Goal: Information Seeking & Learning: Learn about a topic

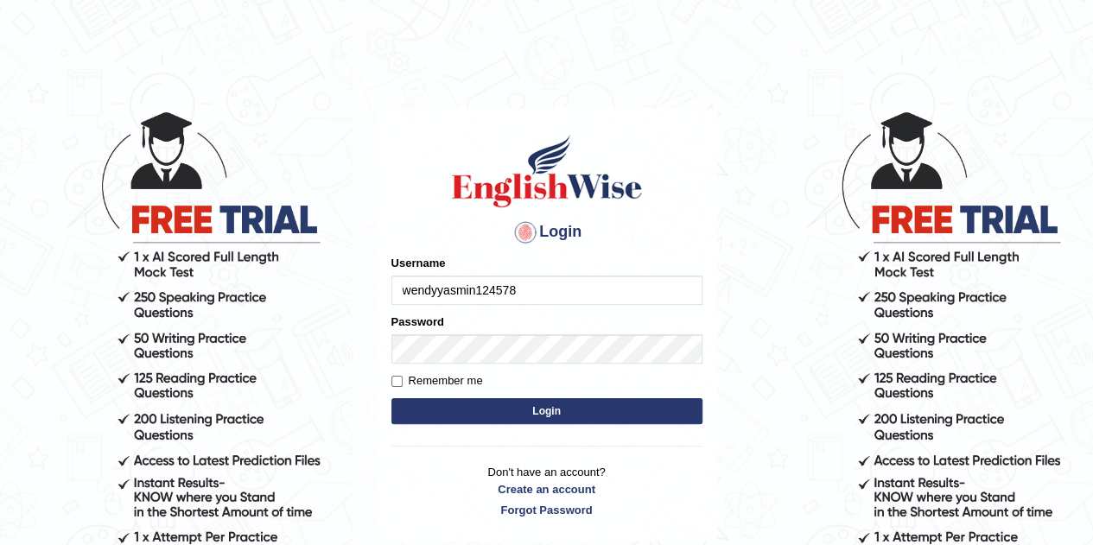
click at [391, 398] on button "Login" at bounding box center [546, 411] width 311 height 26
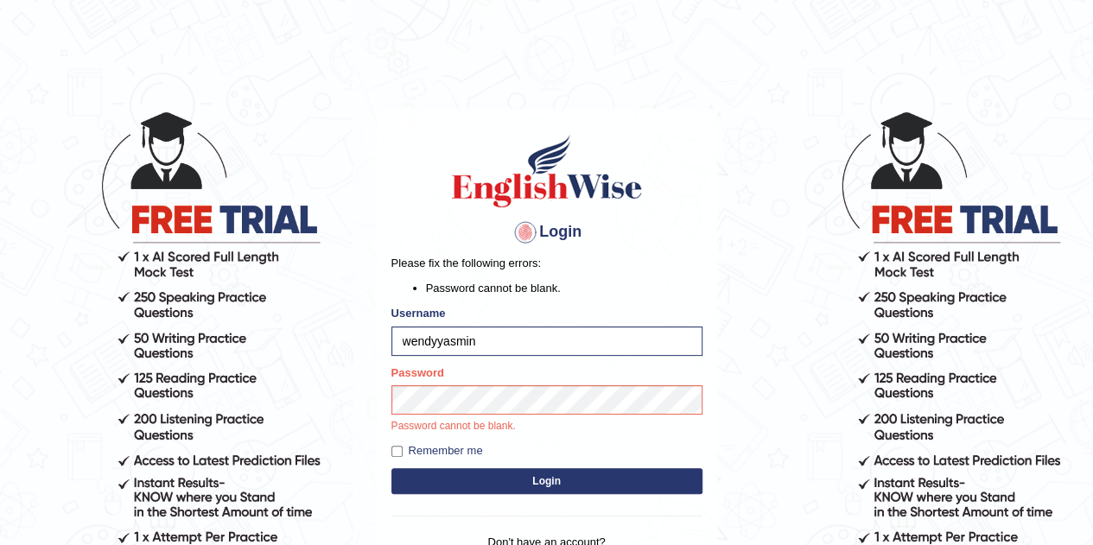
type input "wendyyasmin"
click at [391, 468] on button "Login" at bounding box center [546, 481] width 311 height 26
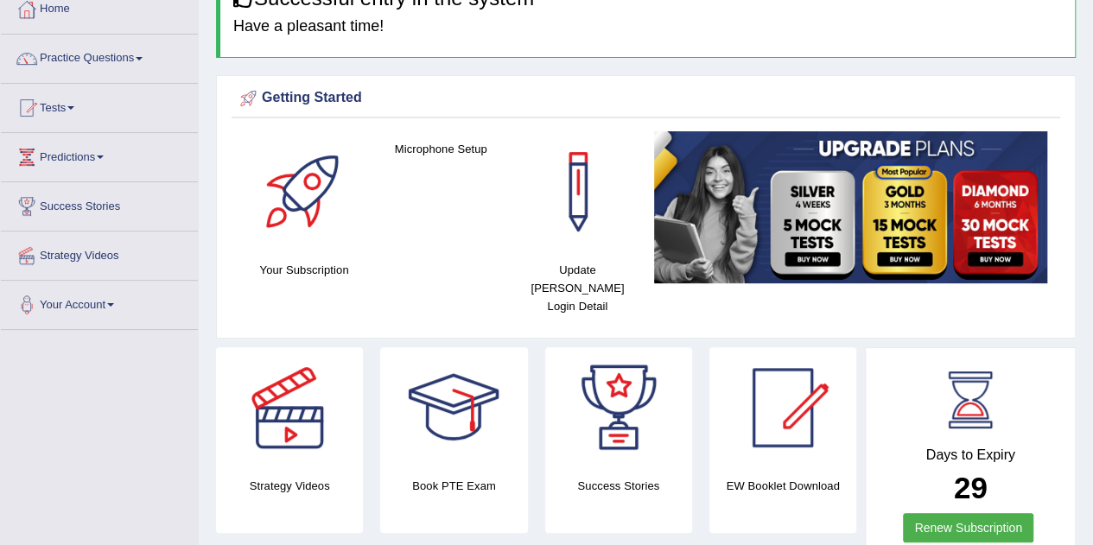
scroll to position [105, 0]
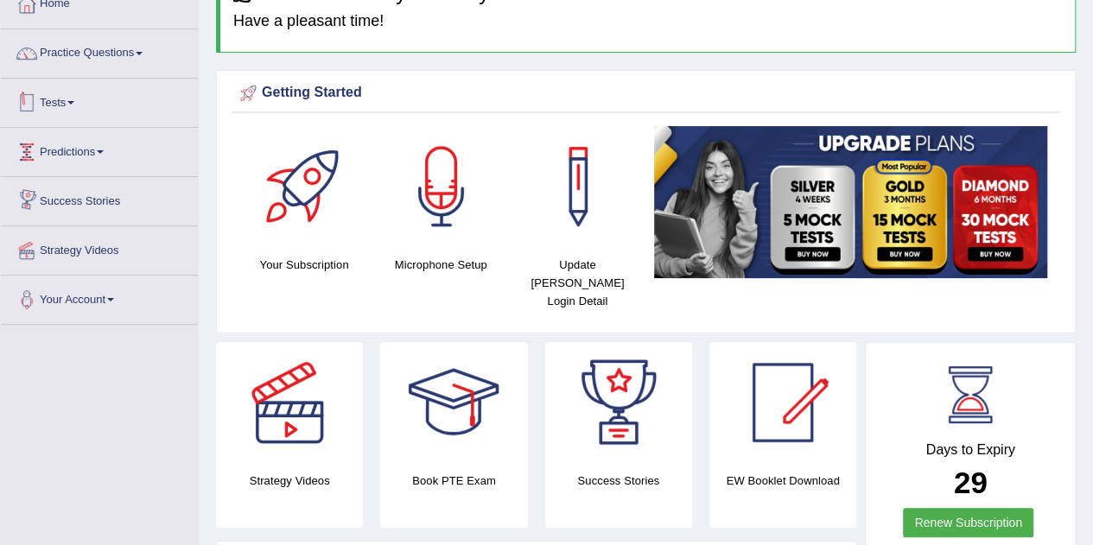
click at [70, 103] on link "Tests" at bounding box center [99, 100] width 197 height 43
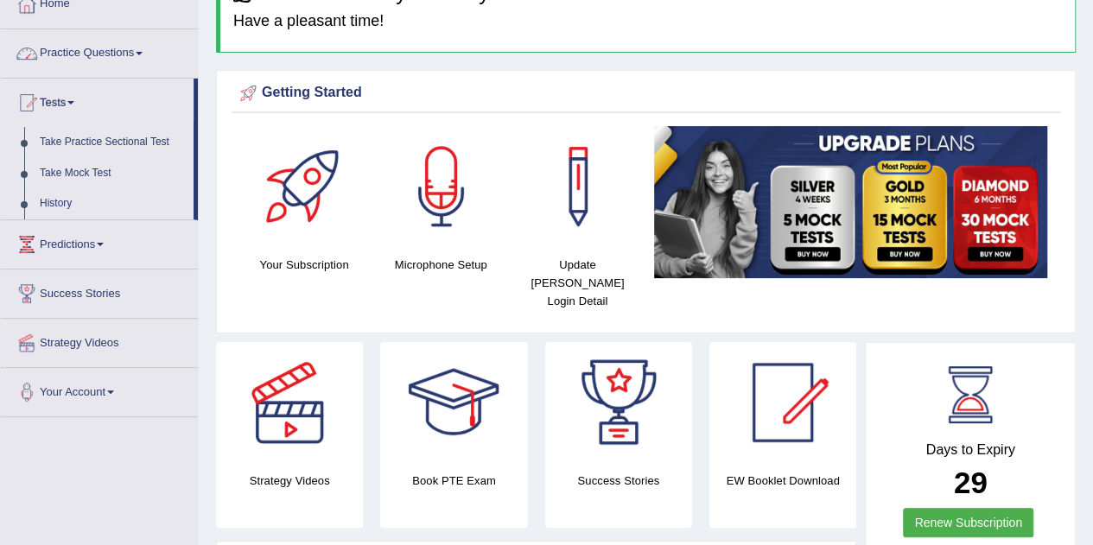
click at [109, 57] on link "Practice Questions" at bounding box center [99, 50] width 197 height 43
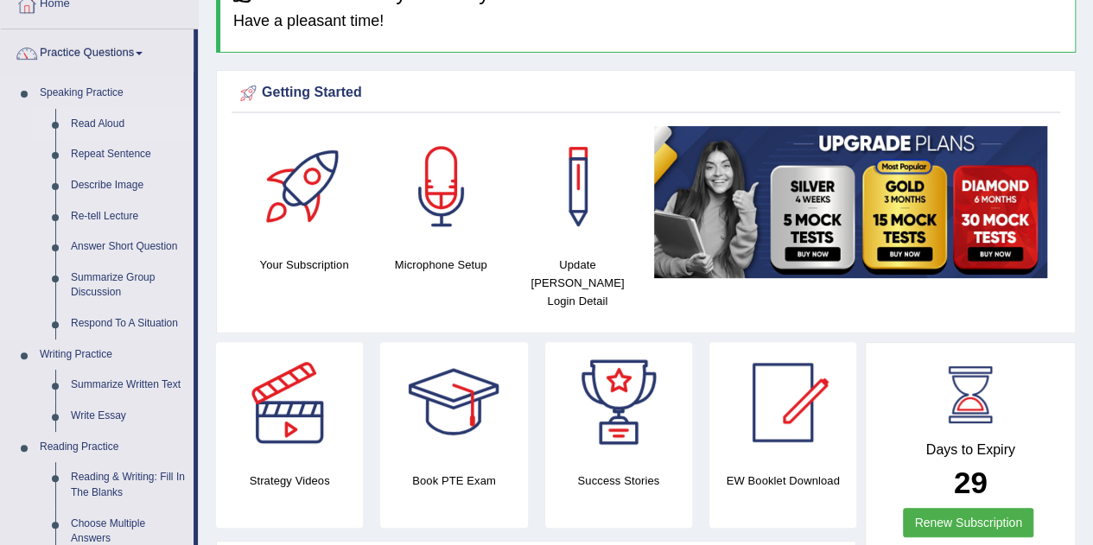
click at [101, 121] on link "Read Aloud" at bounding box center [128, 124] width 130 height 31
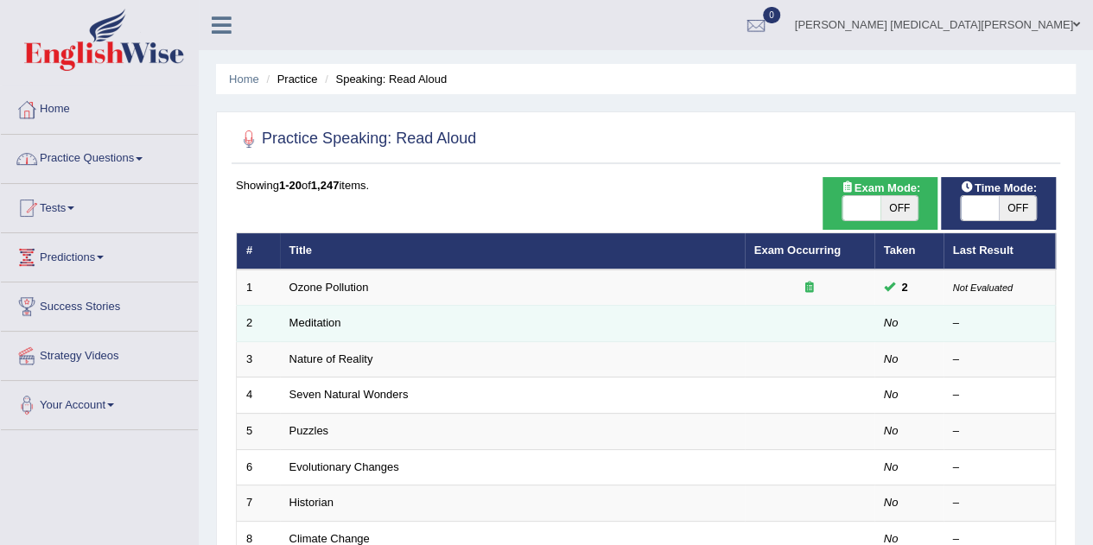
click at [360, 320] on td "Meditation" at bounding box center [512, 324] width 465 height 36
click at [877, 321] on td "No" at bounding box center [908, 324] width 69 height 36
click at [315, 322] on link "Meditation" at bounding box center [315, 322] width 52 height 13
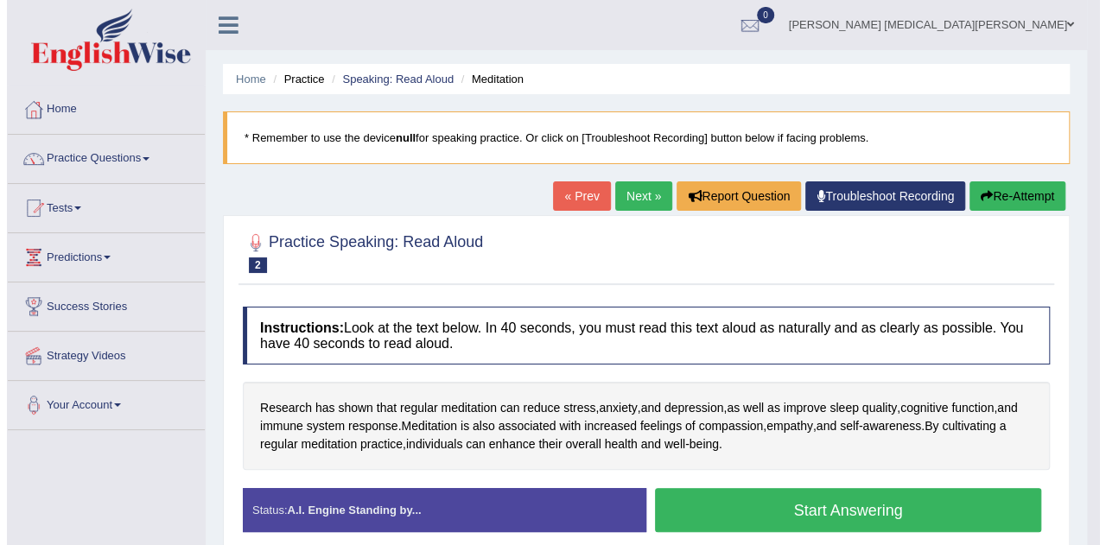
scroll to position [68, 0]
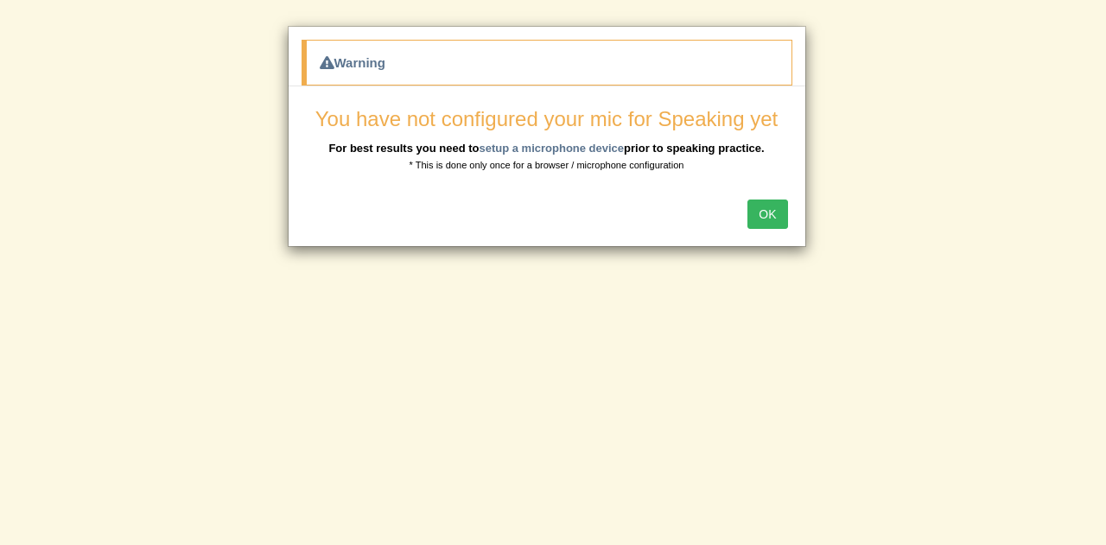
click at [764, 212] on button "OK" at bounding box center [767, 214] width 40 height 29
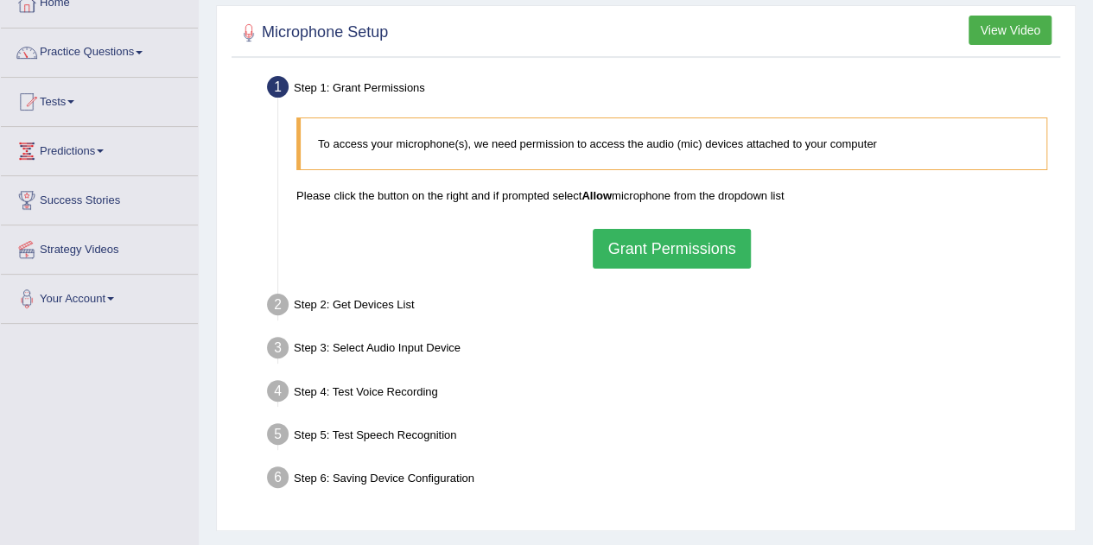
scroll to position [109, 0]
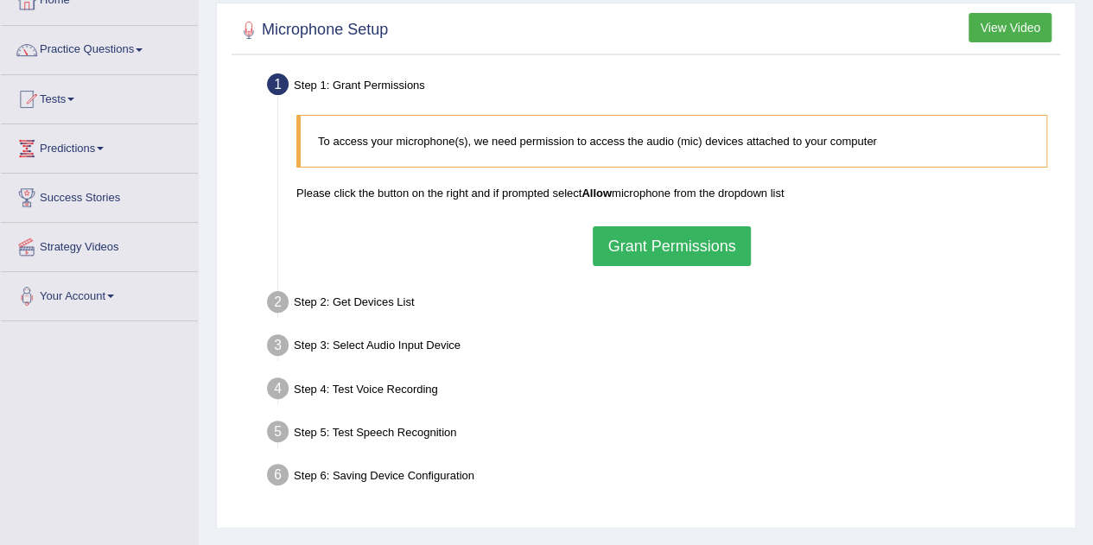
click at [622, 250] on button "Grant Permissions" at bounding box center [671, 246] width 157 height 40
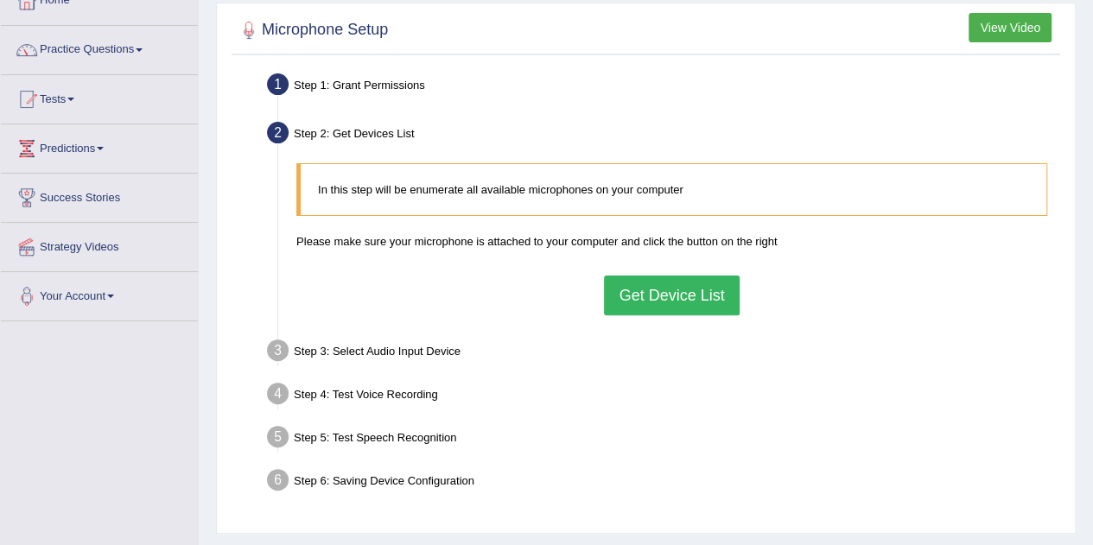
click at [627, 288] on button "Get Device List" at bounding box center [671, 296] width 135 height 40
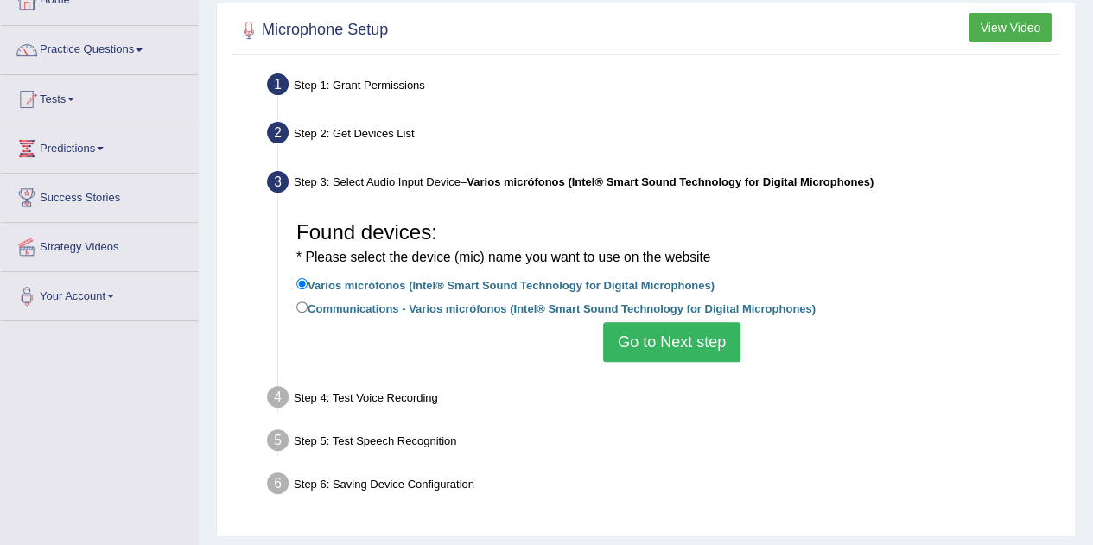
click at [632, 346] on button "Go to Next step" at bounding box center [671, 342] width 137 height 40
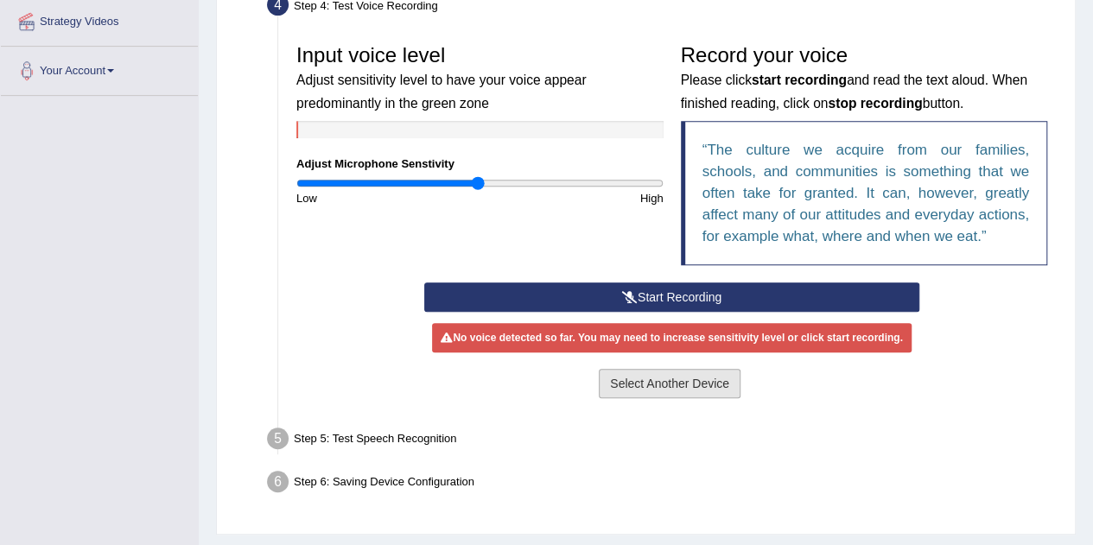
scroll to position [335, 0]
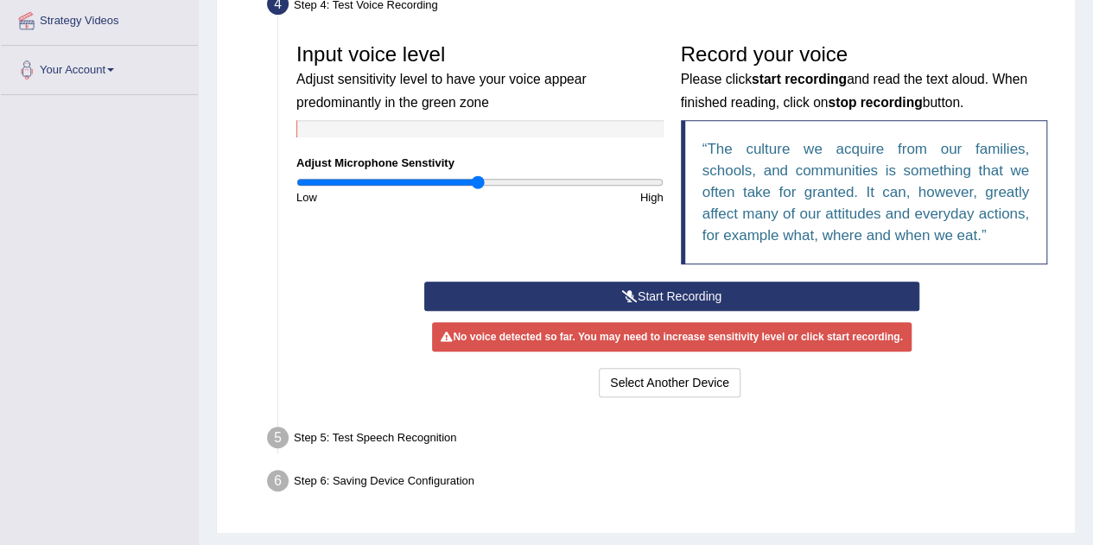
click at [671, 300] on button "Start Recording" at bounding box center [671, 296] width 495 height 29
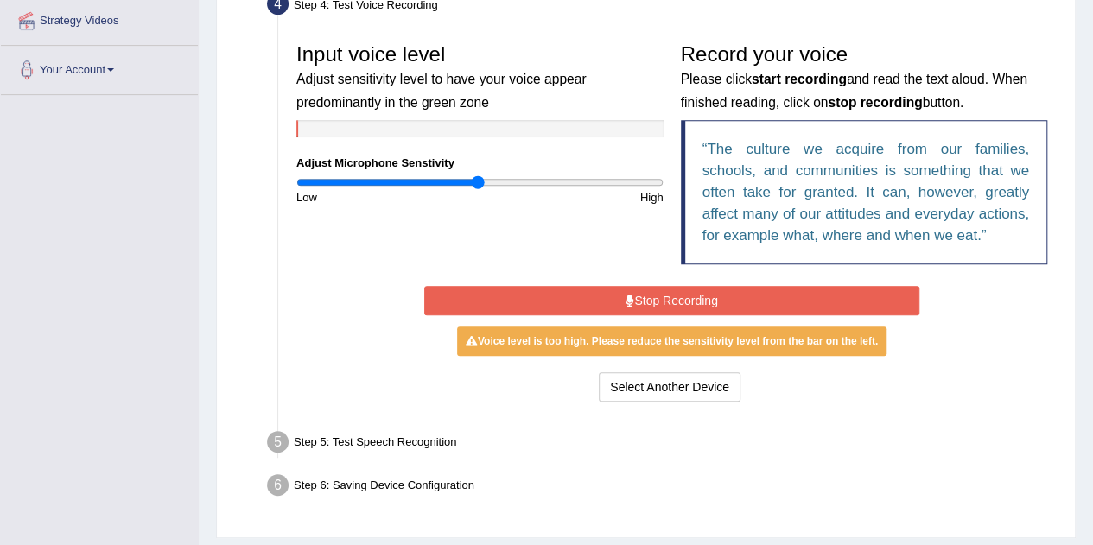
click at [656, 303] on button "Stop Recording" at bounding box center [671, 300] width 495 height 29
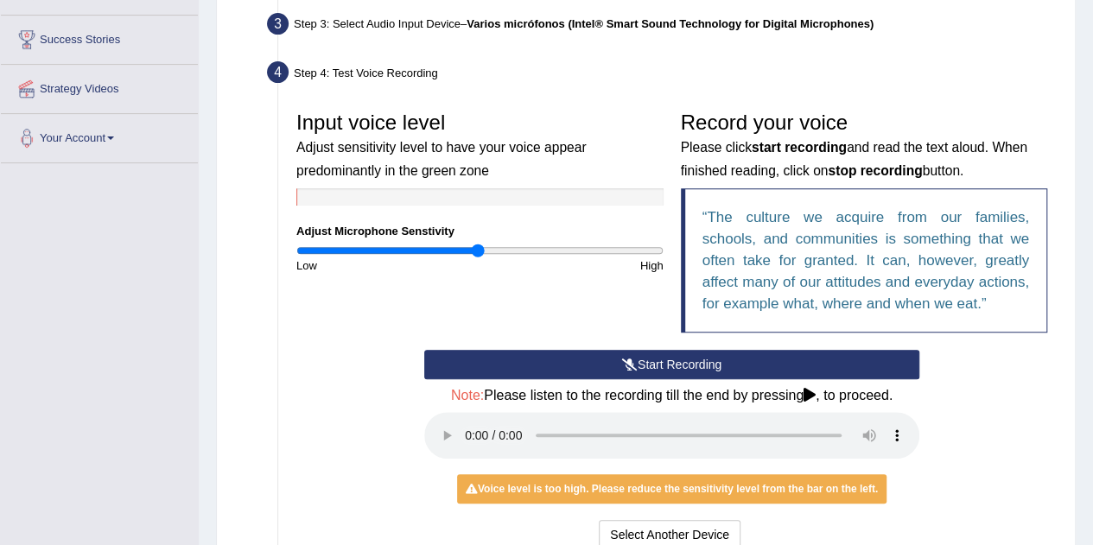
scroll to position [286, 0]
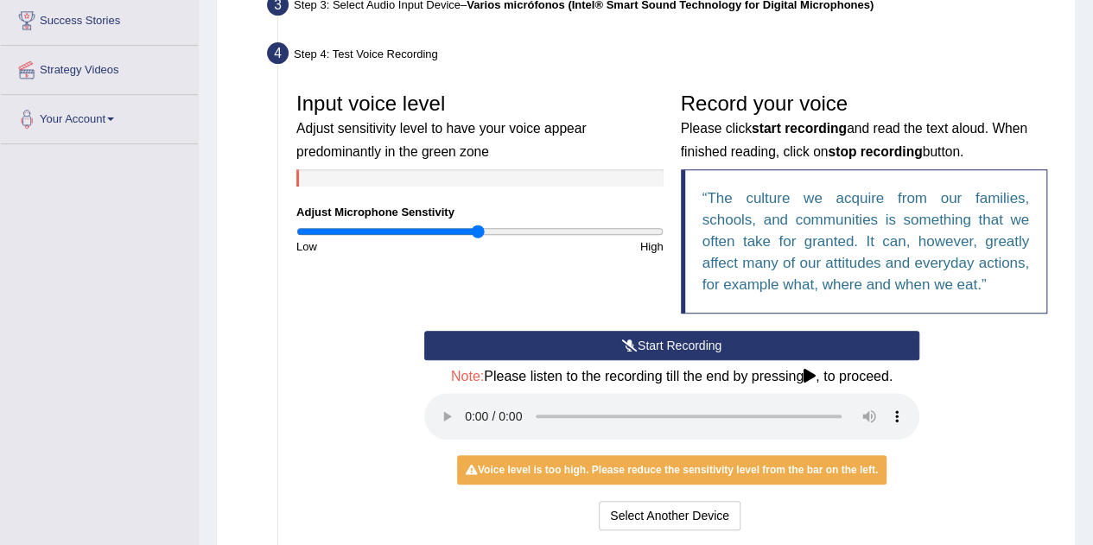
click at [578, 343] on button "Start Recording" at bounding box center [671, 345] width 495 height 29
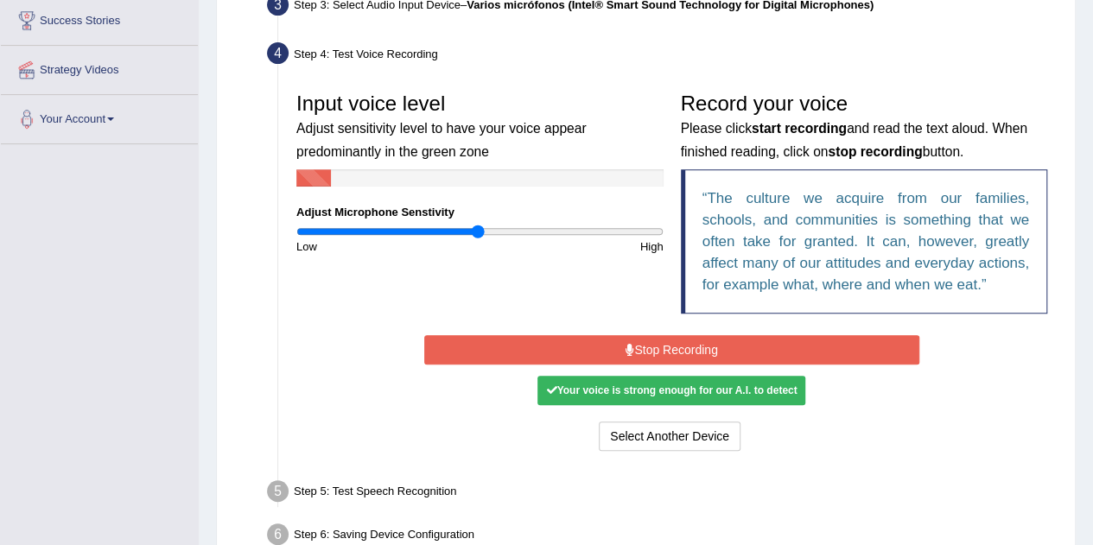
click at [618, 358] on button "Stop Recording" at bounding box center [671, 349] width 495 height 29
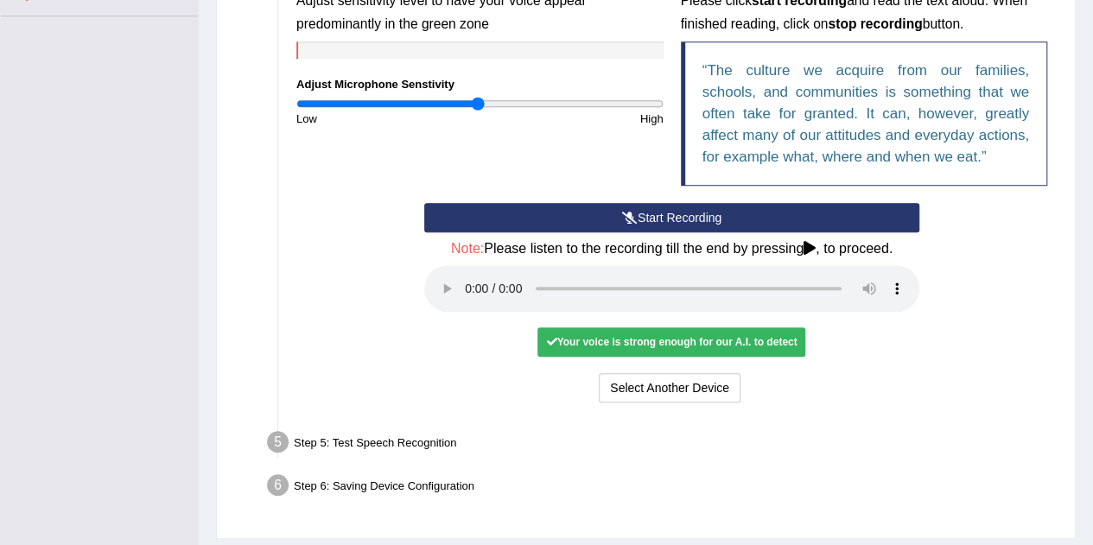
scroll to position [421, 0]
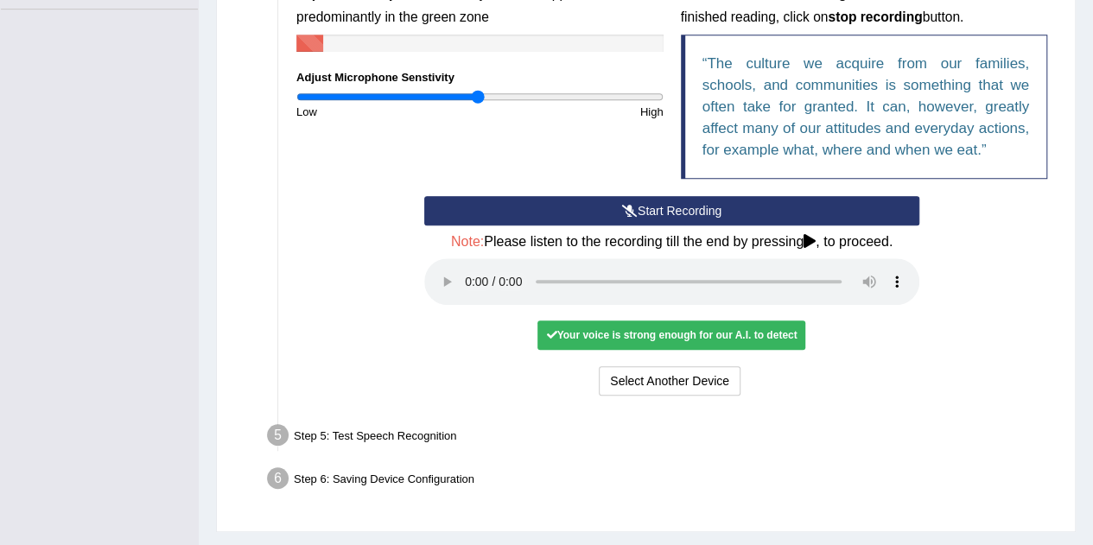
click at [618, 336] on div "Your voice is strong enough for our A.I. to detect" at bounding box center [671, 334] width 268 height 29
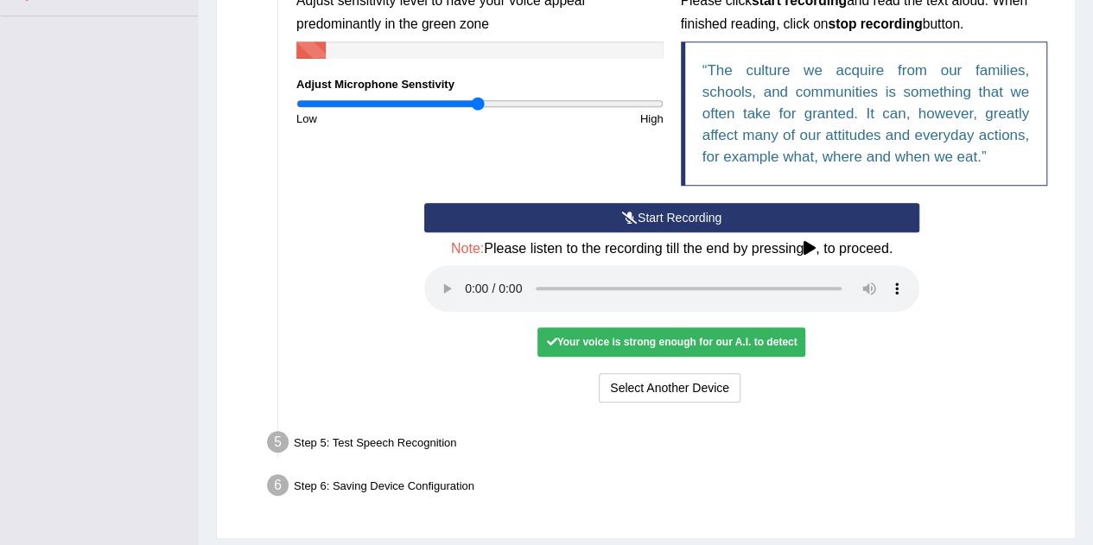
scroll to position [417, 0]
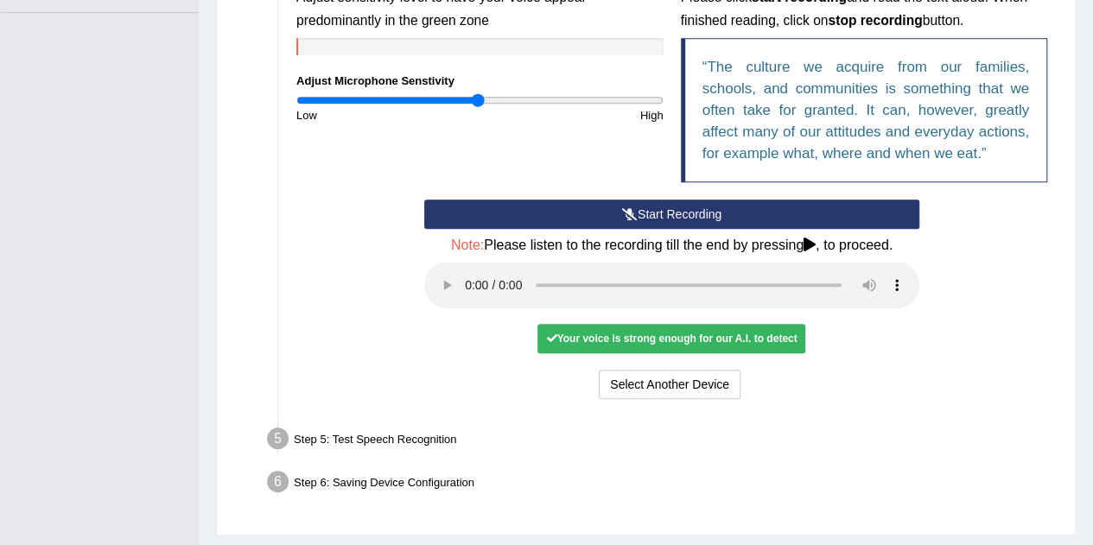
click at [417, 437] on div "Step 5: Test Speech Recognition" at bounding box center [663, 441] width 808 height 38
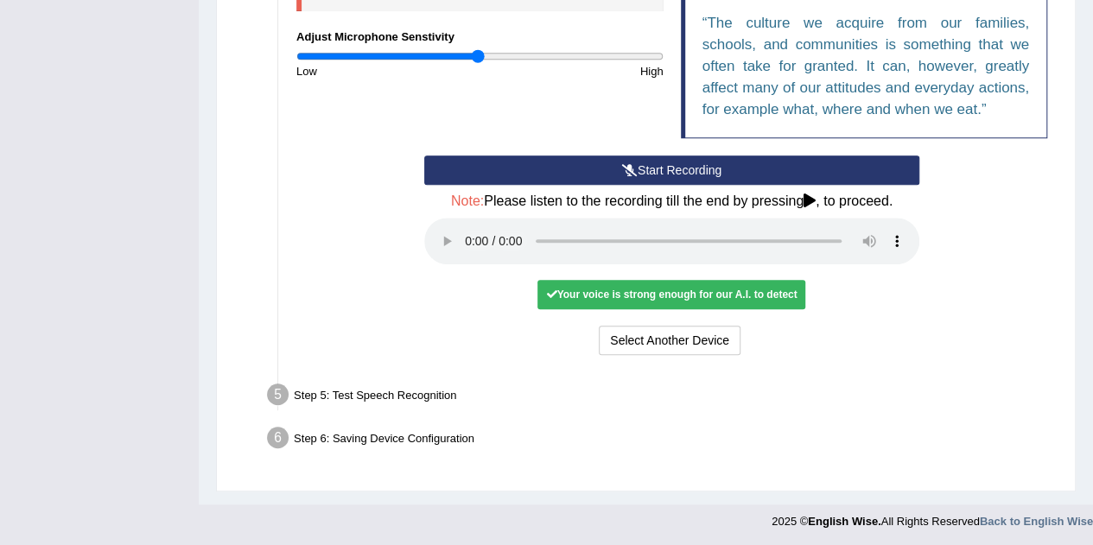
scroll to position [461, 0]
click at [416, 388] on div "Step 5: Test Speech Recognition" at bounding box center [663, 397] width 808 height 38
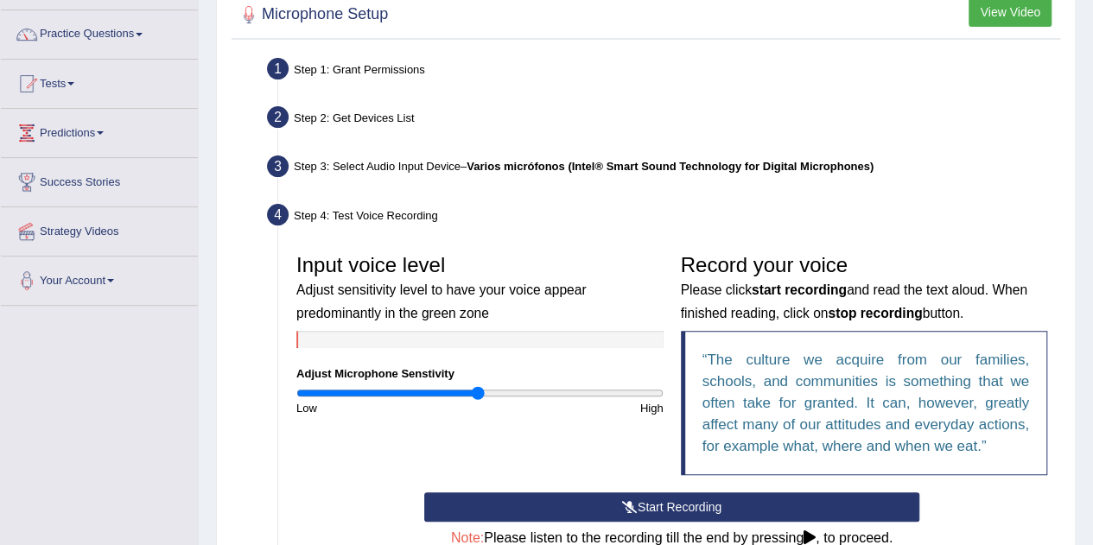
scroll to position [0, 0]
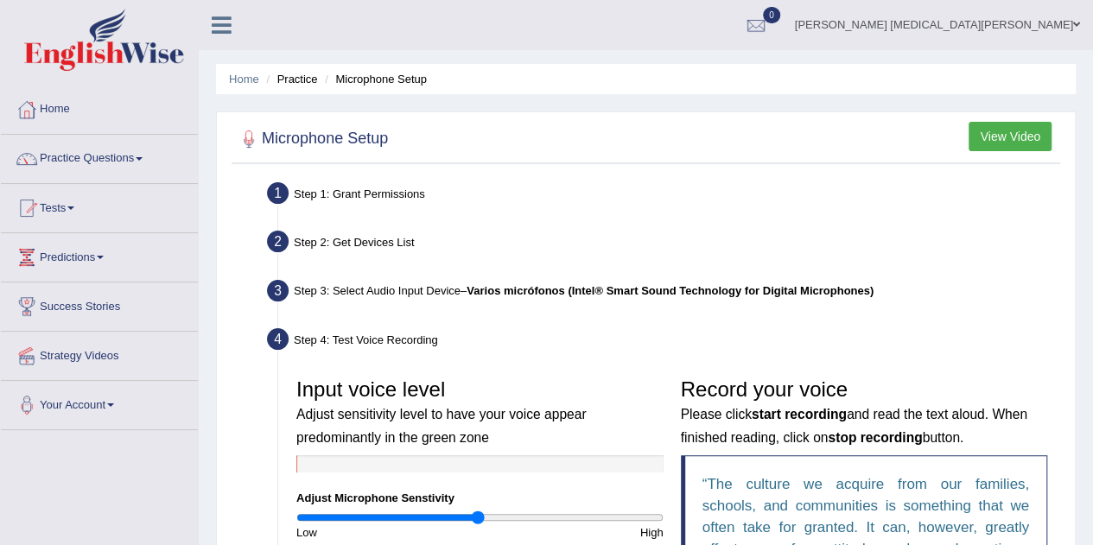
click at [992, 148] on button "View Video" at bounding box center [1009, 136] width 83 height 29
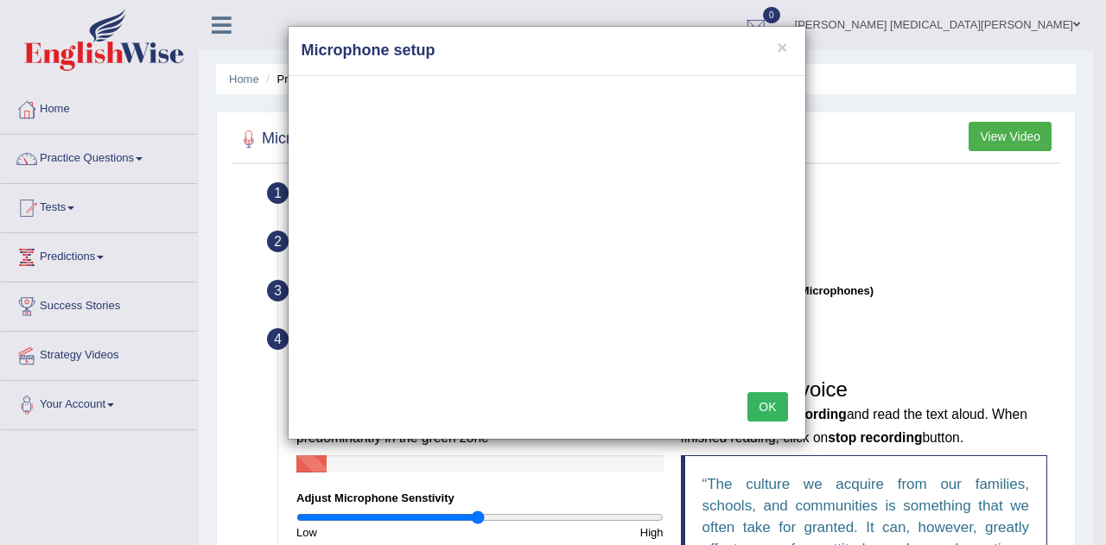
click at [770, 408] on button "OK" at bounding box center [767, 406] width 40 height 29
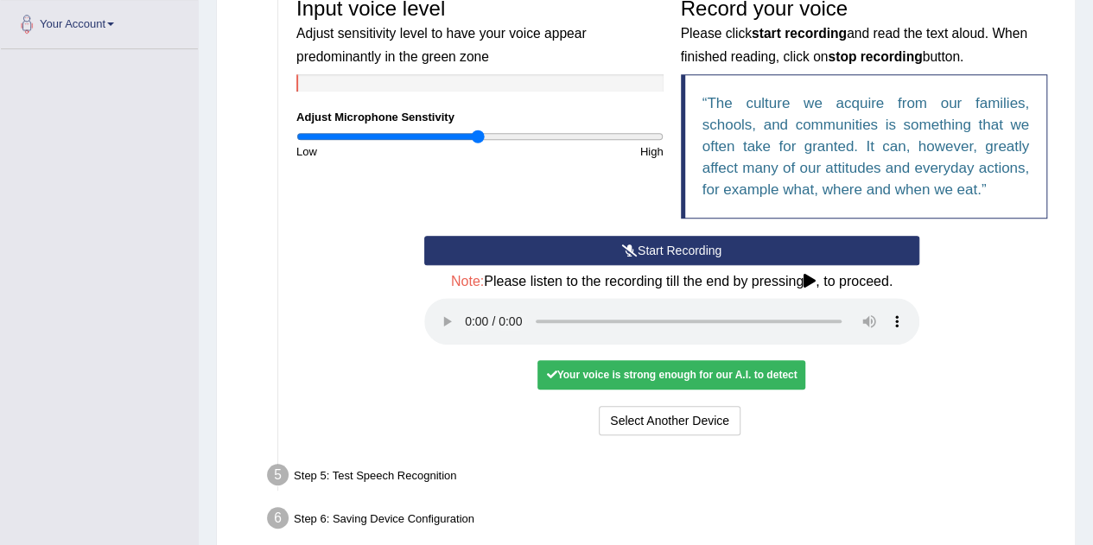
scroll to position [384, 0]
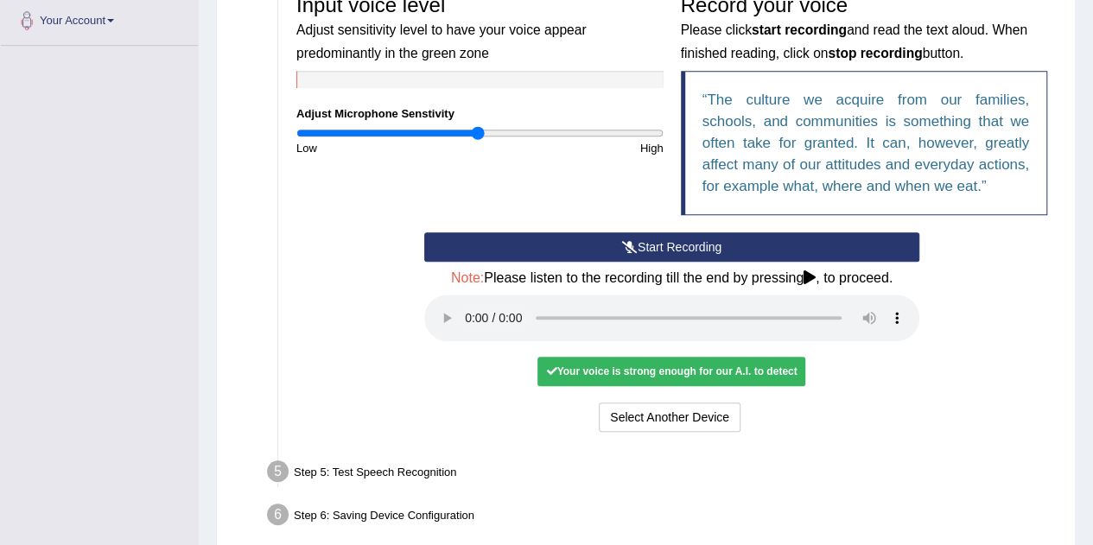
click at [624, 245] on icon at bounding box center [630, 247] width 16 height 12
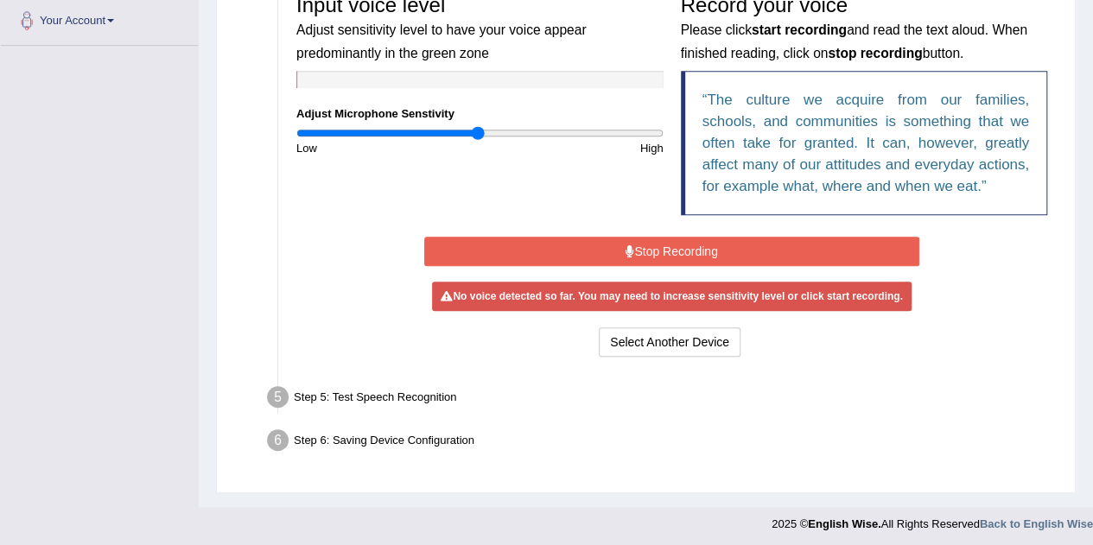
scroll to position [382, 0]
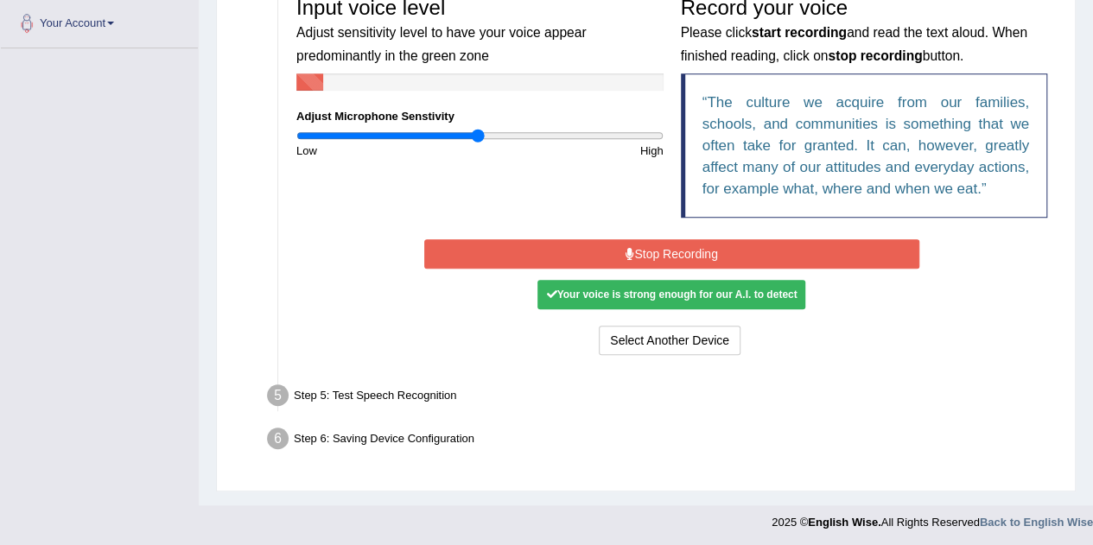
click at [752, 250] on button "Stop Recording" at bounding box center [671, 253] width 495 height 29
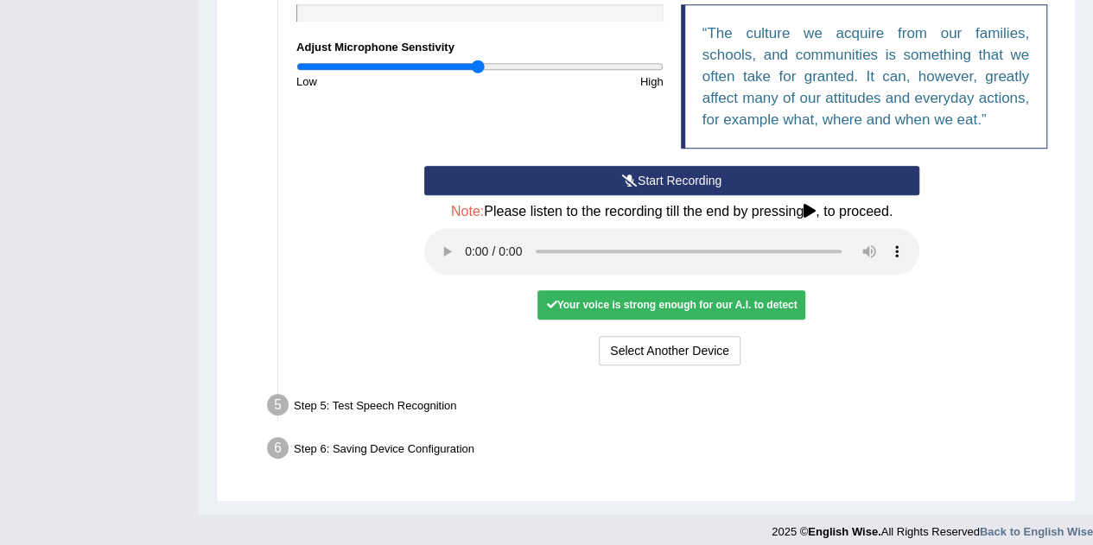
scroll to position [454, 0]
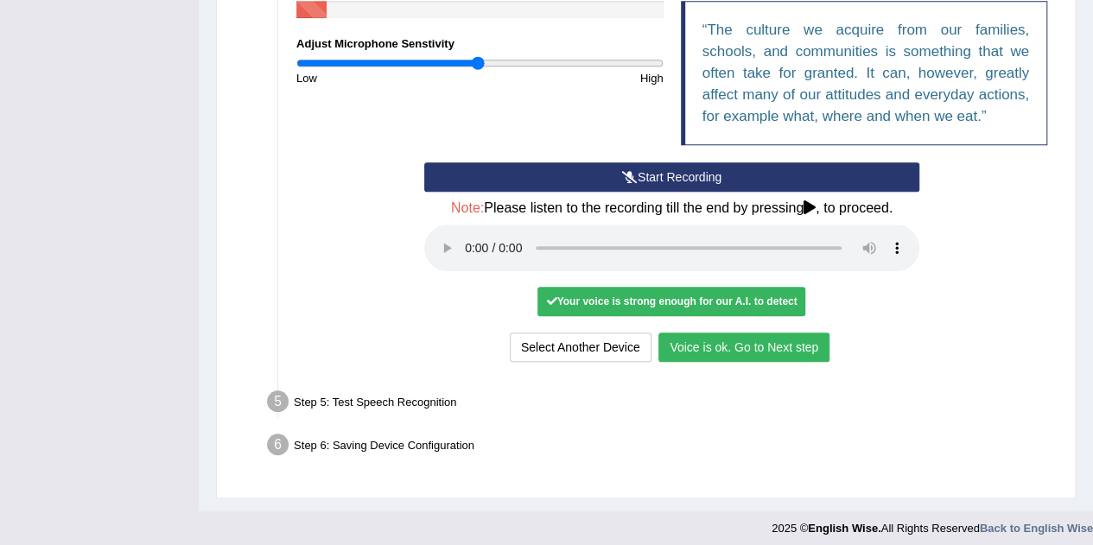
click at [701, 339] on button "Voice is ok. Go to Next step" at bounding box center [743, 347] width 171 height 29
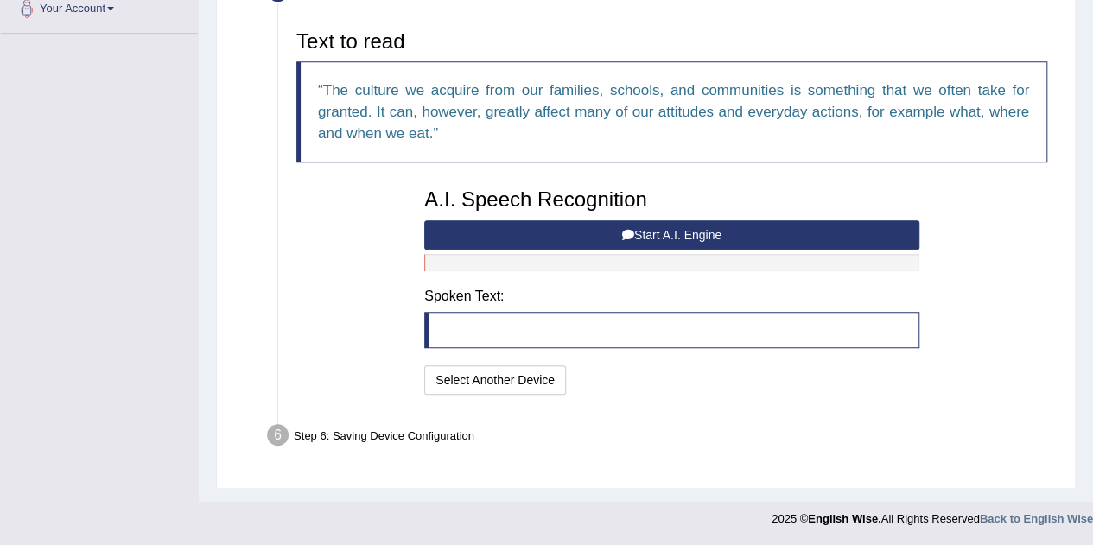
scroll to position [393, 0]
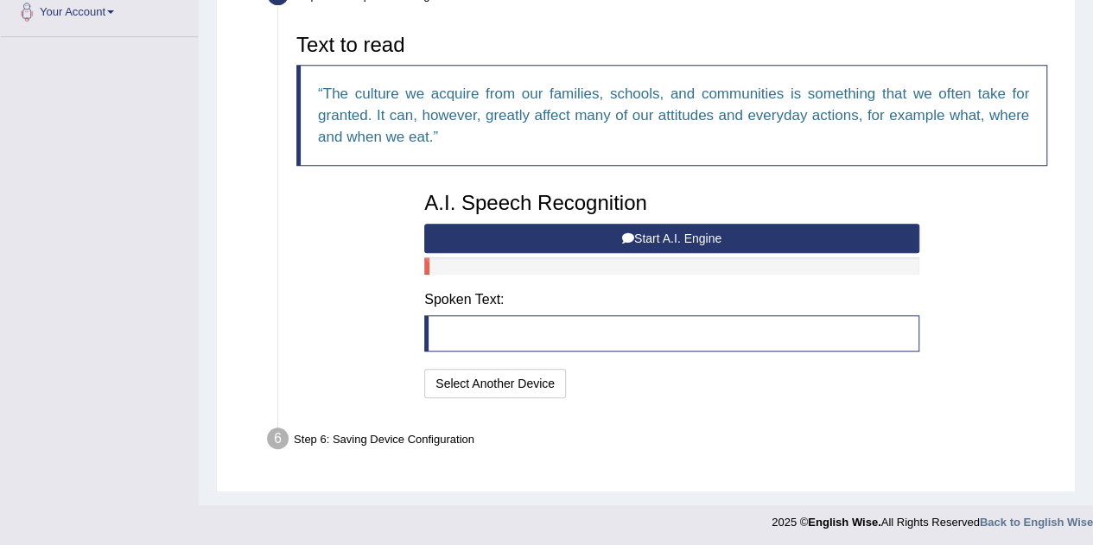
click at [639, 243] on button "Start A.I. Engine" at bounding box center [671, 238] width 495 height 29
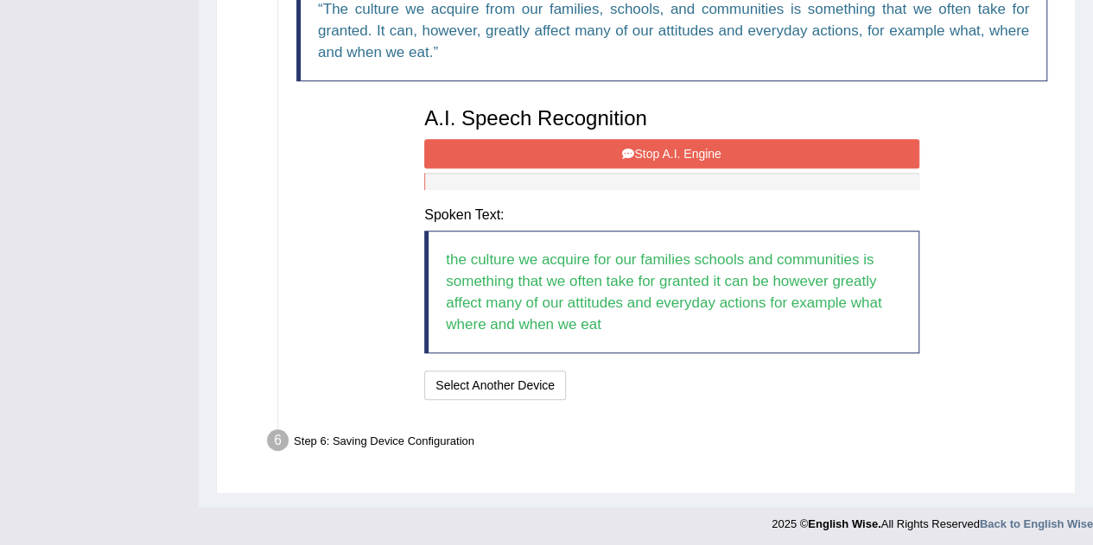
scroll to position [477, 0]
click at [626, 162] on button "Stop A.I. Engine" at bounding box center [671, 154] width 495 height 29
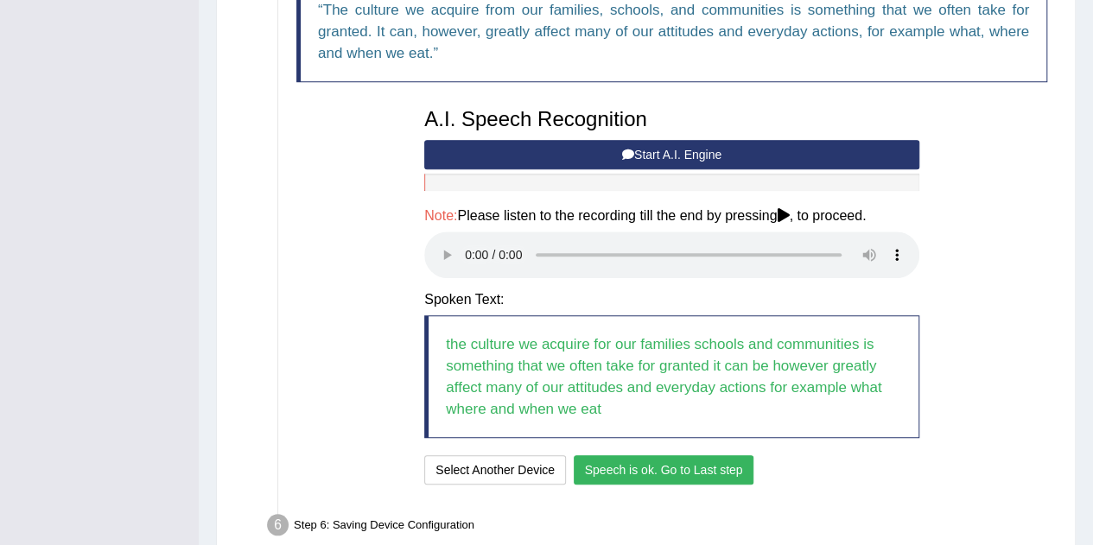
scroll to position [563, 0]
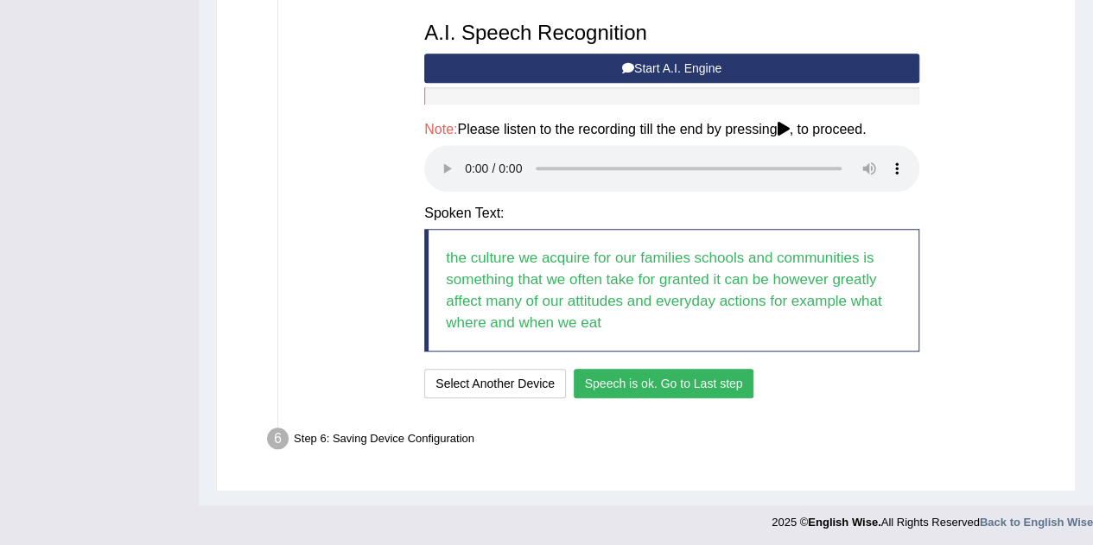
click at [661, 388] on button "Speech is ok. Go to Last step" at bounding box center [664, 383] width 181 height 29
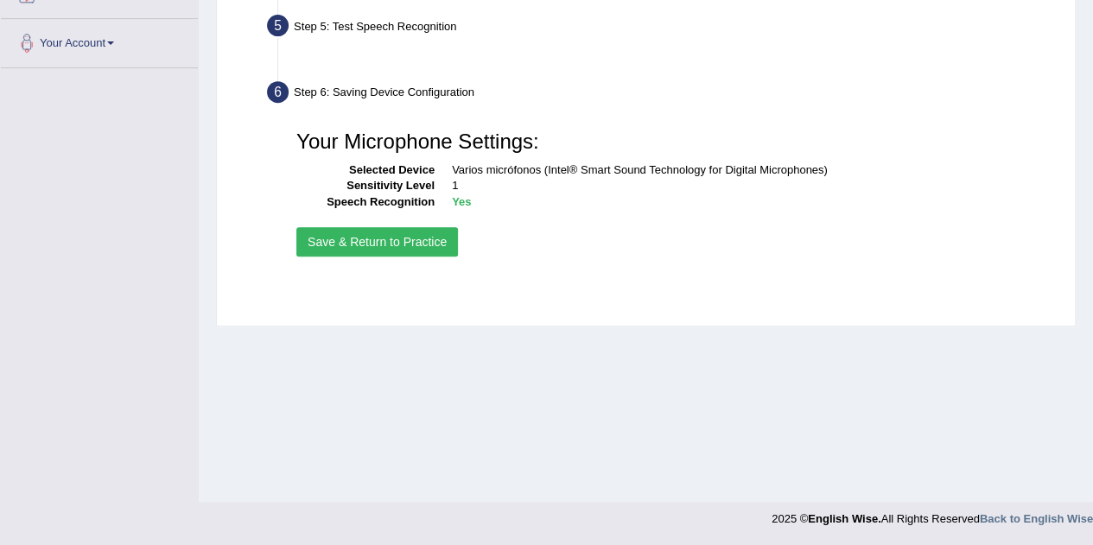
scroll to position [361, 0]
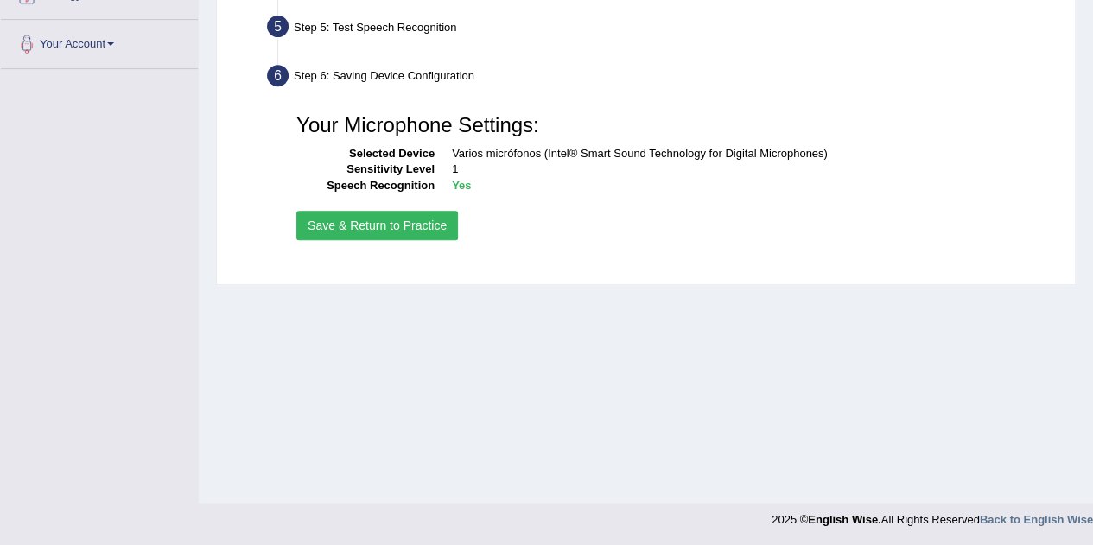
click at [439, 226] on button "Save & Return to Practice" at bounding box center [377, 225] width 162 height 29
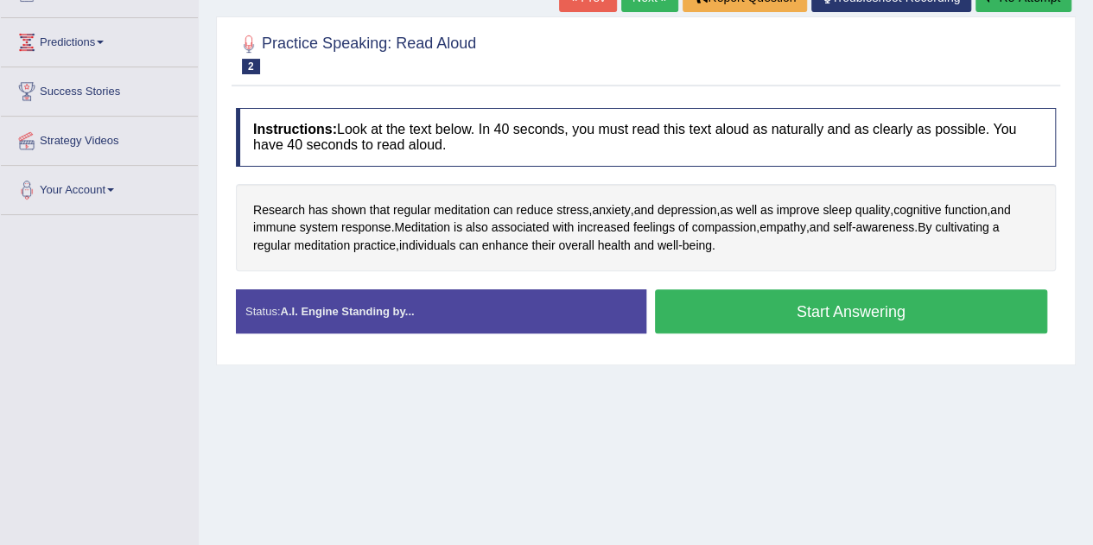
scroll to position [143, 0]
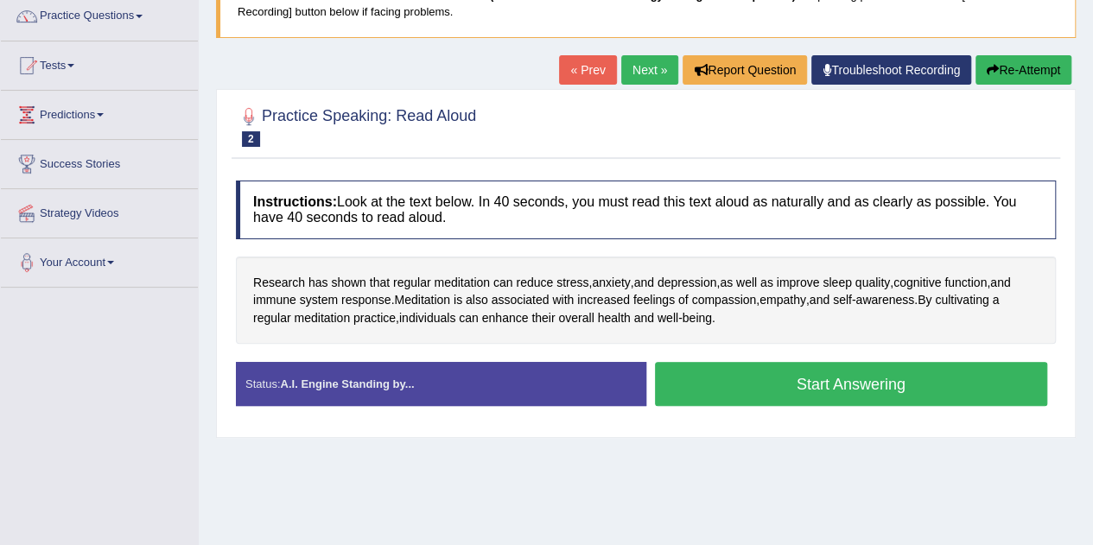
click at [747, 377] on button "Start Answering" at bounding box center [851, 384] width 393 height 44
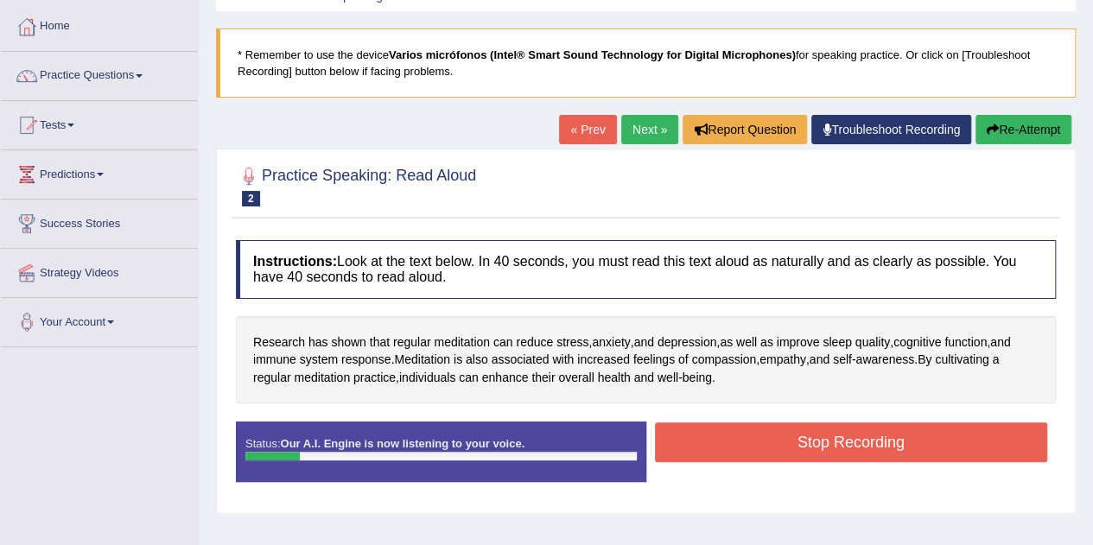
scroll to position [84, 0]
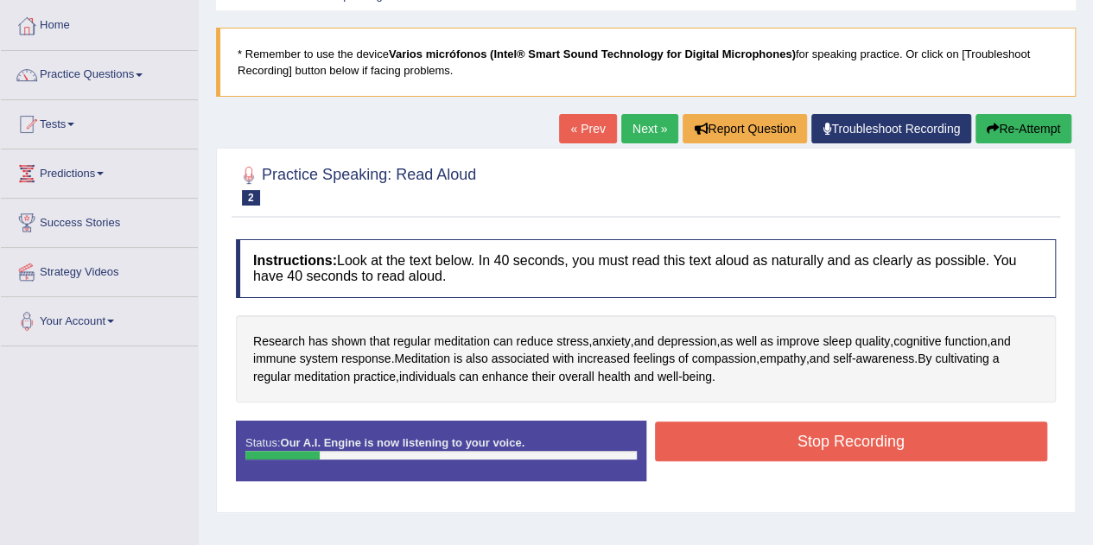
click at [717, 437] on button "Stop Recording" at bounding box center [851, 442] width 393 height 40
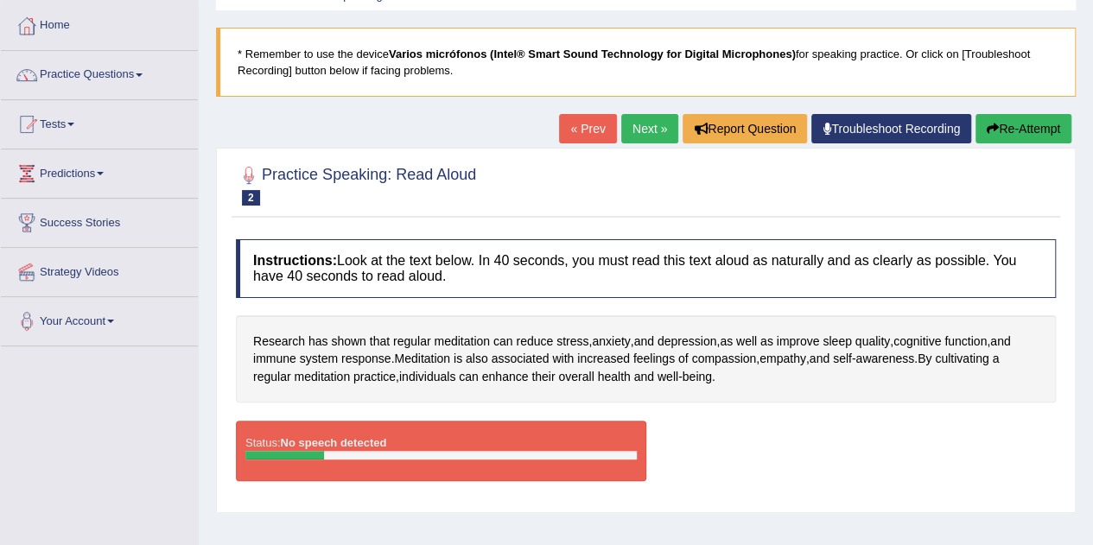
click at [576, 125] on link "« Prev" at bounding box center [587, 128] width 57 height 29
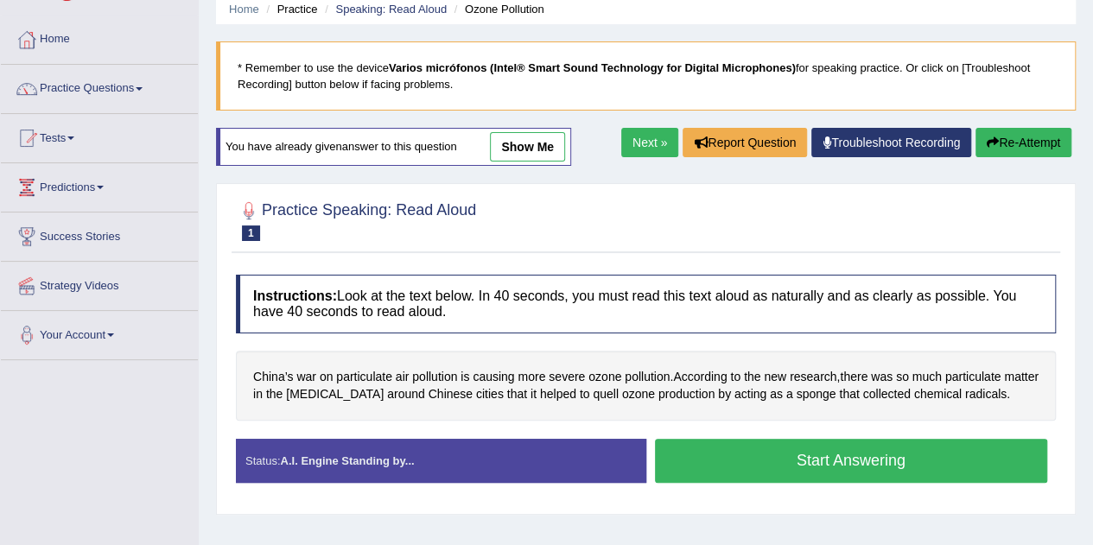
scroll to position [67, 0]
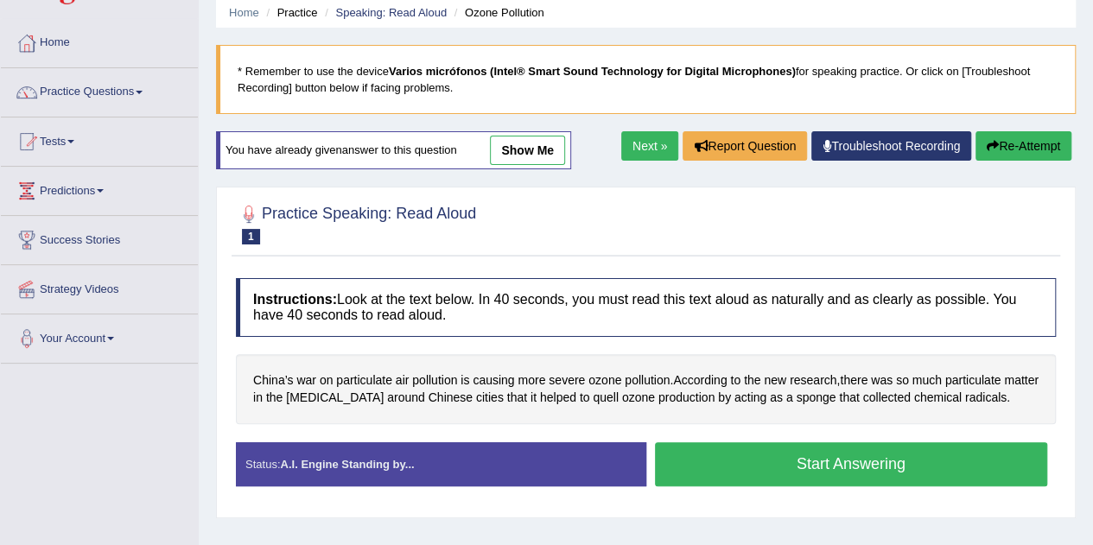
click at [534, 155] on link "show me" at bounding box center [527, 150] width 75 height 29
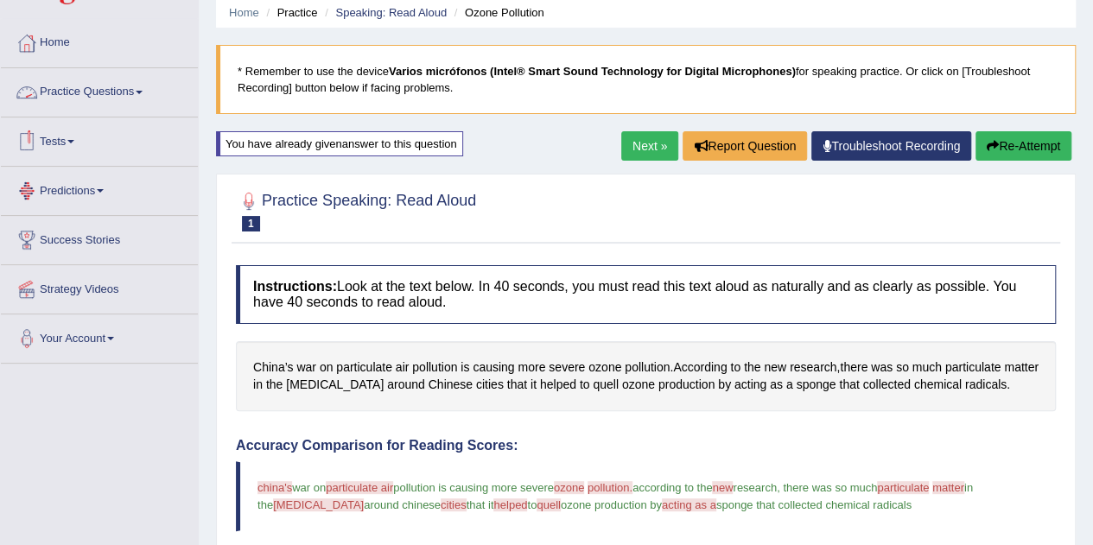
click at [132, 86] on link "Practice Questions" at bounding box center [99, 89] width 197 height 43
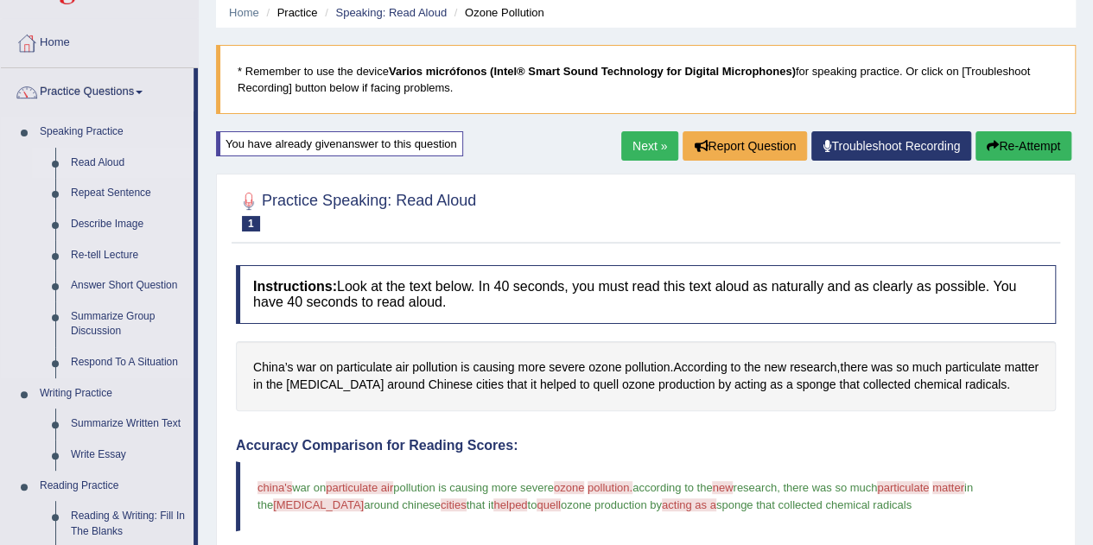
click at [100, 162] on link "Read Aloud" at bounding box center [128, 163] width 130 height 31
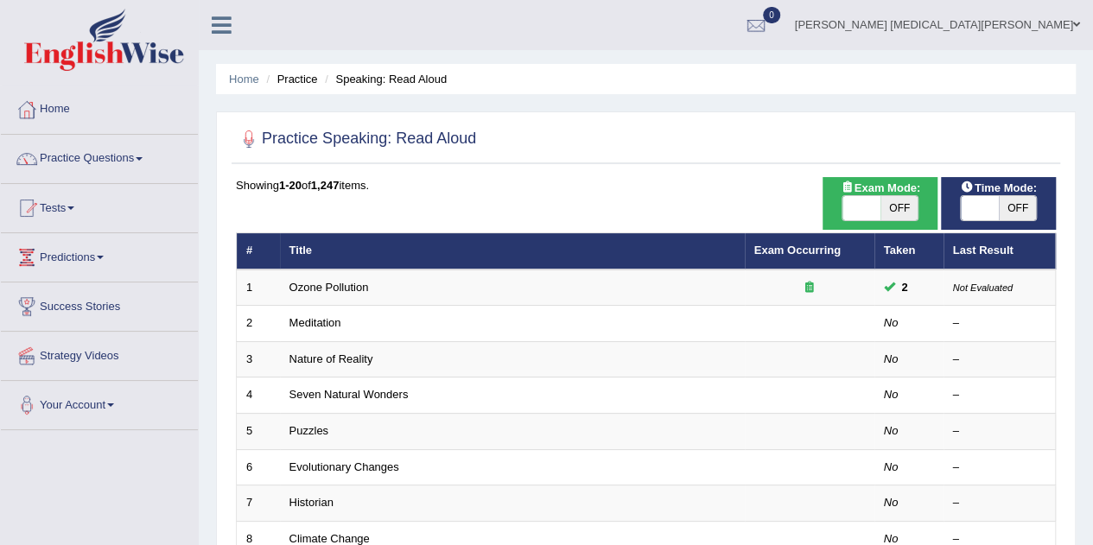
click at [1004, 206] on span "OFF" at bounding box center [1018, 208] width 38 height 24
checkbox input "true"
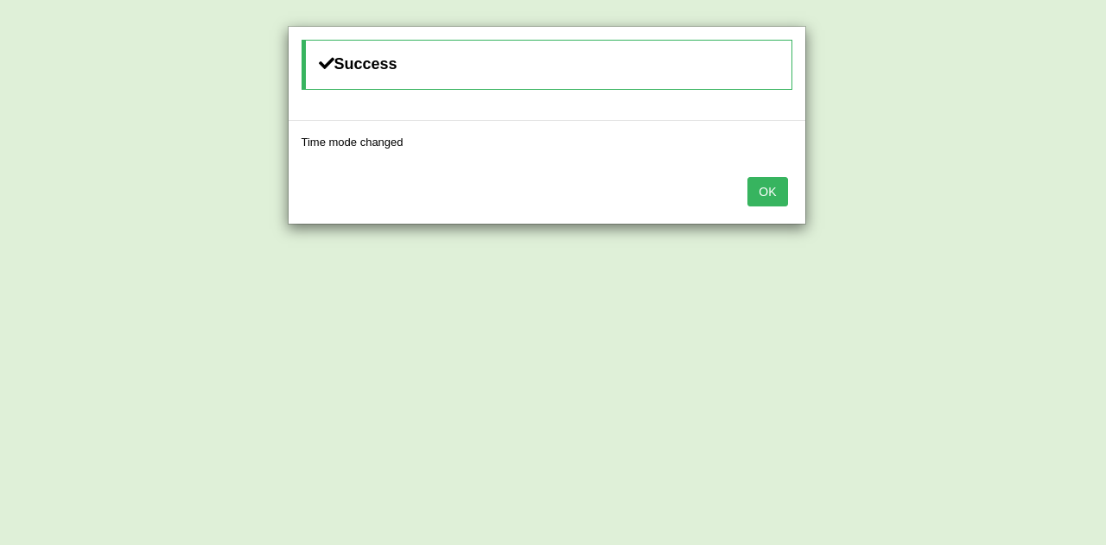
click at [765, 198] on button "OK" at bounding box center [767, 191] width 40 height 29
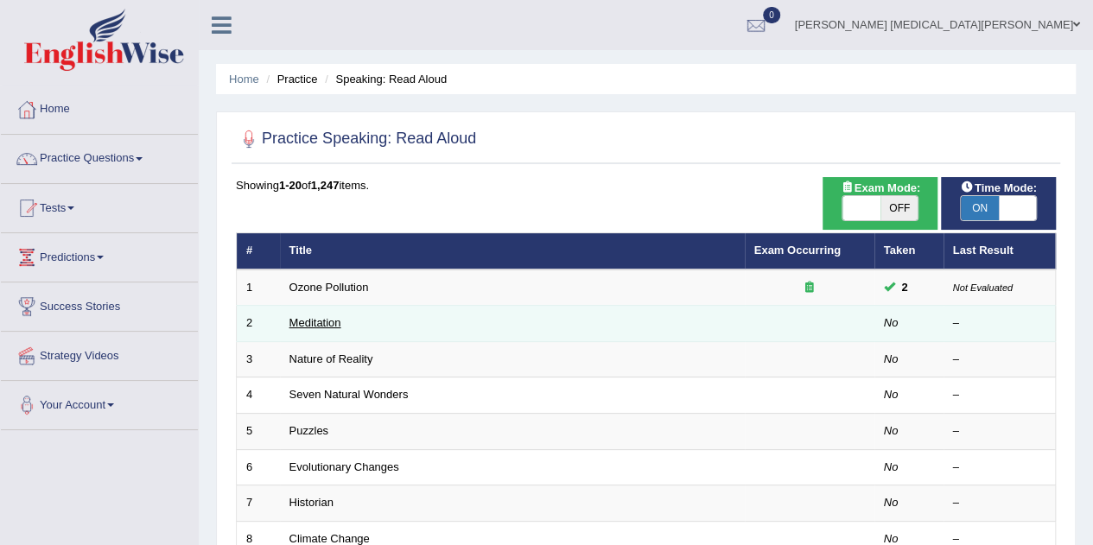
click at [308, 317] on link "Meditation" at bounding box center [315, 322] width 52 height 13
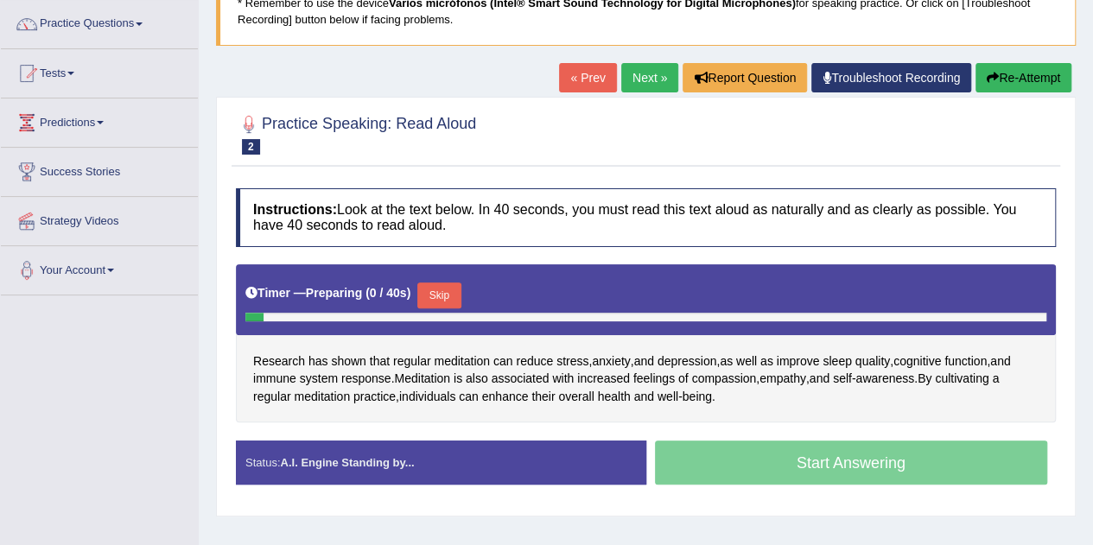
scroll to position [148, 0]
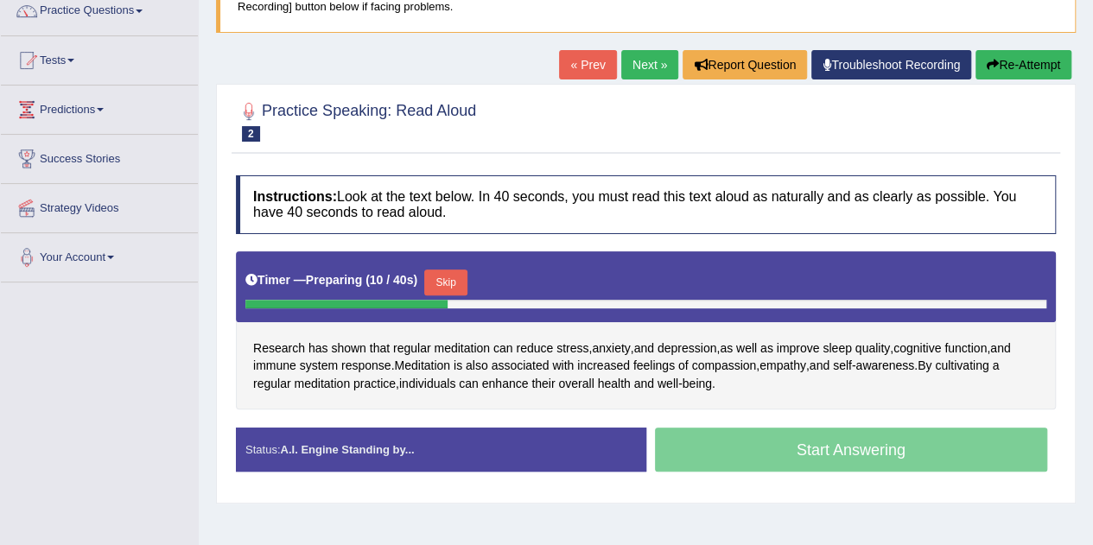
click at [591, 54] on link "« Prev" at bounding box center [587, 64] width 57 height 29
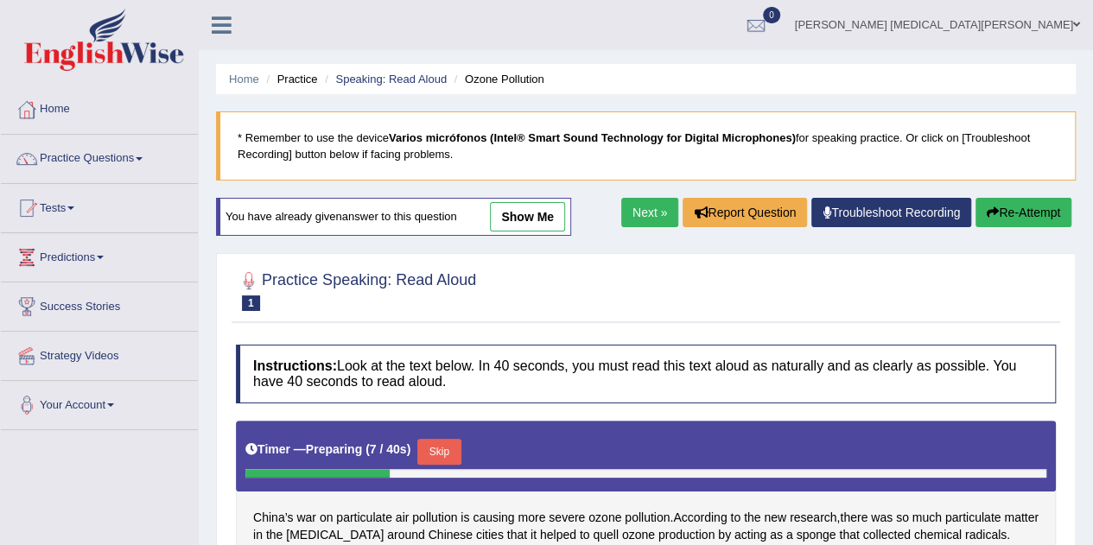
click at [655, 217] on link "Next »" at bounding box center [649, 212] width 57 height 29
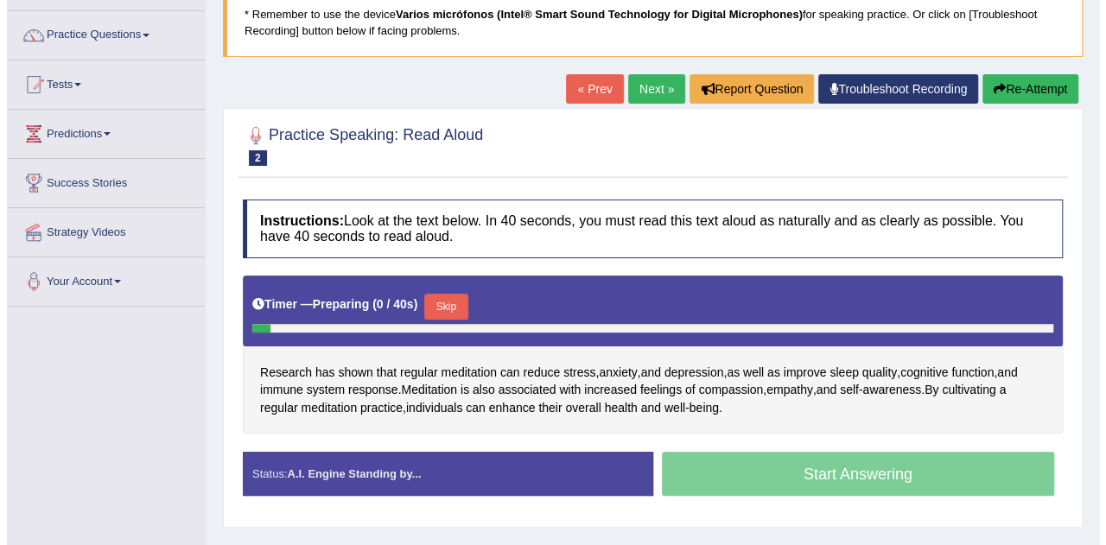
scroll to position [129, 0]
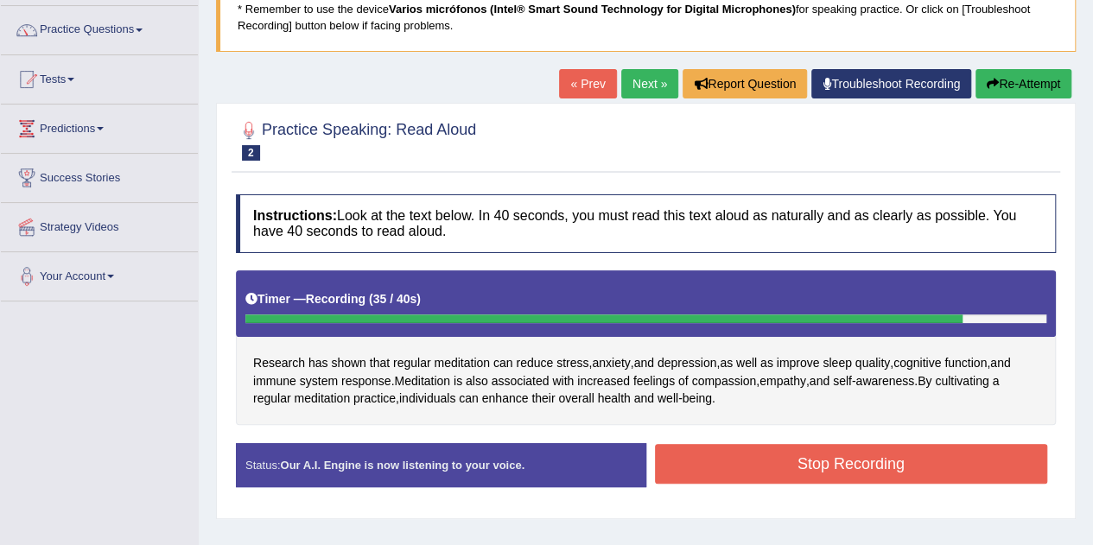
click at [741, 452] on button "Stop Recording" at bounding box center [851, 464] width 393 height 40
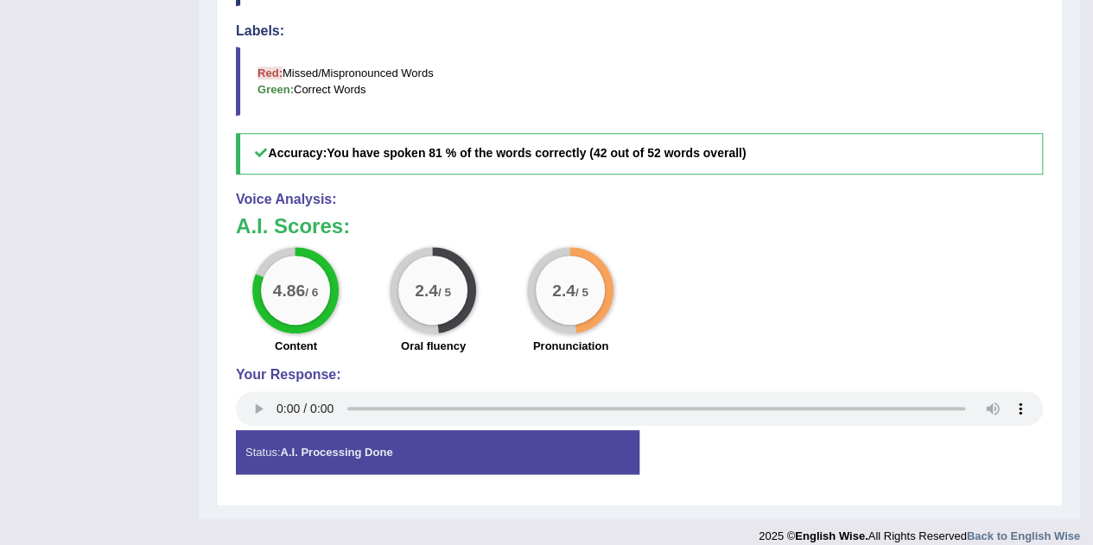
scroll to position [694, 0]
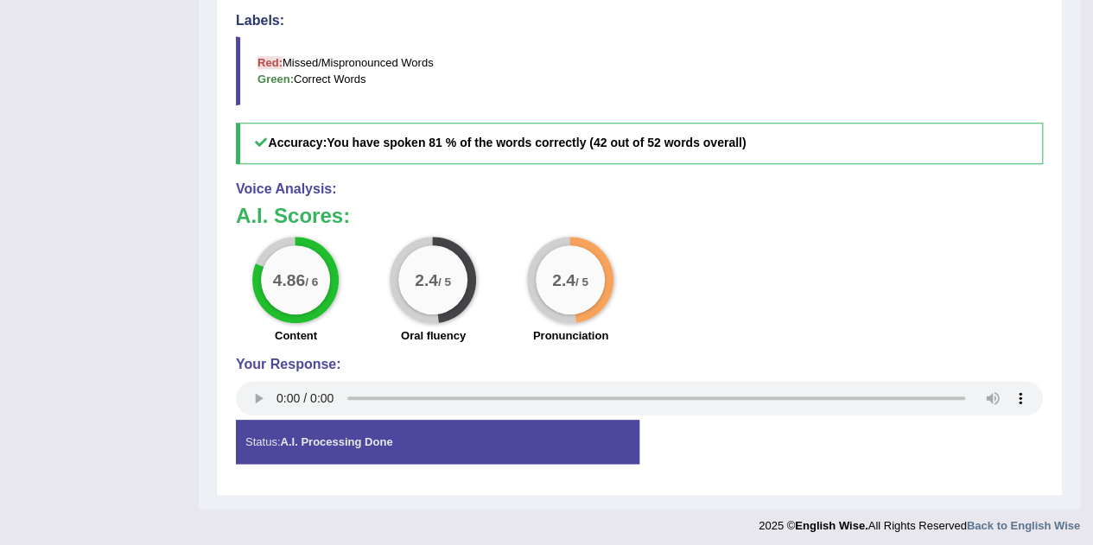
drag, startPoint x: 376, startPoint y: 130, endPoint x: 593, endPoint y: 132, distance: 216.8
click at [593, 132] on h5 "Accuracy: You have spoken 81 % of the words correctly (42 out of 52 words overa…" at bounding box center [639, 143] width 807 height 41
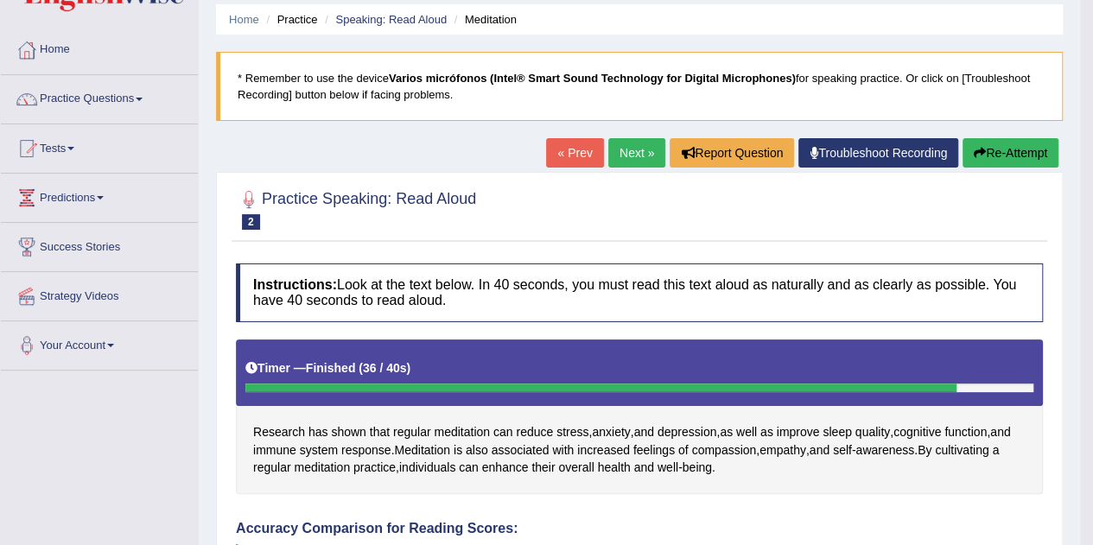
scroll to position [64, 0]
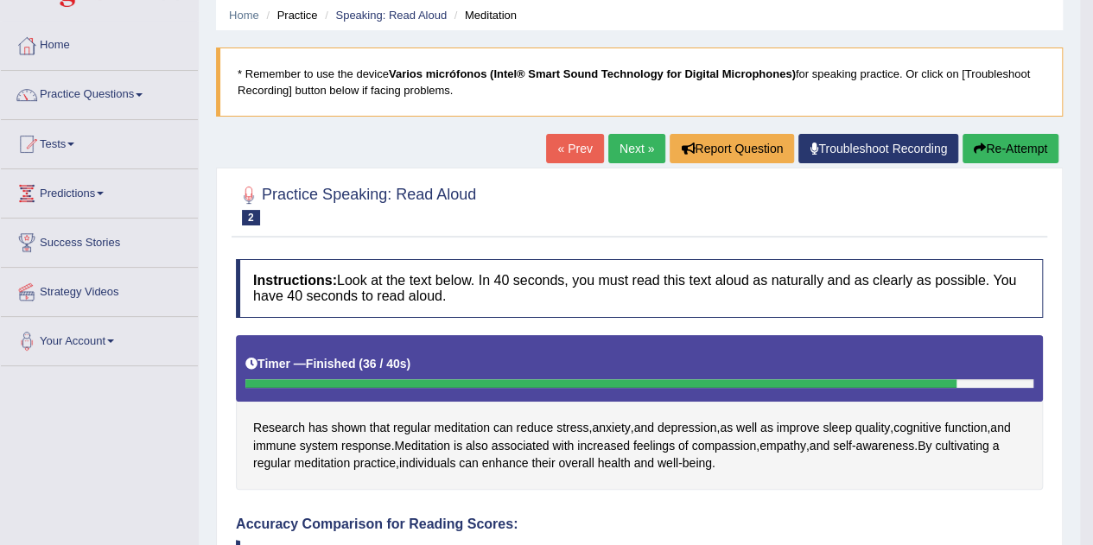
click at [1004, 145] on button "Re-Attempt" at bounding box center [1010, 148] width 96 height 29
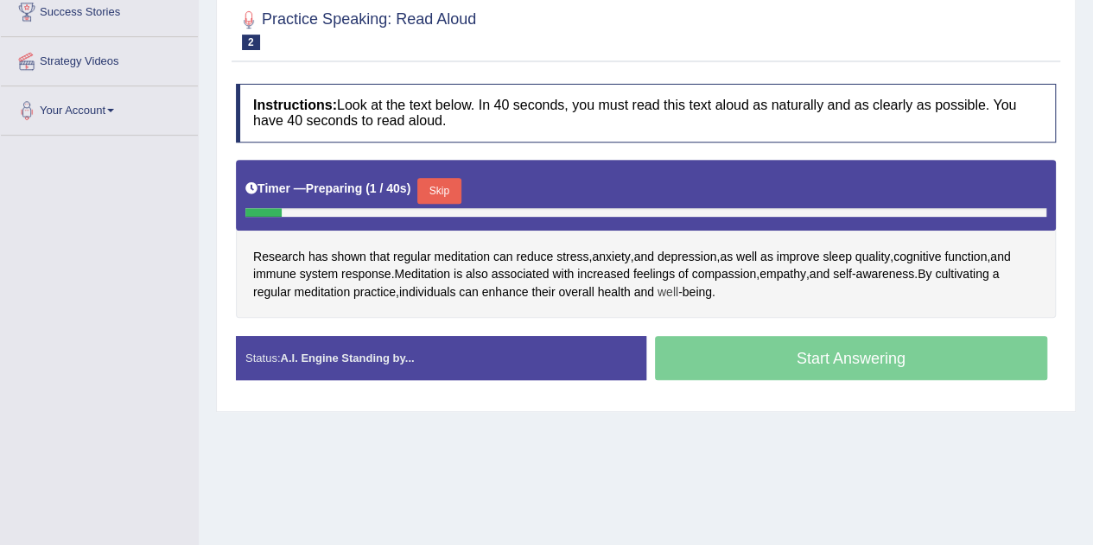
scroll to position [294, 0]
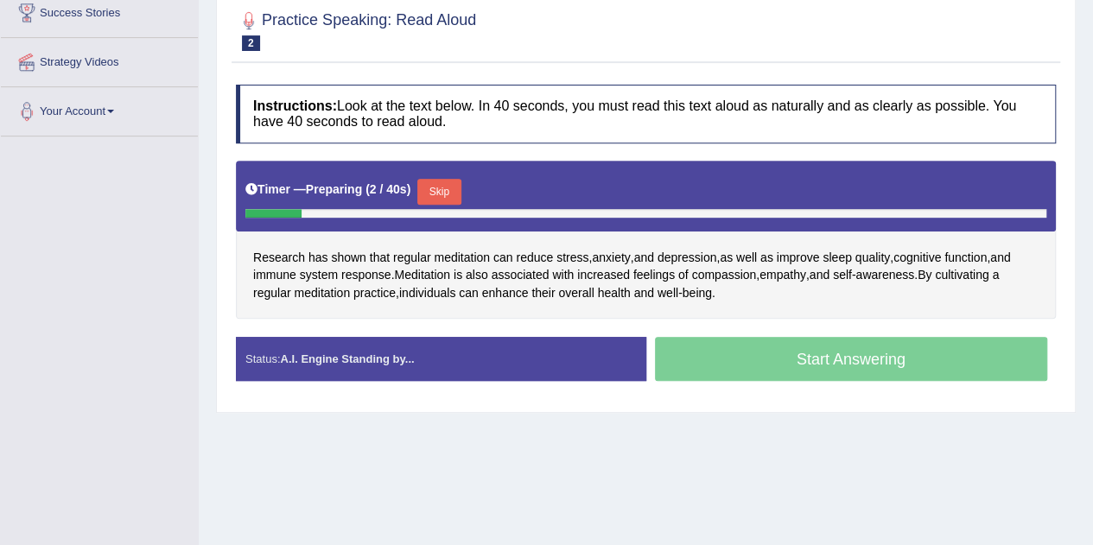
click at [789, 211] on div at bounding box center [645, 213] width 801 height 9
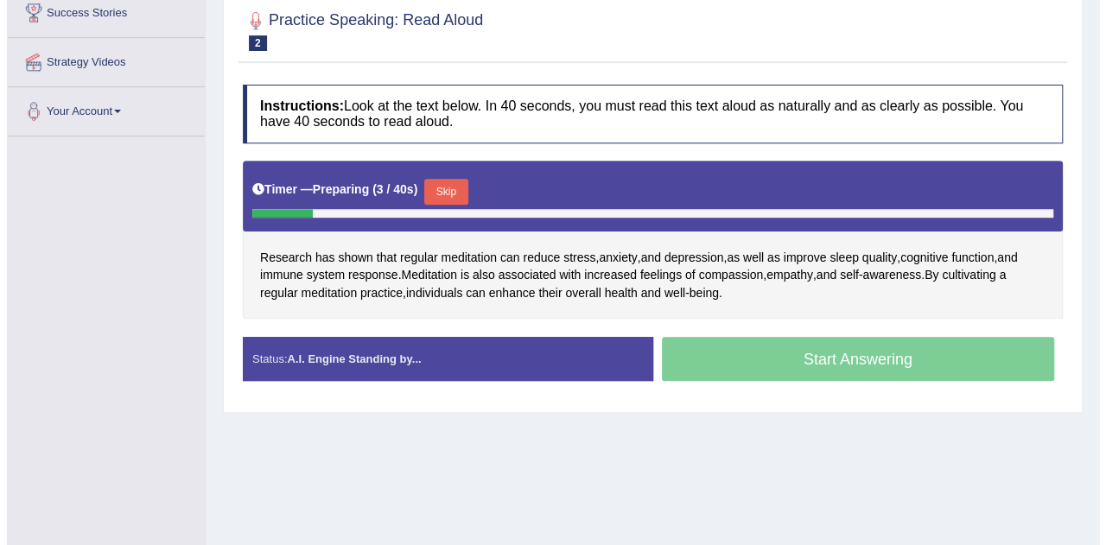
scroll to position [230, 0]
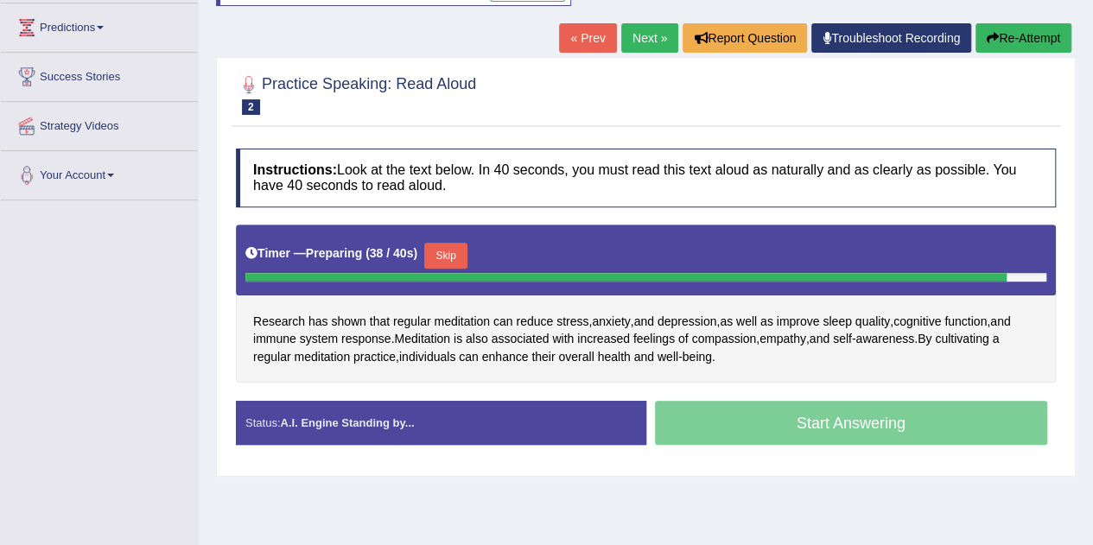
click at [455, 243] on button "Skip" at bounding box center [445, 256] width 43 height 26
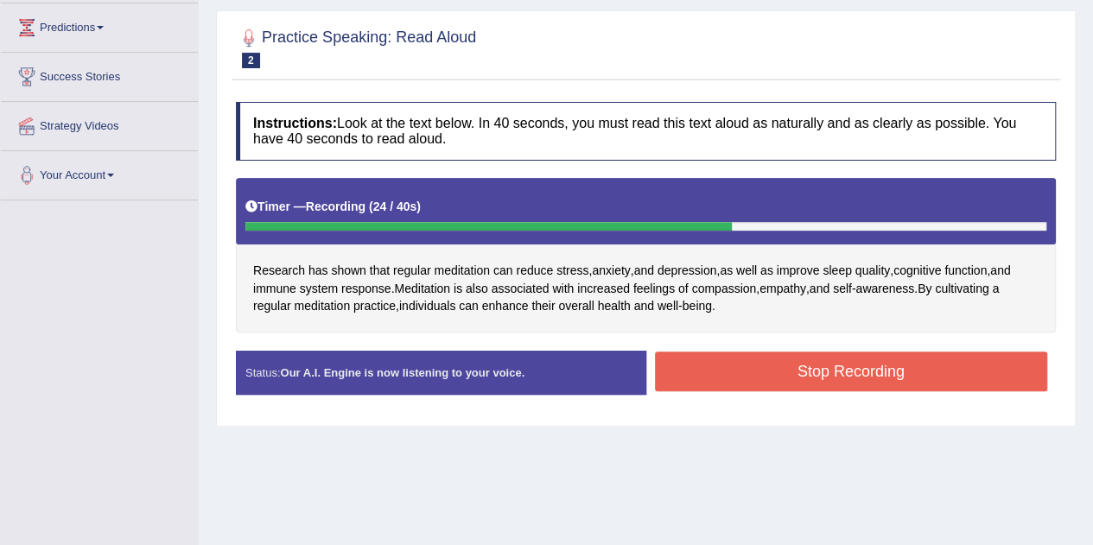
click at [789, 377] on button "Stop Recording" at bounding box center [851, 372] width 393 height 40
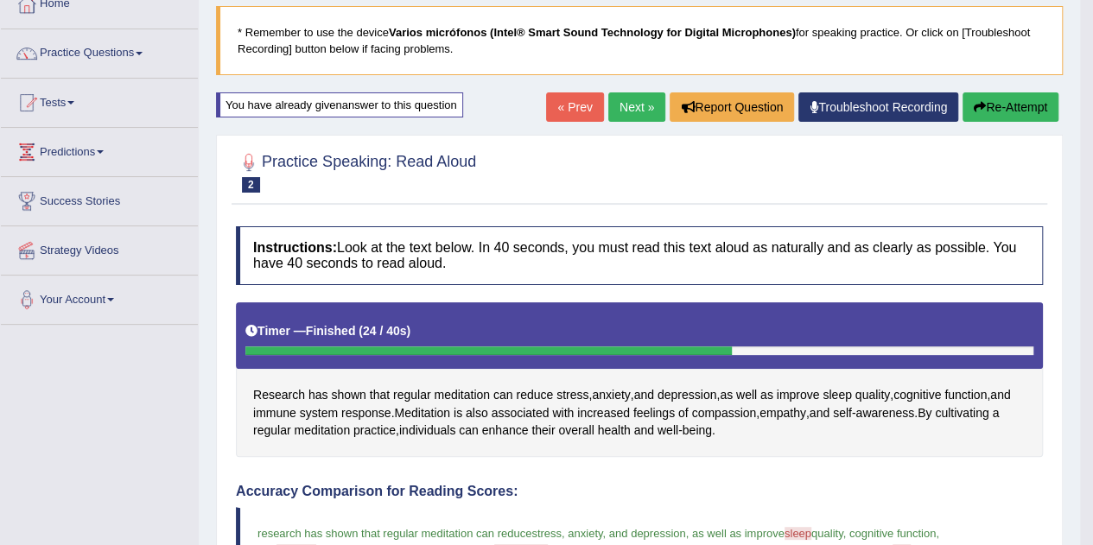
scroll to position [86, 0]
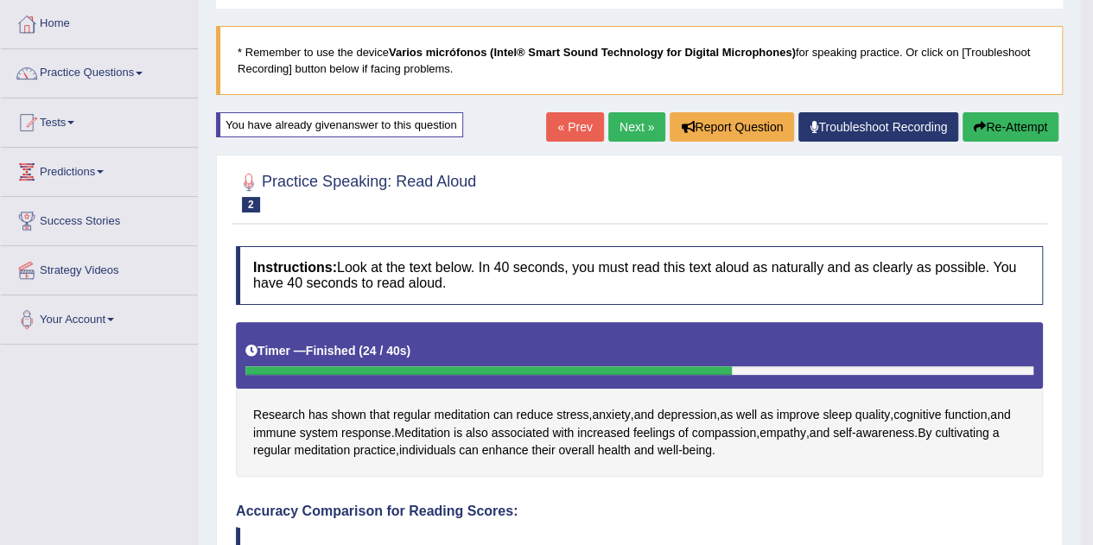
click at [987, 121] on button "Re-Attempt" at bounding box center [1010, 126] width 96 height 29
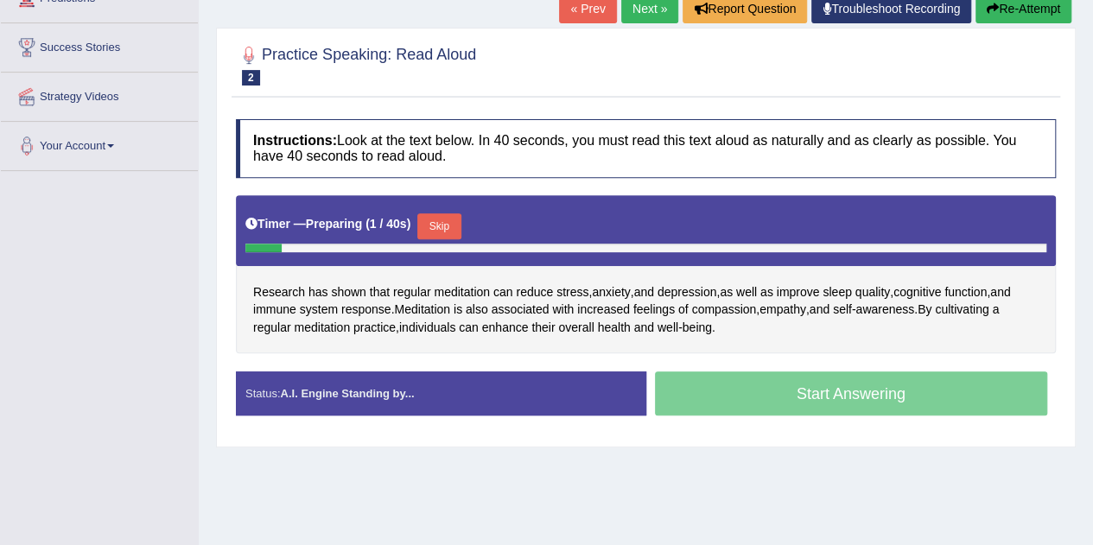
click at [443, 227] on button "Skip" at bounding box center [438, 226] width 43 height 26
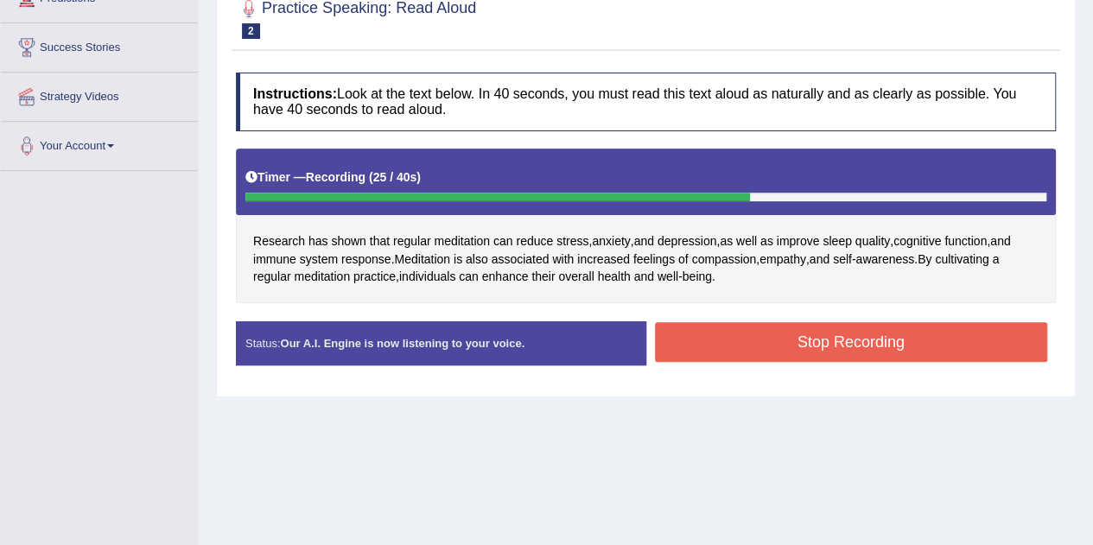
click at [778, 346] on button "Stop Recording" at bounding box center [851, 342] width 393 height 40
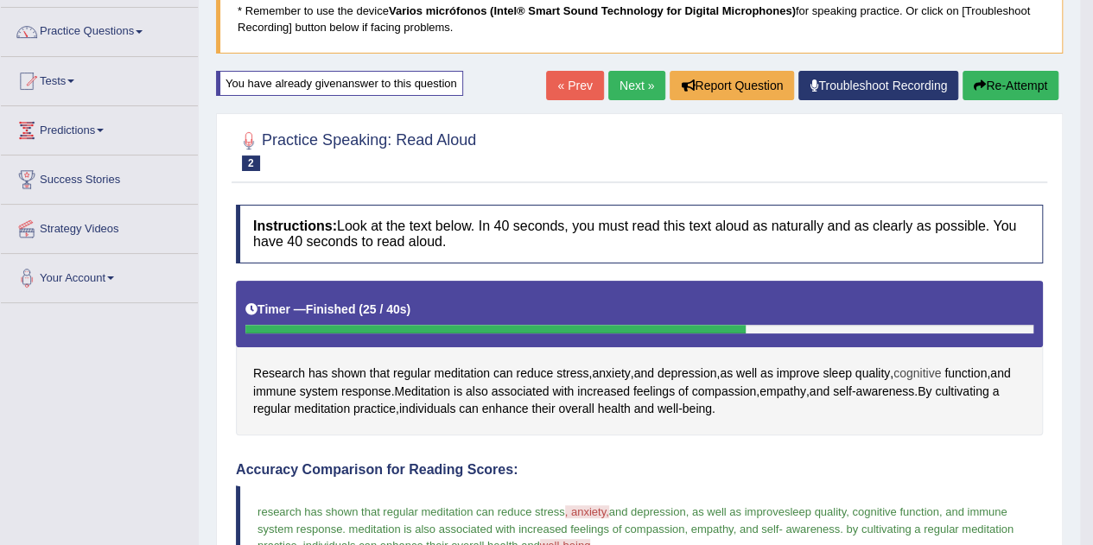
scroll to position [123, 0]
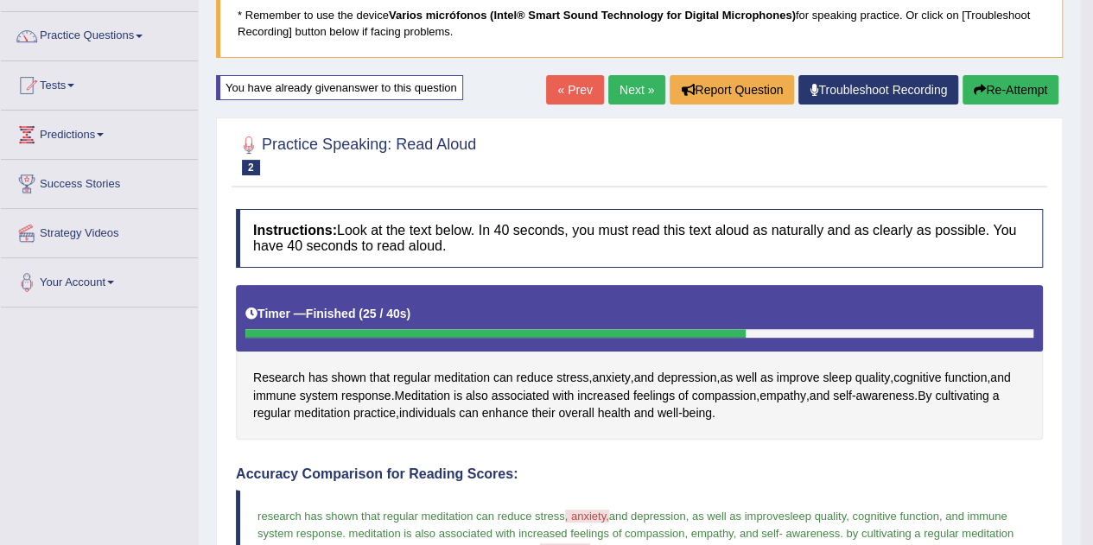
click at [1001, 98] on button "Re-Attempt" at bounding box center [1010, 89] width 96 height 29
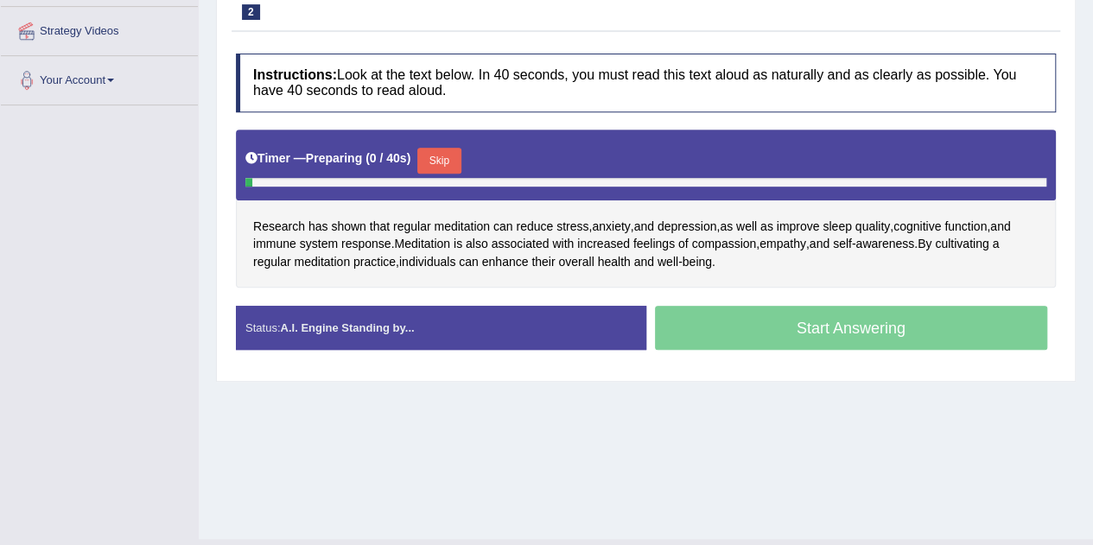
scroll to position [327, 0]
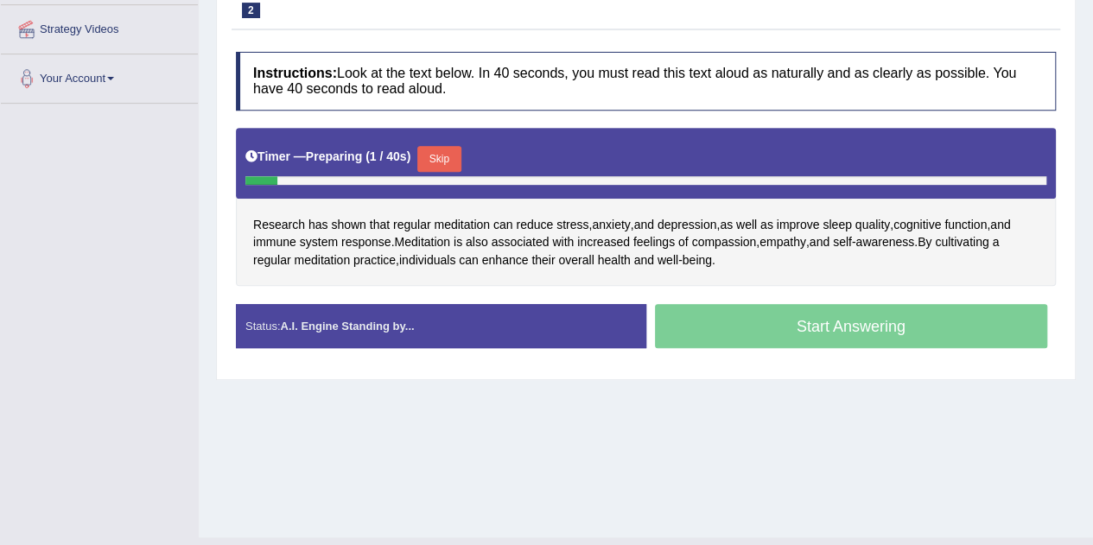
click at [454, 157] on button "Skip" at bounding box center [438, 159] width 43 height 26
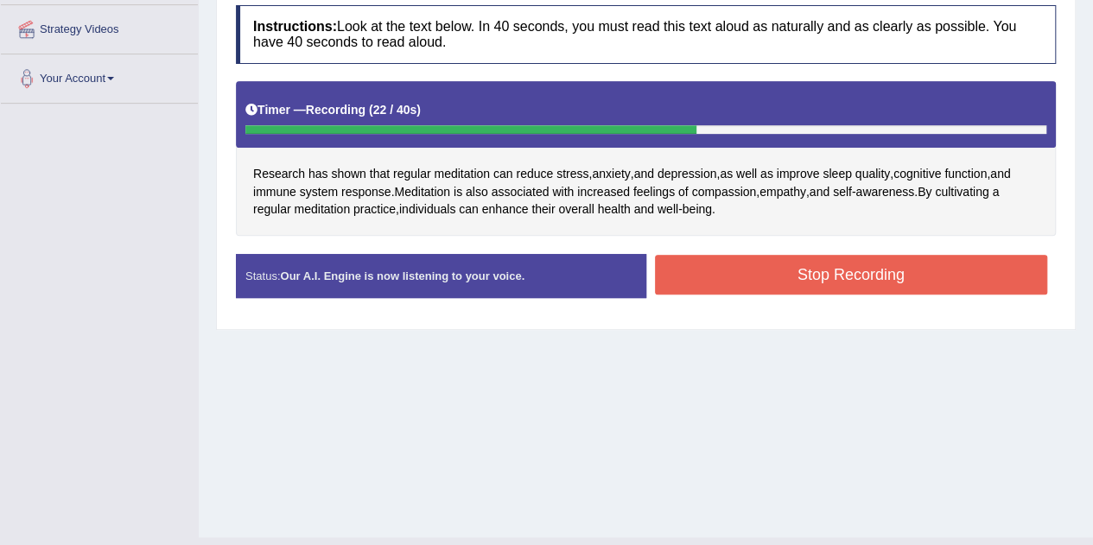
click at [767, 282] on button "Stop Recording" at bounding box center [851, 275] width 393 height 40
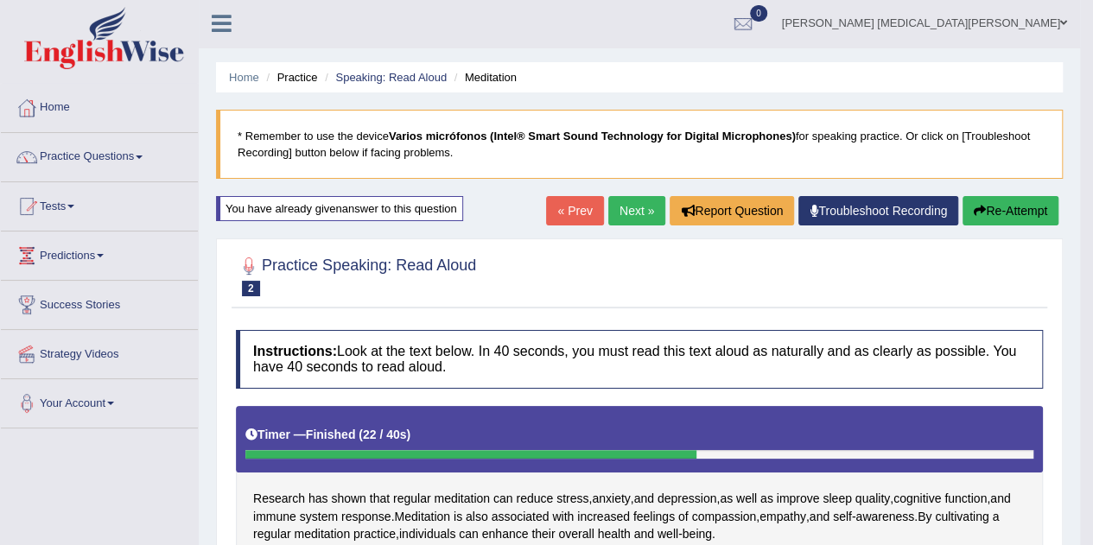
scroll to position [2, 0]
click at [989, 205] on button "Re-Attempt" at bounding box center [1010, 210] width 96 height 29
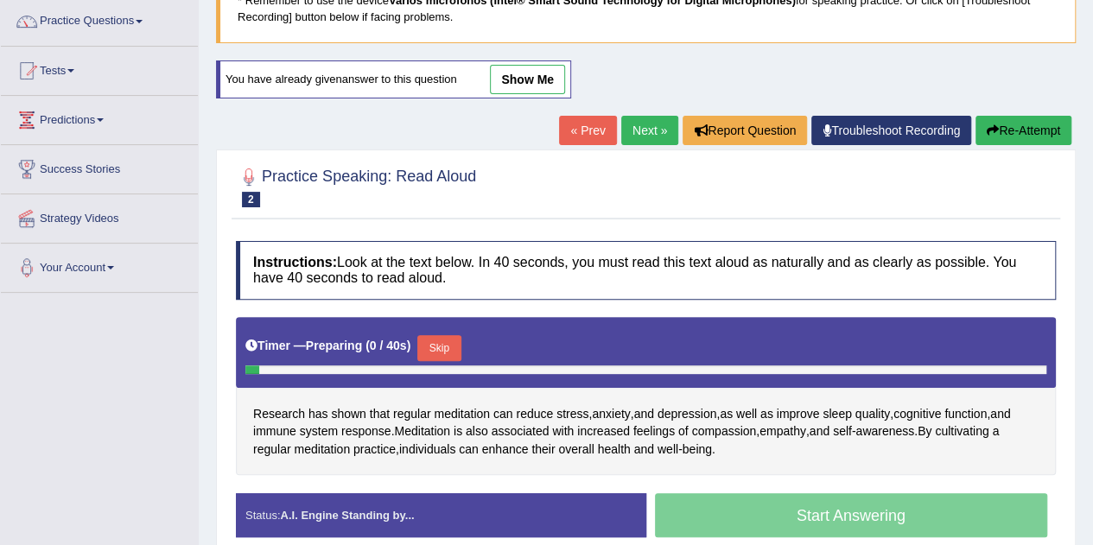
scroll to position [289, 0]
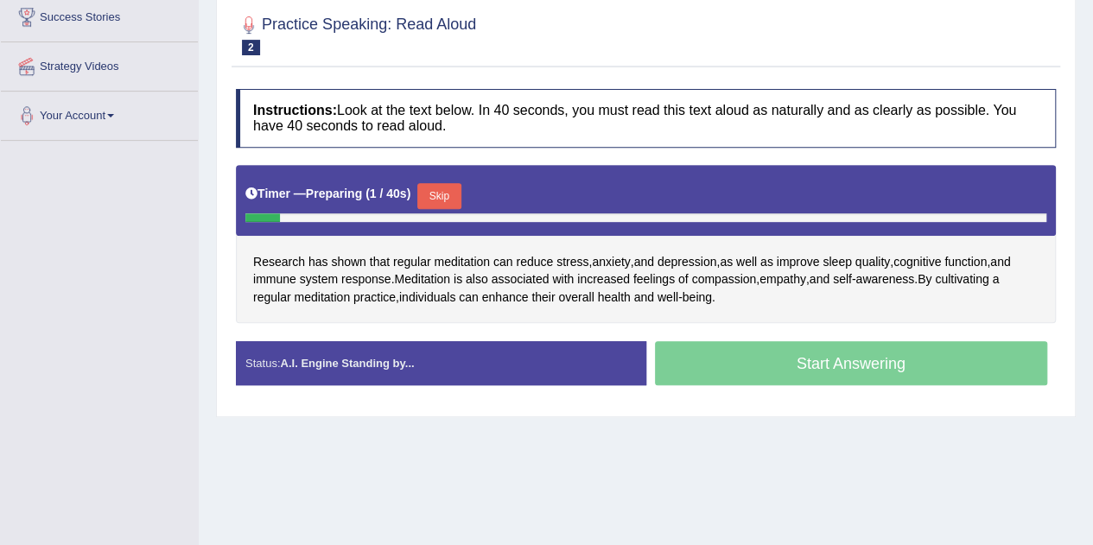
click at [455, 194] on button "Skip" at bounding box center [438, 196] width 43 height 26
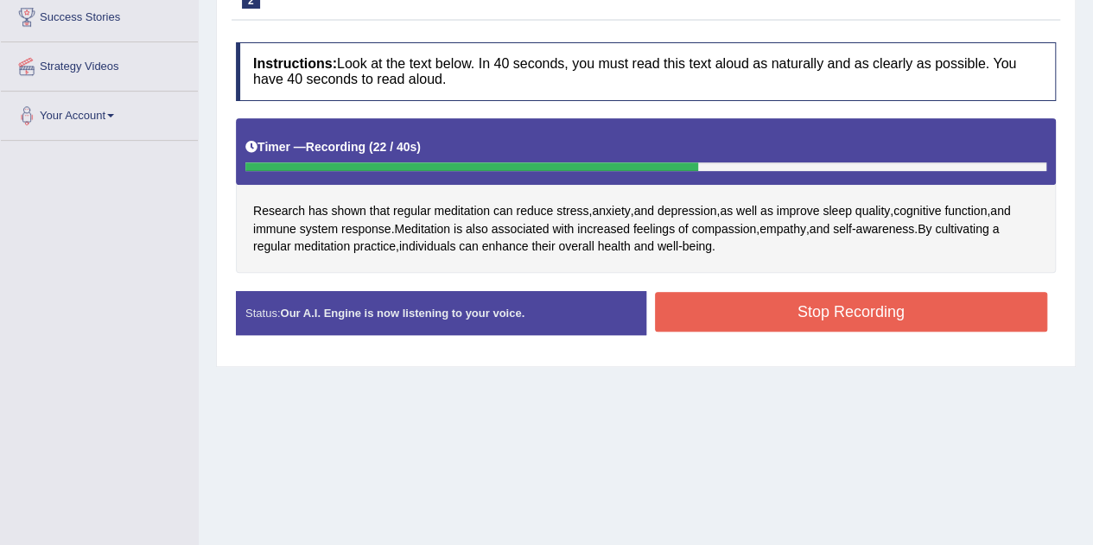
click at [757, 314] on button "Stop Recording" at bounding box center [851, 312] width 393 height 40
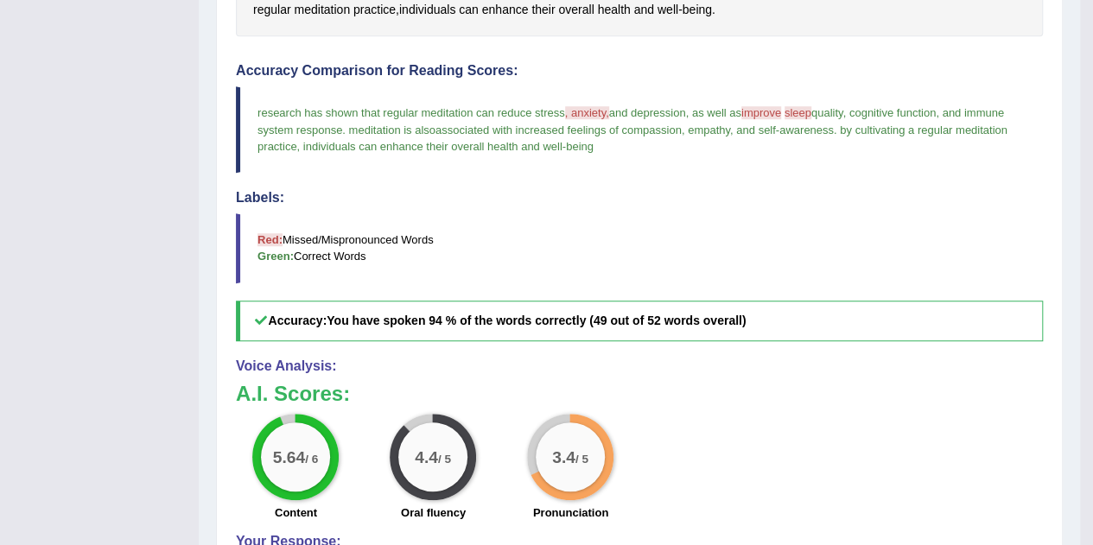
scroll to position [0, 0]
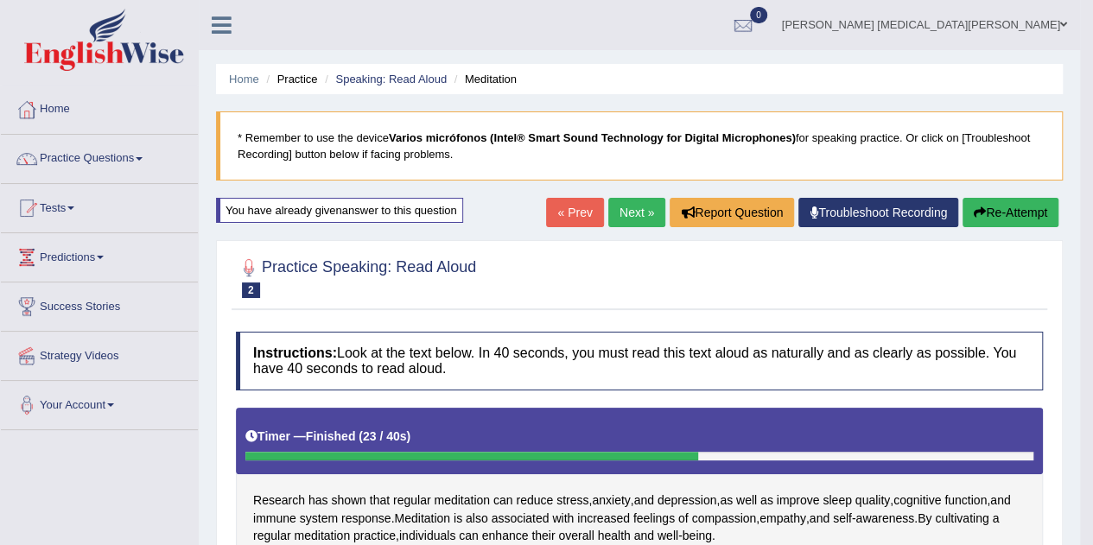
click at [650, 219] on link "Next »" at bounding box center [636, 212] width 57 height 29
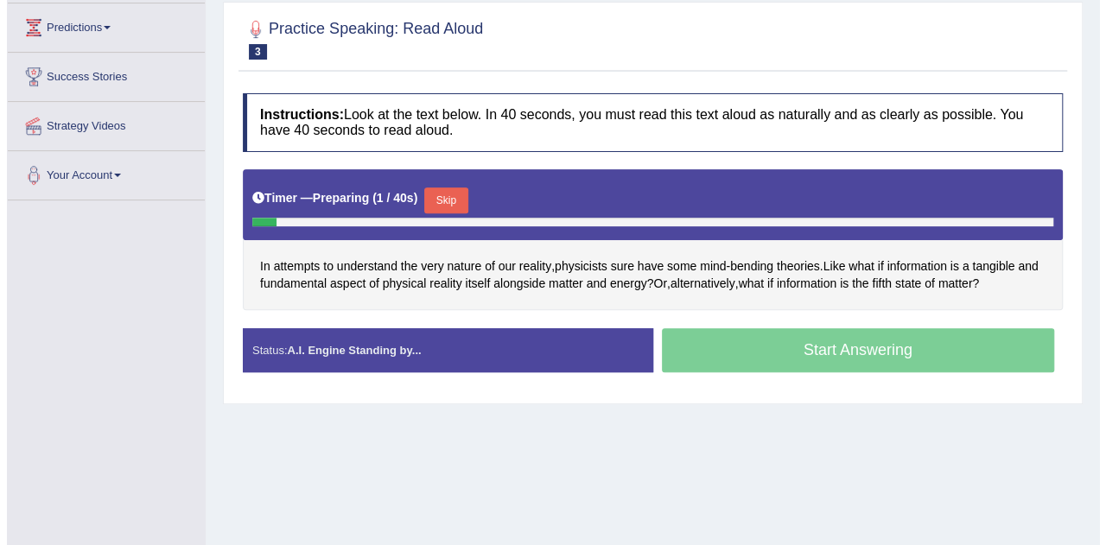
scroll to position [229, 0]
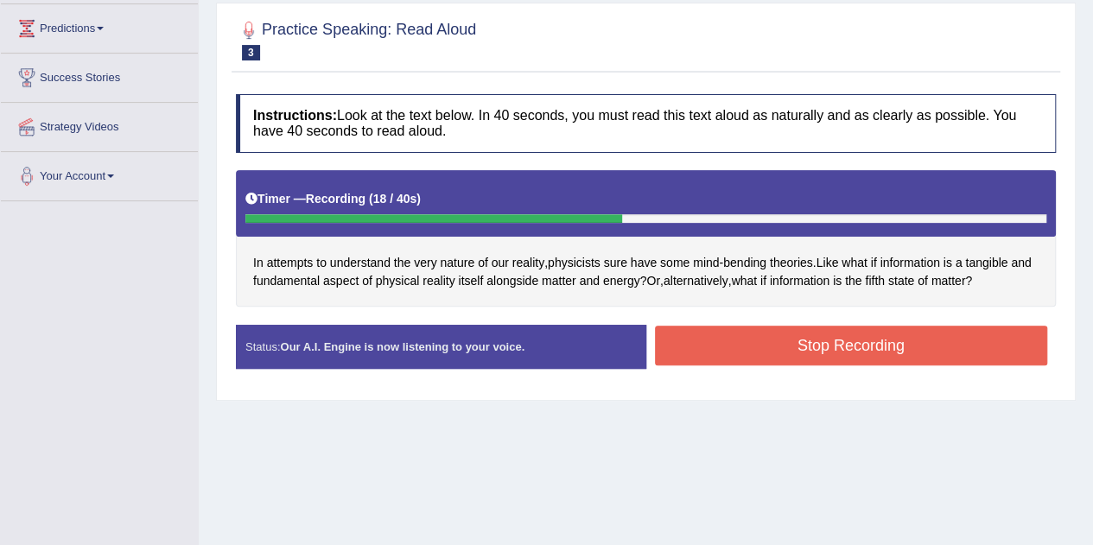
click at [813, 343] on button "Stop Recording" at bounding box center [851, 346] width 393 height 40
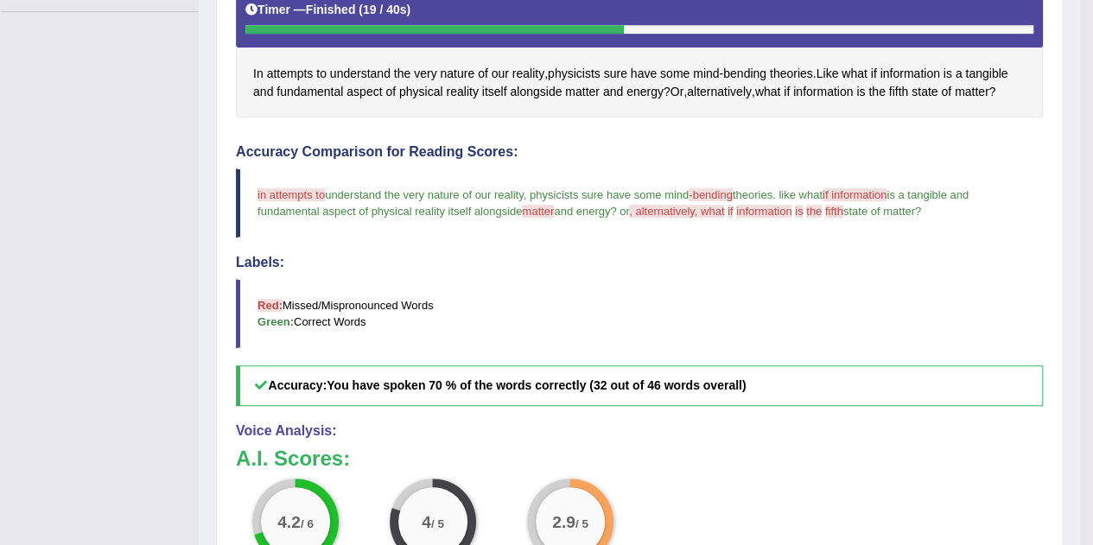
scroll to position [419, 0]
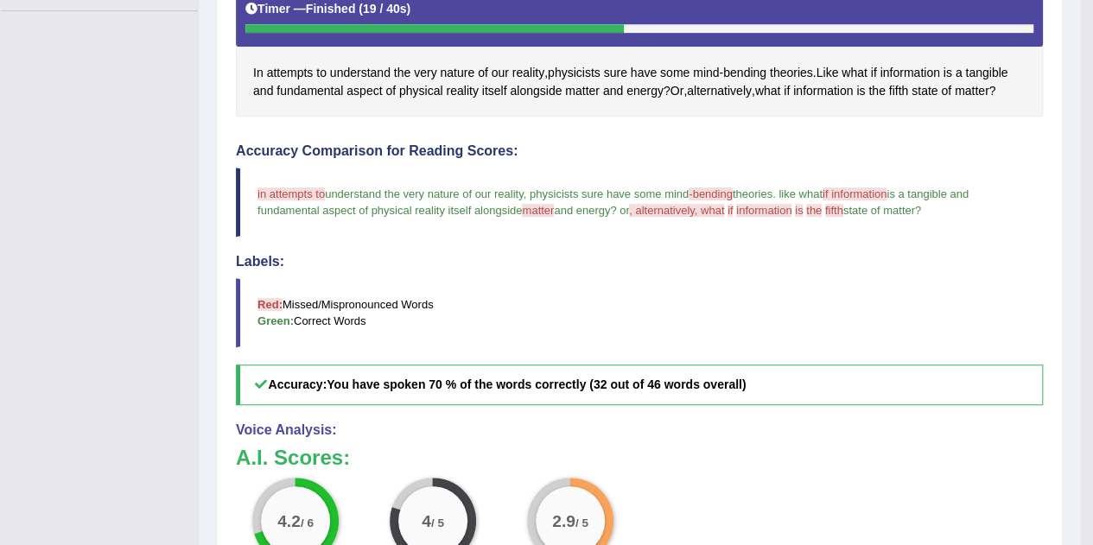
drag, startPoint x: 250, startPoint y: 191, endPoint x: 332, endPoint y: 190, distance: 82.1
click at [332, 190] on blockquote "in attempts to understand the very nature of our reality , physicists sure have…" at bounding box center [639, 202] width 807 height 69
drag, startPoint x: 332, startPoint y: 190, endPoint x: 254, endPoint y: 187, distance: 77.8
click at [254, 187] on blockquote "in attempts to understand the very nature of our reality , physicists sure have…" at bounding box center [639, 202] width 807 height 69
drag, startPoint x: 250, startPoint y: 67, endPoint x: 322, endPoint y: 66, distance: 71.7
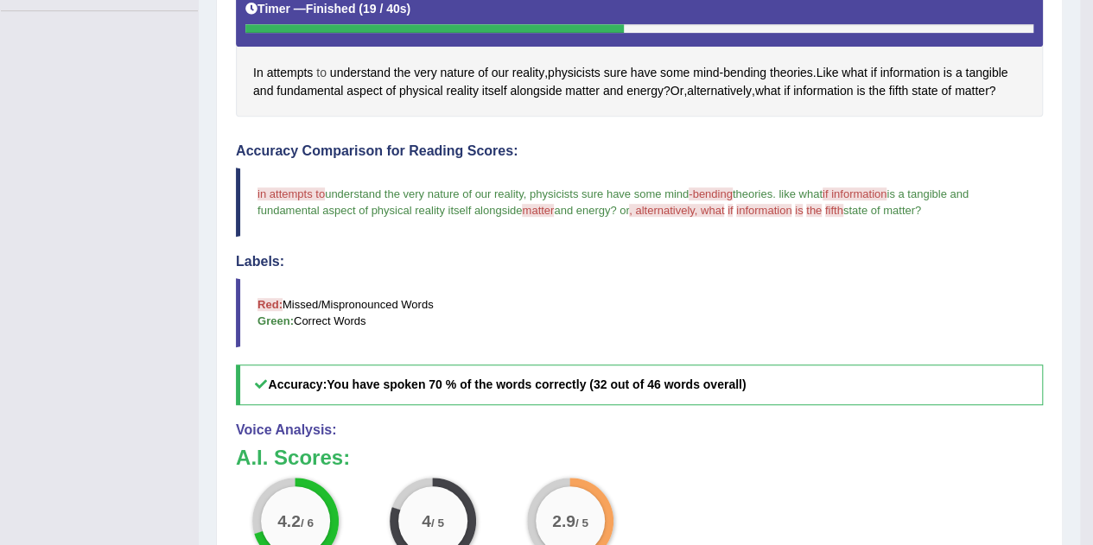
click at [322, 66] on div "In attempts to understand the very nature of our reality , physicists sure have…" at bounding box center [639, 48] width 807 height 137
click at [287, 71] on span "attempts" at bounding box center [290, 73] width 47 height 18
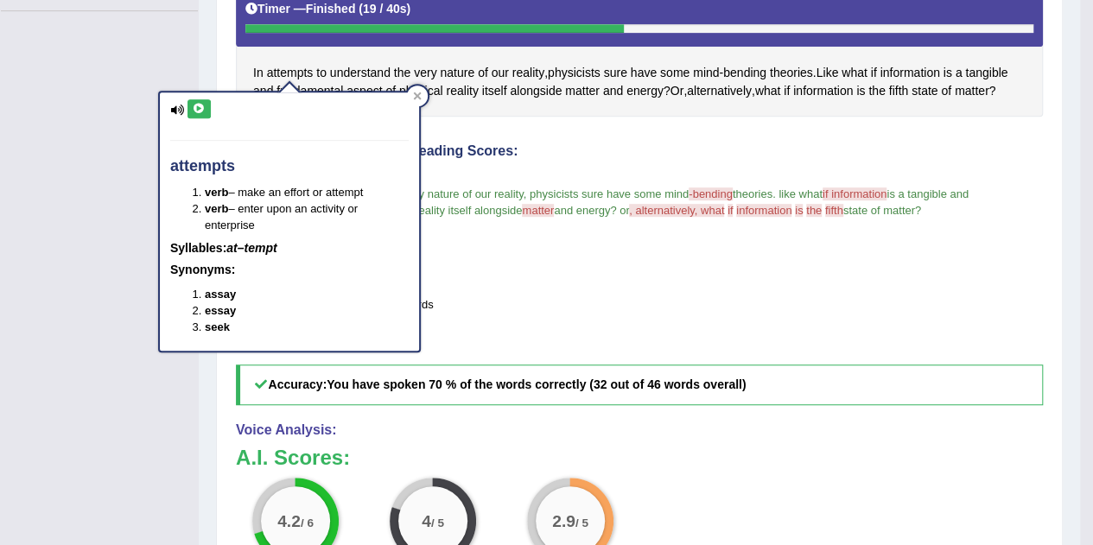
click at [178, 113] on icon at bounding box center [177, 110] width 14 height 11
click at [198, 111] on icon at bounding box center [199, 109] width 13 height 10
click at [202, 111] on icon at bounding box center [199, 109] width 13 height 10
click at [419, 92] on icon at bounding box center [418, 96] width 8 height 8
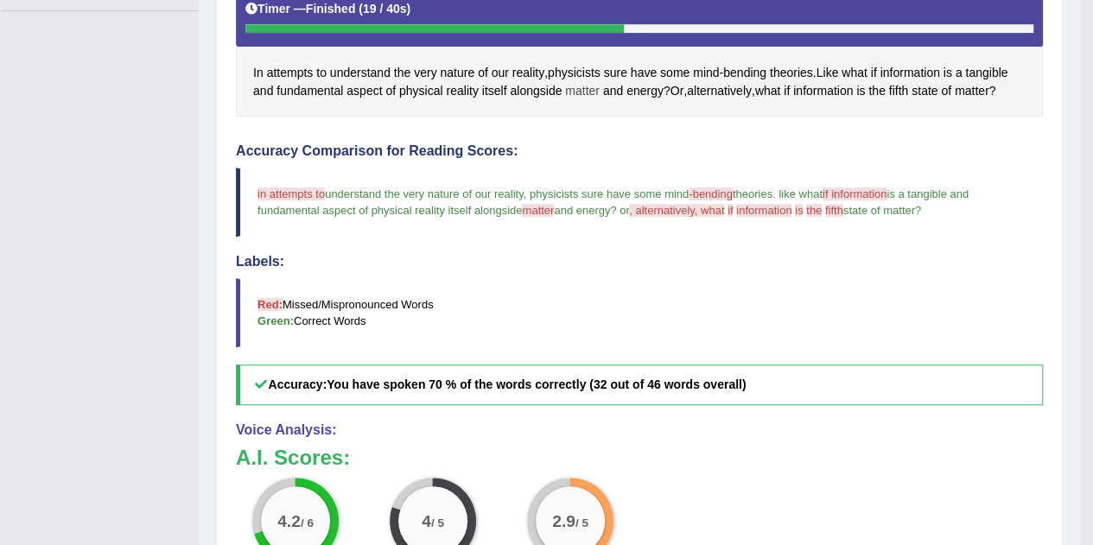
click at [574, 91] on span "matter" at bounding box center [582, 91] width 35 height 18
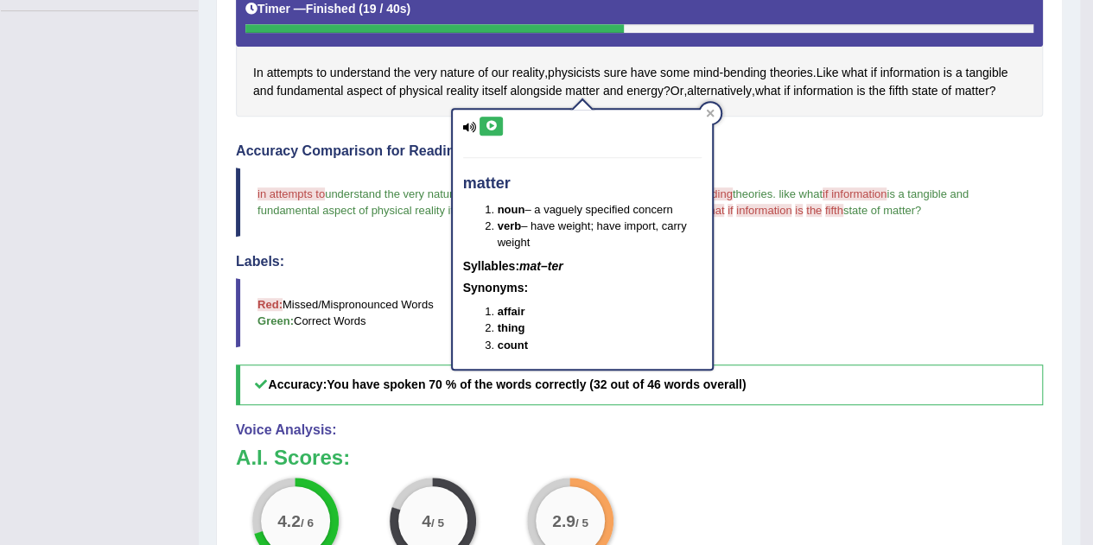
click at [492, 130] on button at bounding box center [490, 126] width 23 height 19
click at [708, 117] on icon at bounding box center [710, 113] width 9 height 9
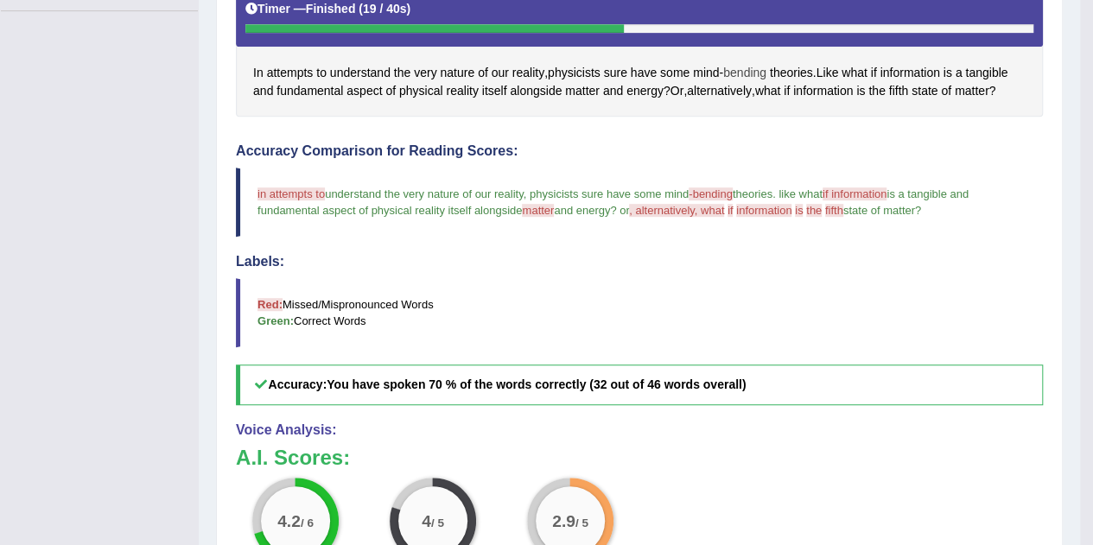
click at [748, 70] on span "bending" at bounding box center [744, 73] width 43 height 18
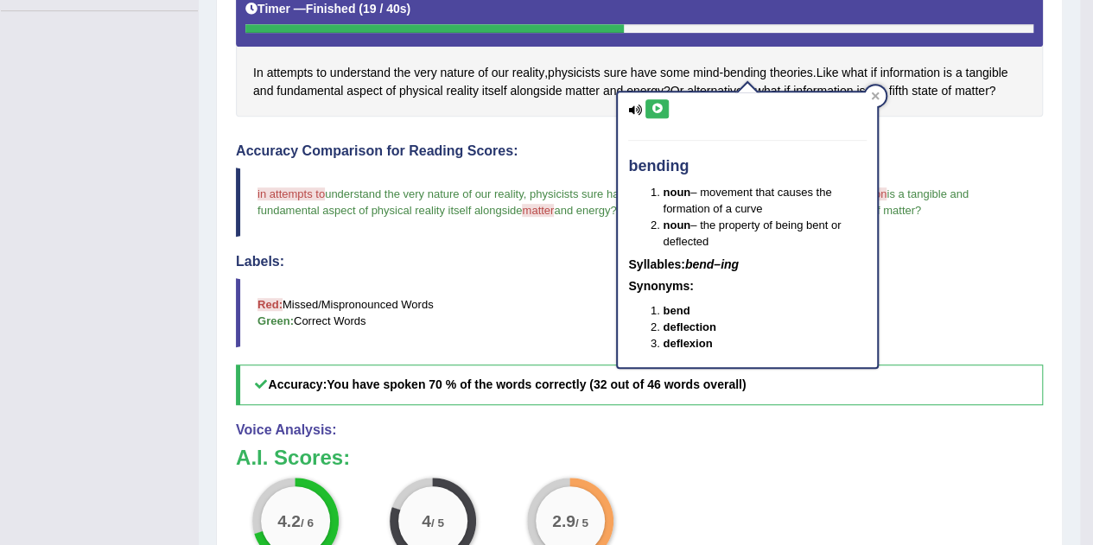
click at [658, 111] on icon at bounding box center [656, 109] width 13 height 10
click at [916, 130] on div "Instructions: Look at the text below. In 40 seconds, you must read this text al…" at bounding box center [638, 311] width 815 height 832
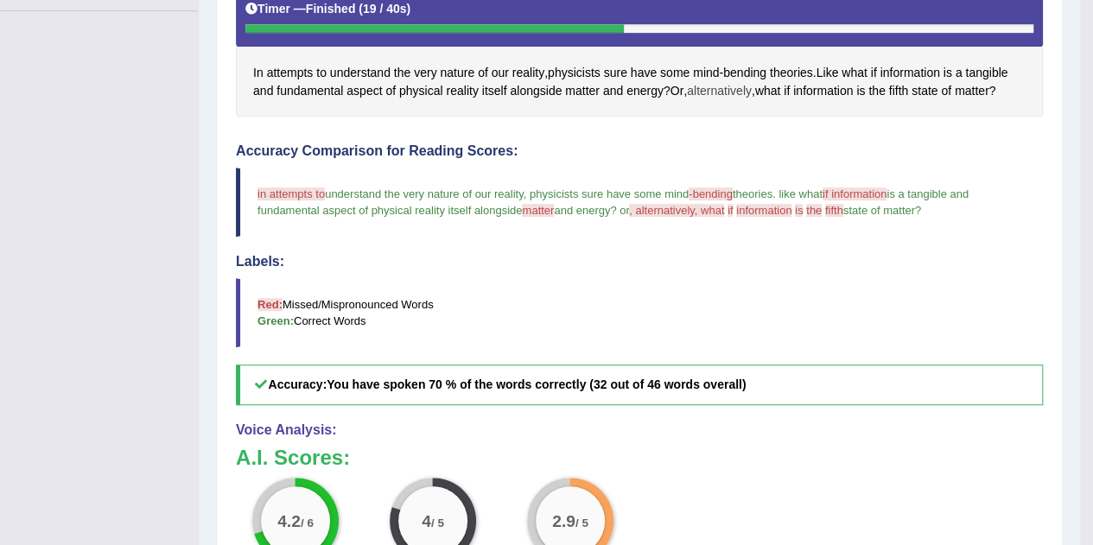
click at [732, 86] on span "alternatively" at bounding box center [719, 91] width 65 height 18
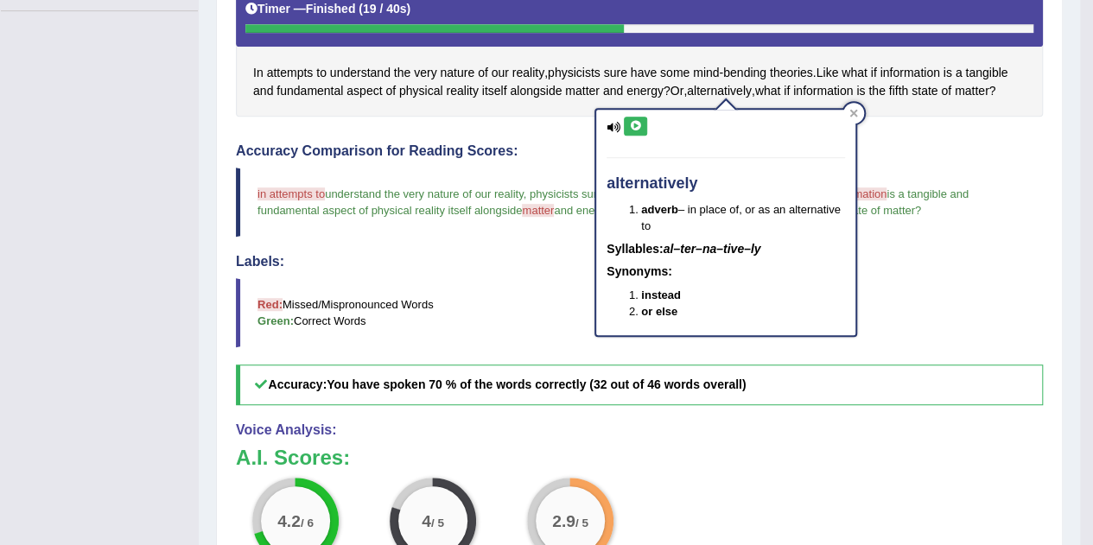
click at [642, 134] on button at bounding box center [635, 126] width 23 height 19
click at [879, 136] on div "Instructions: Look at the text below. In 40 seconds, you must read this text al…" at bounding box center [638, 311] width 815 height 832
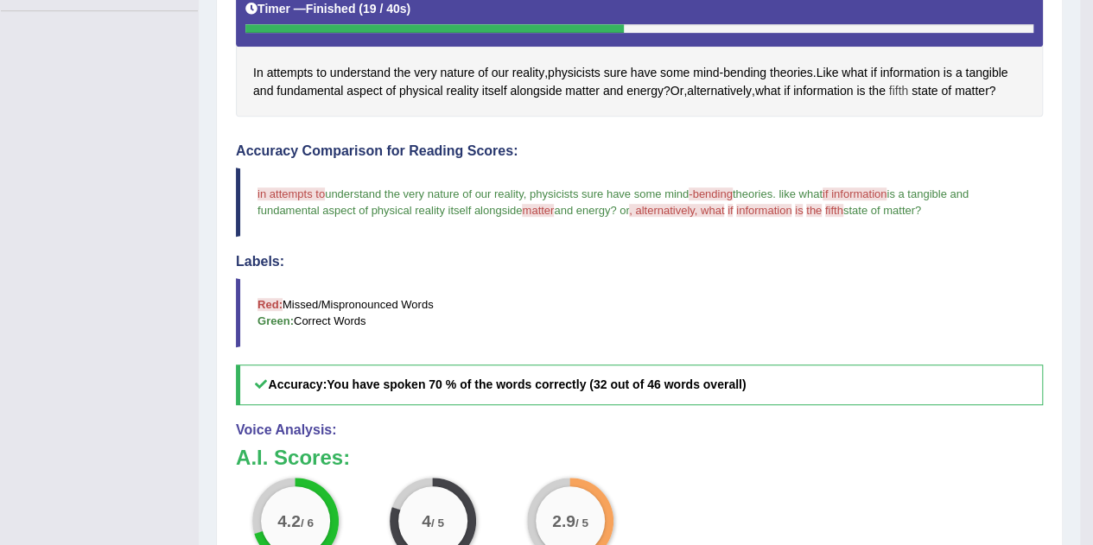
click at [902, 85] on span "fifth" at bounding box center [899, 91] width 20 height 18
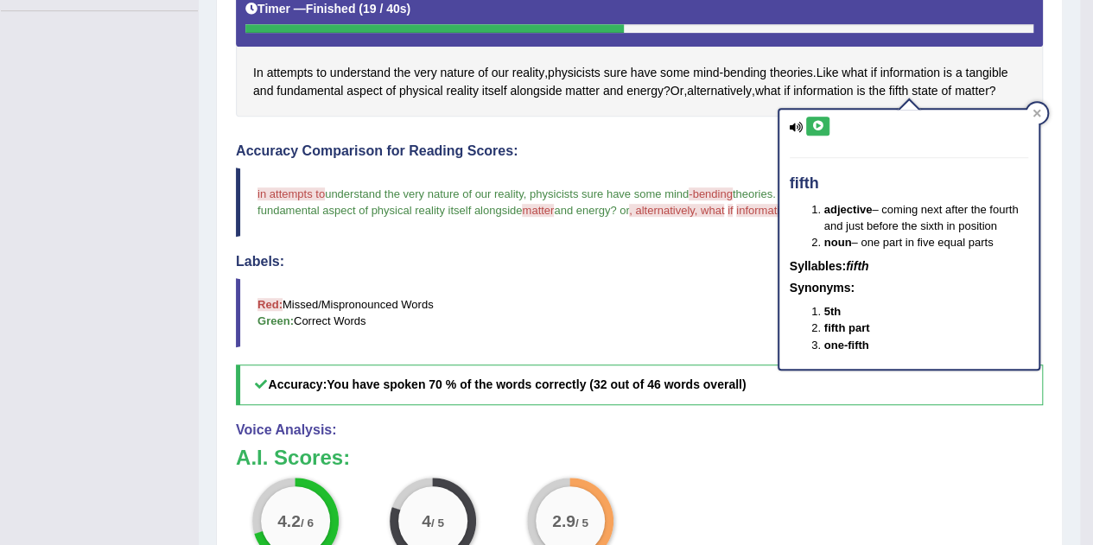
click at [823, 134] on button at bounding box center [817, 126] width 23 height 19
click at [688, 171] on blockquote "in attempts to understand the very nature of our reality , physicists sure have…" at bounding box center [639, 202] width 807 height 69
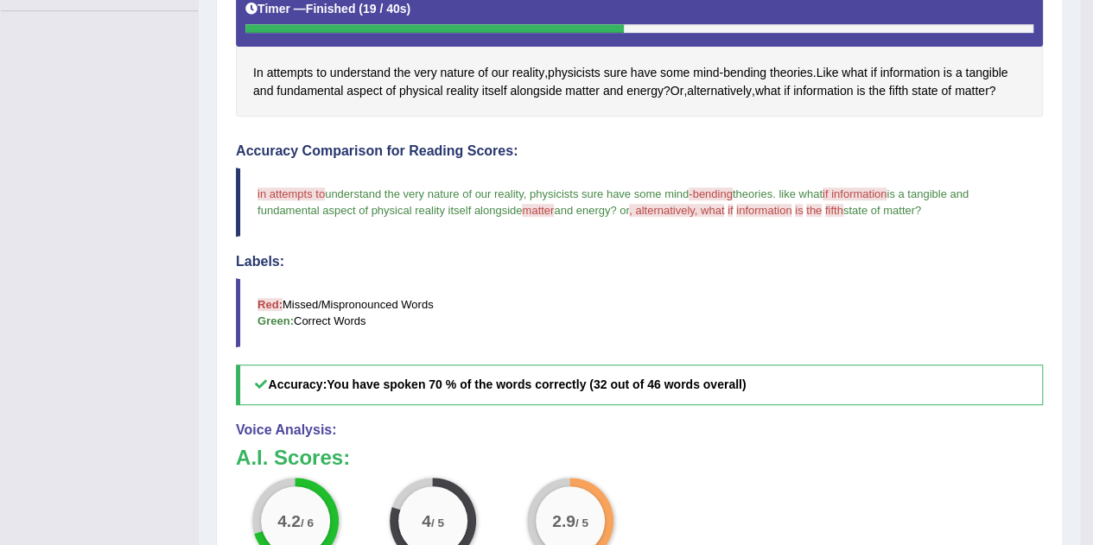
click at [688, 171] on blockquote "in attempts to understand the very nature of our reality , physicists sure have…" at bounding box center [639, 202] width 807 height 69
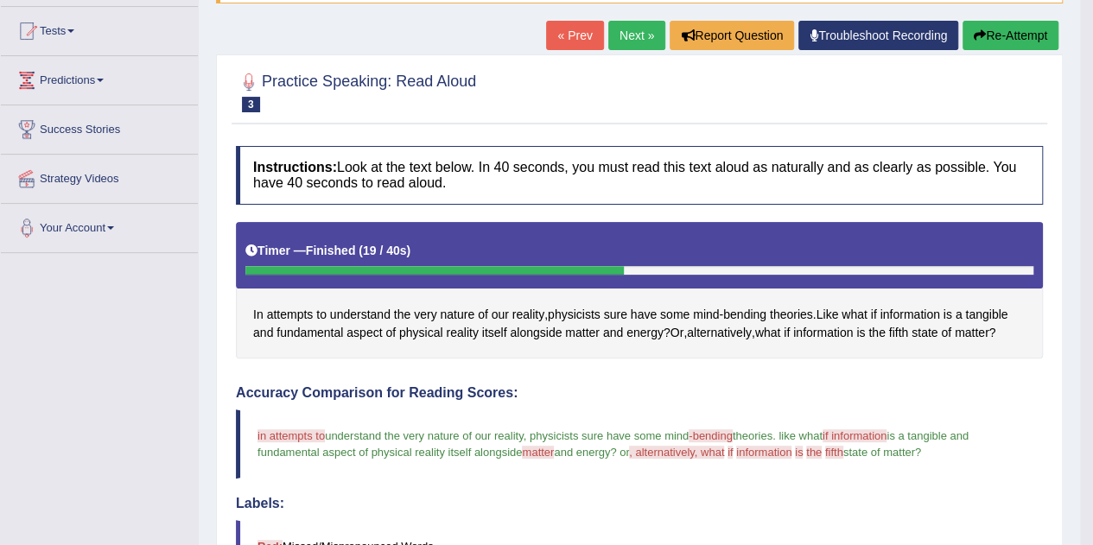
scroll to position [176, 0]
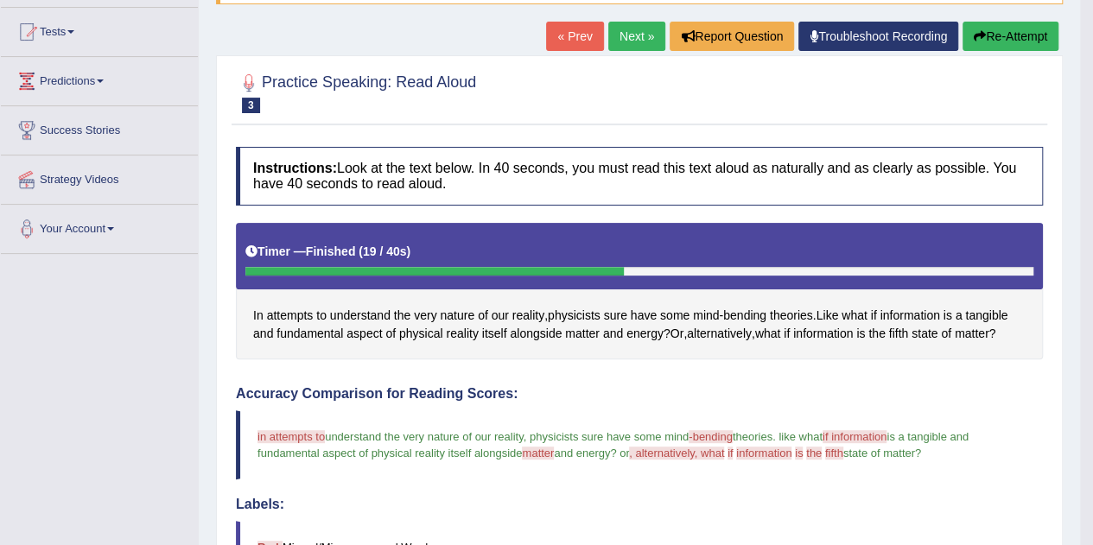
click at [302, 431] on span "in attempts to" at bounding box center [290, 436] width 67 height 13
click at [292, 313] on span "attempts" at bounding box center [290, 316] width 47 height 18
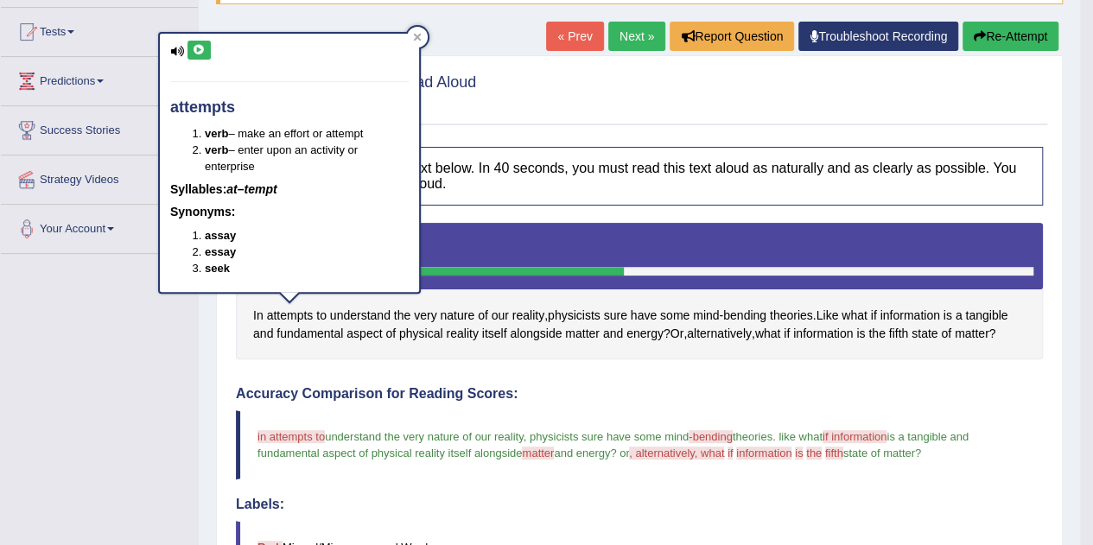
click at [198, 48] on icon at bounding box center [199, 50] width 13 height 10
click at [416, 32] on div at bounding box center [417, 37] width 21 height 21
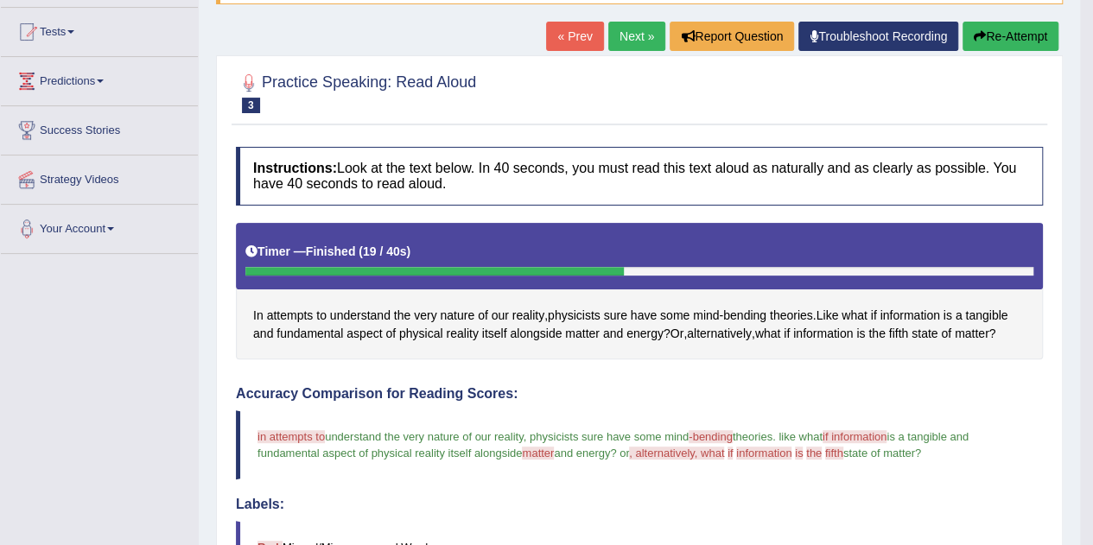
click at [1005, 28] on button "Re-Attempt" at bounding box center [1010, 36] width 96 height 29
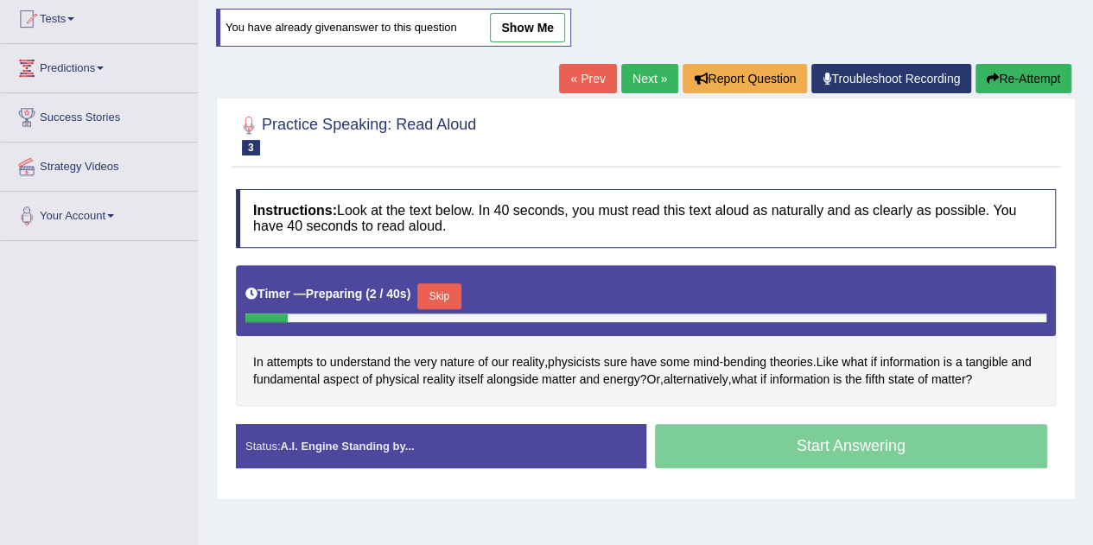
click at [458, 286] on button "Skip" at bounding box center [438, 296] width 43 height 26
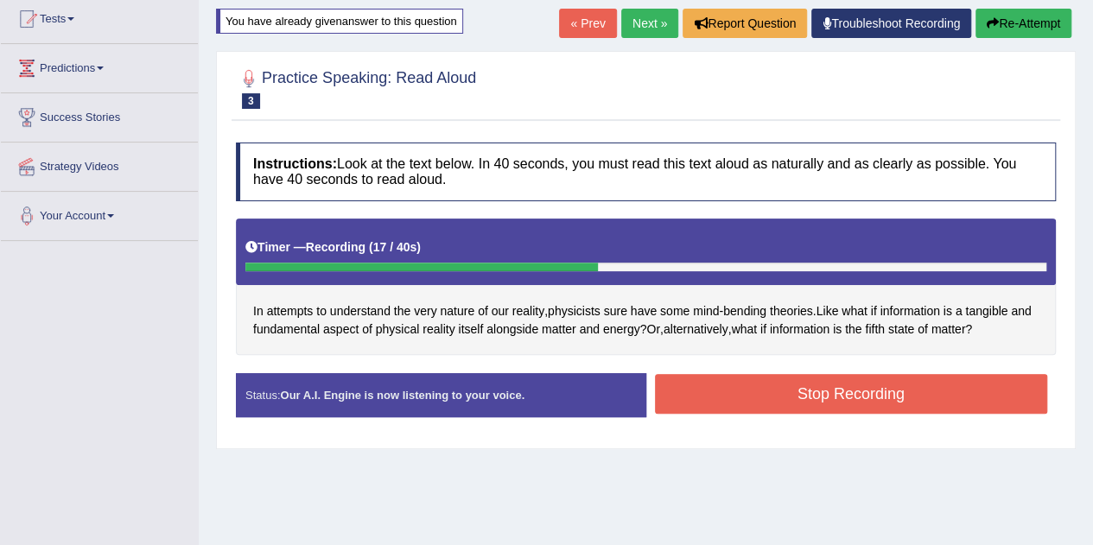
click at [760, 390] on button "Stop Recording" at bounding box center [851, 394] width 393 height 40
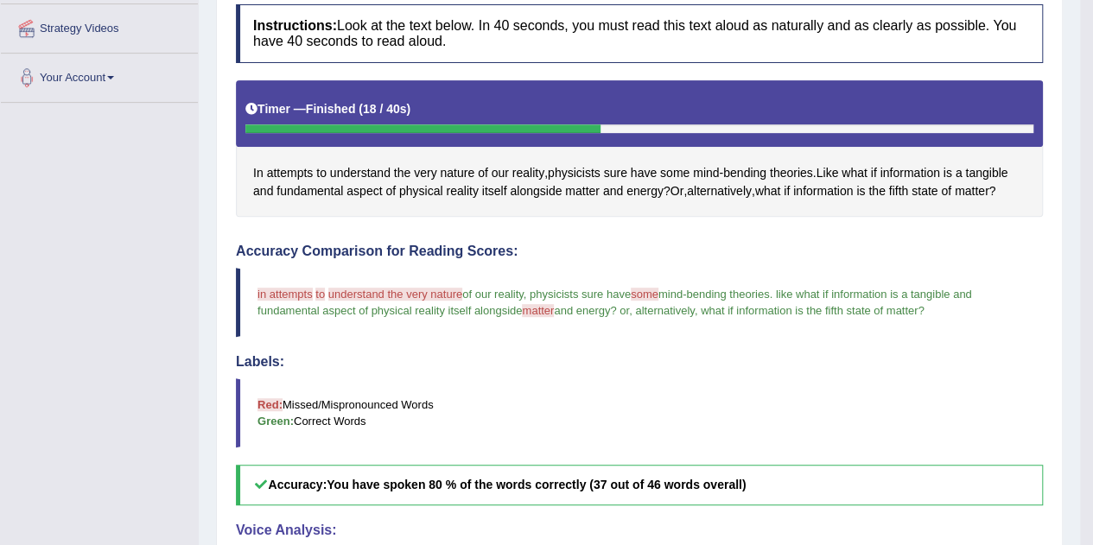
scroll to position [312, 0]
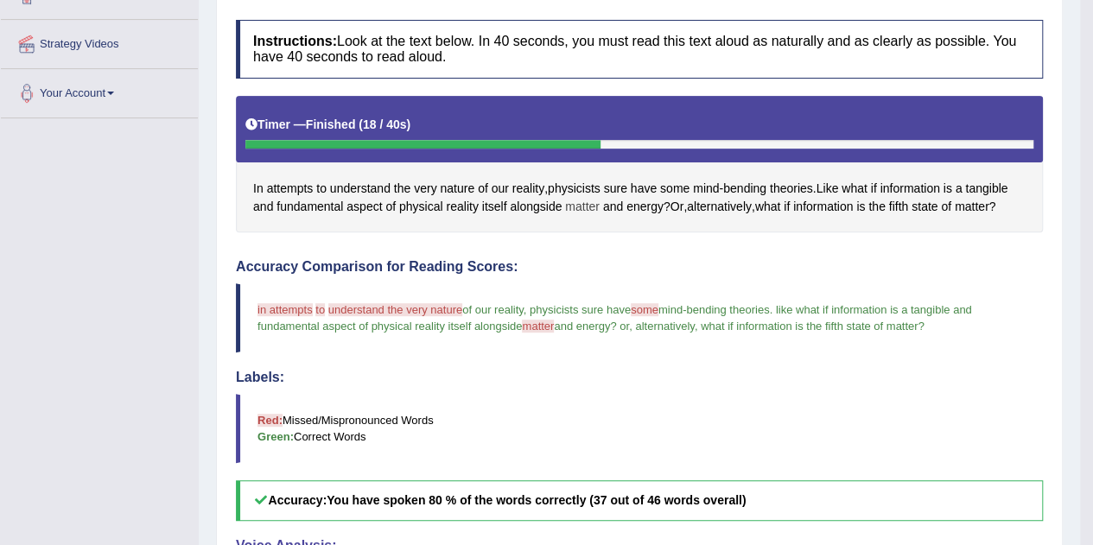
click at [571, 206] on span "matter" at bounding box center [582, 207] width 35 height 18
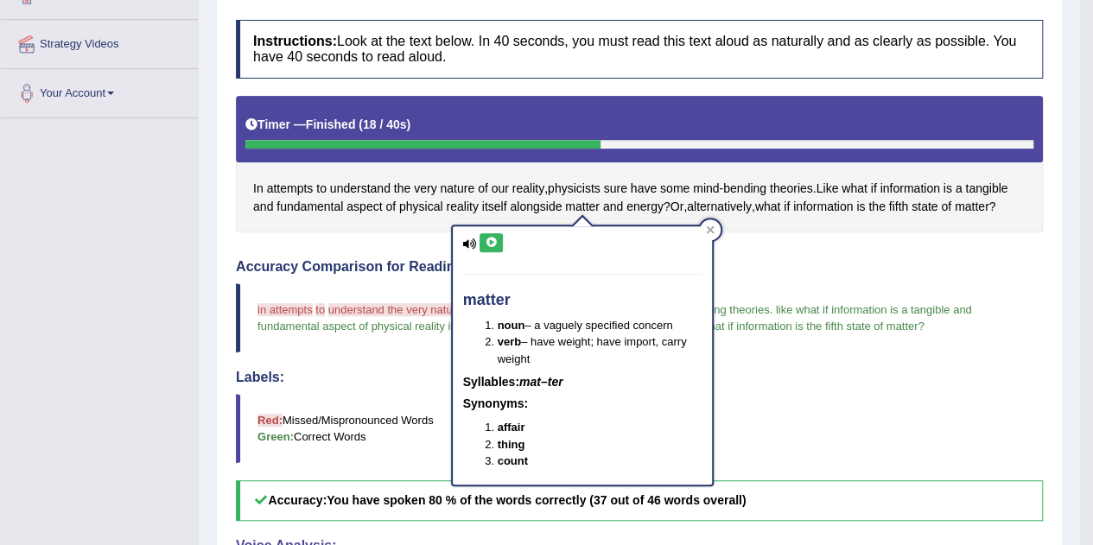
click at [485, 241] on icon at bounding box center [491, 243] width 13 height 10
click at [753, 283] on blockquote "in attempts wearing to a understand the very nature tour of our reality , physi…" at bounding box center [639, 317] width 807 height 69
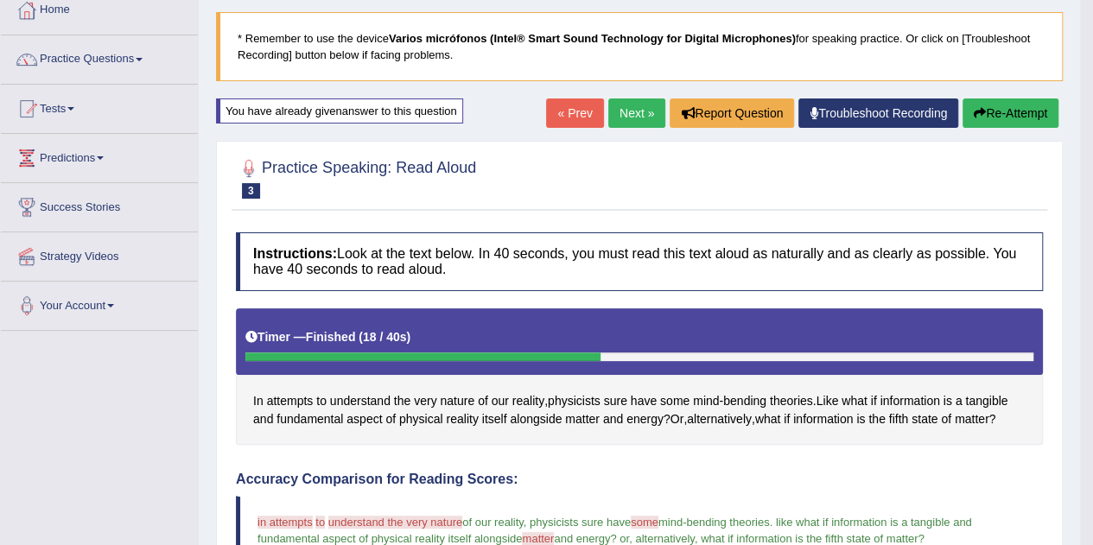
scroll to position [98, 0]
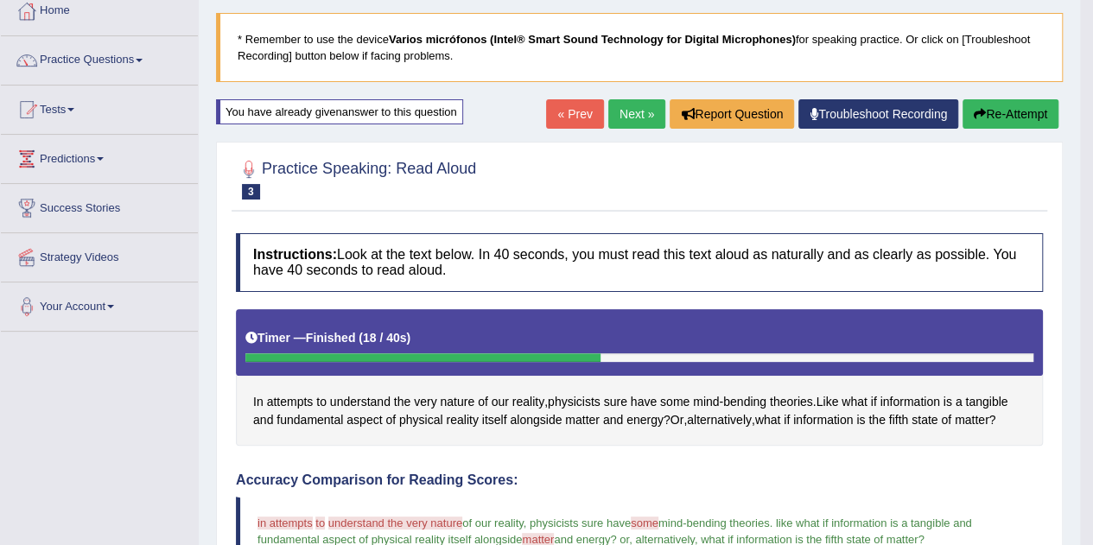
click at [637, 115] on link "Next »" at bounding box center [636, 113] width 57 height 29
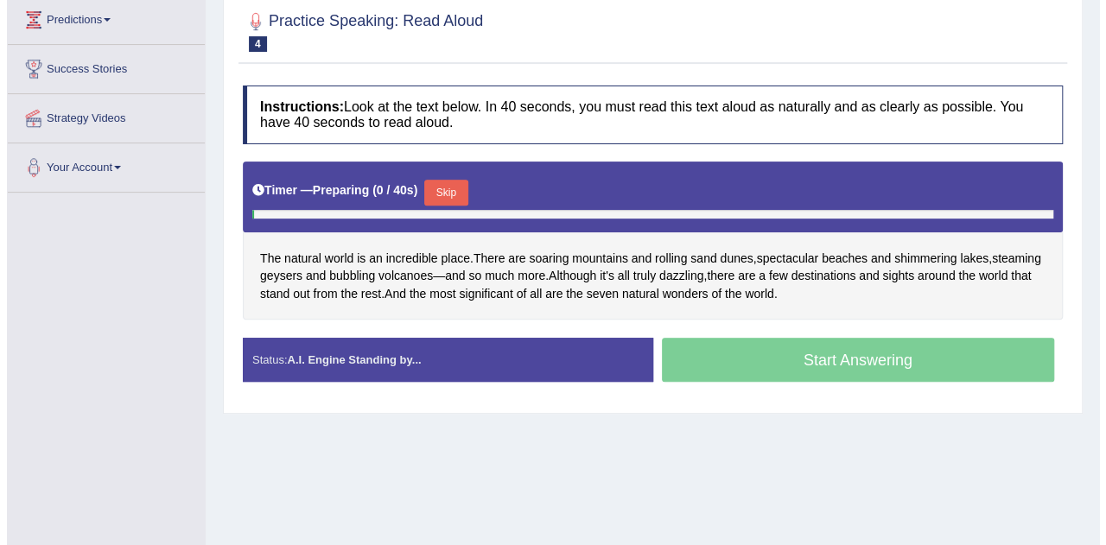
scroll to position [248, 0]
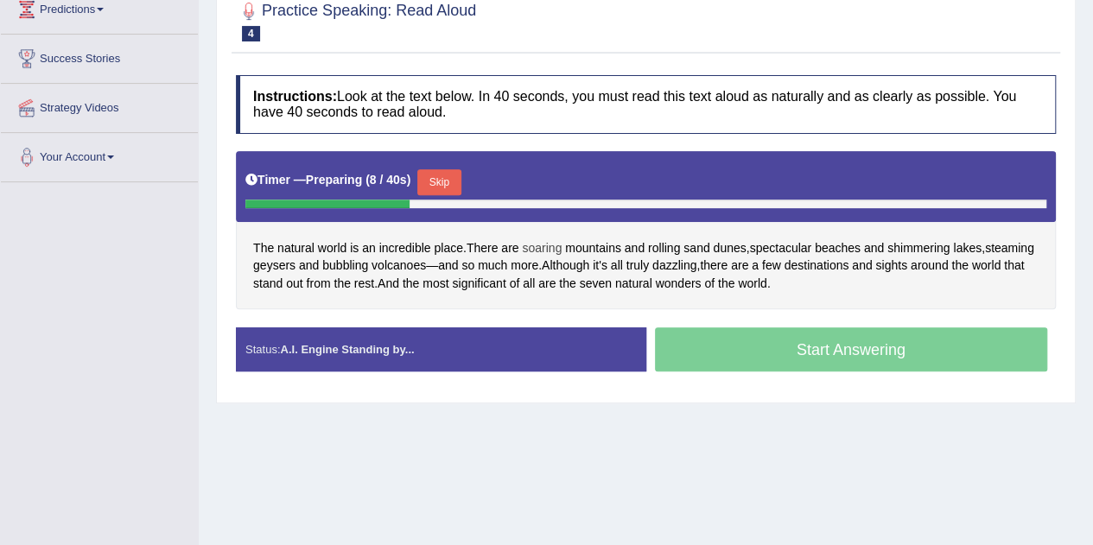
click at [544, 245] on span "soaring" at bounding box center [542, 248] width 40 height 18
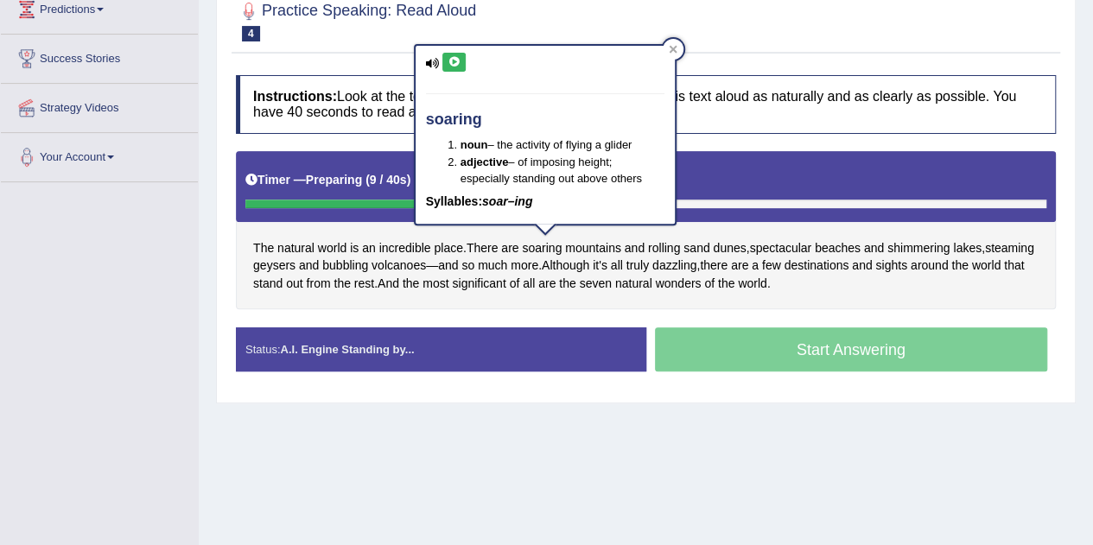
click at [457, 66] on button at bounding box center [453, 62] width 23 height 19
click at [671, 41] on div at bounding box center [673, 49] width 21 height 21
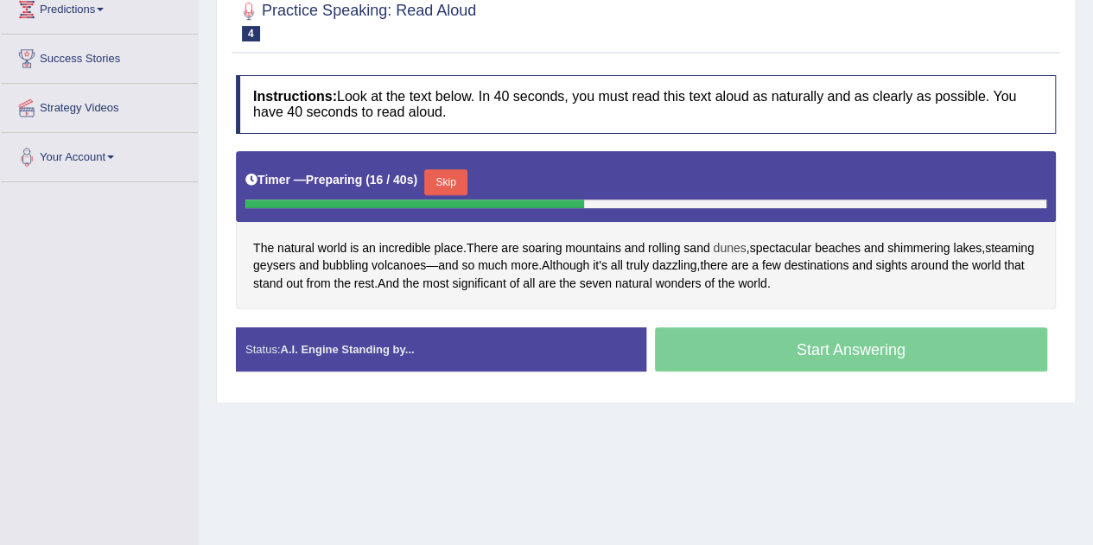
click at [738, 246] on span "dunes" at bounding box center [729, 248] width 33 height 18
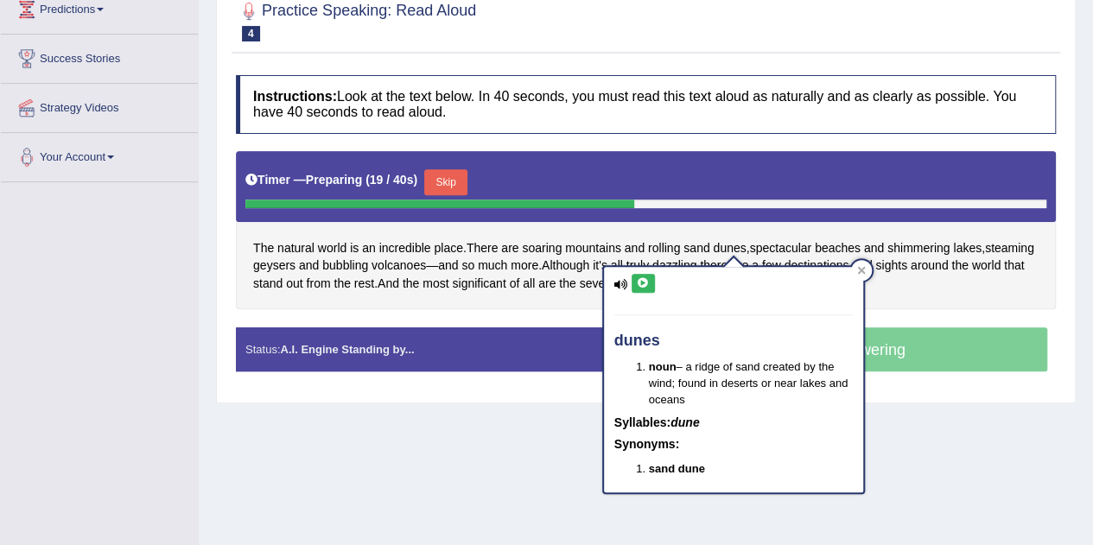
click at [643, 286] on icon at bounding box center [643, 283] width 13 height 10
click at [864, 270] on icon at bounding box center [861, 270] width 9 height 9
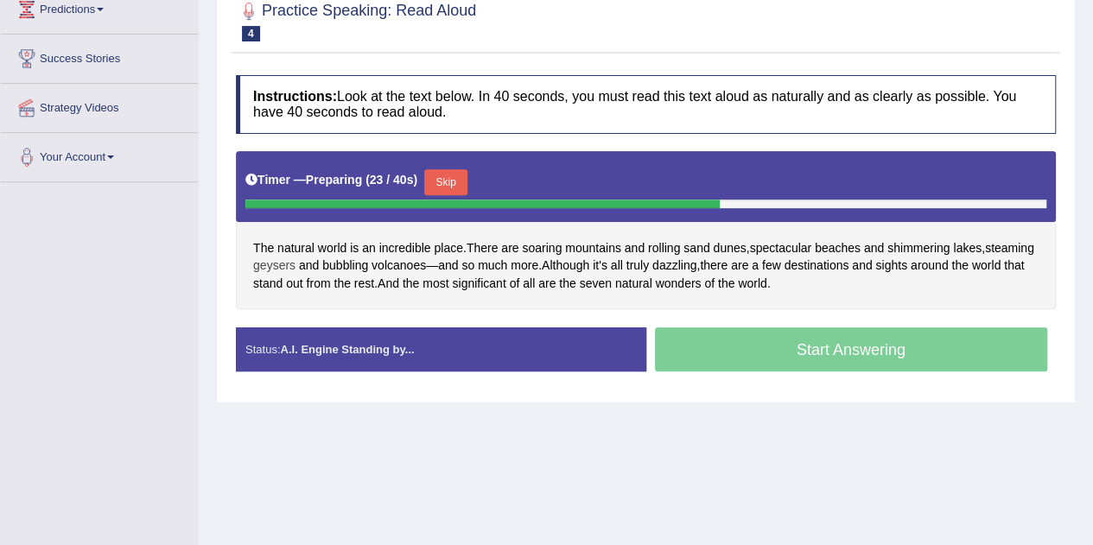
click at [295, 263] on span "geysers" at bounding box center [274, 266] width 42 height 18
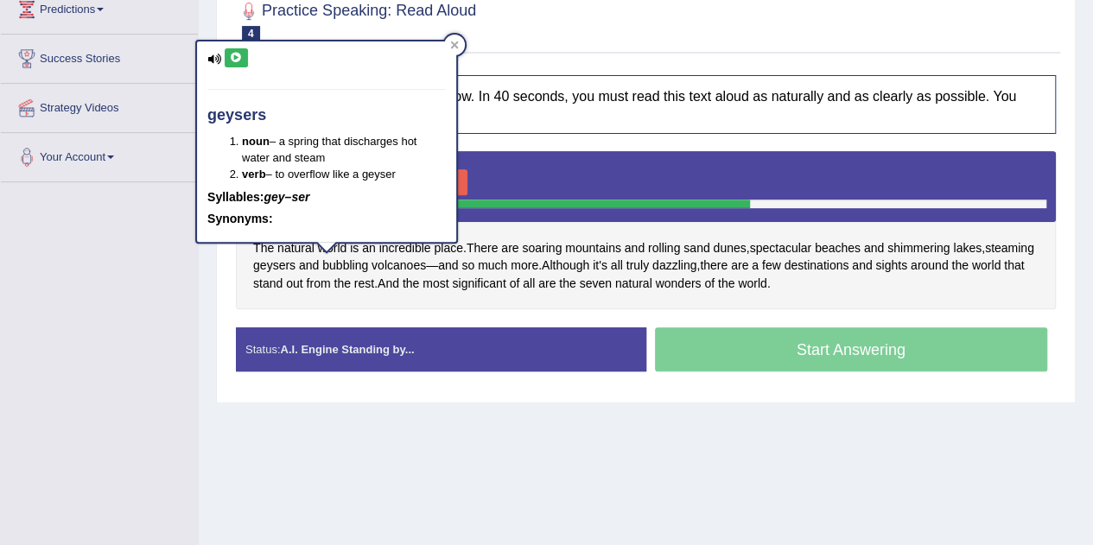
click at [235, 60] on icon at bounding box center [236, 58] width 13 height 10
click at [459, 44] on div at bounding box center [454, 45] width 21 height 21
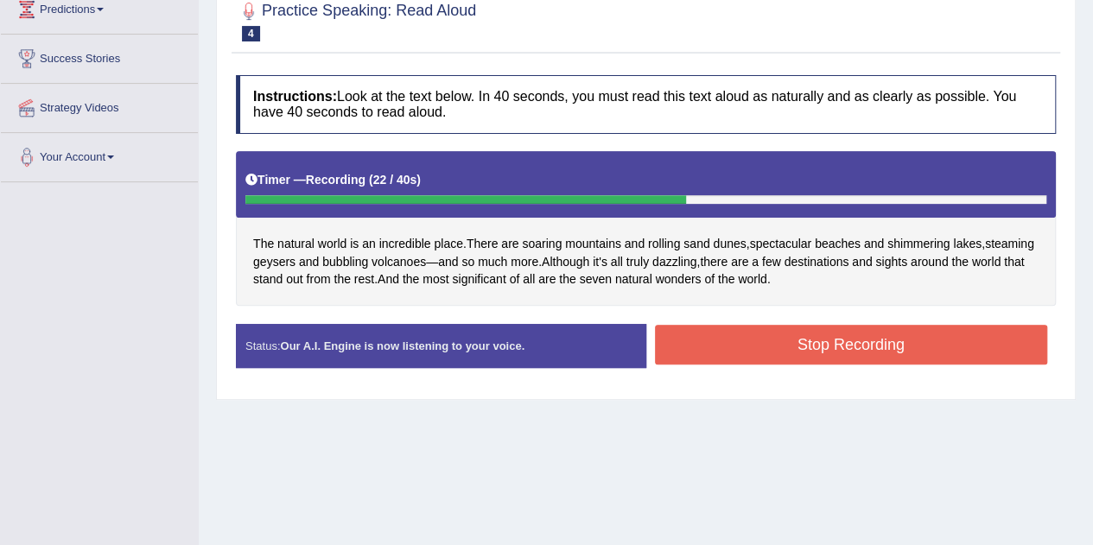
click at [793, 355] on button "Stop Recording" at bounding box center [851, 345] width 393 height 40
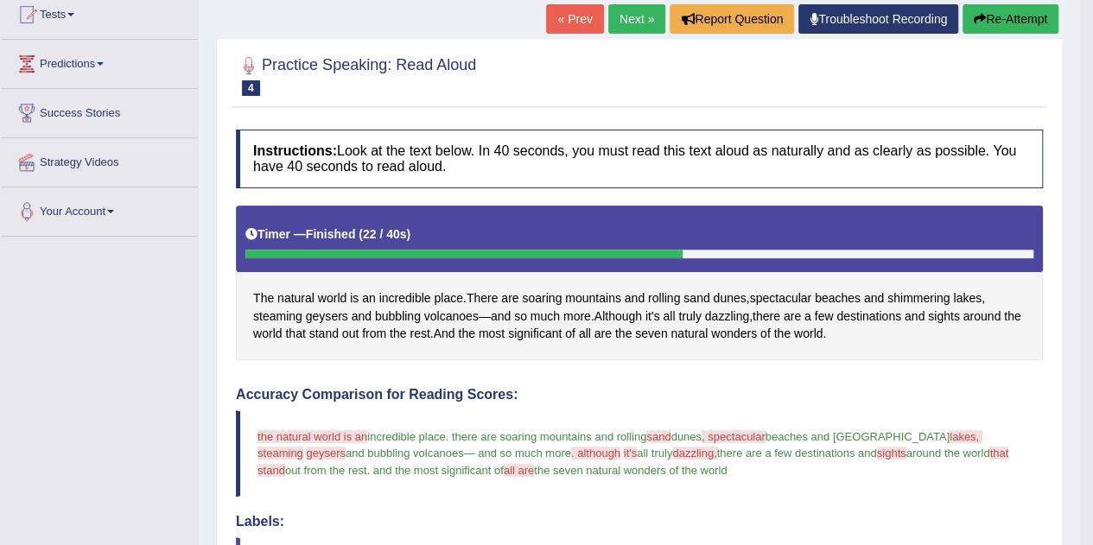
scroll to position [193, 0]
click at [707, 295] on span "sand" at bounding box center [696, 299] width 26 height 18
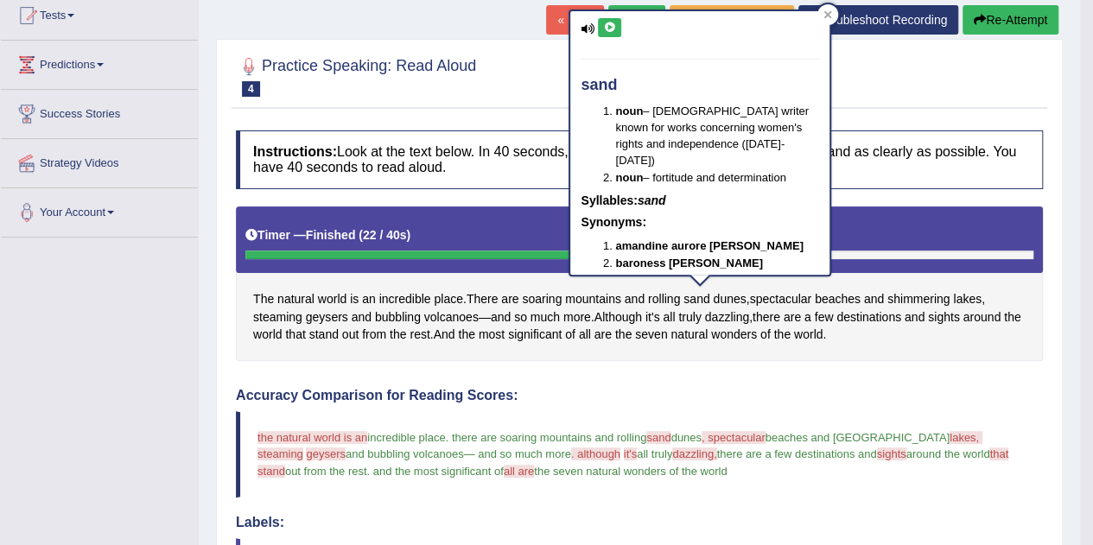
click at [605, 22] on icon at bounding box center [609, 27] width 13 height 10
click at [831, 15] on icon at bounding box center [827, 14] width 9 height 9
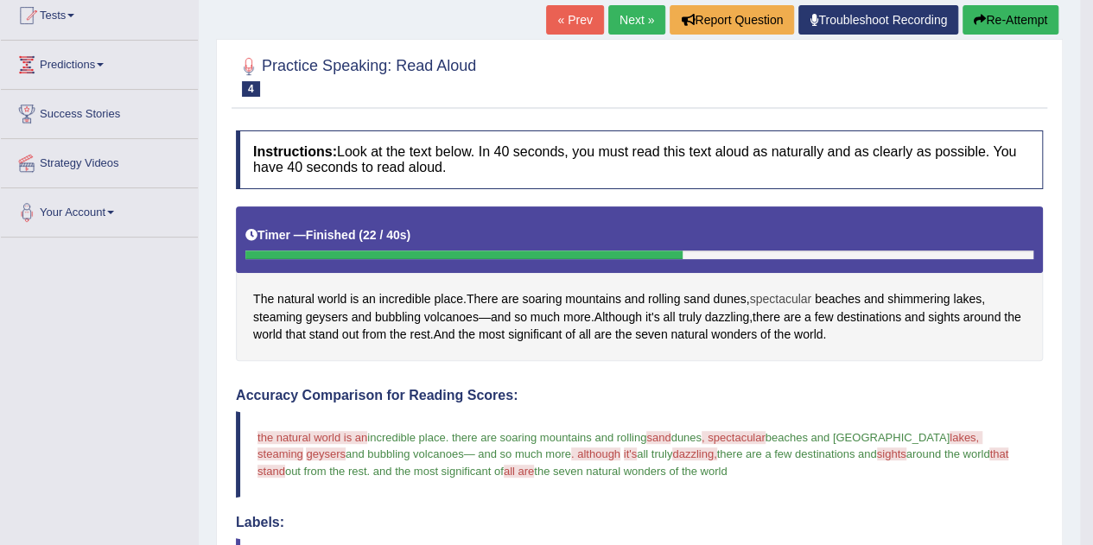
click at [789, 301] on span "spectacular" at bounding box center [780, 299] width 62 height 18
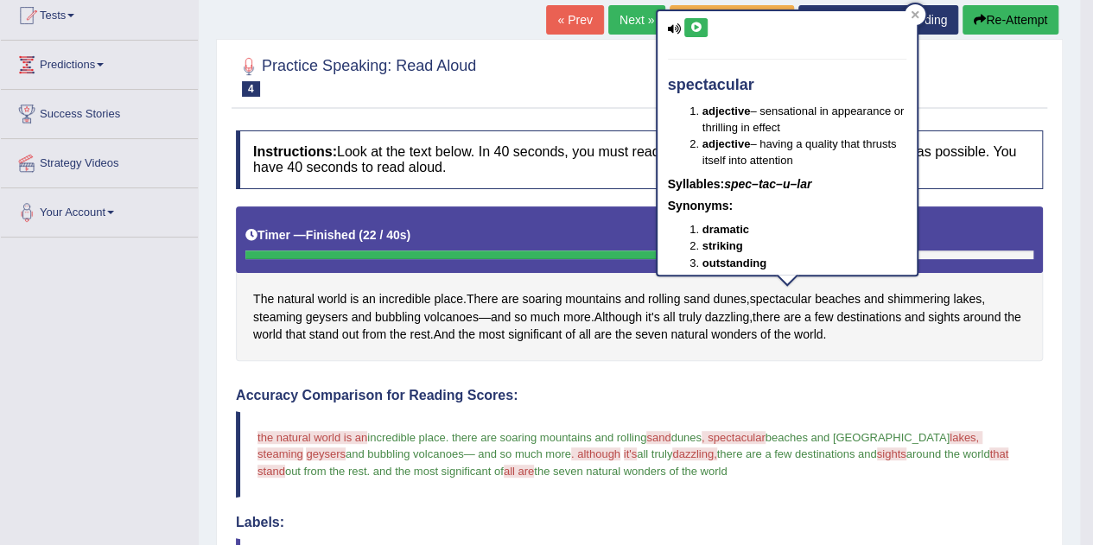
click at [696, 22] on icon at bounding box center [695, 27] width 13 height 10
click at [917, 15] on icon at bounding box center [914, 14] width 9 height 9
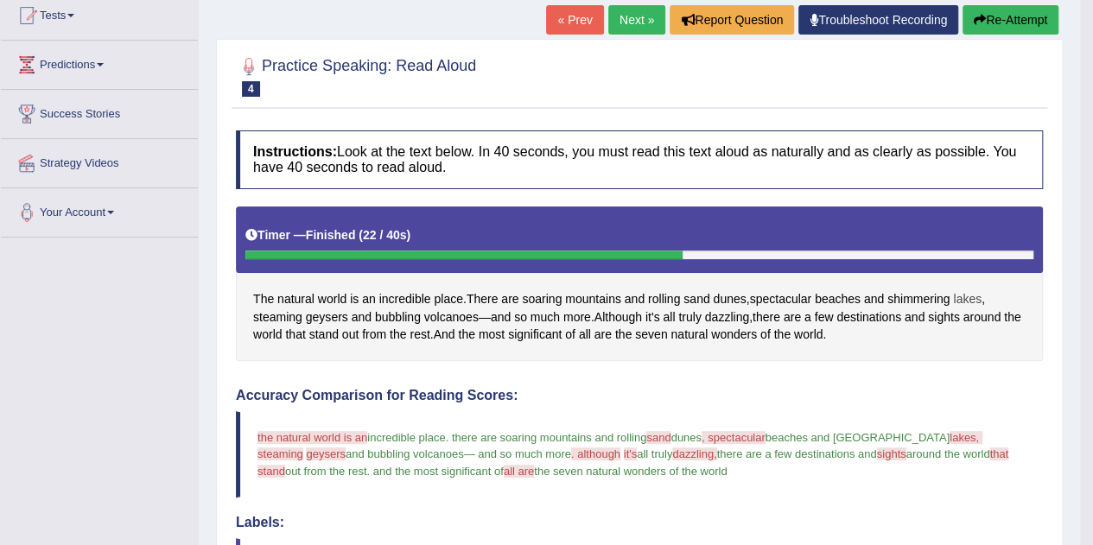
click at [971, 290] on span "lakes" at bounding box center [967, 299] width 29 height 18
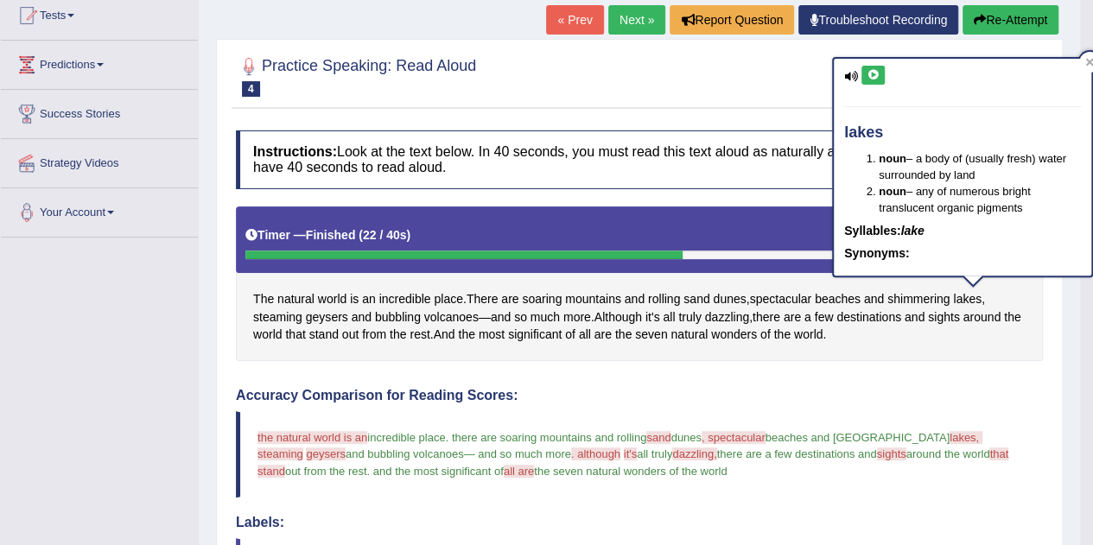
click at [867, 75] on icon at bounding box center [872, 75] width 13 height 10
click at [1088, 61] on icon at bounding box center [1090, 63] width 8 height 8
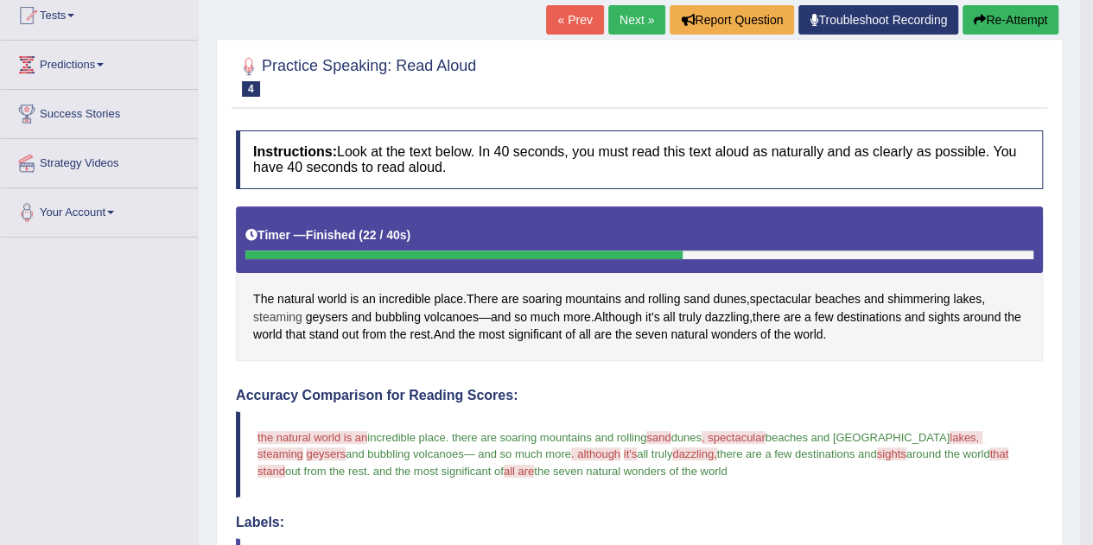
click at [283, 310] on span "steaming" at bounding box center [277, 317] width 49 height 18
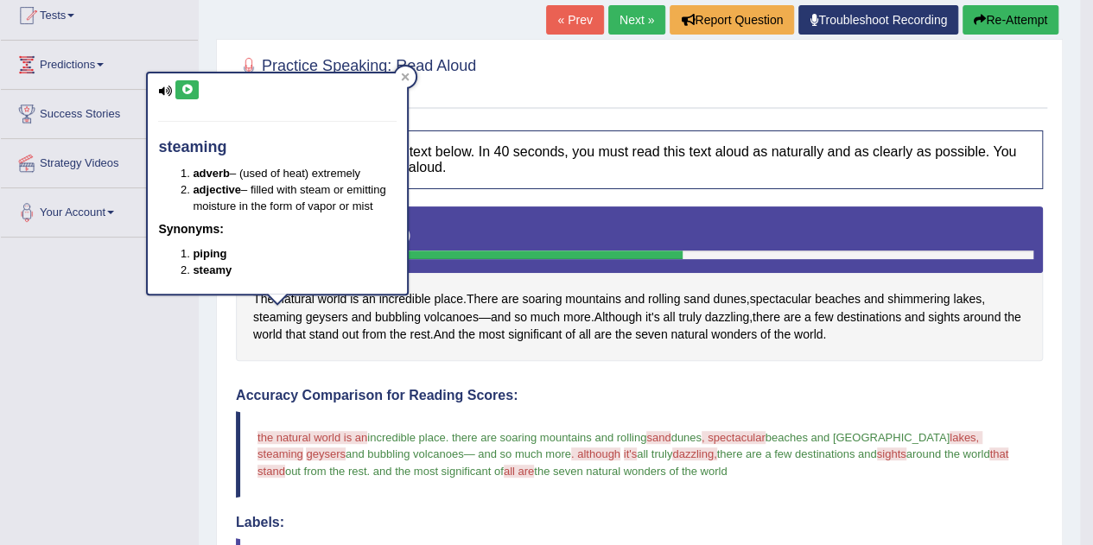
click at [185, 96] on button at bounding box center [186, 89] width 23 height 19
click at [453, 412] on blockquote "the natural world is an incredible place . there are soaring mountains and roll…" at bounding box center [639, 454] width 807 height 86
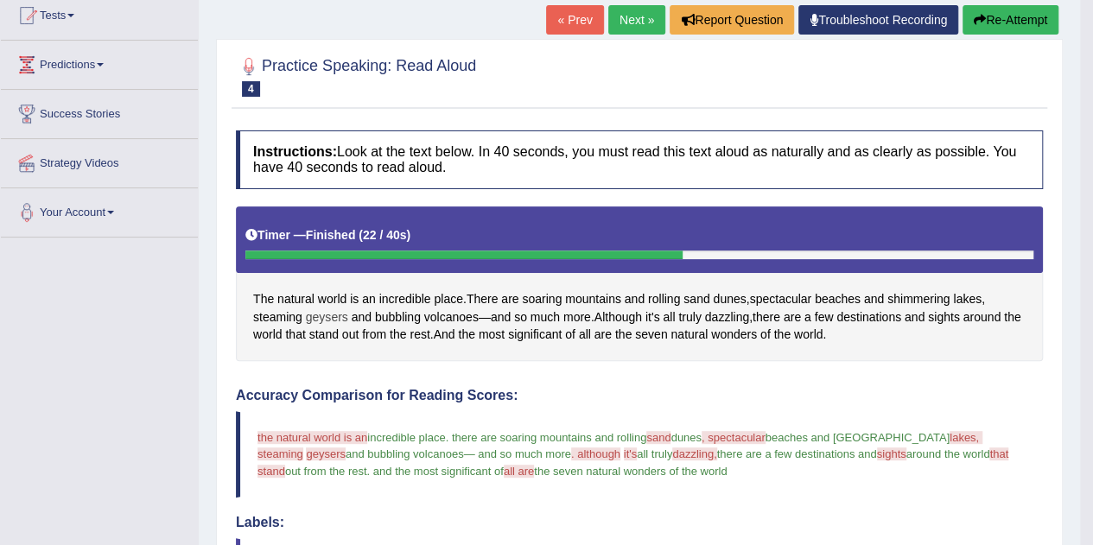
click at [336, 308] on span "geysers" at bounding box center [327, 317] width 42 height 18
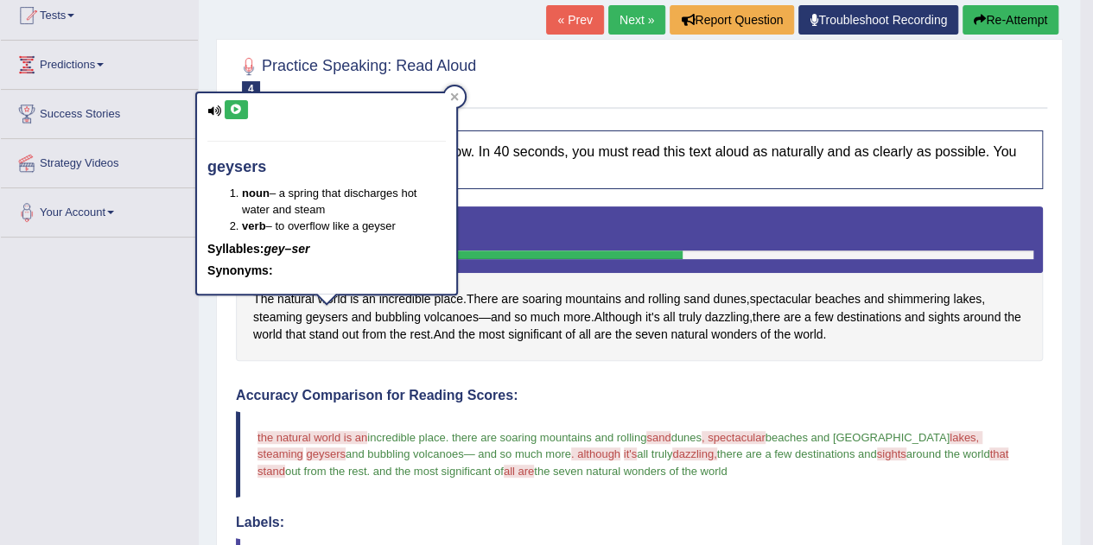
click at [239, 111] on icon at bounding box center [236, 110] width 13 height 10
click at [422, 379] on div "Instructions: Look at the text below. In 40 seconds, you must read this text al…" at bounding box center [638, 555] width 815 height 866
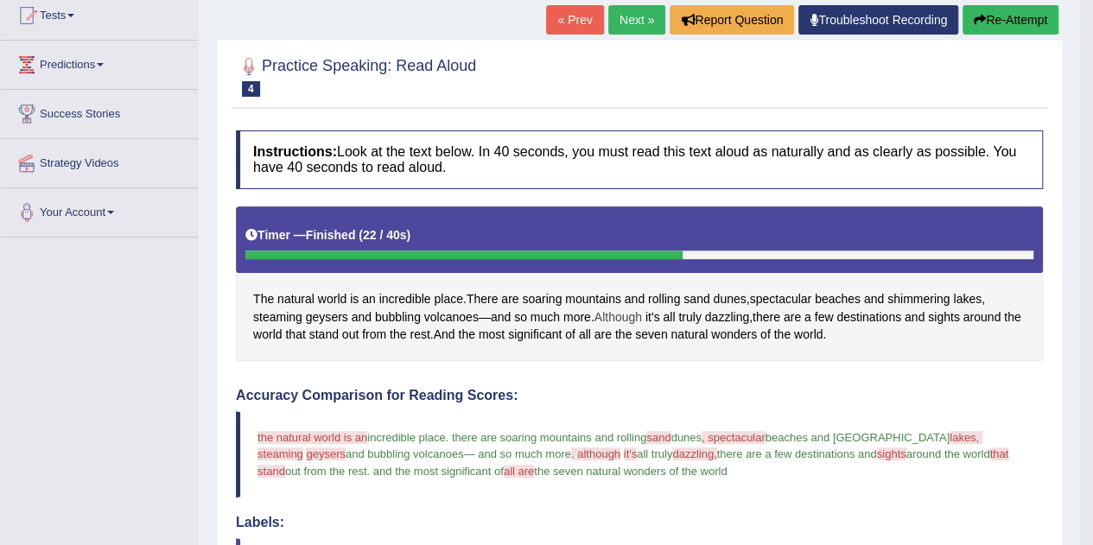
click at [624, 312] on span "Although" at bounding box center [618, 317] width 48 height 18
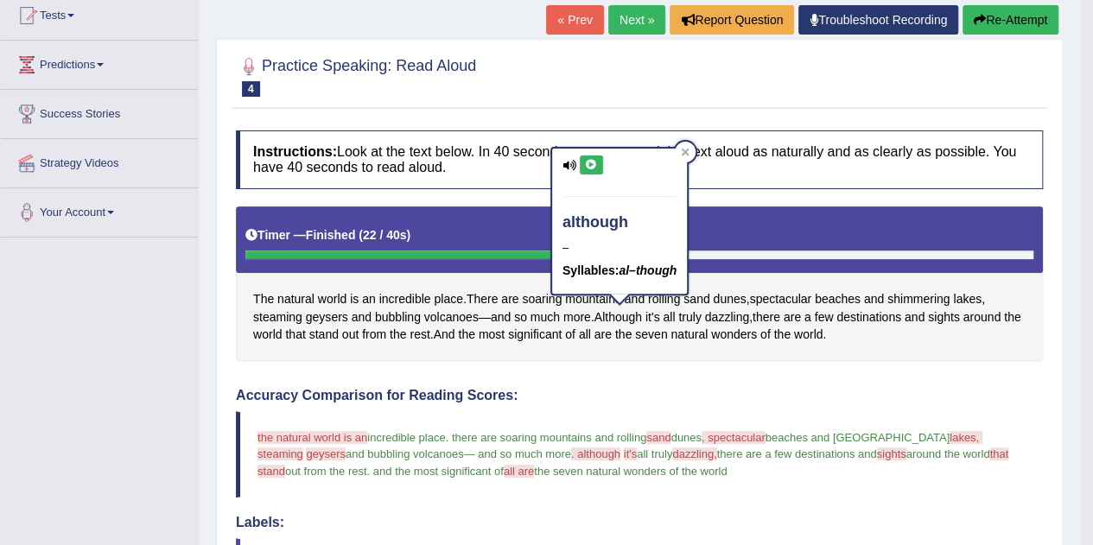
click at [594, 164] on icon at bounding box center [591, 165] width 13 height 10
click at [676, 378] on div "Instructions: Look at the text below. In 40 seconds, you must read this text al…" at bounding box center [638, 555] width 815 height 866
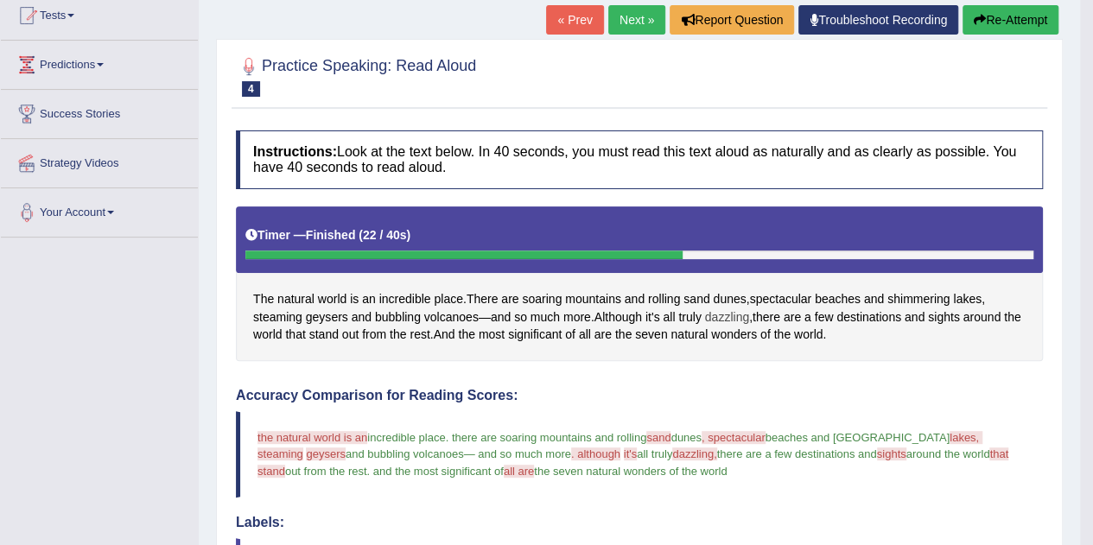
click at [735, 314] on span "dazzling" at bounding box center [727, 317] width 44 height 18
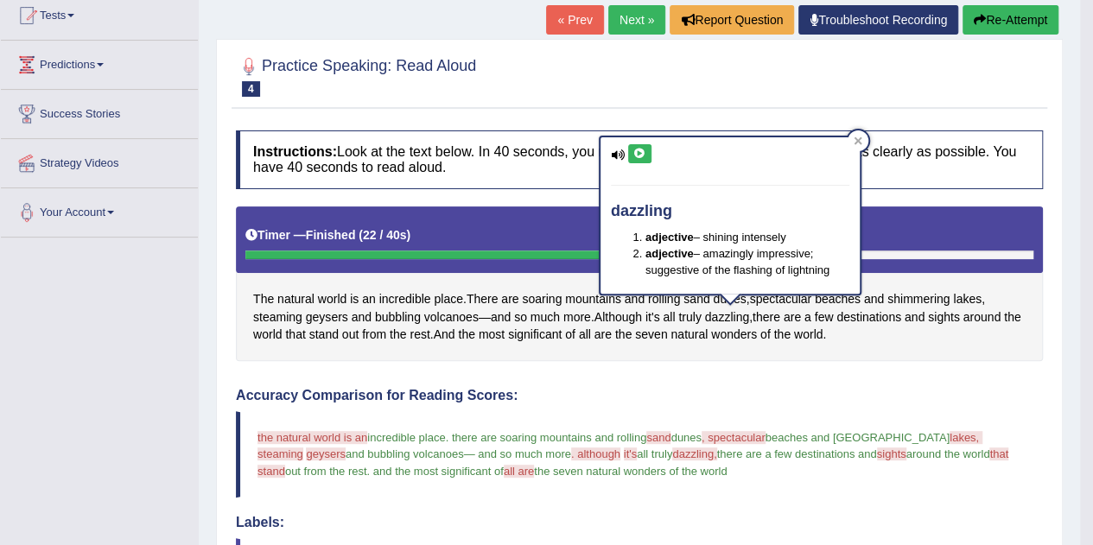
click at [638, 155] on icon at bounding box center [639, 154] width 13 height 10
click at [861, 136] on icon at bounding box center [857, 140] width 9 height 9
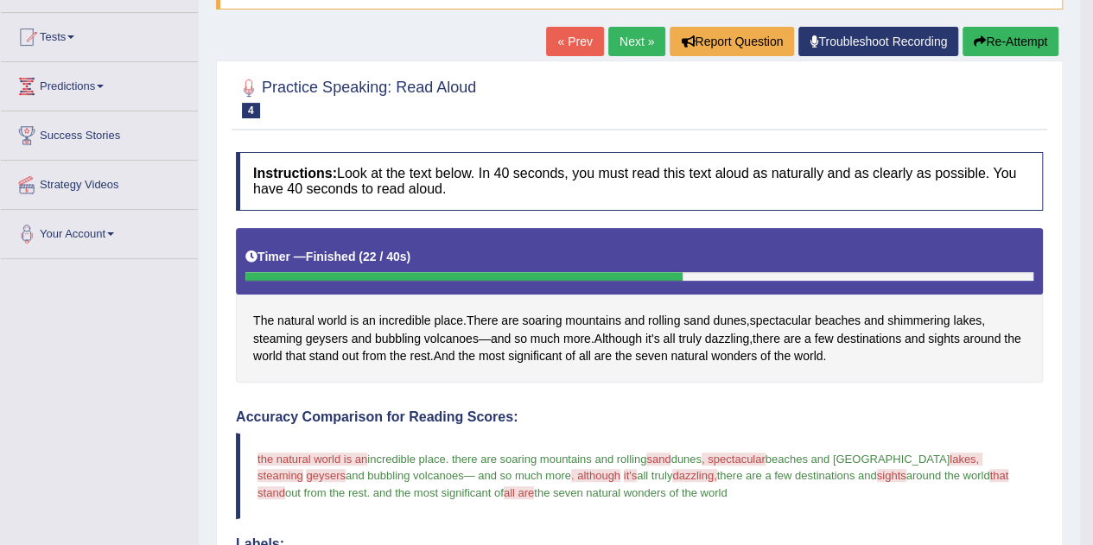
scroll to position [170, 0]
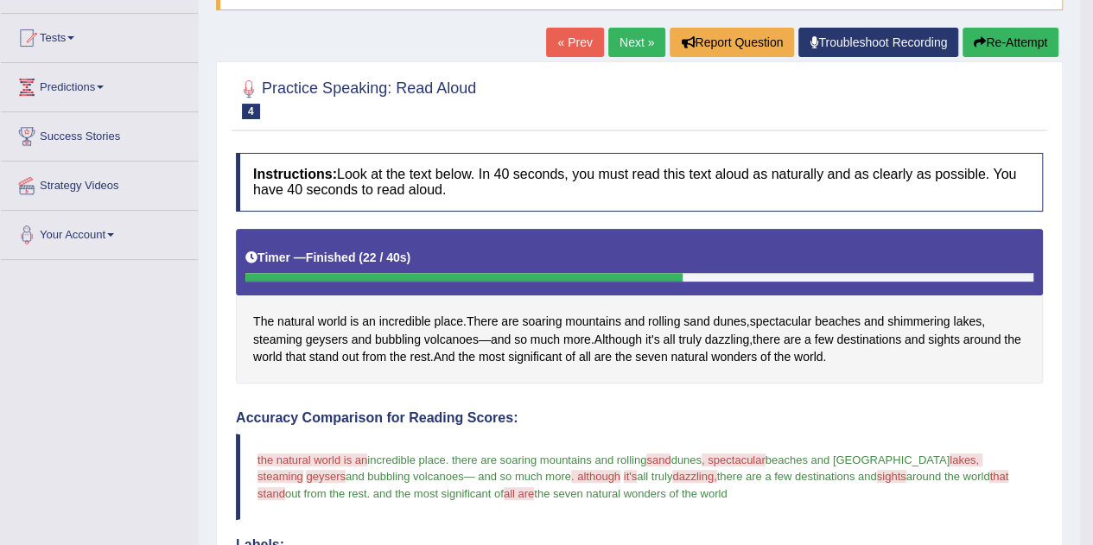
click at [1012, 40] on button "Re-Attempt" at bounding box center [1010, 42] width 96 height 29
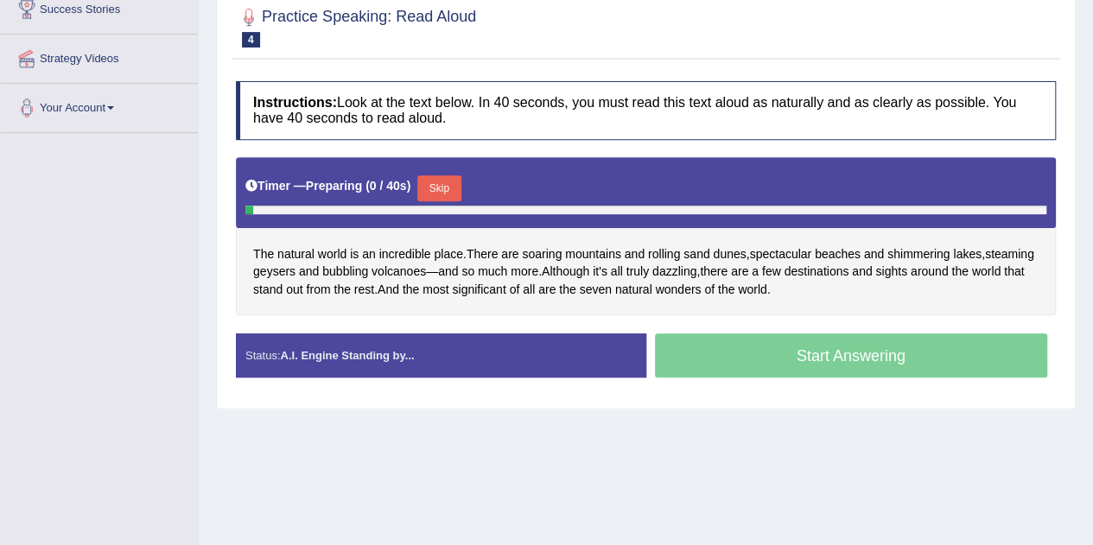
scroll to position [298, 0]
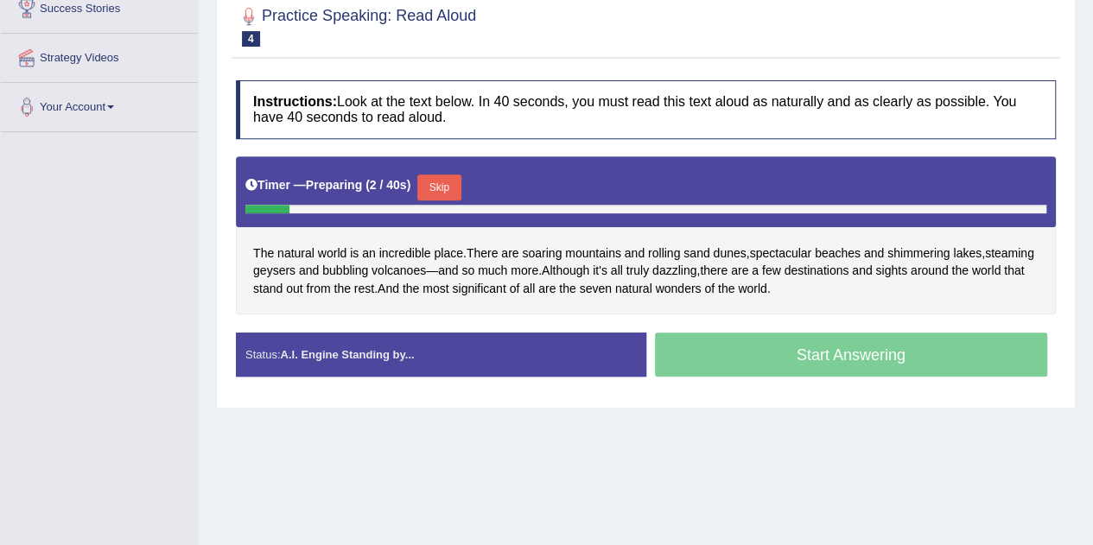
click at [449, 184] on button "Skip" at bounding box center [438, 187] width 43 height 26
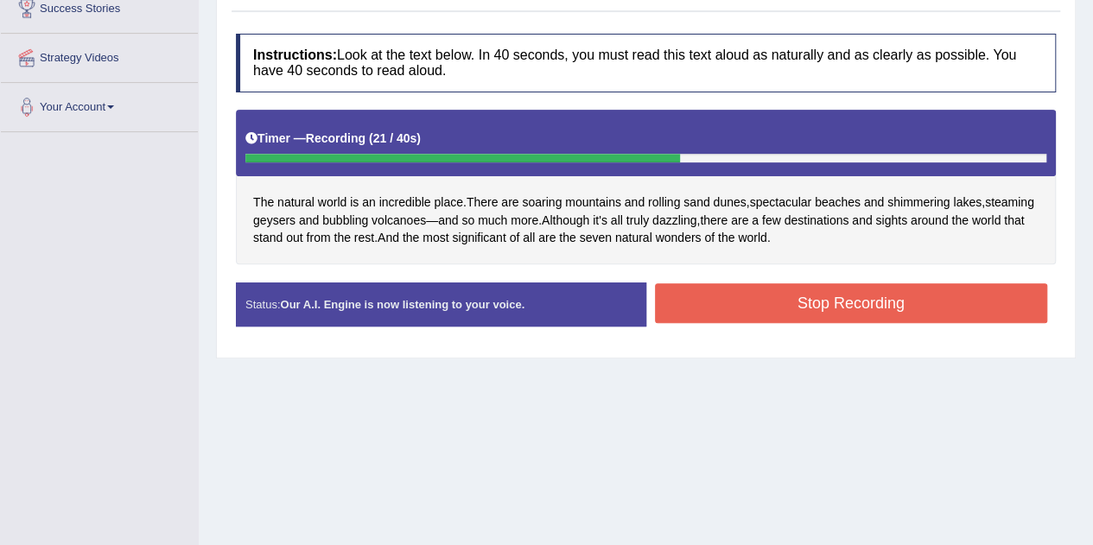
click at [791, 301] on button "Stop Recording" at bounding box center [851, 303] width 393 height 40
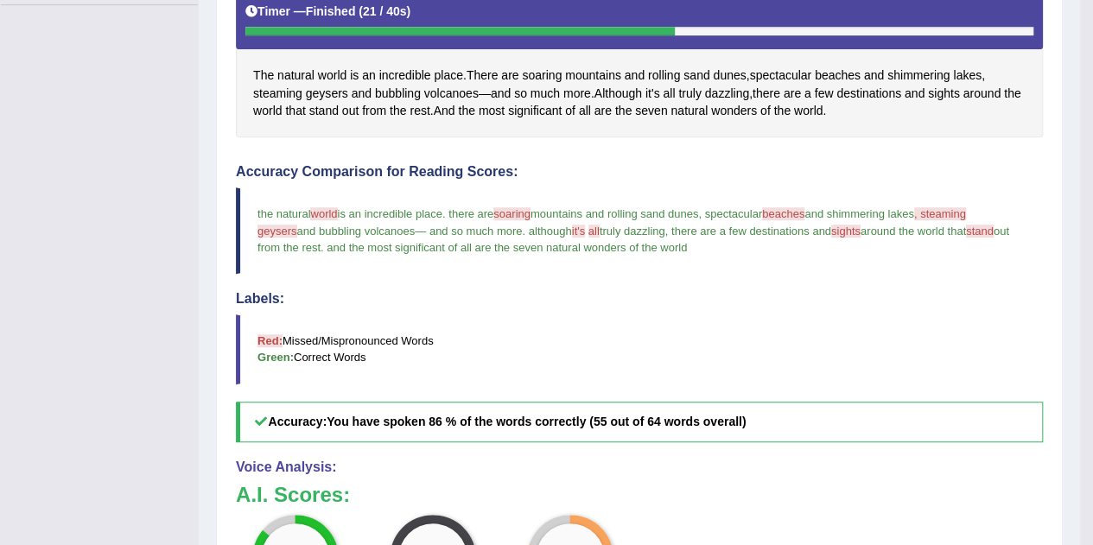
scroll to position [424, 0]
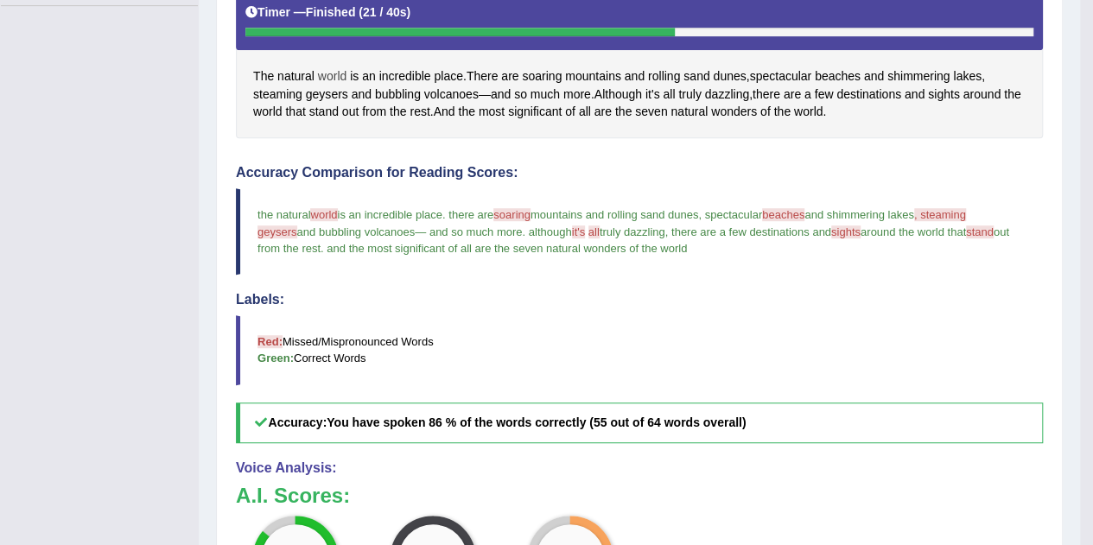
click at [340, 78] on span "world" at bounding box center [332, 76] width 29 height 18
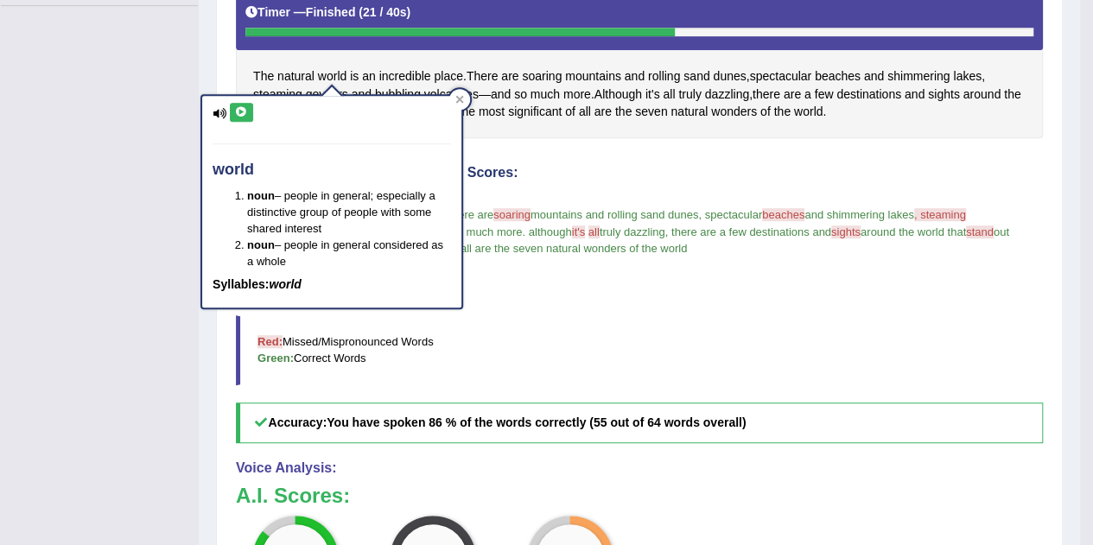
click at [244, 110] on icon at bounding box center [241, 112] width 13 height 10
click at [465, 101] on div at bounding box center [459, 99] width 21 height 21
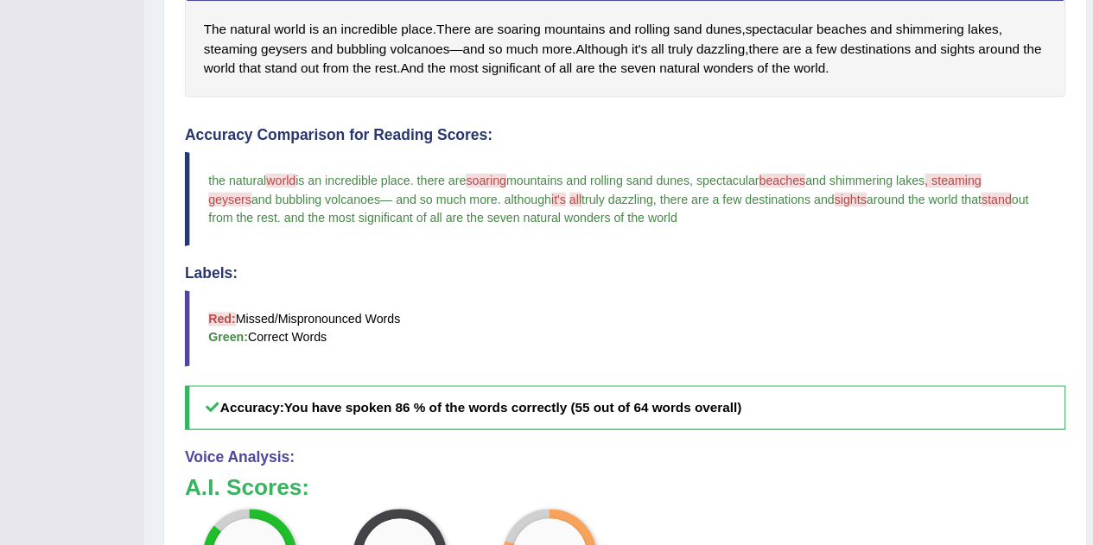
scroll to position [428, 0]
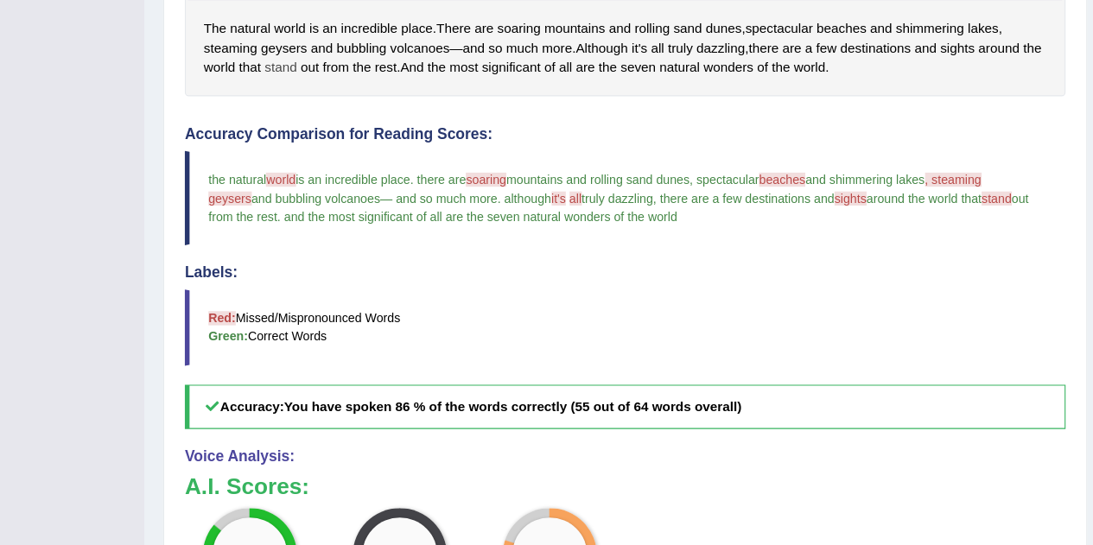
click at [337, 105] on span "stand" at bounding box center [323, 107] width 29 height 18
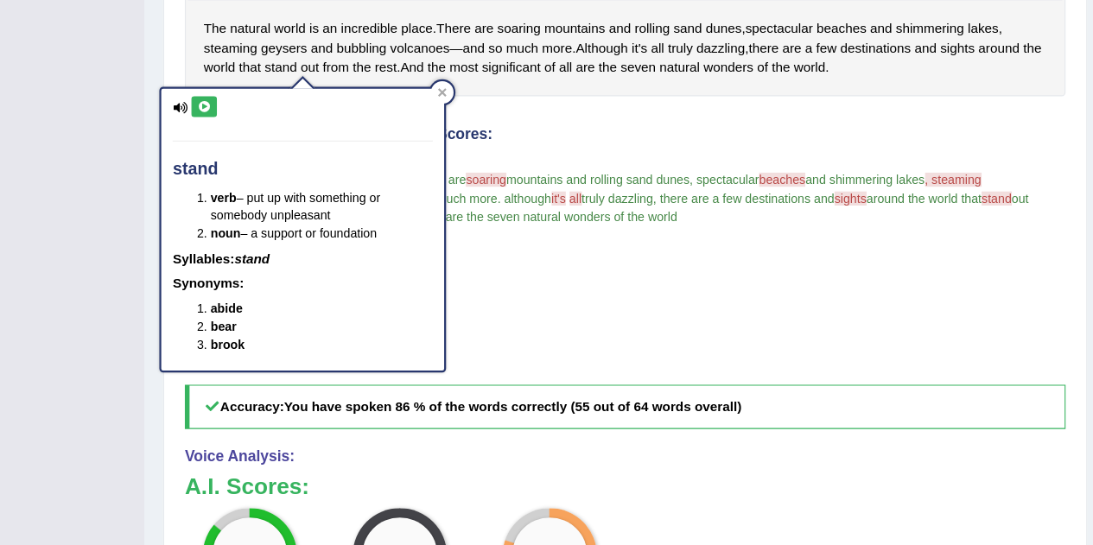
click at [250, 140] on icon at bounding box center [253, 143] width 13 height 10
click at [476, 124] on div at bounding box center [471, 130] width 21 height 21
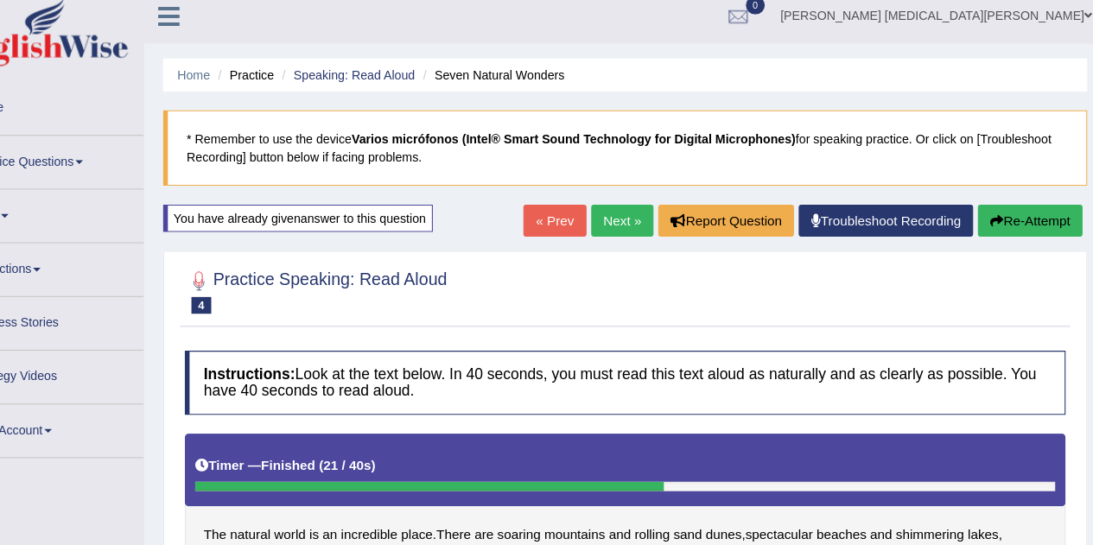
scroll to position [9, 0]
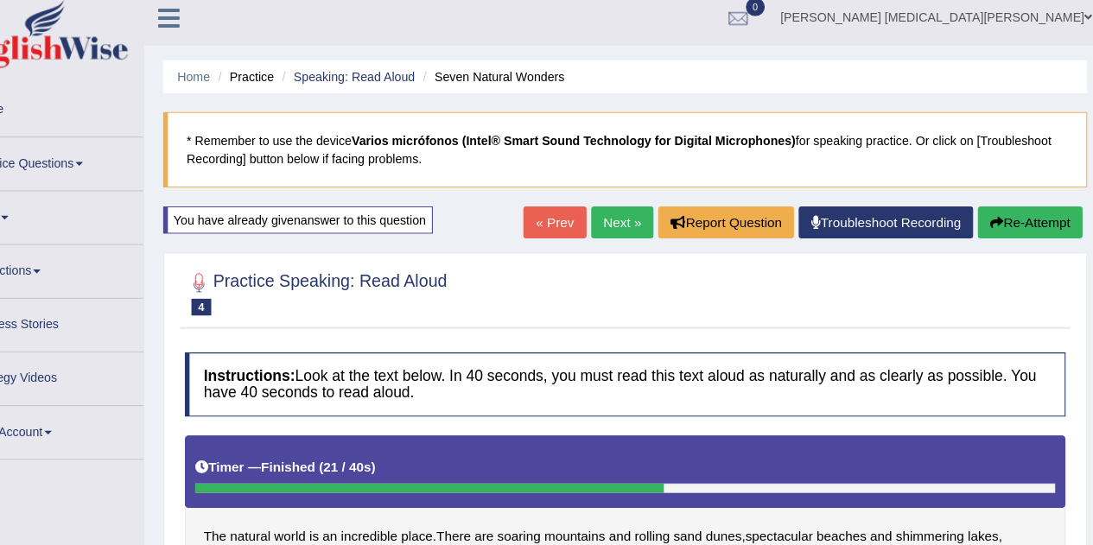
click at [637, 208] on link "Next »" at bounding box center [636, 203] width 57 height 29
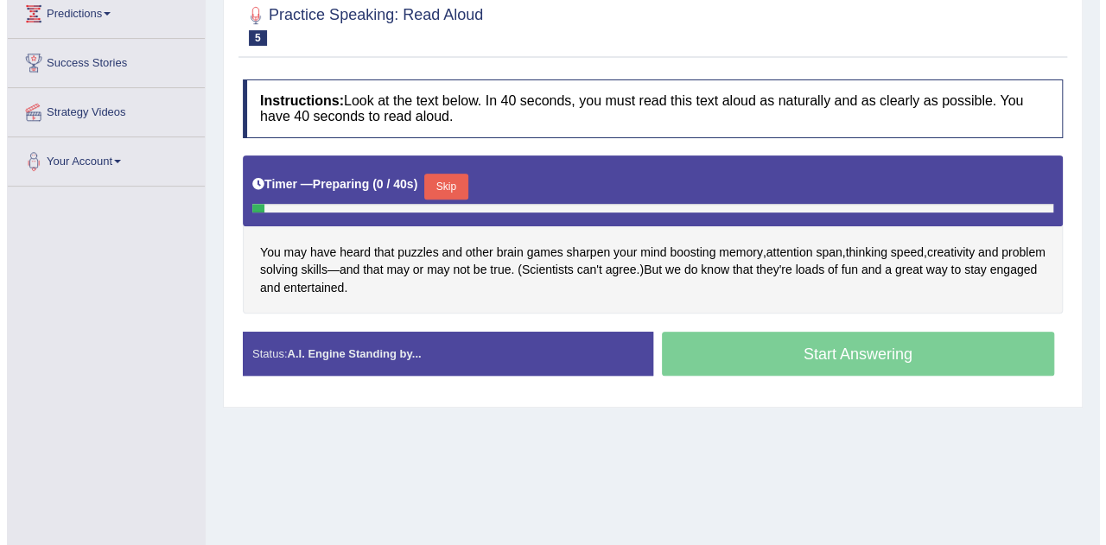
scroll to position [244, 0]
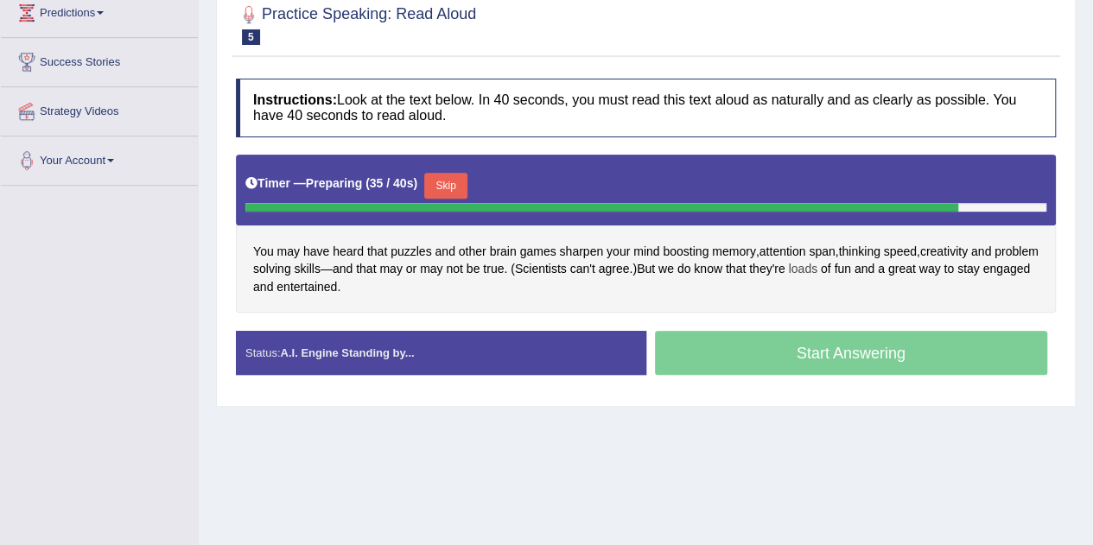
click at [816, 269] on span "loads" at bounding box center [802, 269] width 29 height 18
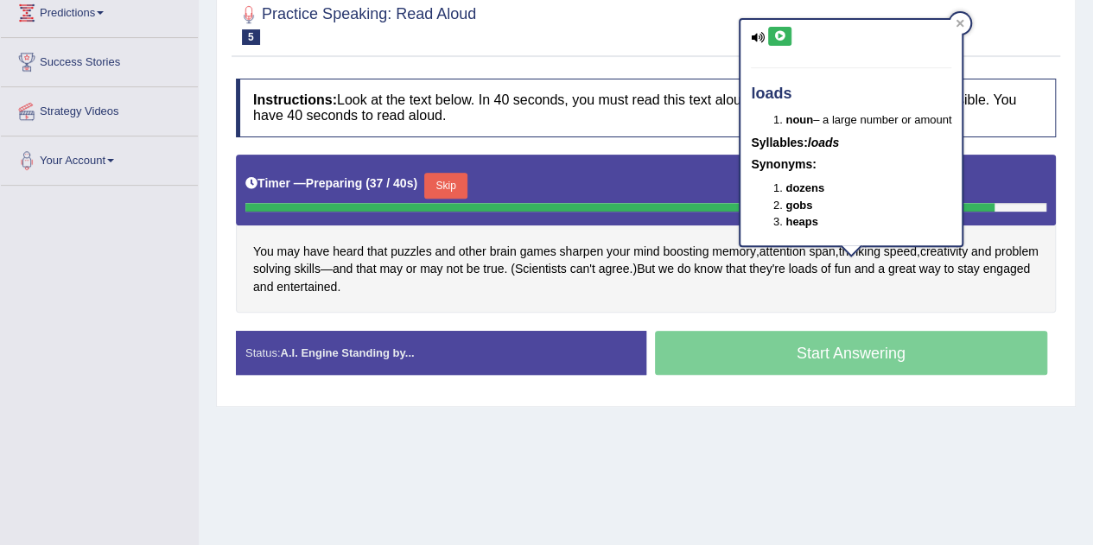
click at [780, 32] on icon at bounding box center [779, 36] width 13 height 10
click at [617, 288] on div "You may have heard that puzzles and other brain games sharpen your mind boostin…" at bounding box center [646, 234] width 820 height 159
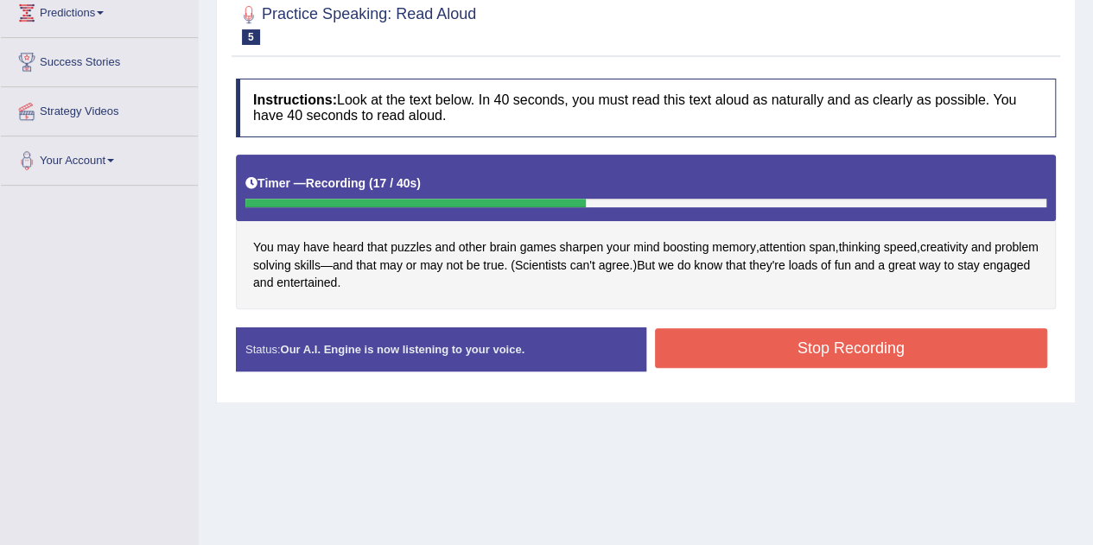
click at [763, 348] on button "Stop Recording" at bounding box center [851, 348] width 393 height 40
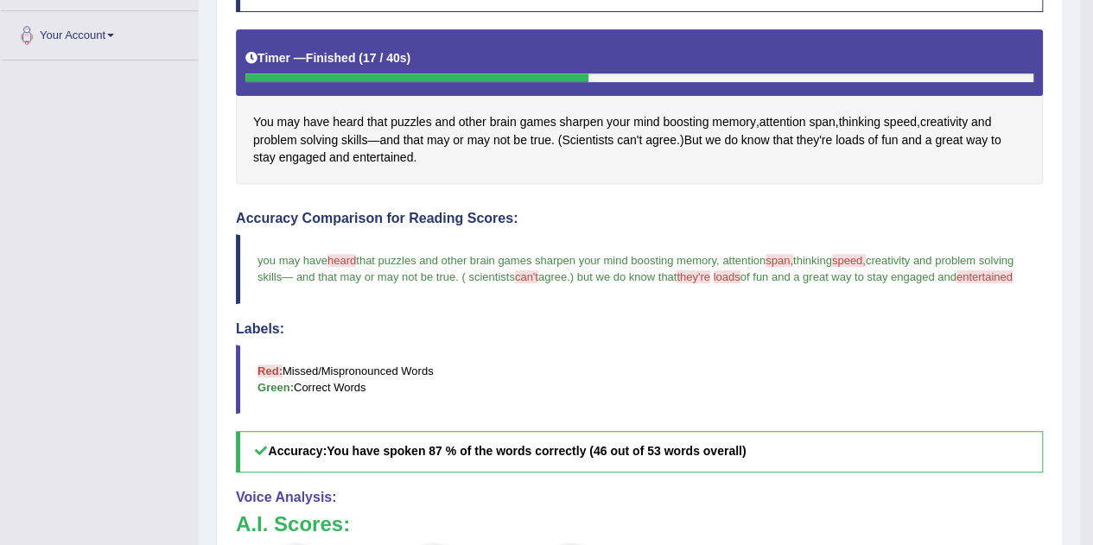
scroll to position [369, 0]
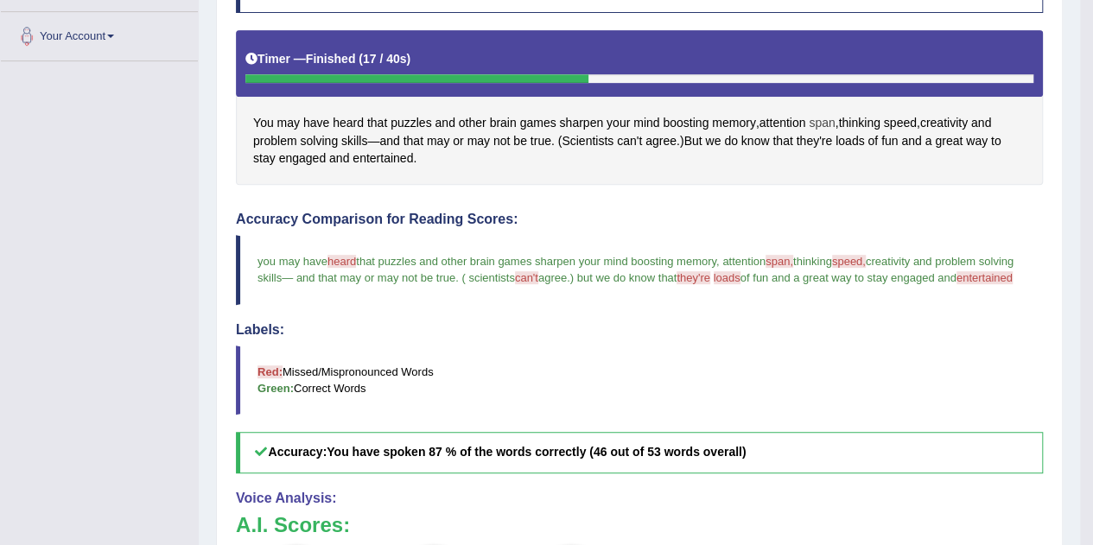
click at [824, 120] on span "span" at bounding box center [821, 123] width 26 height 18
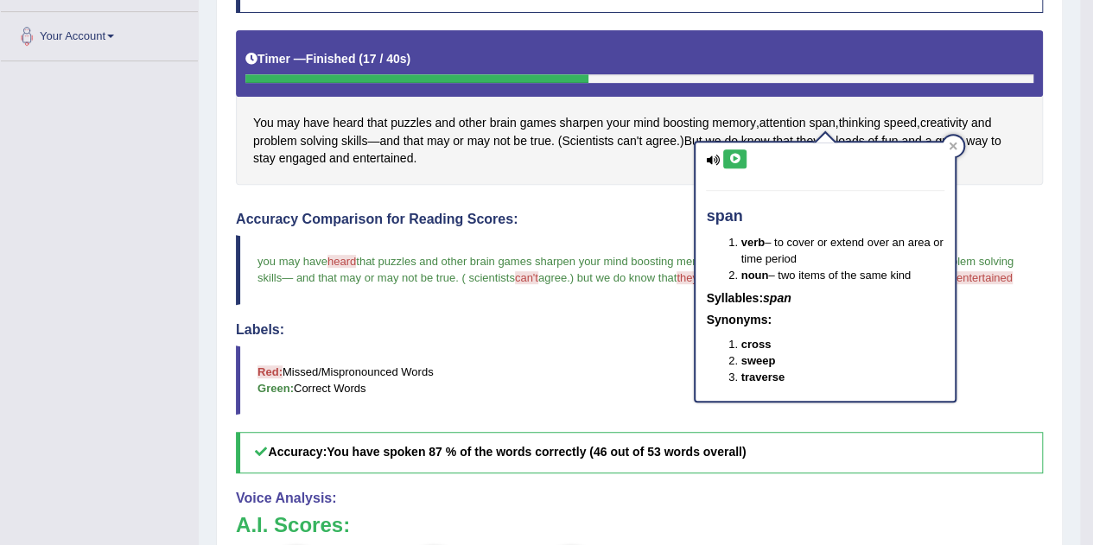
click at [736, 160] on icon at bounding box center [734, 159] width 13 height 10
click at [641, 224] on div "Accuracy Comparison for Reading Scores: you may have heard hair that puzzles an…" at bounding box center [639, 343] width 807 height 262
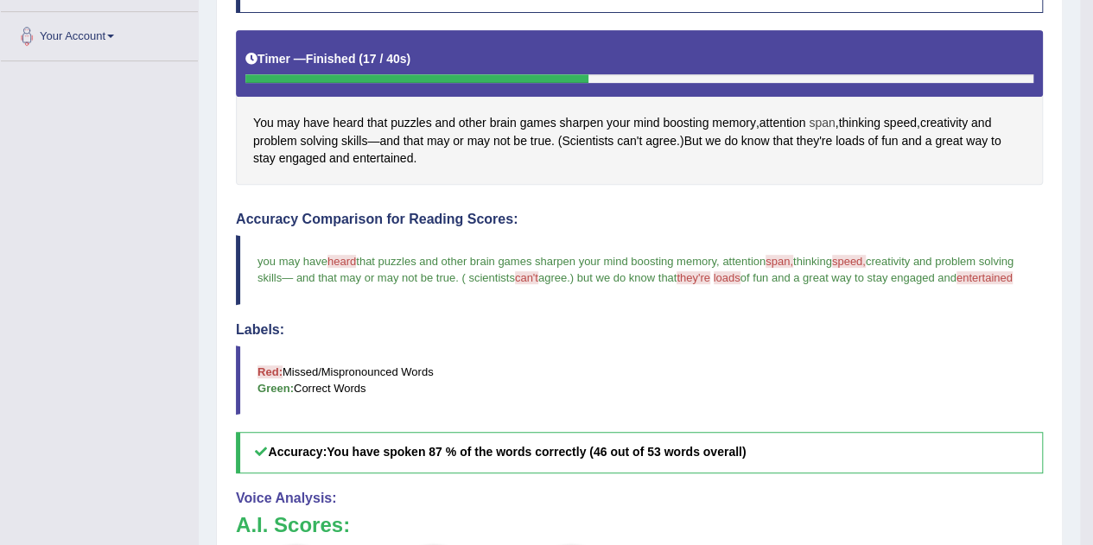
click at [818, 115] on span "span" at bounding box center [821, 123] width 26 height 18
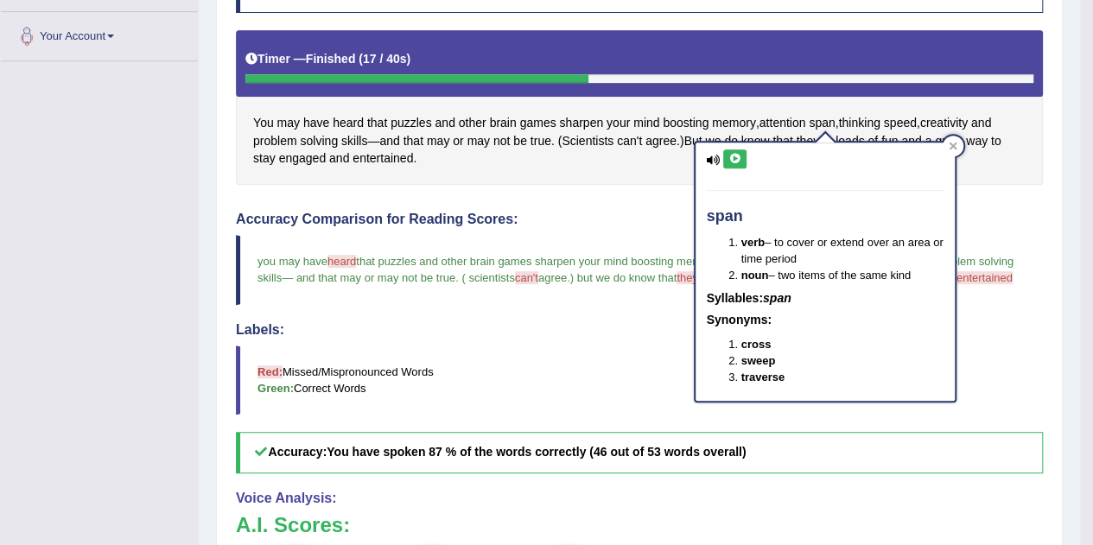
click at [734, 157] on icon at bounding box center [734, 159] width 13 height 10
click at [553, 220] on h4 "Accuracy Comparison for Reading Scores:" at bounding box center [639, 220] width 807 height 16
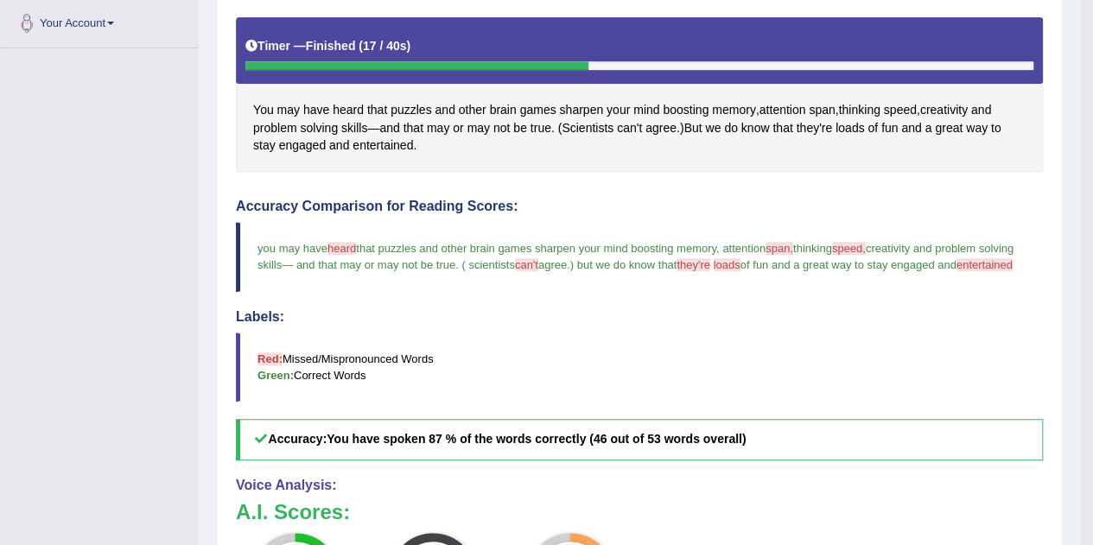
scroll to position [348, 0]
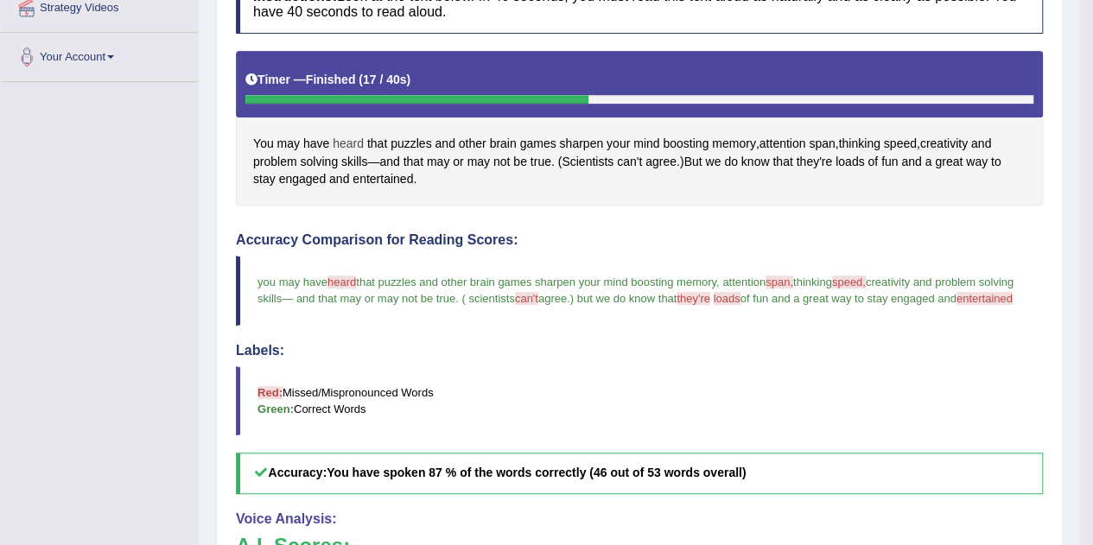
click at [340, 139] on span "heard" at bounding box center [348, 144] width 31 height 18
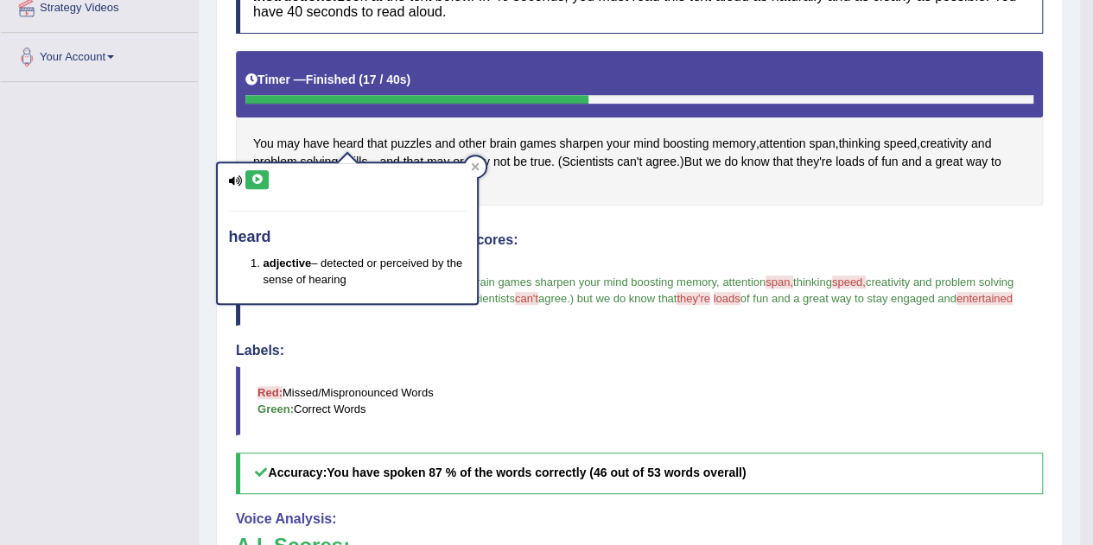
click at [255, 184] on button at bounding box center [256, 179] width 23 height 19
click at [477, 171] on div at bounding box center [475, 166] width 21 height 21
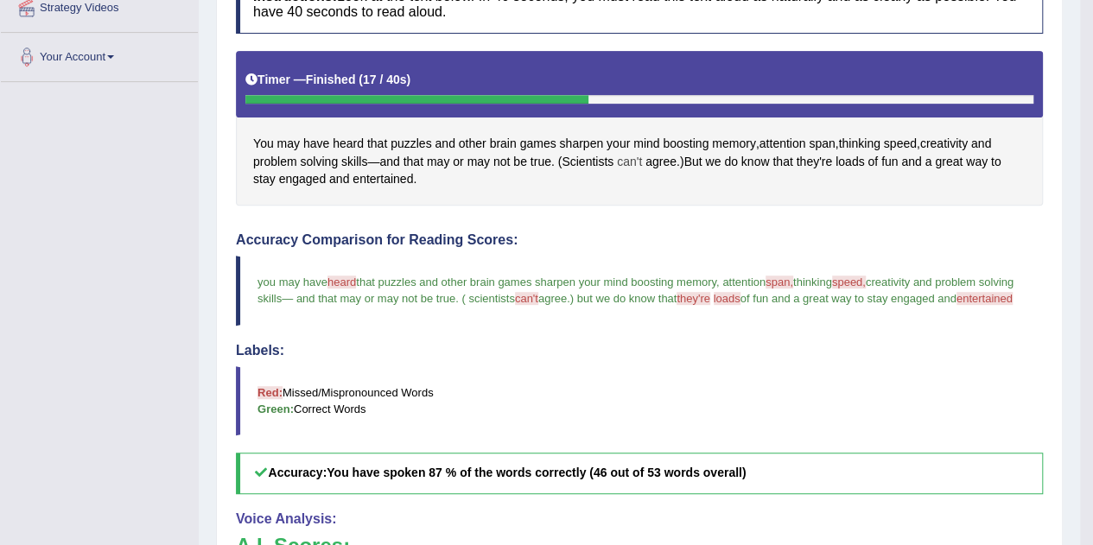
click at [629, 155] on span "can't" at bounding box center [629, 162] width 25 height 18
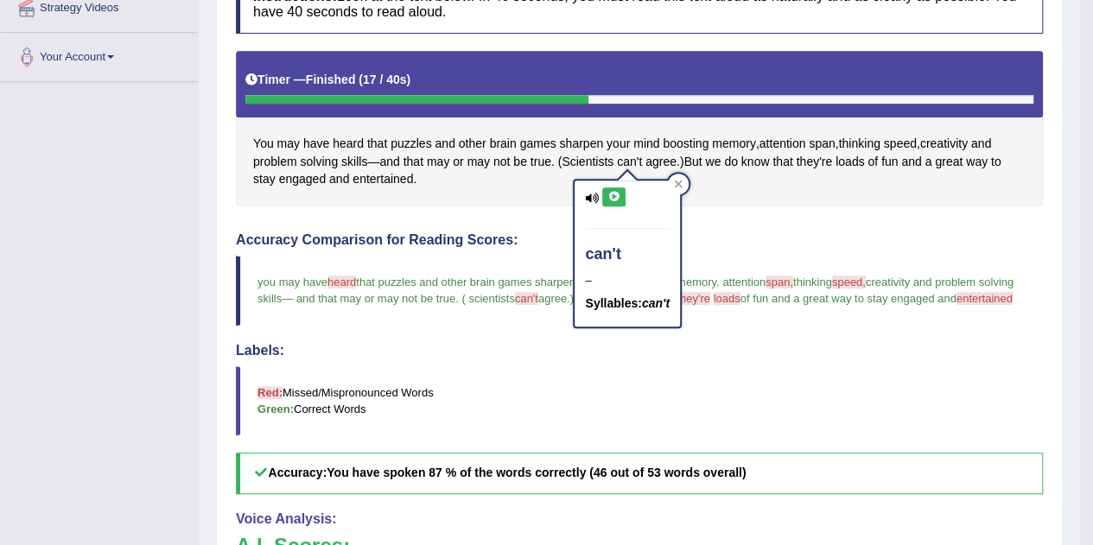
click at [615, 193] on icon at bounding box center [613, 197] width 13 height 10
click at [618, 206] on button at bounding box center [613, 196] width 23 height 19
click at [617, 197] on icon at bounding box center [613, 197] width 13 height 10
click at [612, 189] on button at bounding box center [613, 196] width 23 height 19
click at [612, 184] on div "can't – Syllables: can't" at bounding box center [626, 253] width 105 height 145
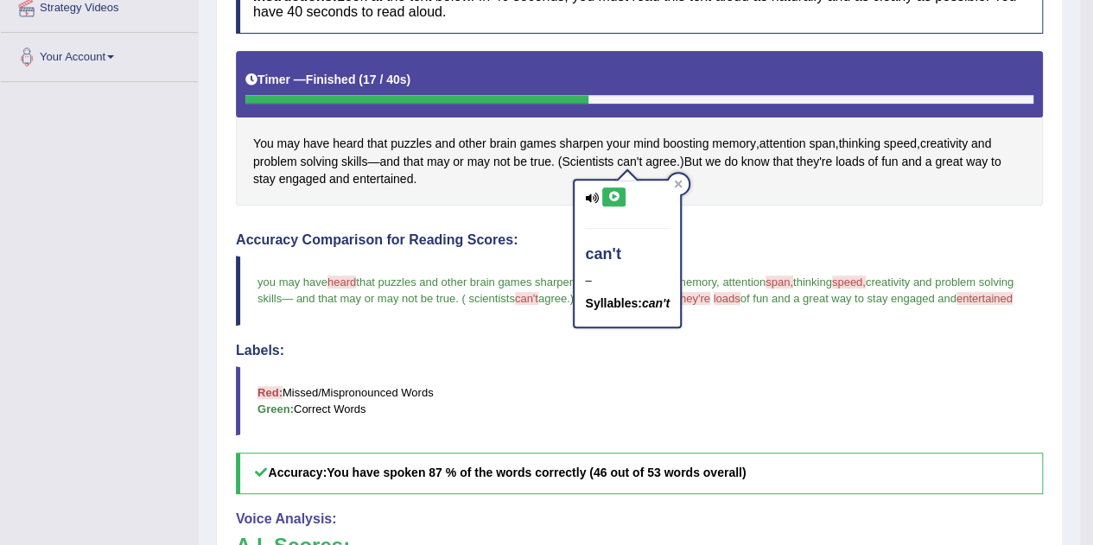
click at [695, 184] on div "You may have heard that puzzles and other brain games sharpen your mind boostin…" at bounding box center [639, 128] width 807 height 155
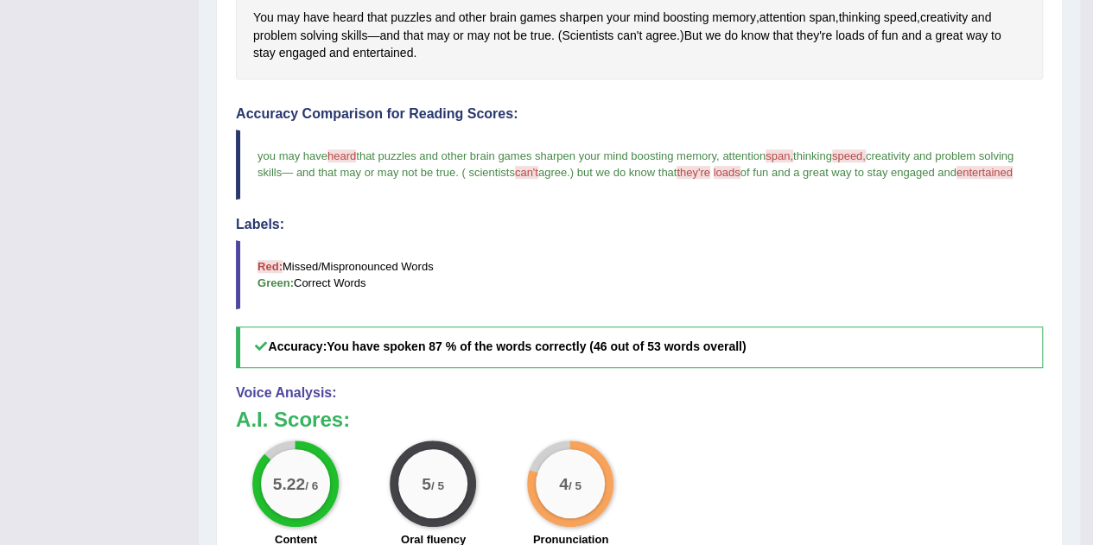
scroll to position [478, 0]
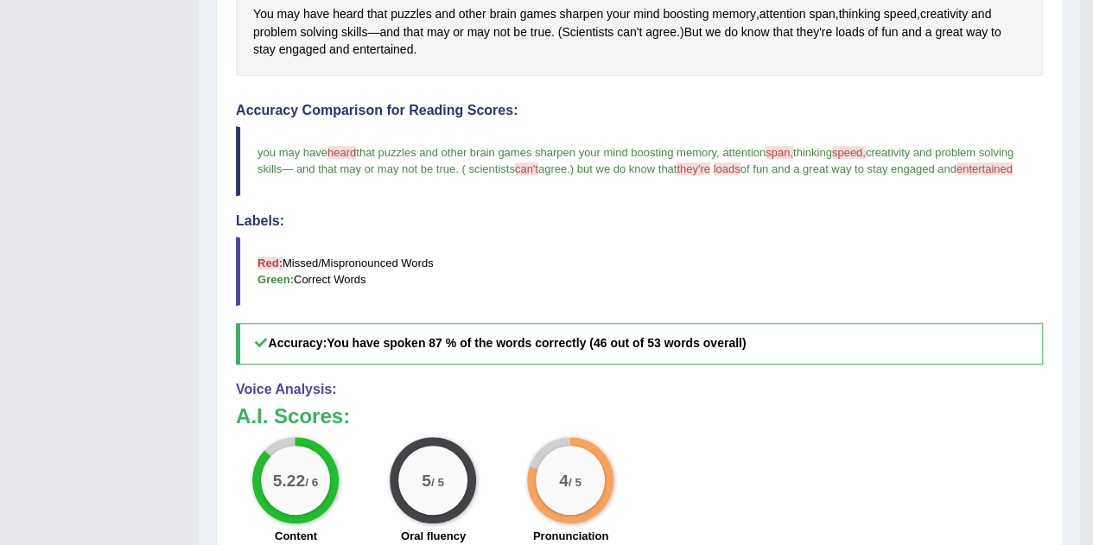
drag, startPoint x: 725, startPoint y: 172, endPoint x: 808, endPoint y: 164, distance: 84.1
click at [808, 164] on blockquote "you may have heard hair that puzzles and other brain games sharpen your mind bo…" at bounding box center [639, 160] width 807 height 69
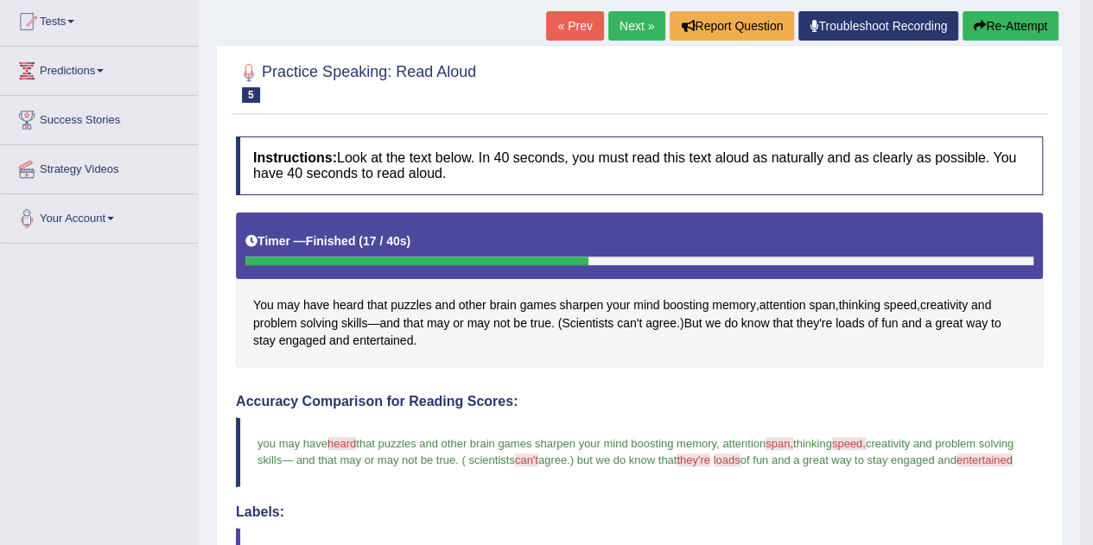
scroll to position [201, 0]
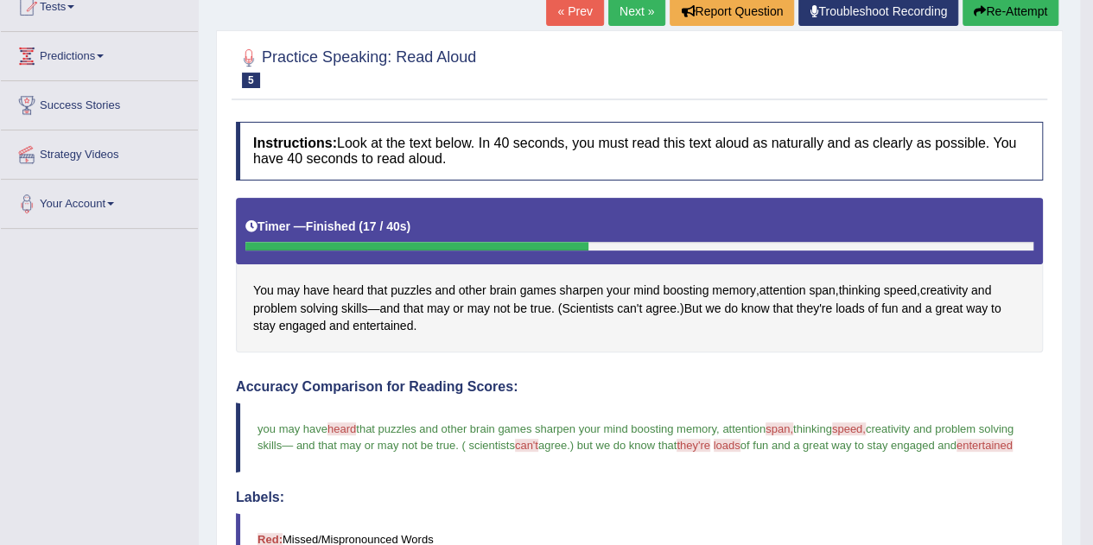
click at [1002, 16] on button "Re-Attempt" at bounding box center [1010, 11] width 96 height 29
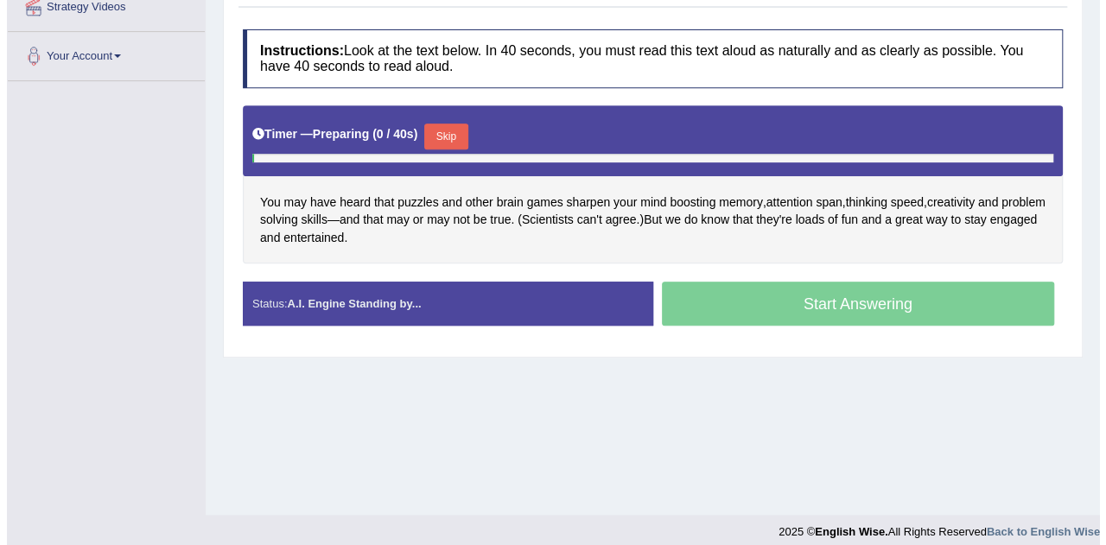
scroll to position [351, 0]
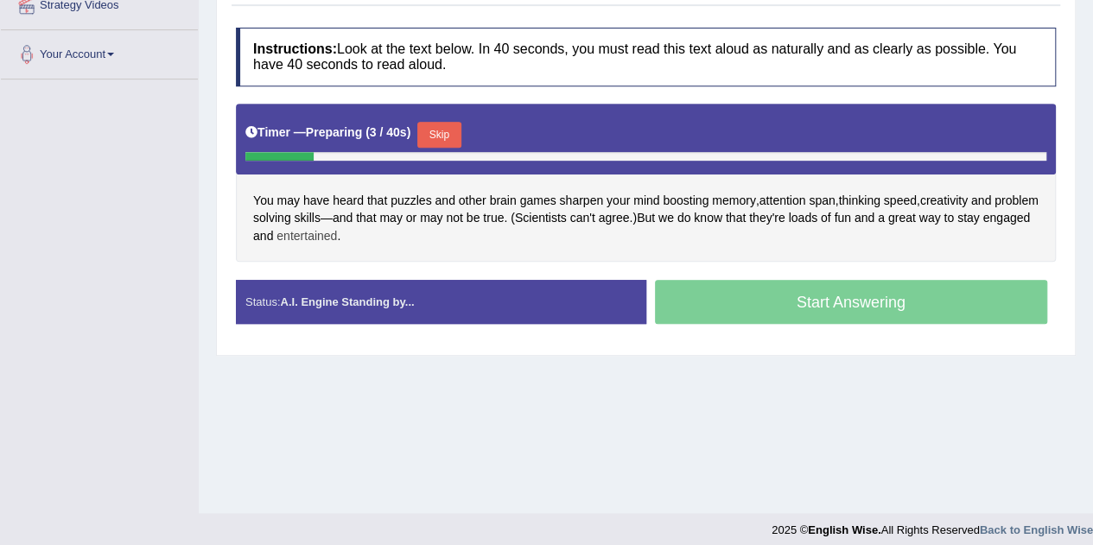
click at [337, 230] on span "entertained" at bounding box center [306, 236] width 60 height 18
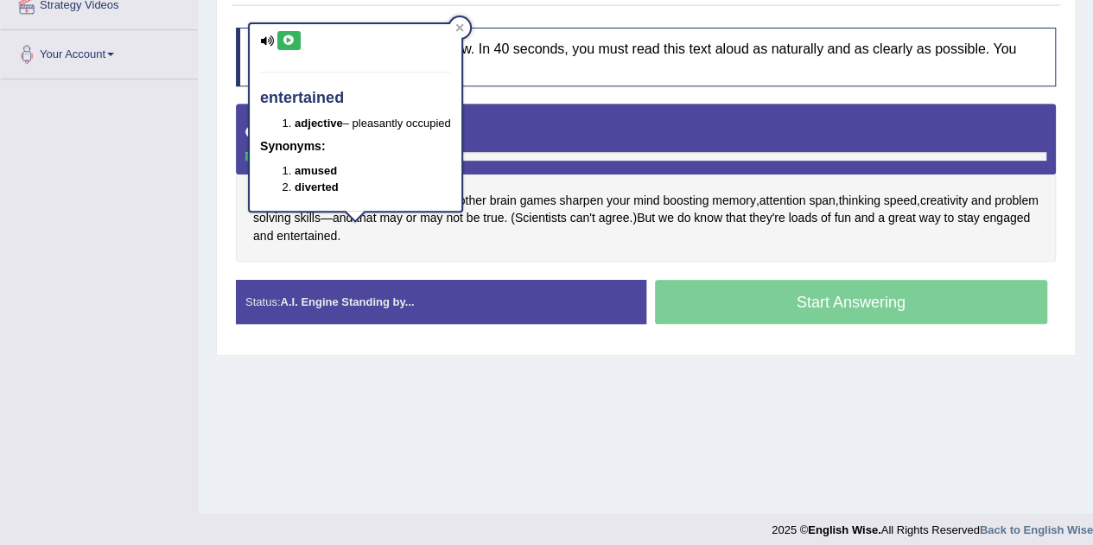
click at [285, 41] on icon at bounding box center [288, 40] width 13 height 10
click at [470, 257] on div "Instructions: Look at the text below. In 40 seconds, you must read this text al…" at bounding box center [645, 182] width 828 height 327
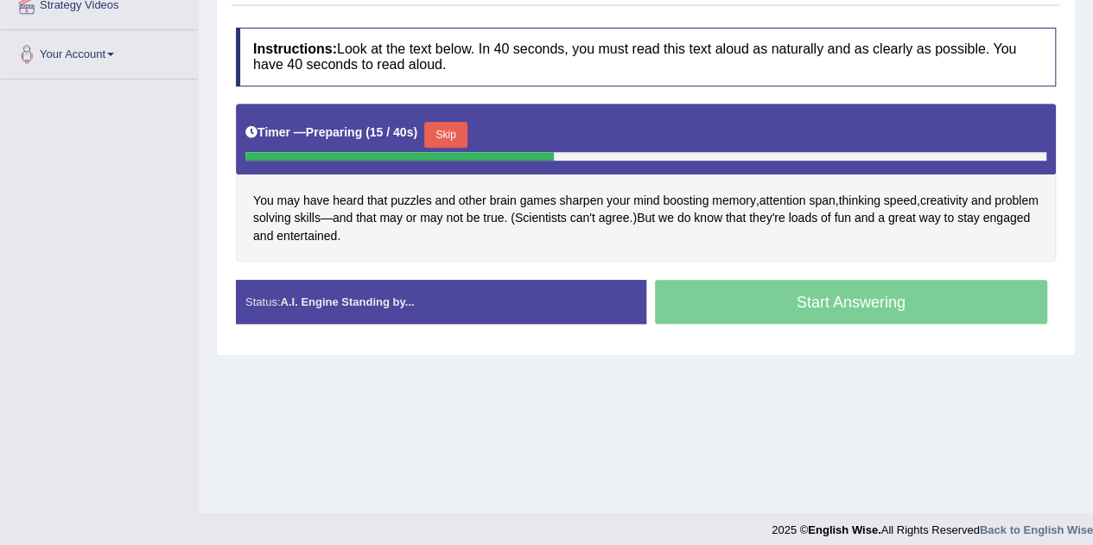
click at [467, 130] on button "Skip" at bounding box center [445, 135] width 43 height 26
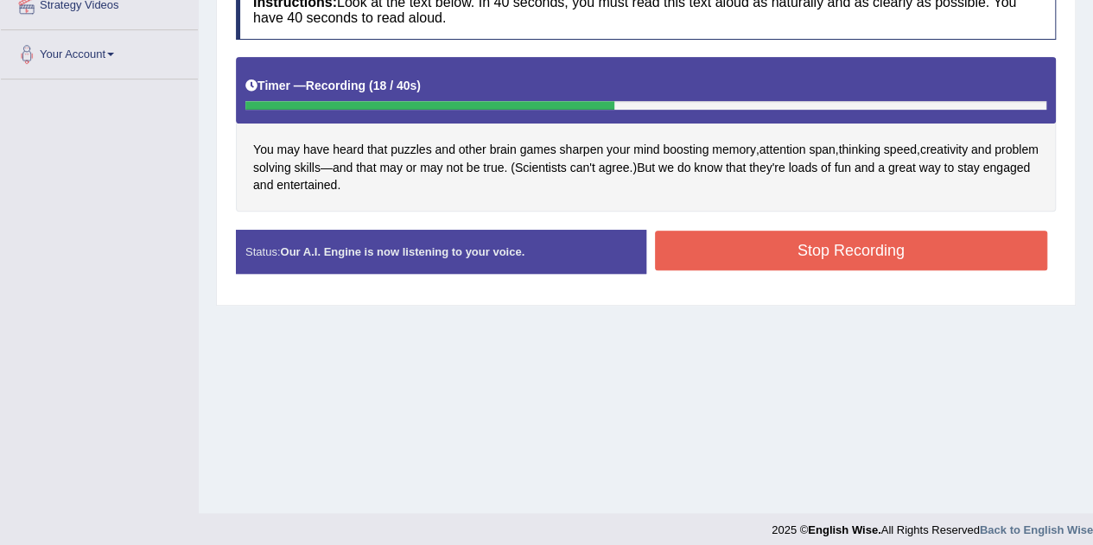
click at [874, 258] on button "Stop Recording" at bounding box center [851, 251] width 393 height 40
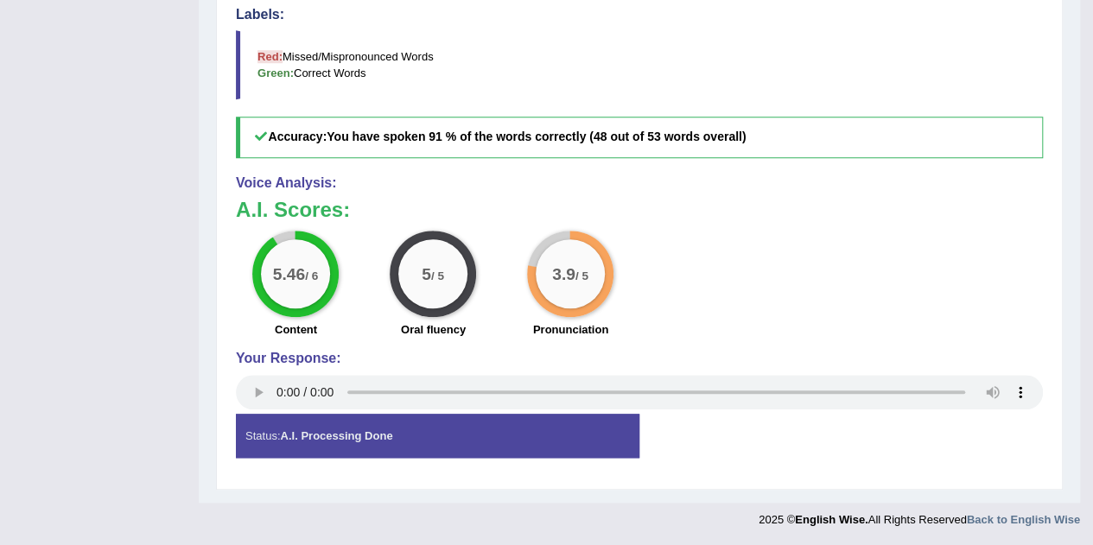
scroll to position [705, 0]
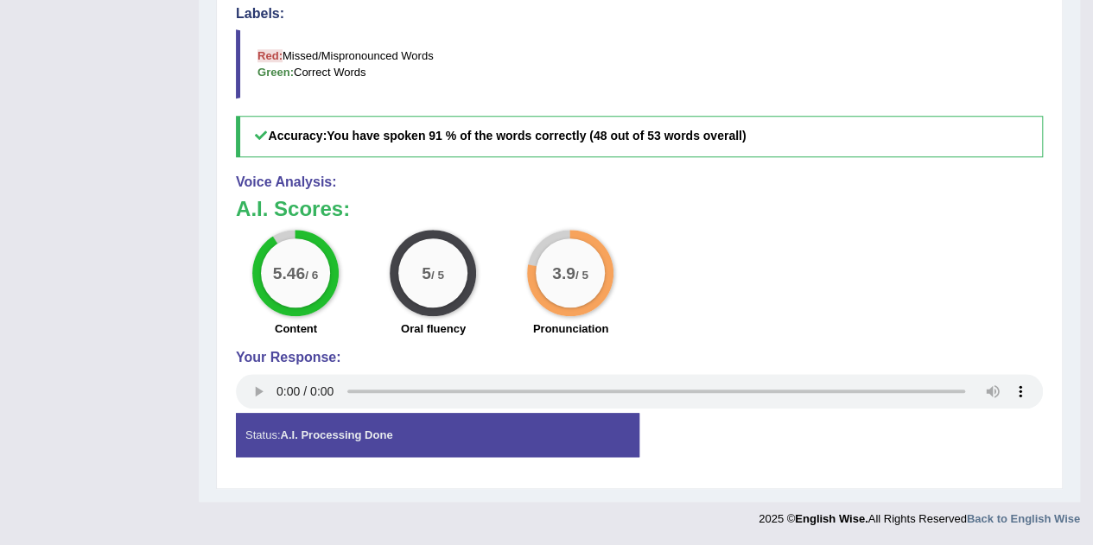
click at [383, 438] on strong "A.I. Processing Done" at bounding box center [336, 434] width 112 height 13
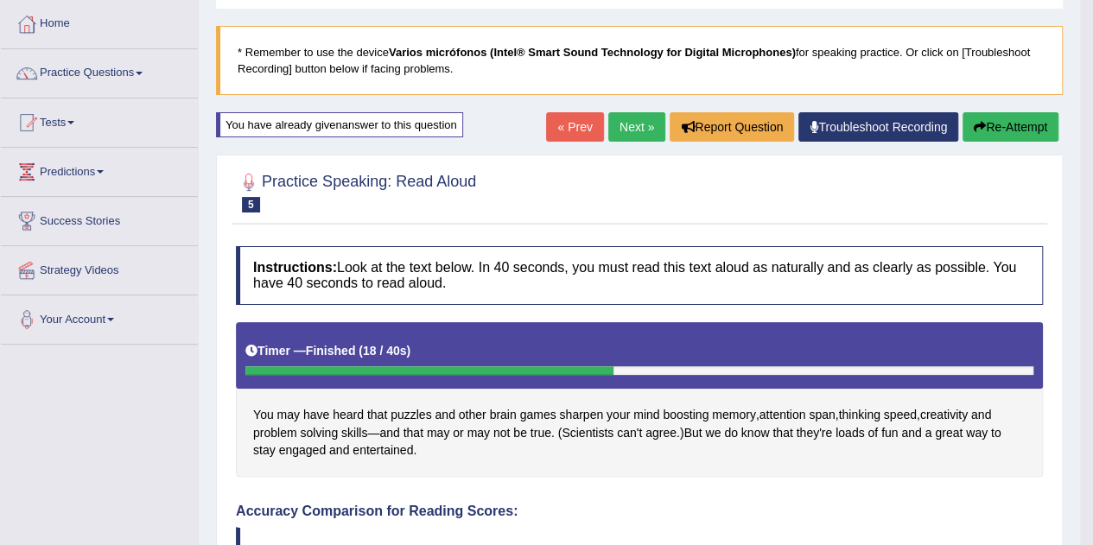
scroll to position [84, 0]
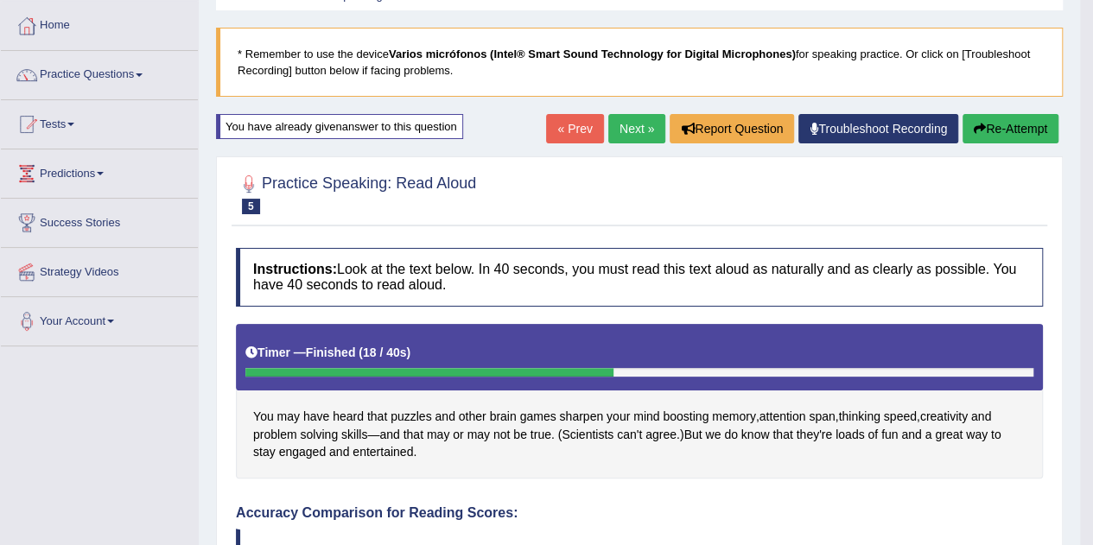
click at [647, 122] on link "Next »" at bounding box center [636, 128] width 57 height 29
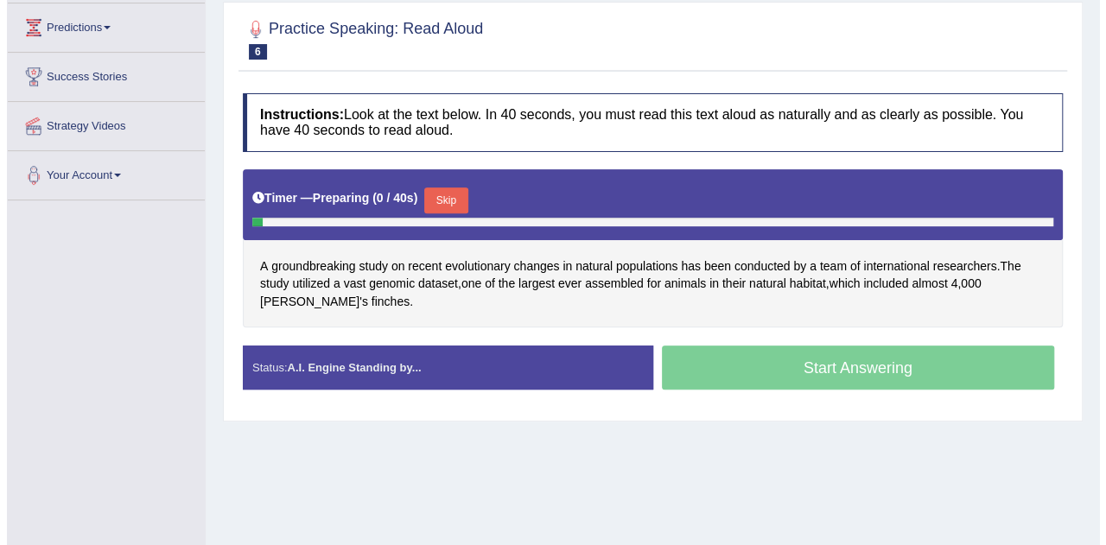
scroll to position [231, 0]
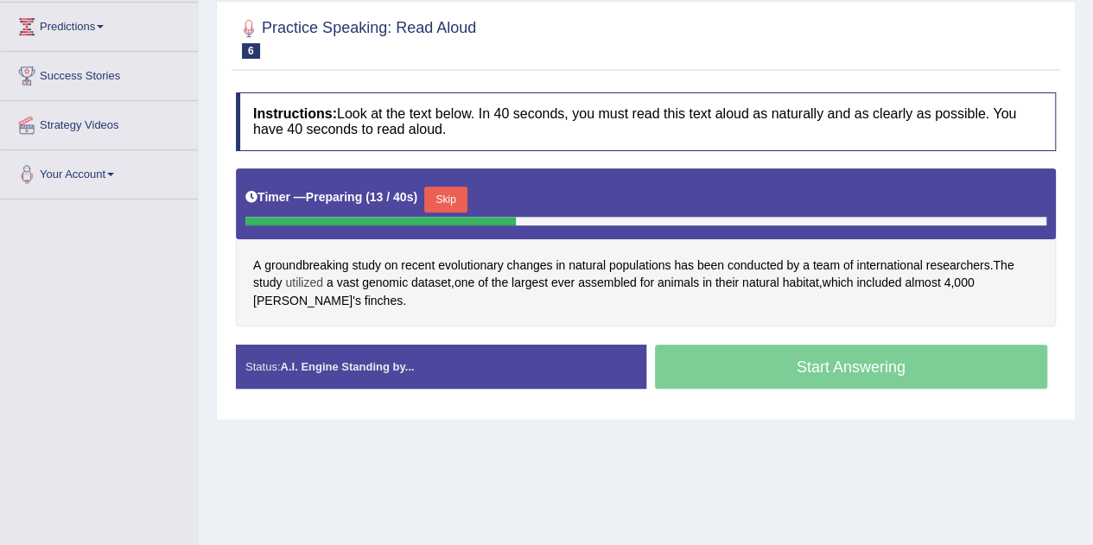
click at [294, 282] on span "utilized" at bounding box center [304, 283] width 38 height 18
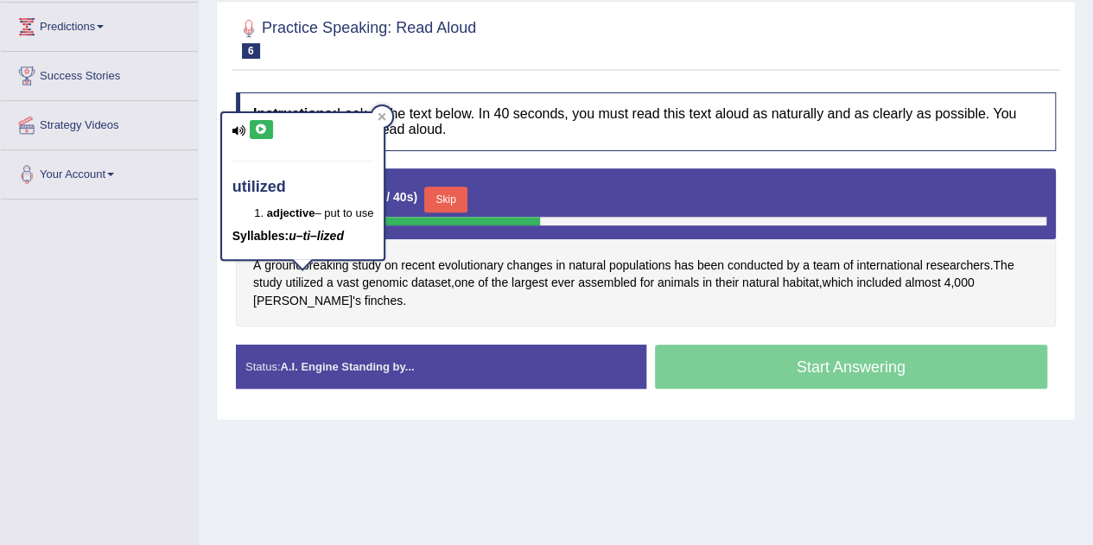
click at [266, 136] on button at bounding box center [261, 129] width 23 height 19
click at [347, 282] on span "vast" at bounding box center [348, 283] width 22 height 18
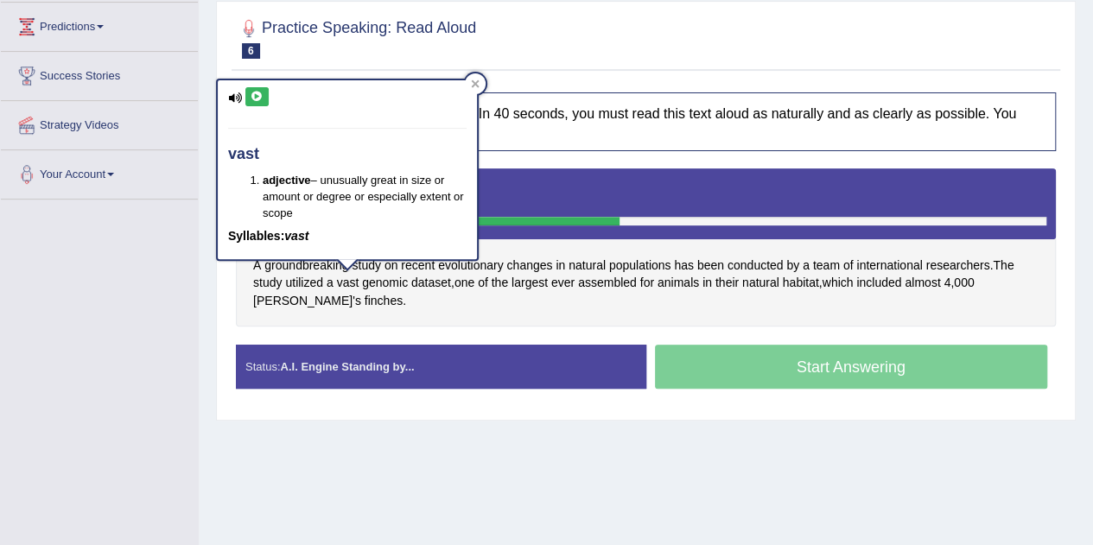
click at [254, 102] on button at bounding box center [256, 96] width 23 height 19
click at [392, 276] on span "genomic" at bounding box center [385, 283] width 46 height 18
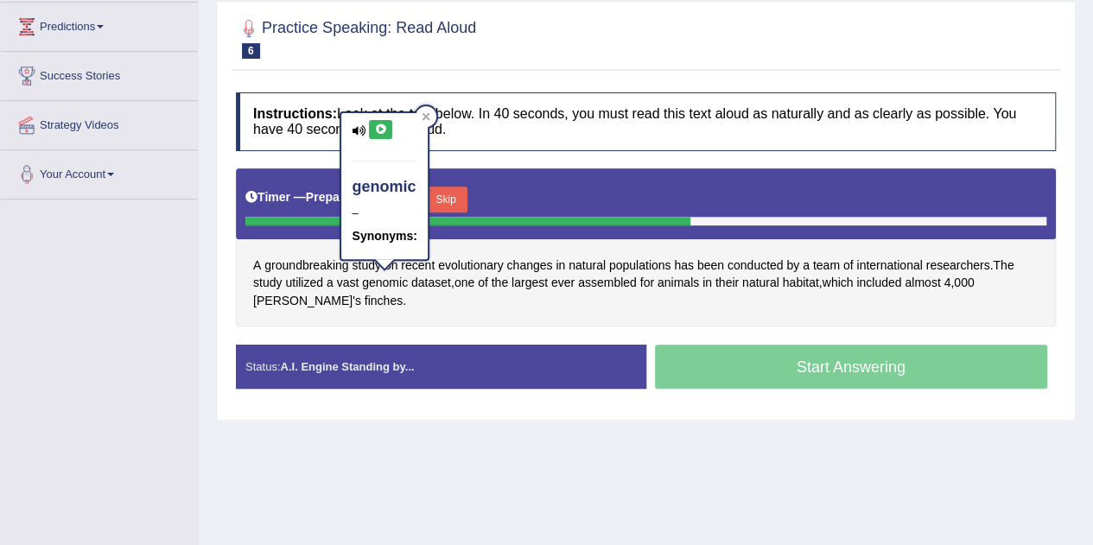
click at [380, 127] on icon at bounding box center [380, 129] width 13 height 10
click at [428, 113] on icon at bounding box center [426, 116] width 9 height 9
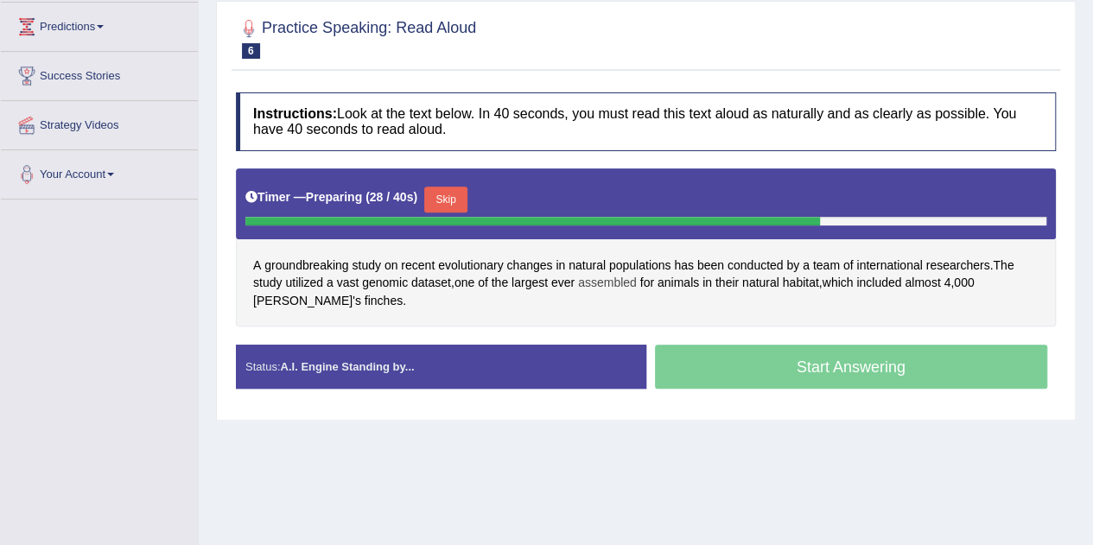
click at [612, 277] on span "assembled" at bounding box center [607, 283] width 59 height 18
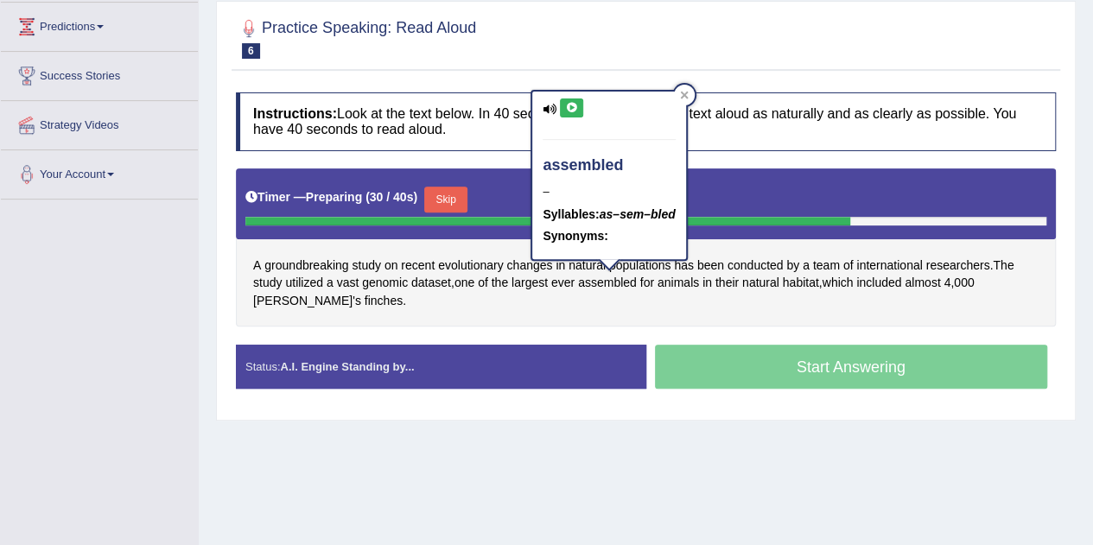
click at [573, 103] on icon at bounding box center [571, 108] width 13 height 10
click at [575, 110] on icon at bounding box center [571, 108] width 13 height 10
click at [688, 96] on icon at bounding box center [684, 95] width 9 height 9
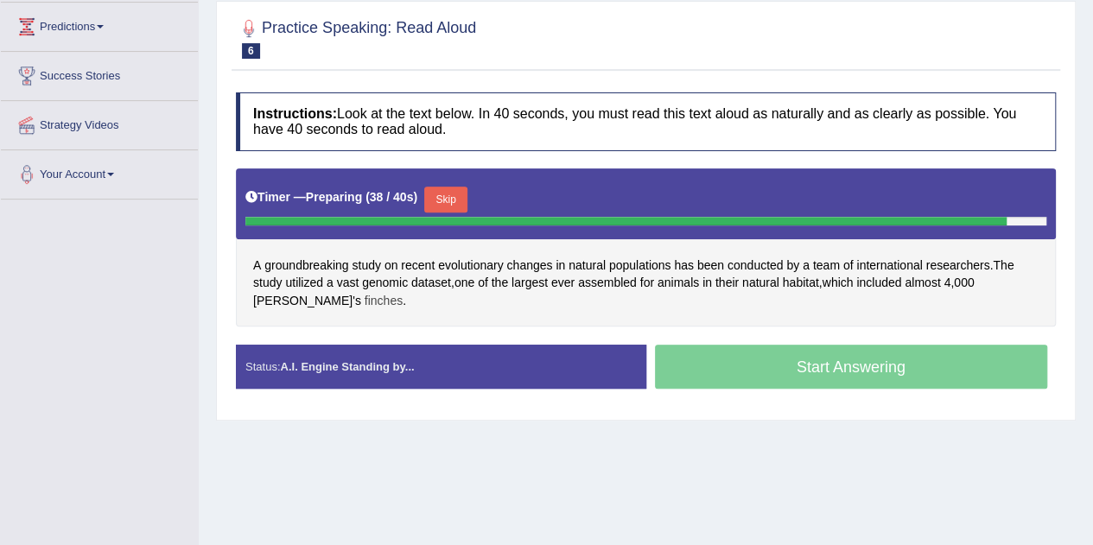
click at [365, 297] on span "finches" at bounding box center [384, 301] width 38 height 18
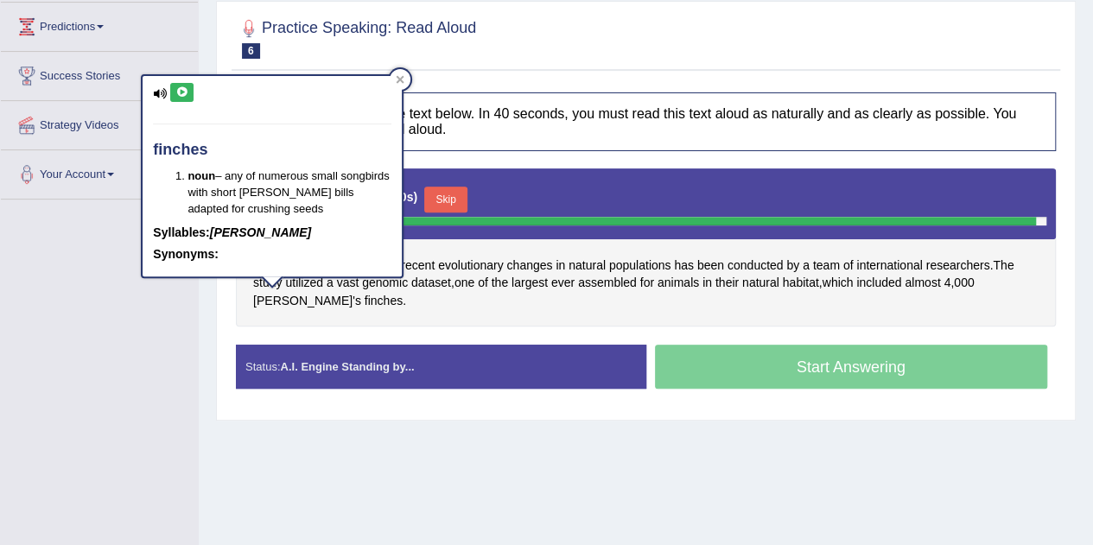
click at [181, 93] on icon at bounding box center [181, 92] width 13 height 10
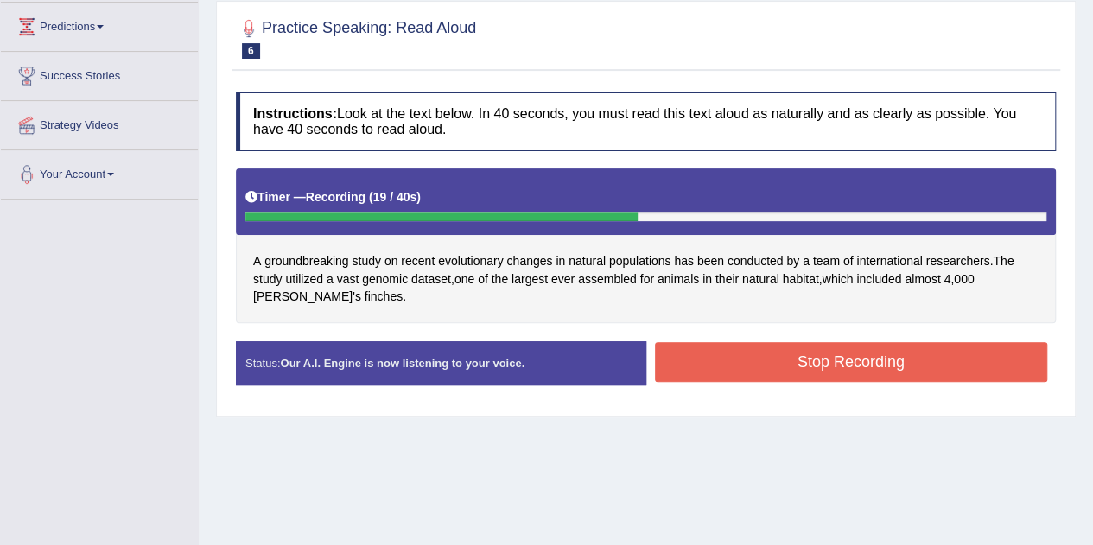
click at [704, 358] on button "Stop Recording" at bounding box center [851, 362] width 393 height 40
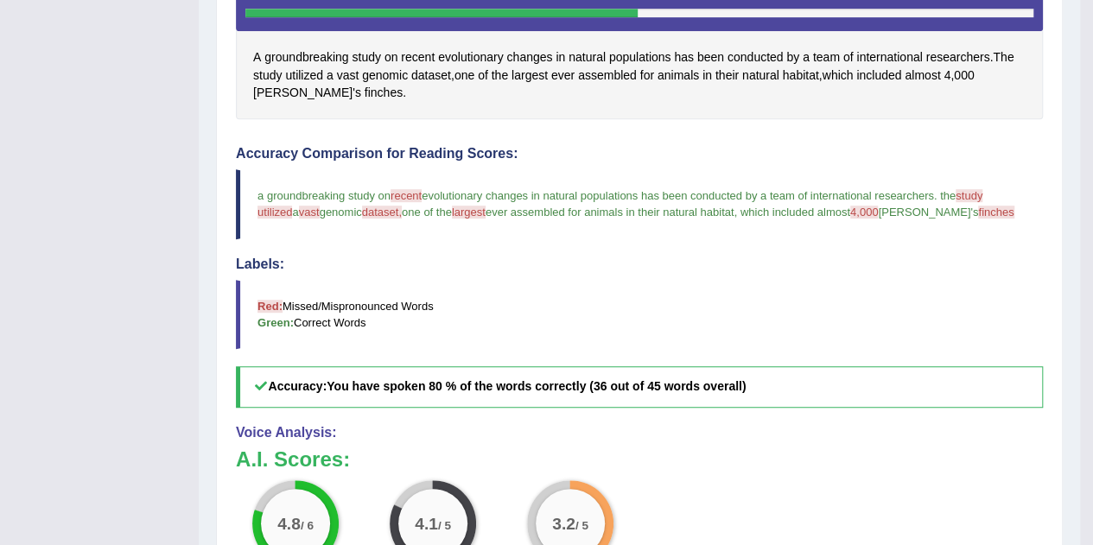
scroll to position [397, 0]
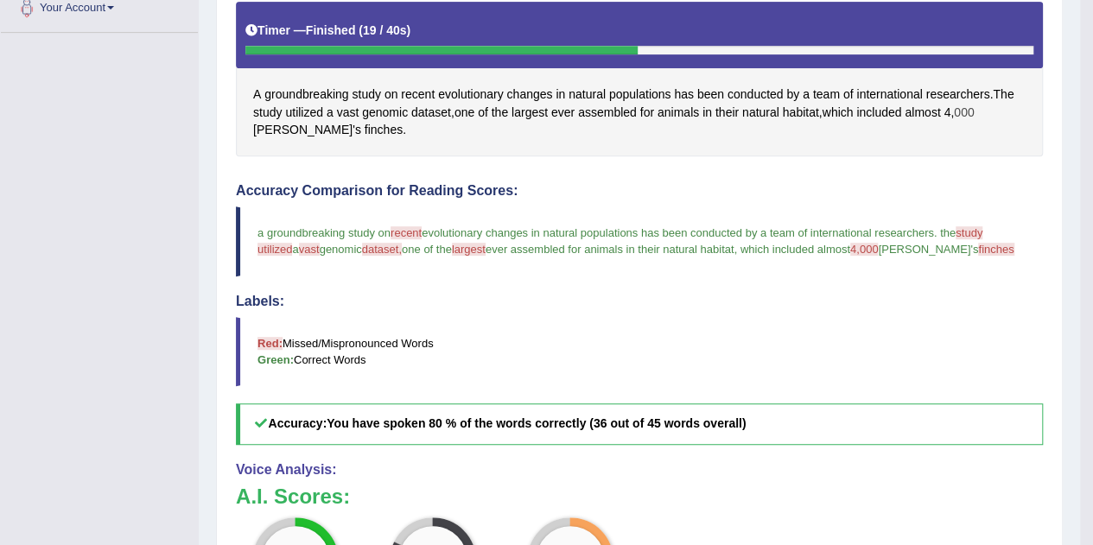
click at [971, 105] on span "000" at bounding box center [964, 113] width 20 height 18
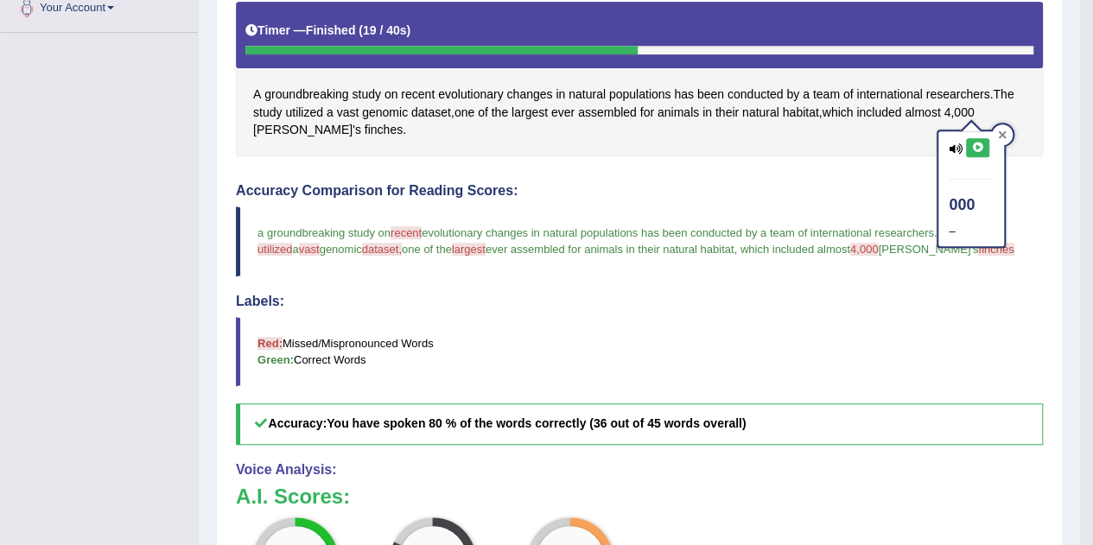
click at [1007, 137] on div at bounding box center [1002, 134] width 21 height 21
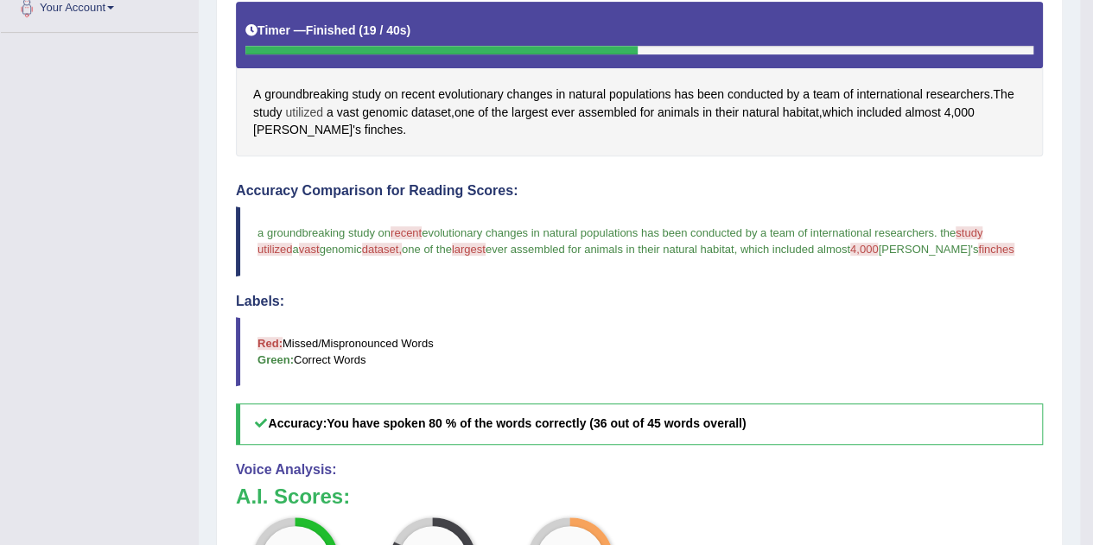
click at [301, 104] on span "utilized" at bounding box center [304, 113] width 38 height 18
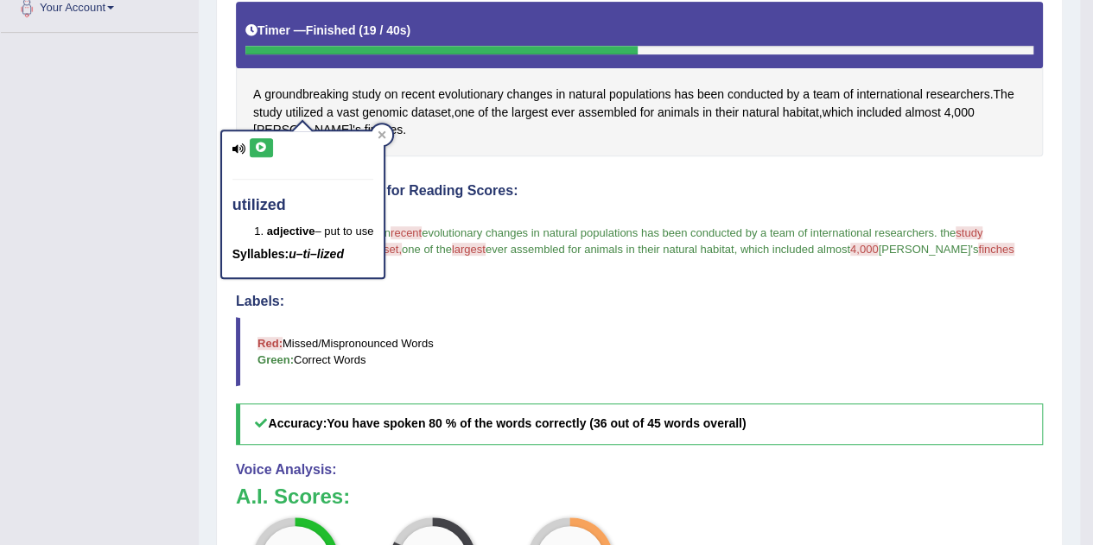
click at [259, 143] on icon at bounding box center [261, 148] width 13 height 10
click at [382, 143] on div at bounding box center [381, 134] width 21 height 21
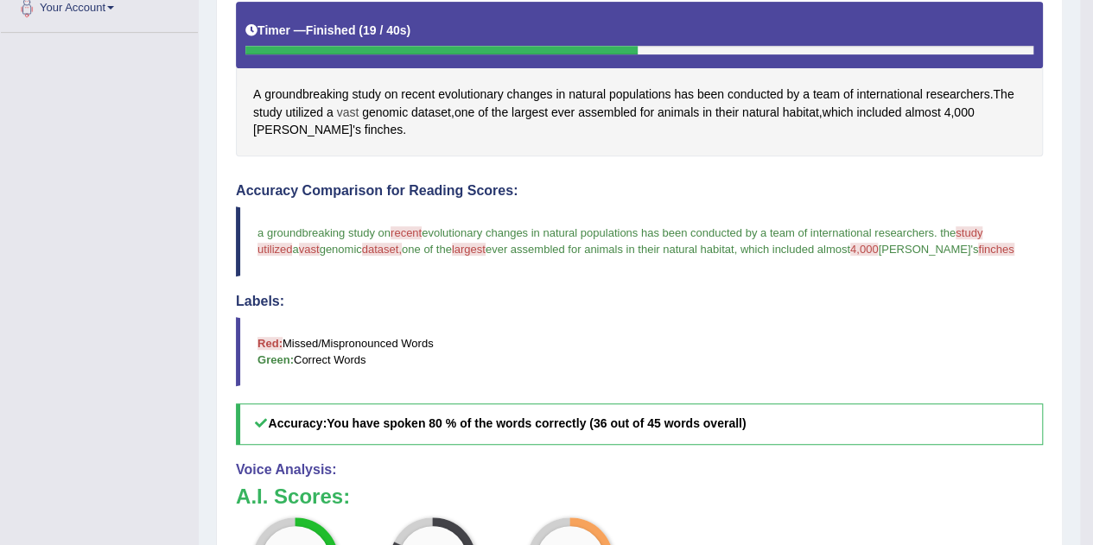
click at [351, 111] on span "vast" at bounding box center [348, 113] width 22 height 18
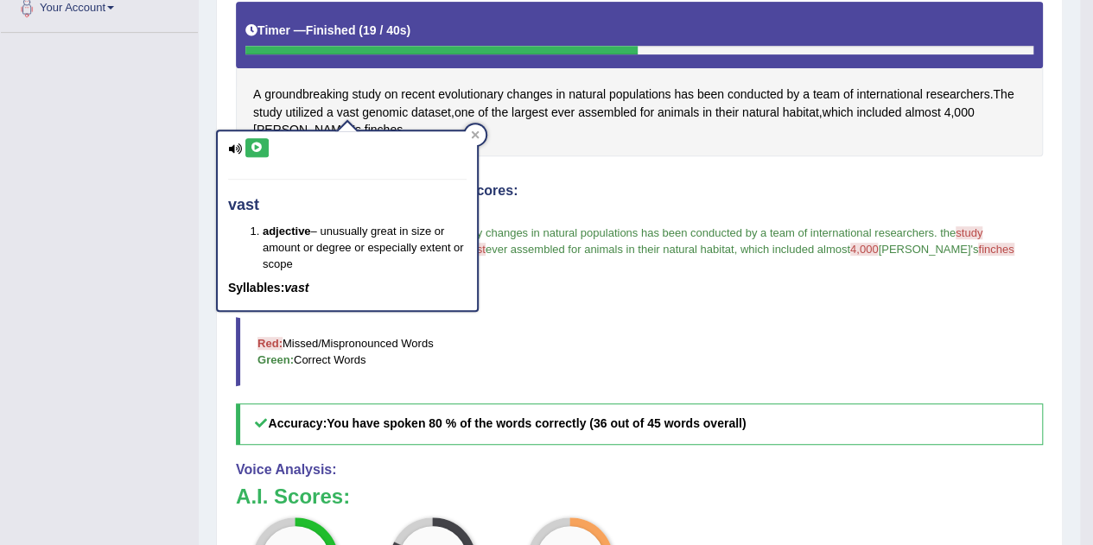
click at [257, 149] on icon at bounding box center [256, 148] width 13 height 10
click at [479, 129] on div at bounding box center [475, 134] width 21 height 21
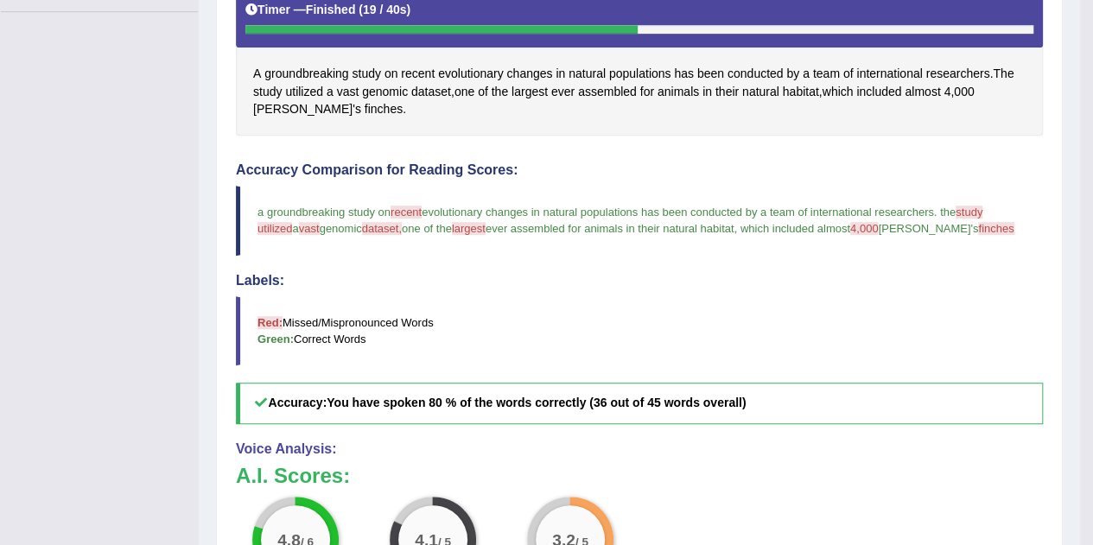
scroll to position [416, 0]
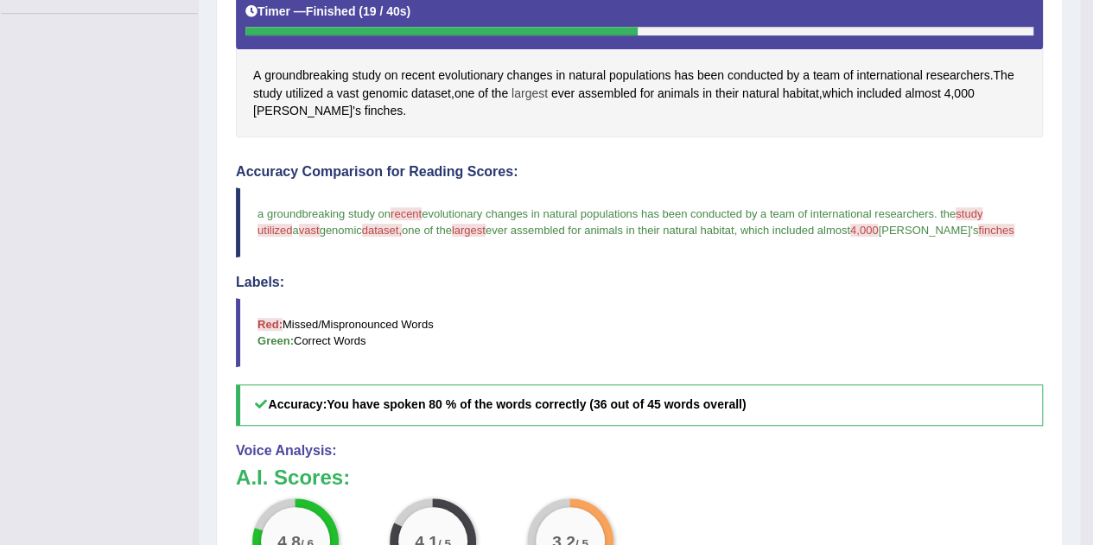
click at [531, 92] on span "largest" at bounding box center [529, 94] width 36 height 18
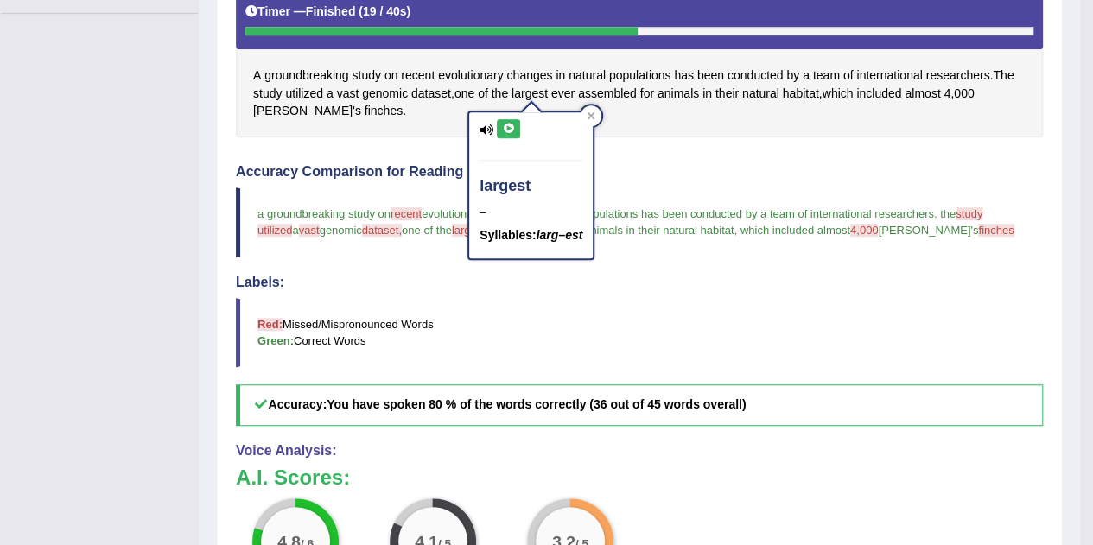
click at [509, 130] on icon at bounding box center [508, 129] width 13 height 10
click at [595, 118] on icon at bounding box center [591, 116] width 8 height 8
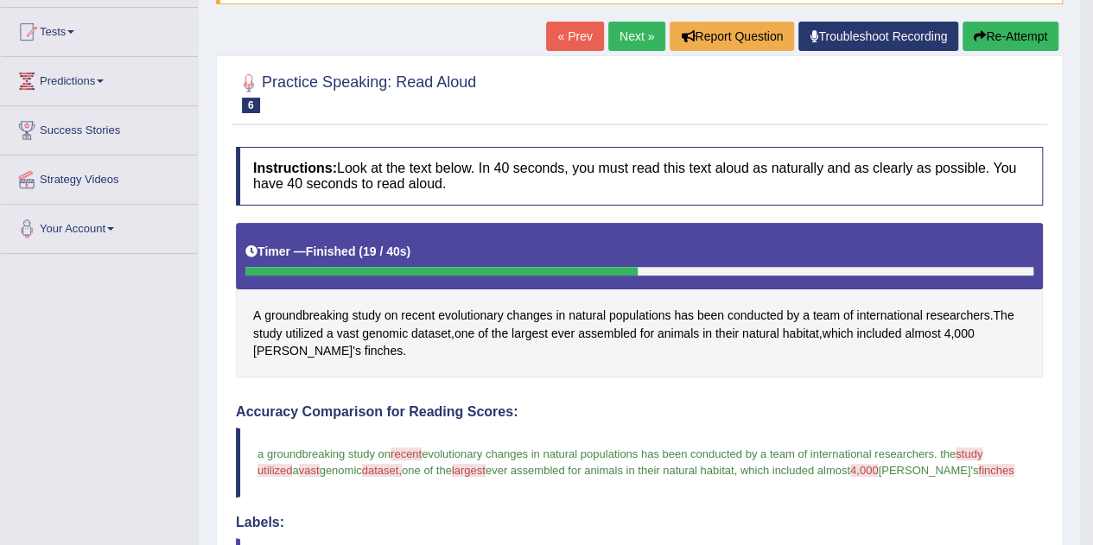
scroll to position [143, 0]
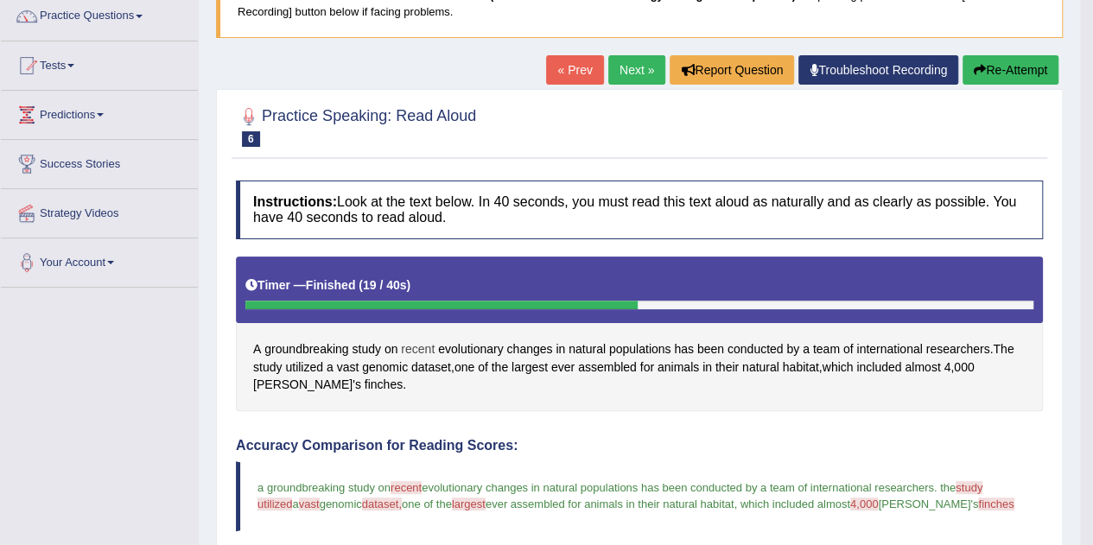
click at [428, 351] on span "recent" at bounding box center [418, 349] width 34 height 18
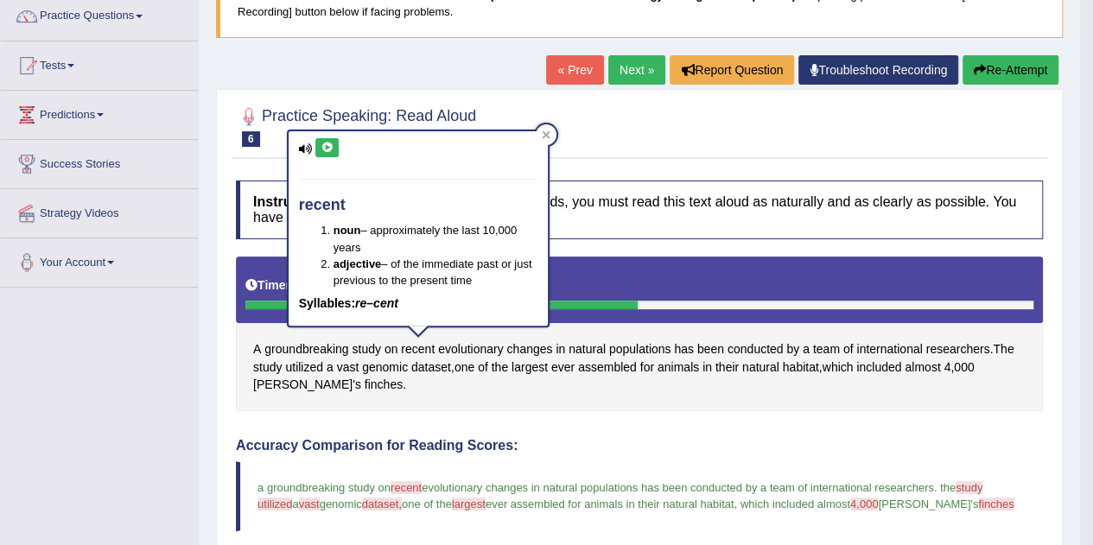
click at [332, 148] on icon at bounding box center [326, 148] width 13 height 10
click at [552, 137] on div at bounding box center [546, 134] width 21 height 21
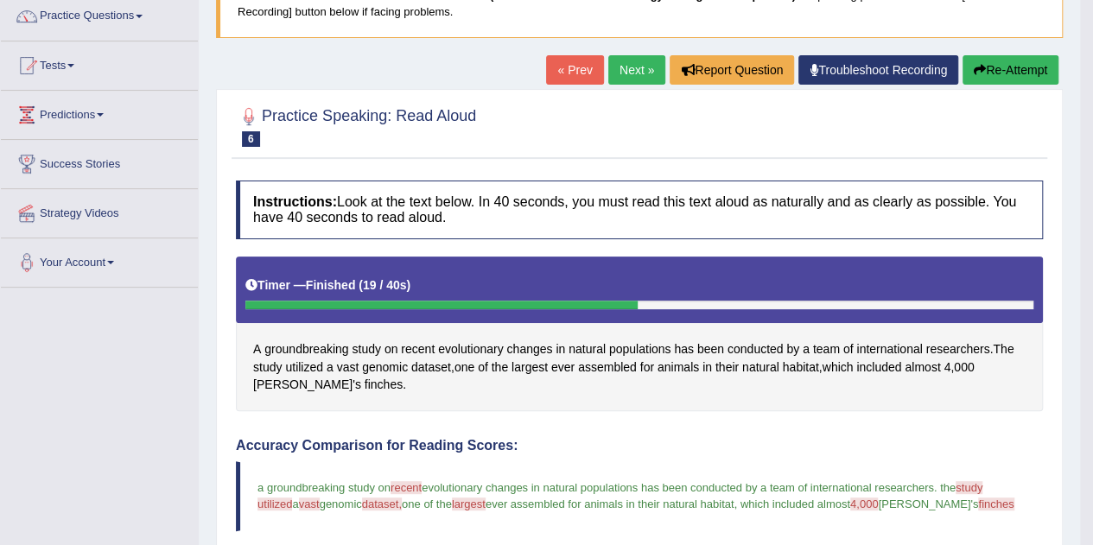
click at [1030, 67] on button "Re-Attempt" at bounding box center [1010, 69] width 96 height 29
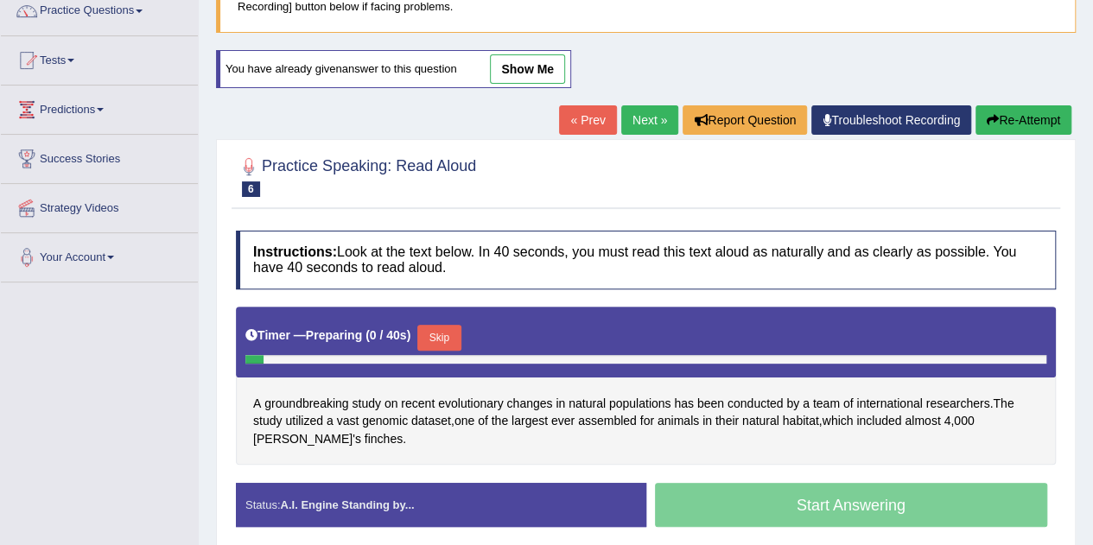
click at [444, 333] on button "Skip" at bounding box center [438, 338] width 43 height 26
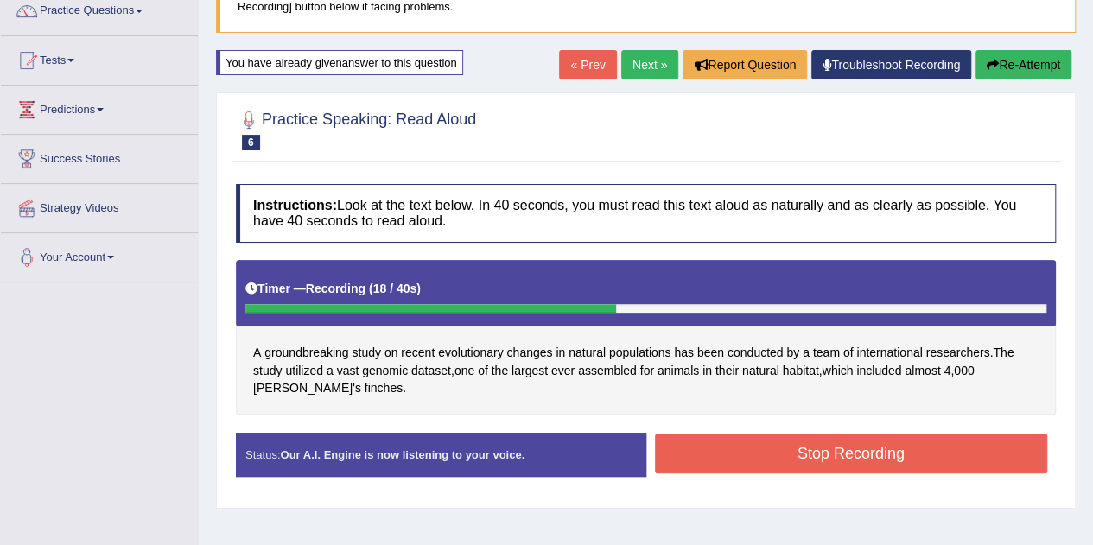
click at [745, 458] on button "Stop Recording" at bounding box center [851, 454] width 393 height 40
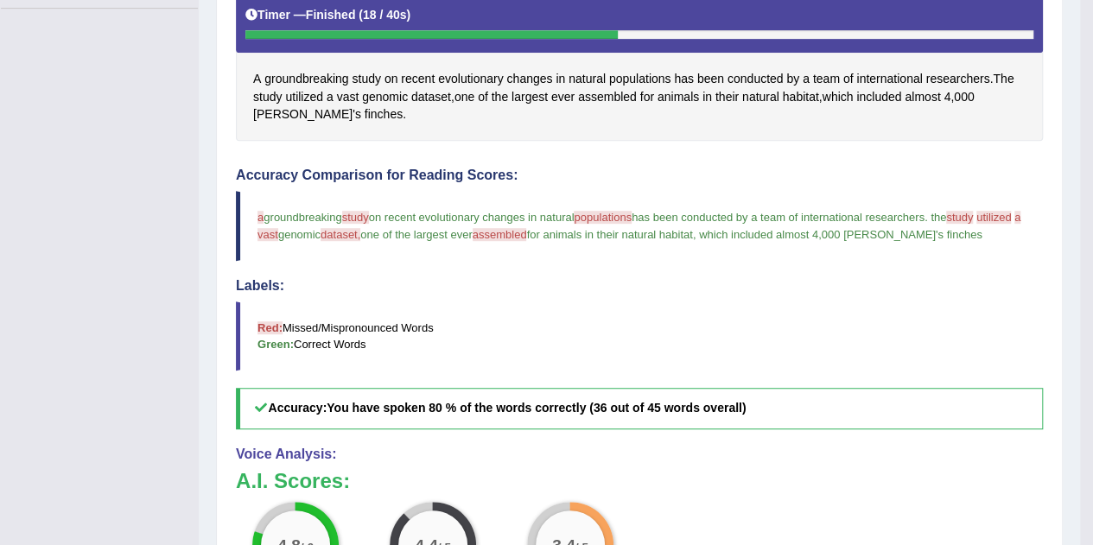
scroll to position [385, 0]
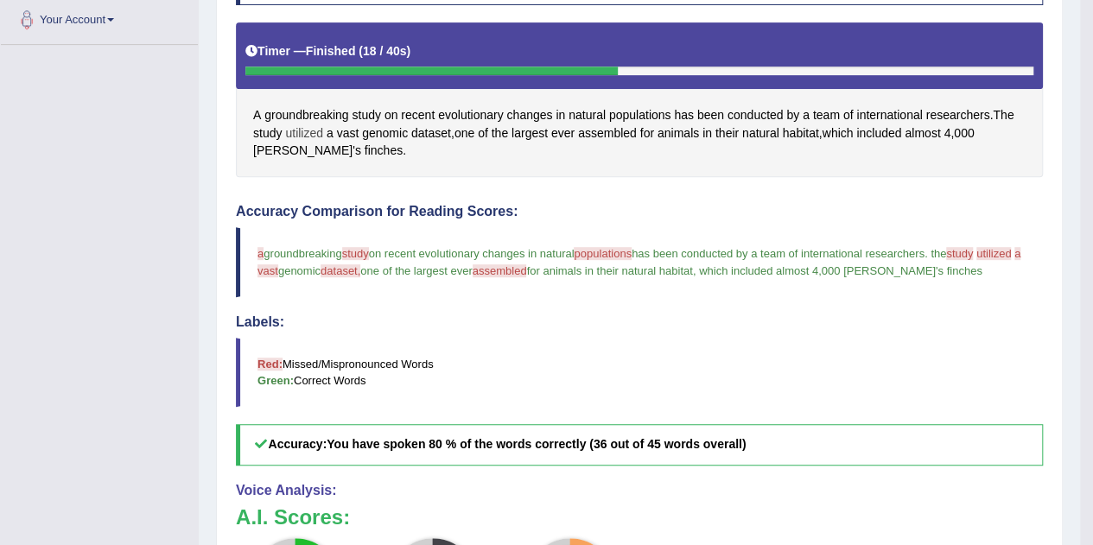
click at [299, 127] on span "utilized" at bounding box center [304, 133] width 38 height 18
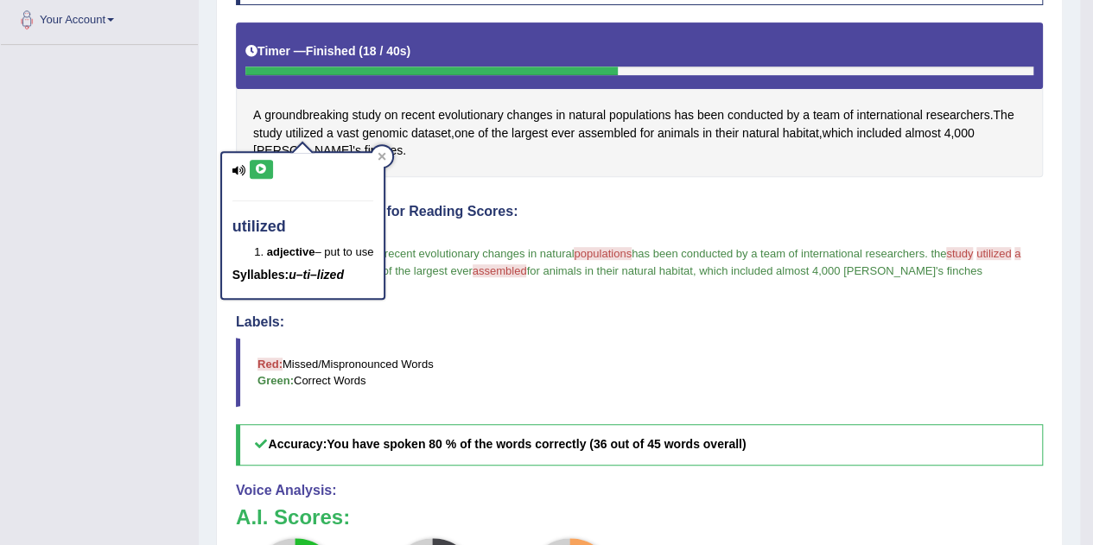
click at [266, 174] on button at bounding box center [261, 169] width 23 height 19
click at [392, 159] on div at bounding box center [381, 156] width 21 height 21
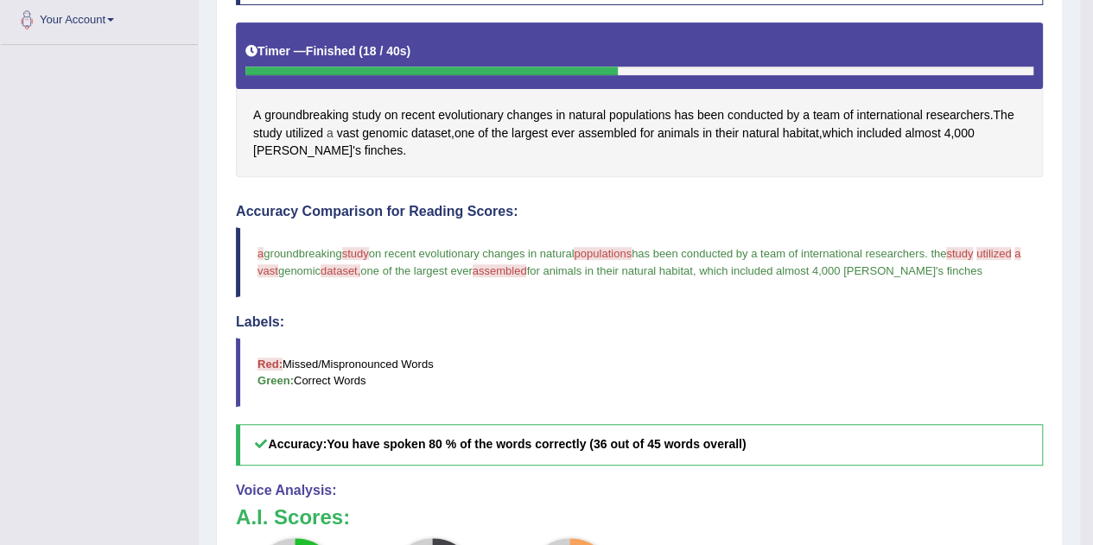
click at [327, 136] on span "a" at bounding box center [330, 133] width 7 height 18
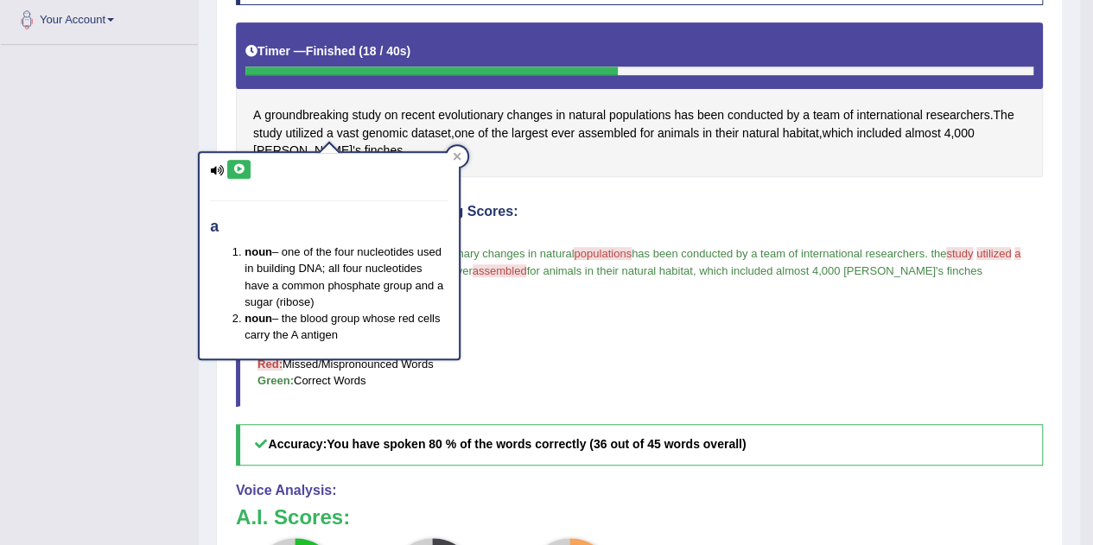
click at [242, 170] on icon at bounding box center [238, 169] width 13 height 10
click at [461, 156] on icon at bounding box center [457, 156] width 9 height 9
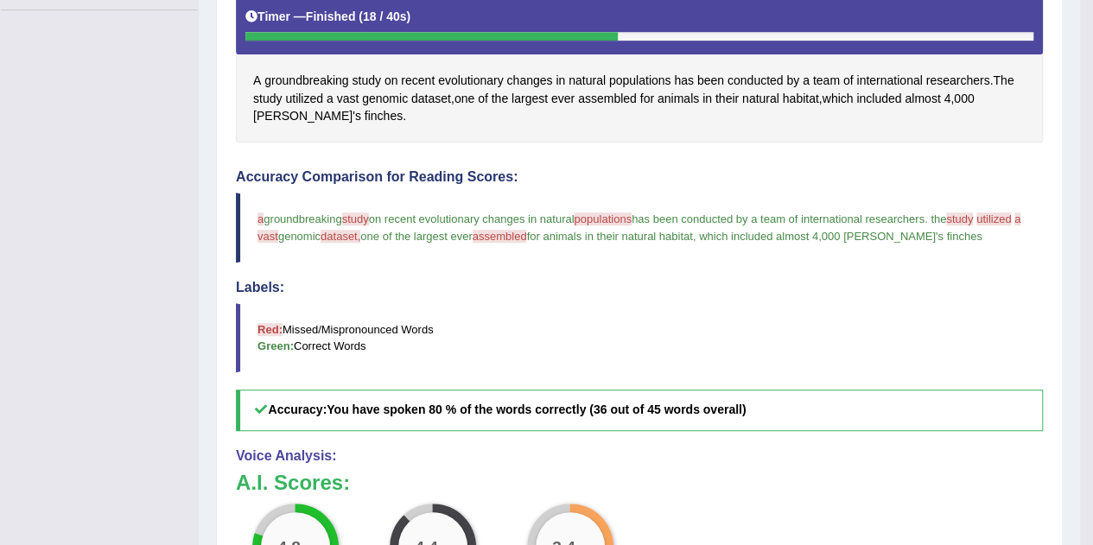
scroll to position [420, 0]
drag, startPoint x: 361, startPoint y: 73, endPoint x: 361, endPoint y: 102, distance: 28.5
click at [361, 102] on div "A groundbreaking study on recent evolutionary changes in natural populations ha…" at bounding box center [639, 65] width 807 height 155
click at [367, 81] on span "study" at bounding box center [366, 81] width 29 height 18
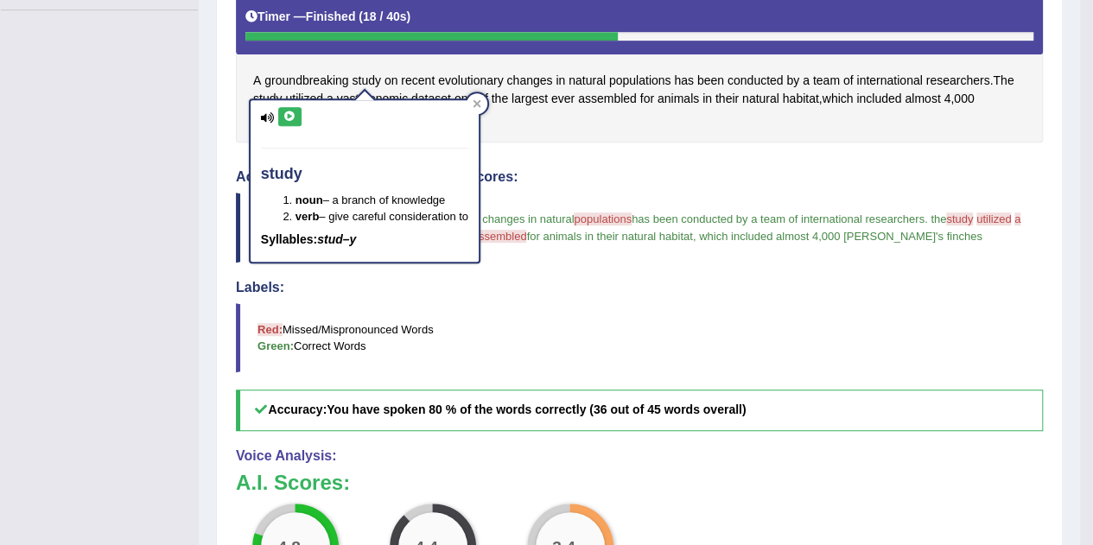
click at [290, 115] on icon at bounding box center [289, 116] width 13 height 10
click at [480, 96] on div at bounding box center [476, 103] width 21 height 21
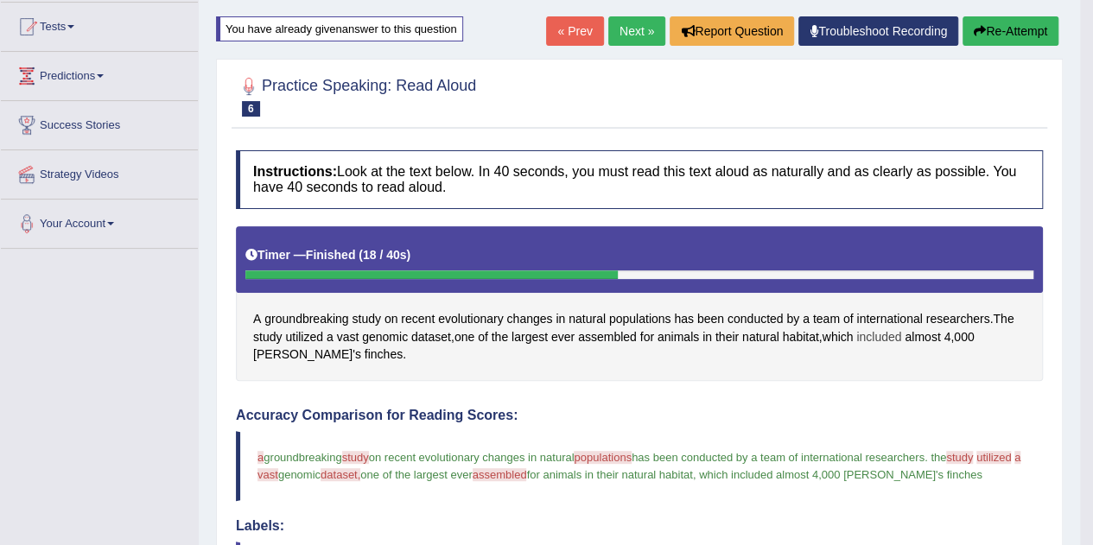
scroll to position [178, 0]
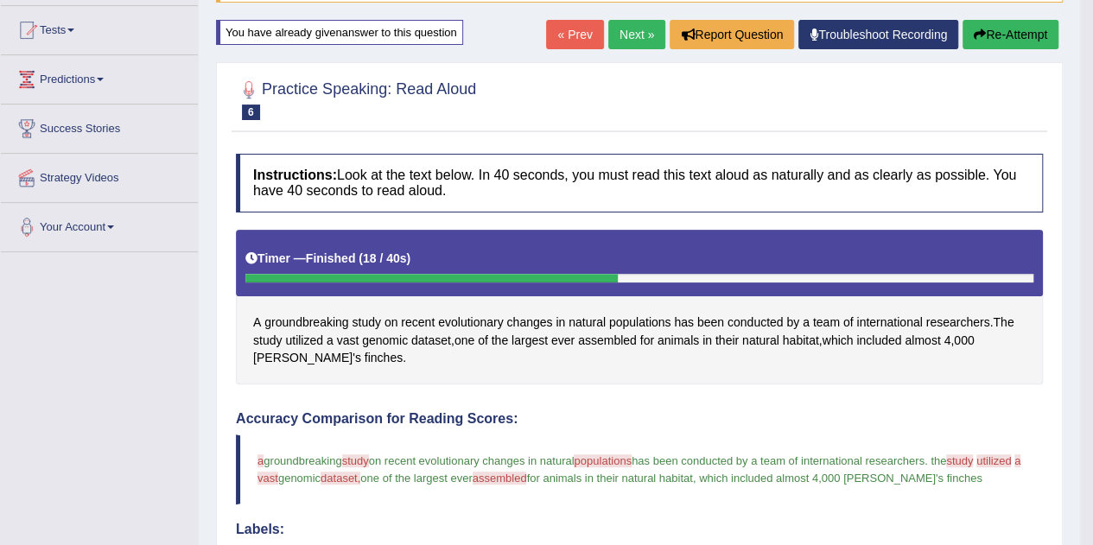
drag, startPoint x: 1009, startPoint y: 36, endPoint x: 1006, endPoint y: 73, distance: 36.4
click at [1006, 73] on div "Home Practice Speaking: Read Aloud Evolutionary Changes * Remember to use the d…" at bounding box center [639, 419] width 881 height 1195
click at [1013, 32] on button "Re-Attempt" at bounding box center [1010, 34] width 96 height 29
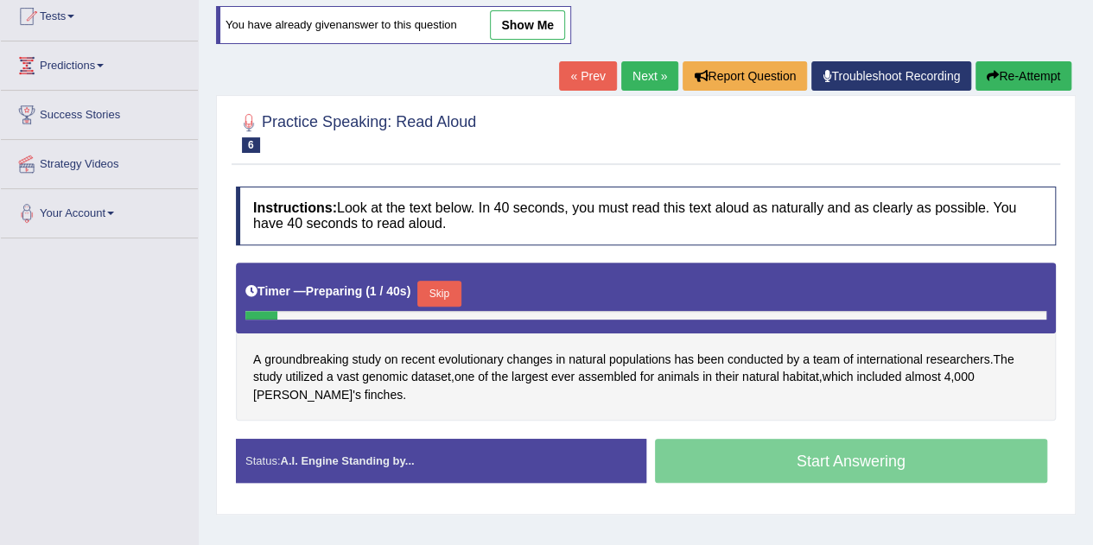
click at [460, 287] on button "Skip" at bounding box center [438, 294] width 43 height 26
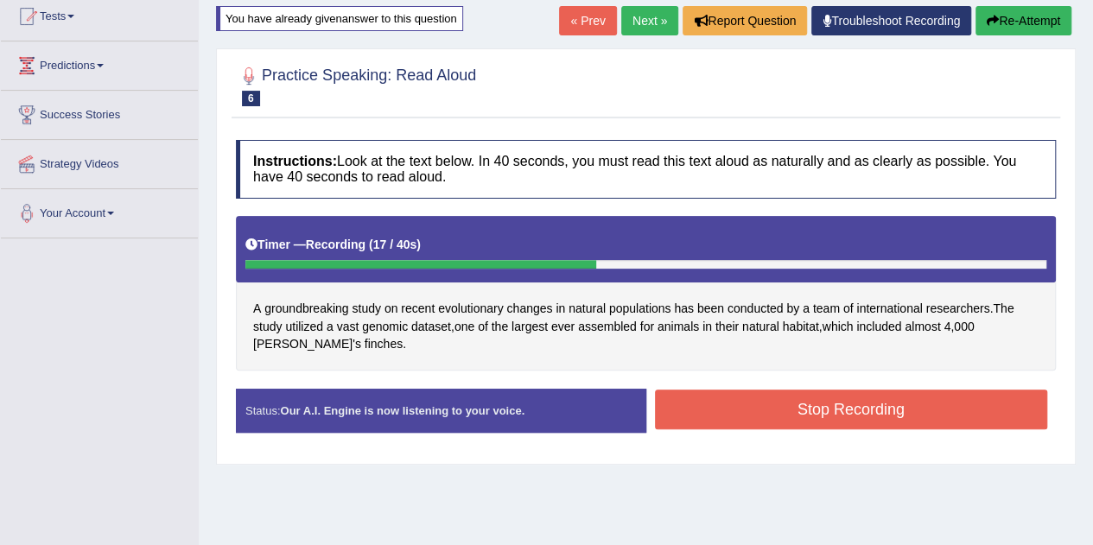
click at [737, 395] on button "Stop Recording" at bounding box center [851, 410] width 393 height 40
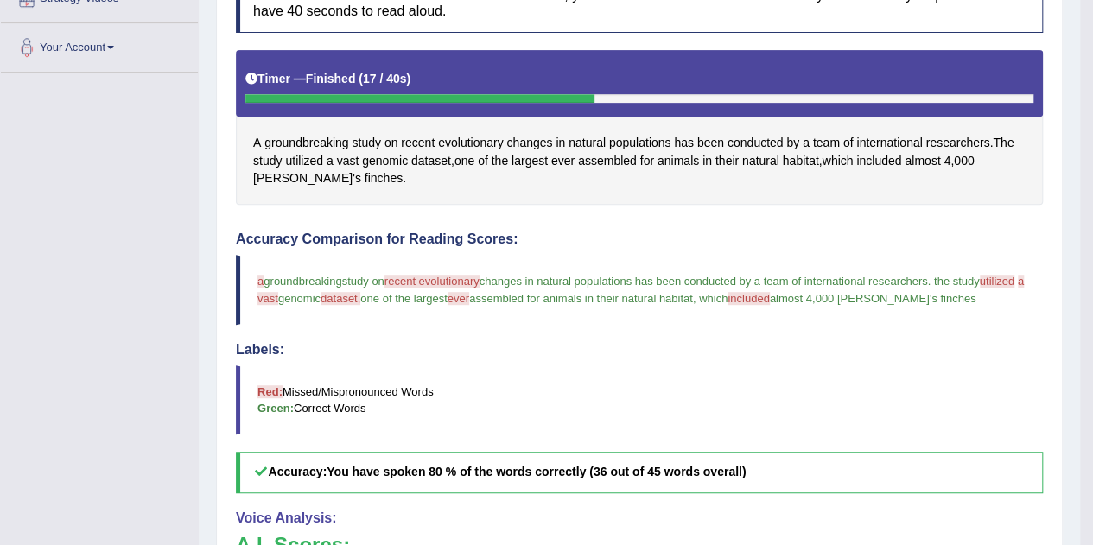
scroll to position [324, 0]
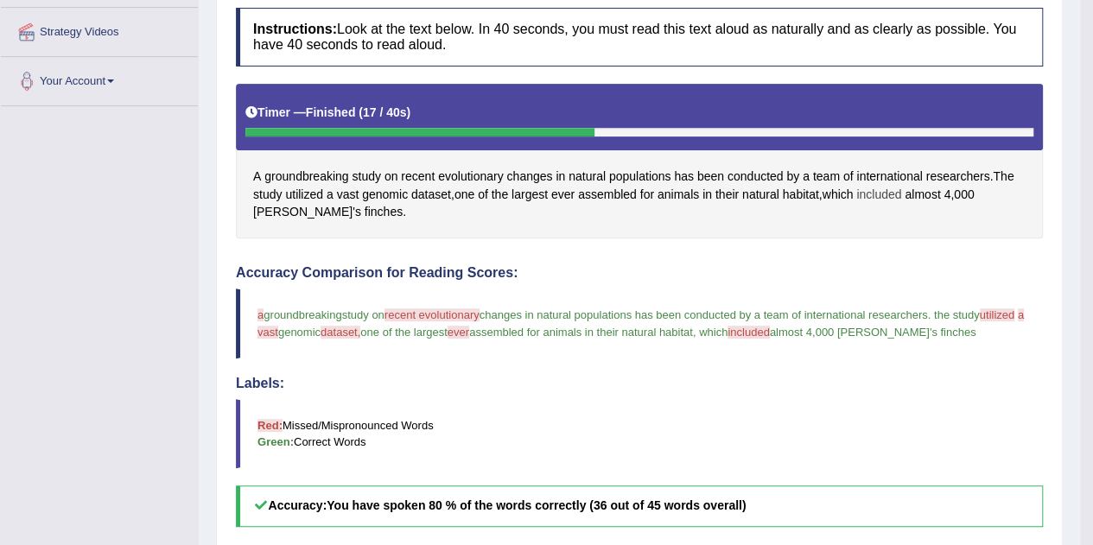
click at [885, 187] on span "included" at bounding box center [878, 195] width 45 height 18
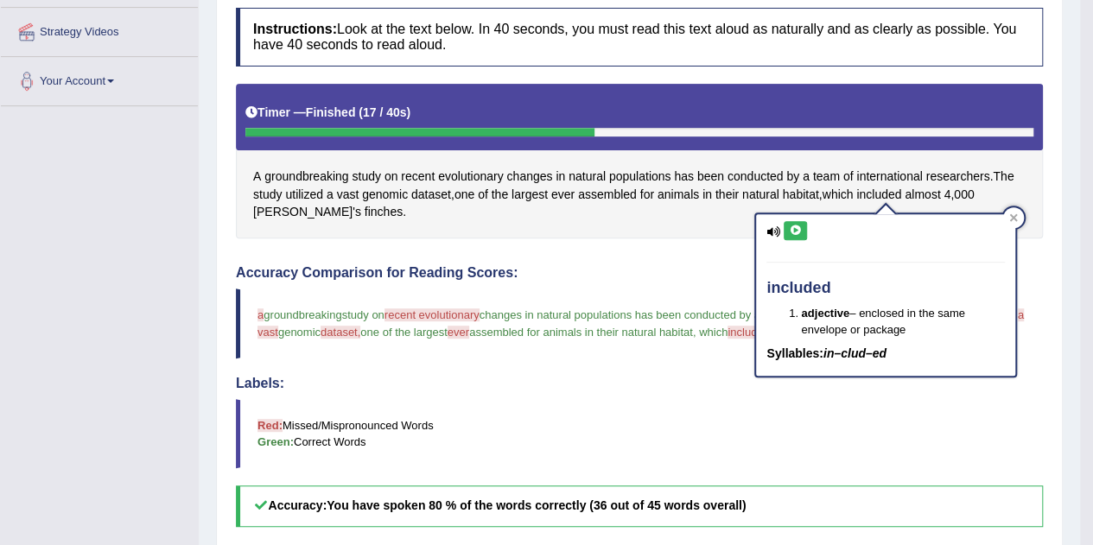
click at [807, 238] on div "included adjective – enclosed in the same envelope or package Syllables: in–clu…" at bounding box center [885, 295] width 259 height 162
click at [800, 234] on button at bounding box center [794, 230] width 23 height 19
click at [1015, 219] on icon at bounding box center [1014, 217] width 8 height 8
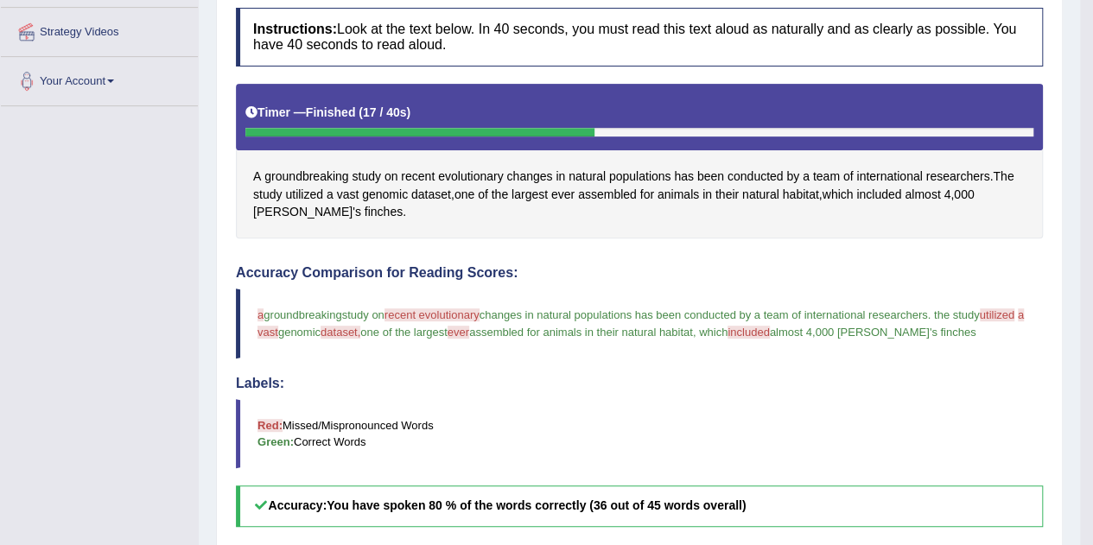
scroll to position [339, 0]
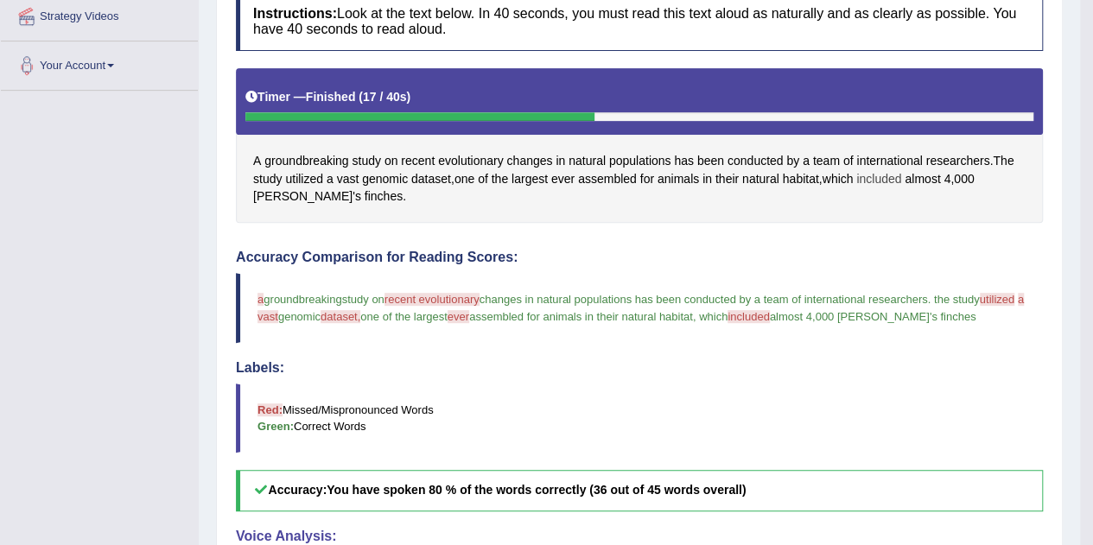
click at [884, 173] on span "included" at bounding box center [878, 179] width 45 height 18
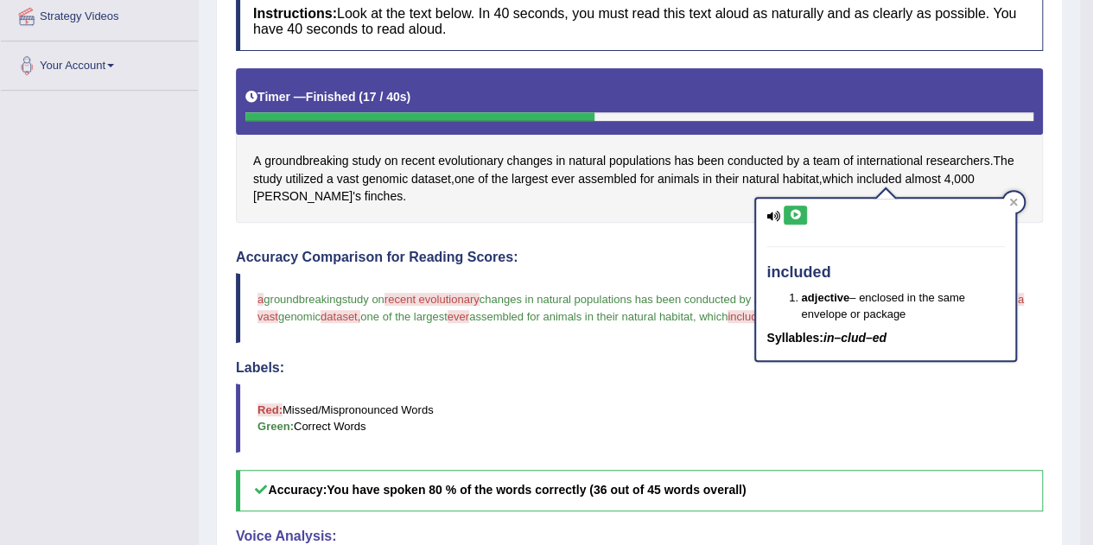
click at [802, 217] on button at bounding box center [794, 215] width 23 height 19
click at [1017, 200] on icon at bounding box center [1013, 202] width 9 height 9
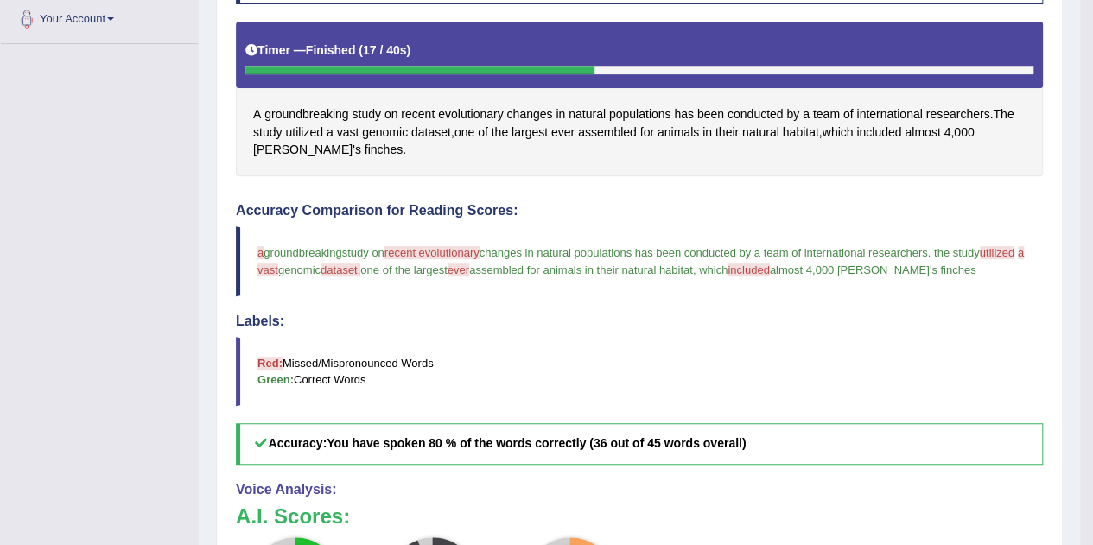
scroll to position [390, 0]
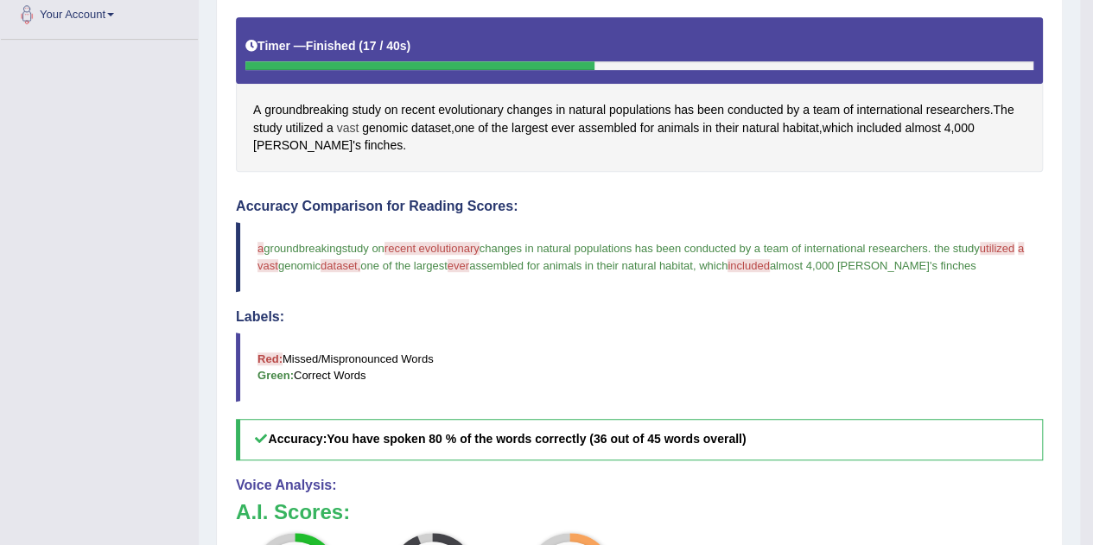
click at [348, 125] on span "vast" at bounding box center [348, 128] width 22 height 18
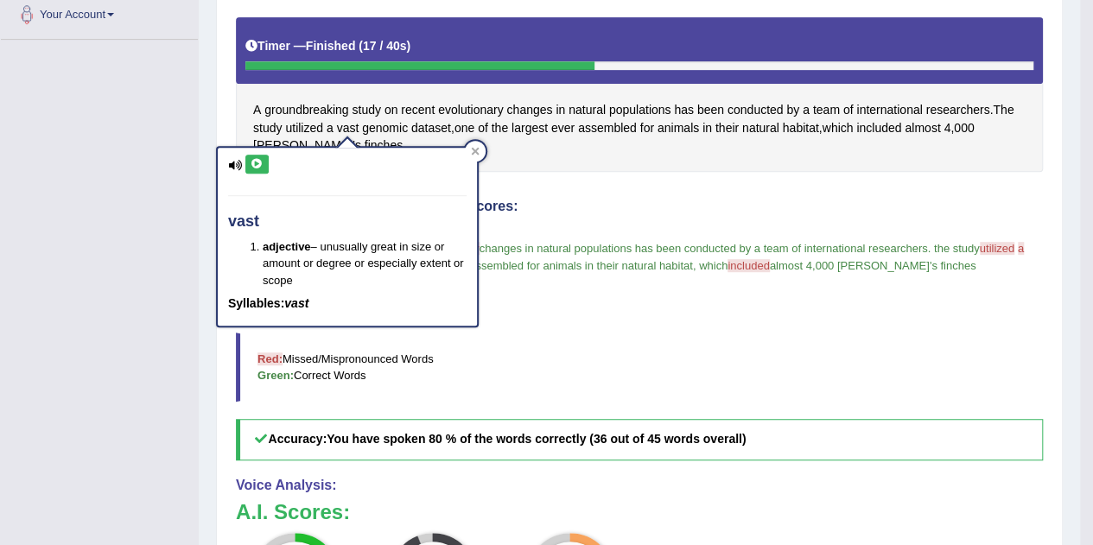
click at [260, 156] on button at bounding box center [256, 164] width 23 height 19
click at [477, 155] on div at bounding box center [475, 151] width 21 height 21
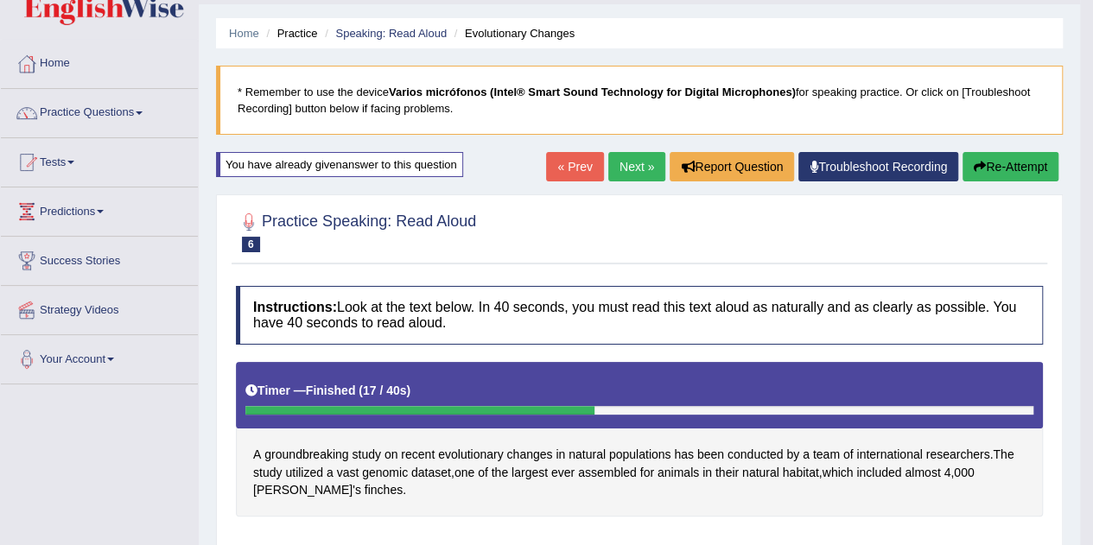
scroll to position [0, 0]
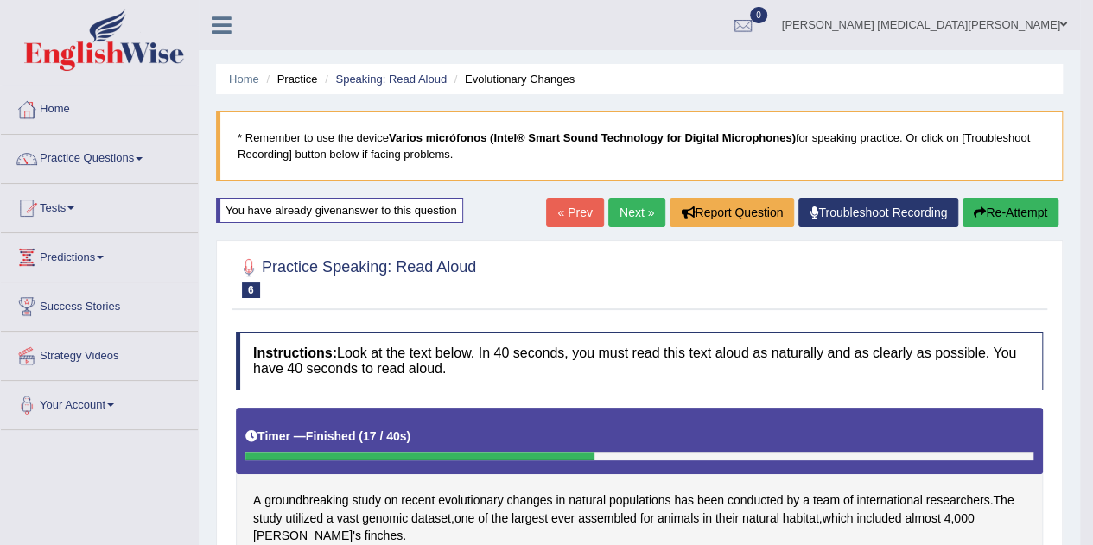
click at [633, 210] on link "Next »" at bounding box center [636, 212] width 57 height 29
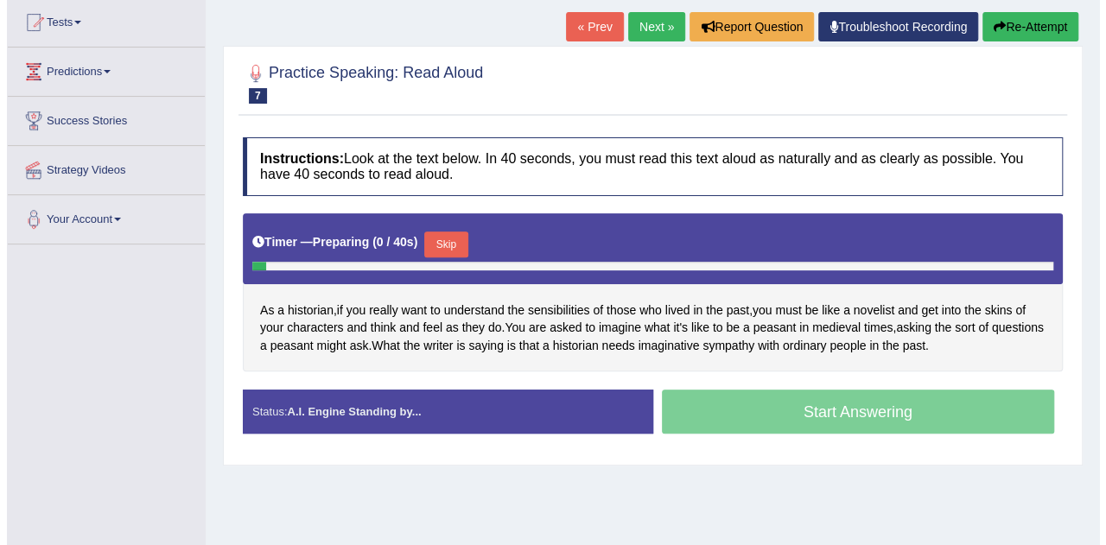
scroll to position [190, 0]
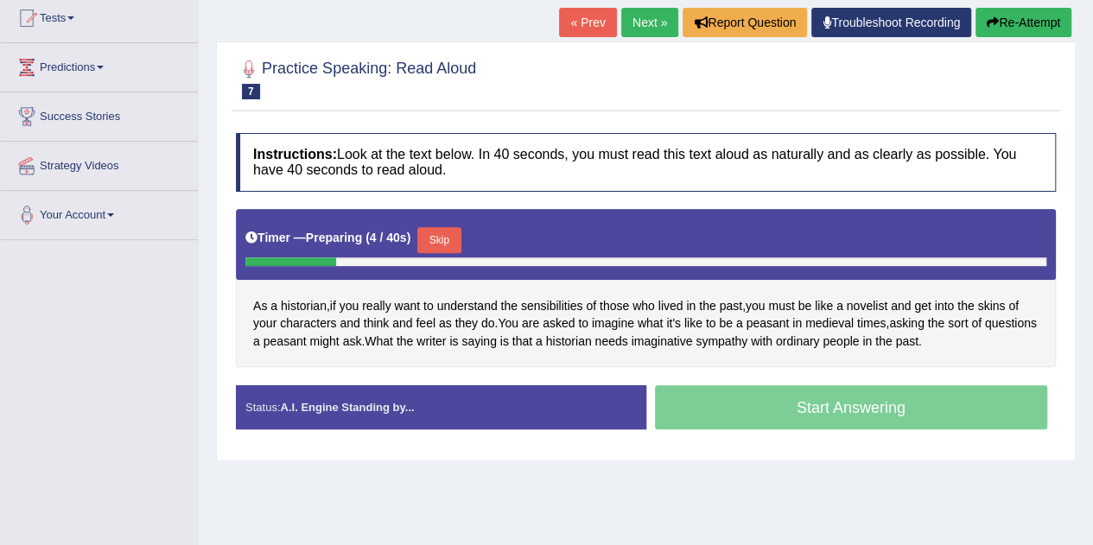
click at [460, 236] on button "Skip" at bounding box center [438, 240] width 43 height 26
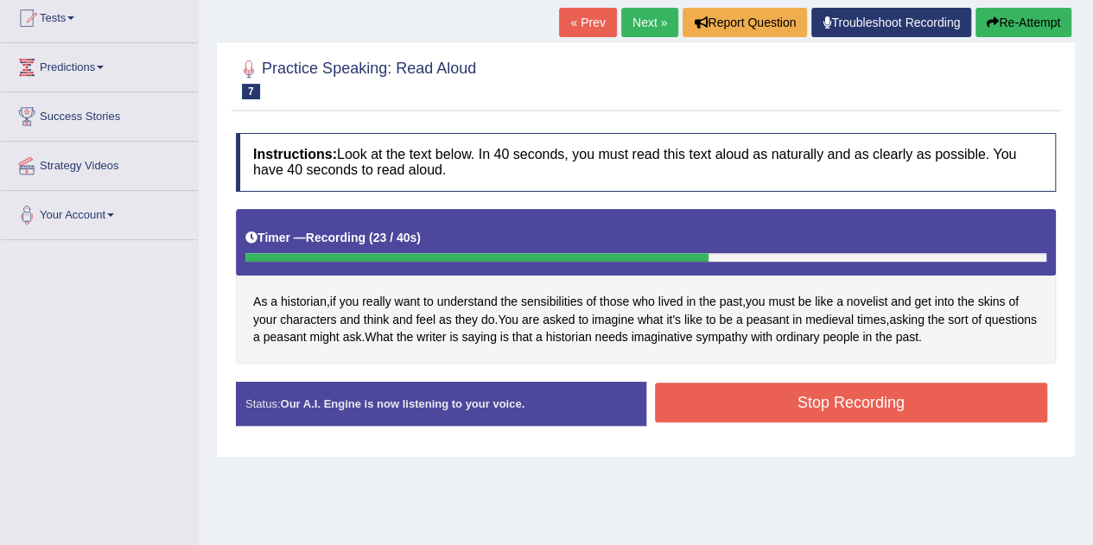
click at [786, 400] on button "Stop Recording" at bounding box center [851, 403] width 393 height 40
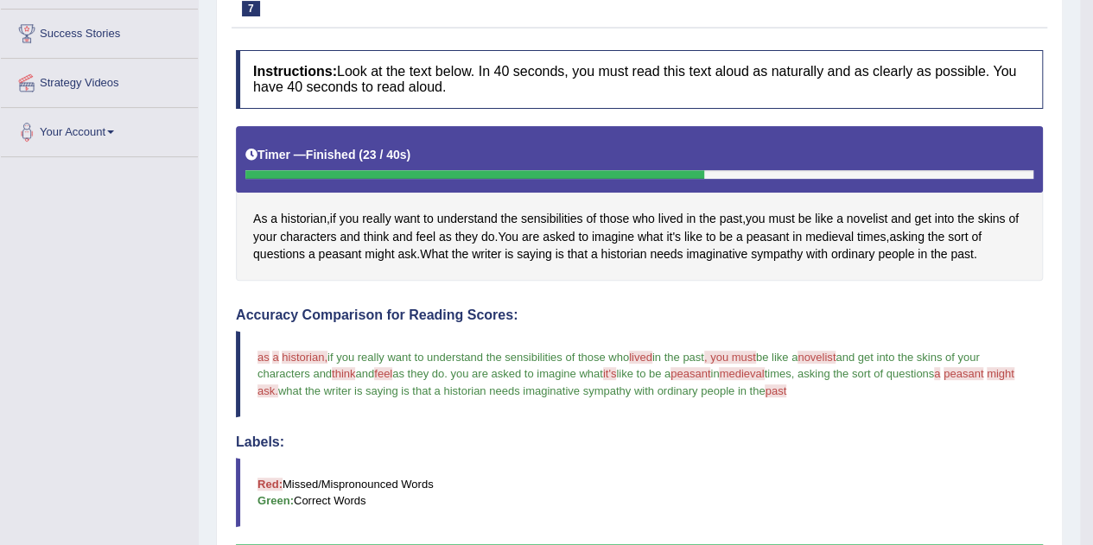
scroll to position [269, 0]
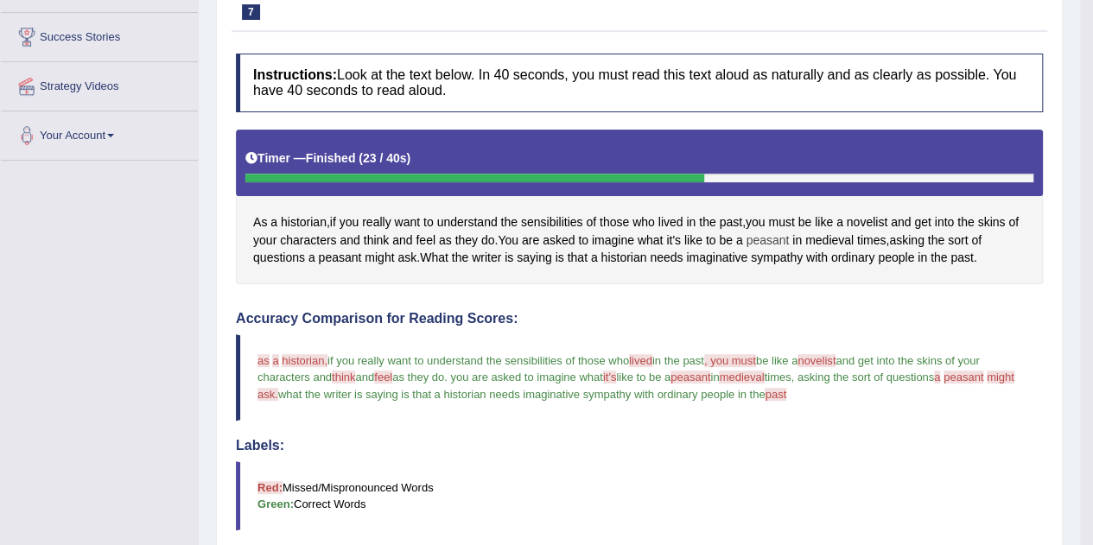
click at [761, 236] on span "peasant" at bounding box center [766, 240] width 43 height 18
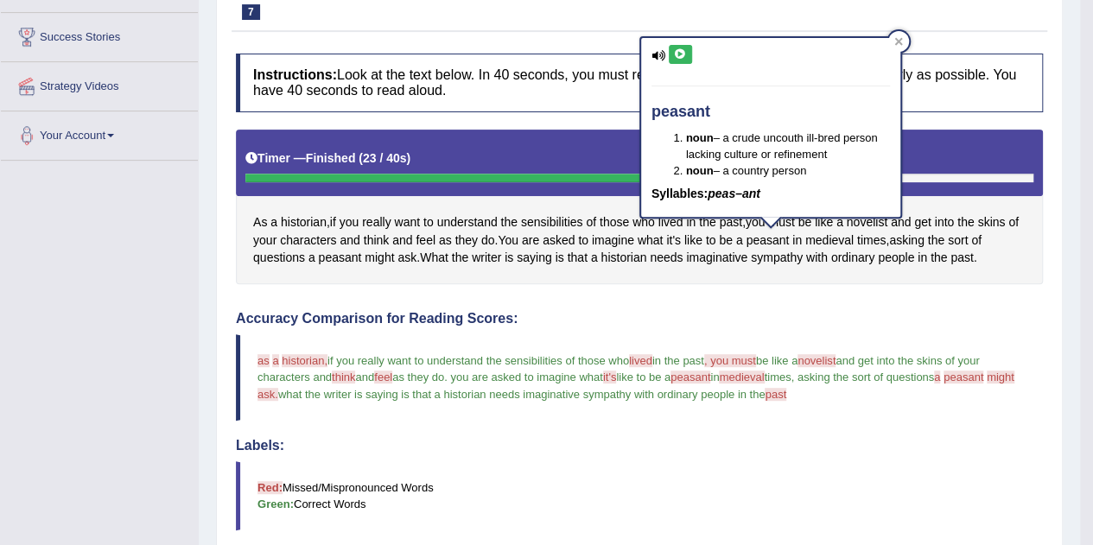
click at [684, 48] on button at bounding box center [680, 54] width 23 height 19
click at [683, 62] on button at bounding box center [680, 54] width 23 height 19
click at [903, 35] on div at bounding box center [898, 41] width 21 height 21
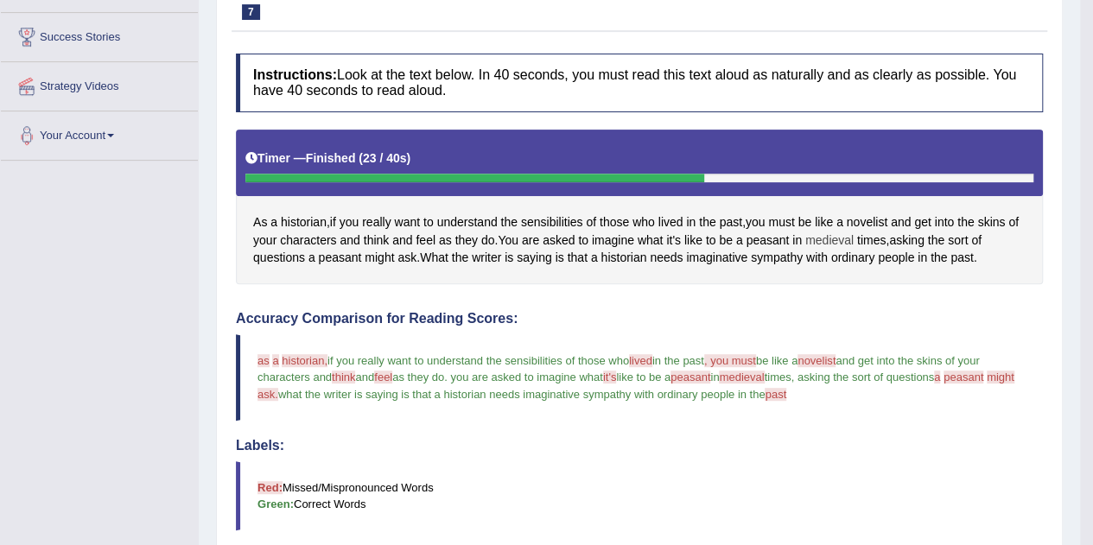
click at [838, 232] on span "medieval" at bounding box center [829, 240] width 48 height 18
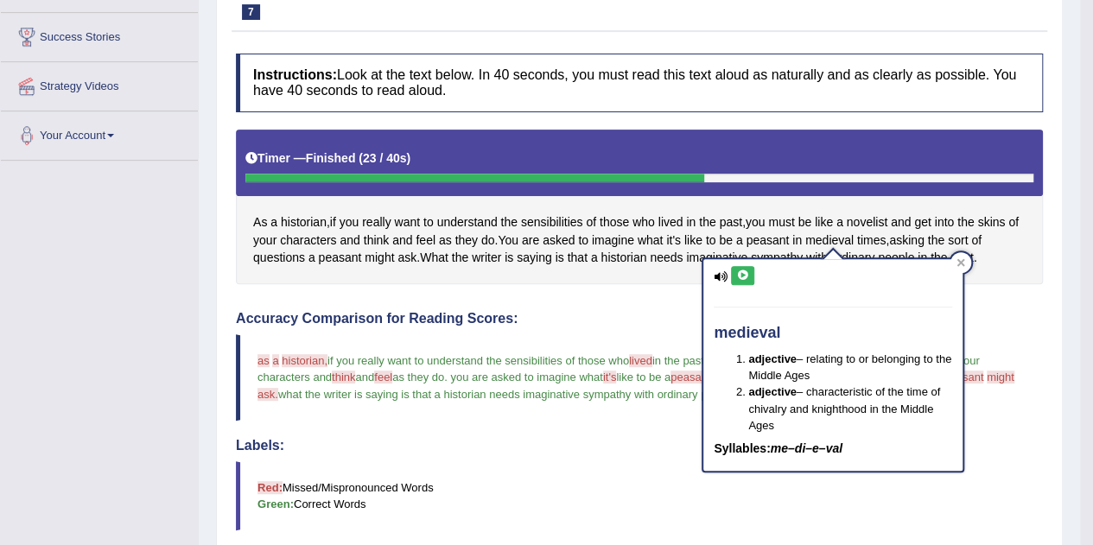
click at [744, 274] on icon at bounding box center [742, 275] width 13 height 10
click at [744, 277] on icon at bounding box center [742, 275] width 13 height 10
click at [964, 268] on div at bounding box center [960, 262] width 21 height 21
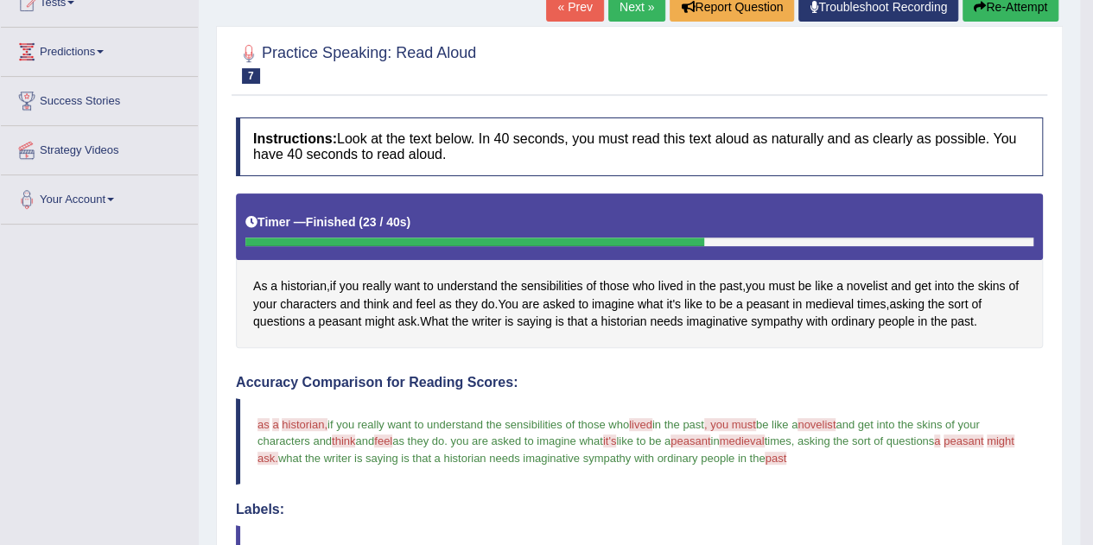
scroll to position [197, 0]
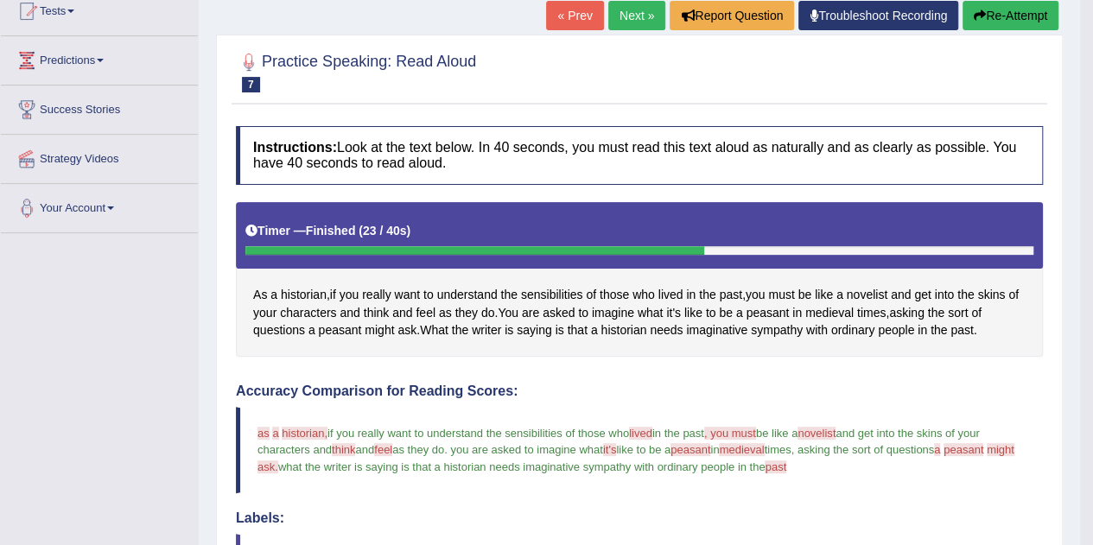
click at [1000, 11] on button "Re-Attempt" at bounding box center [1010, 15] width 96 height 29
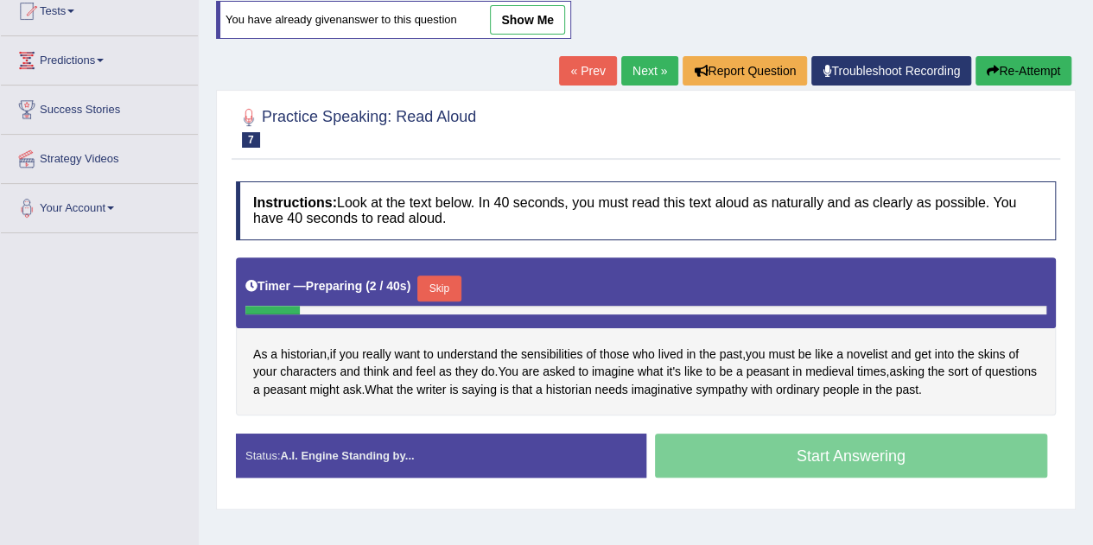
click at [454, 277] on button "Skip" at bounding box center [438, 289] width 43 height 26
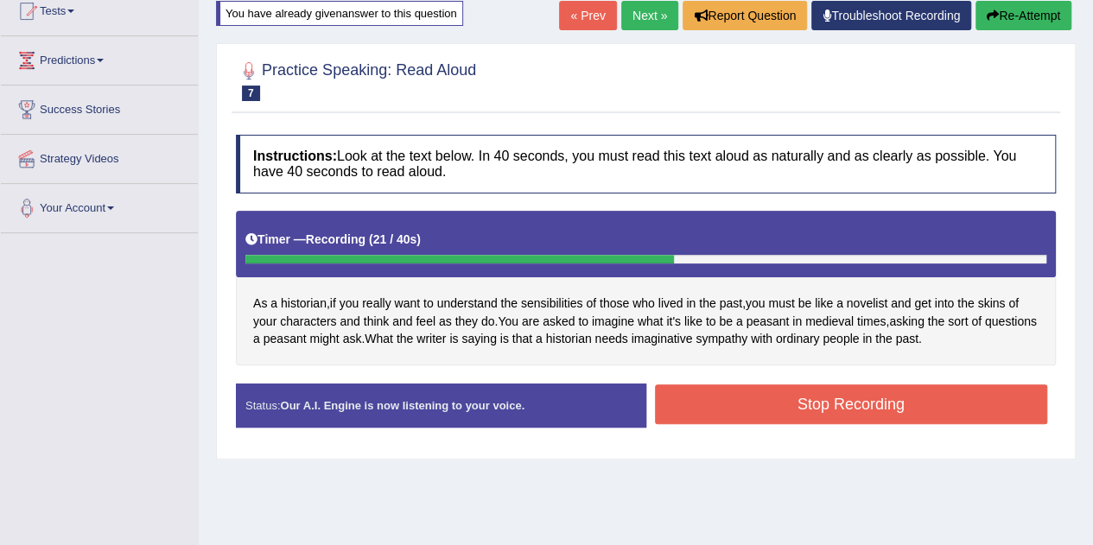
click at [786, 420] on button "Stop Recording" at bounding box center [851, 404] width 393 height 40
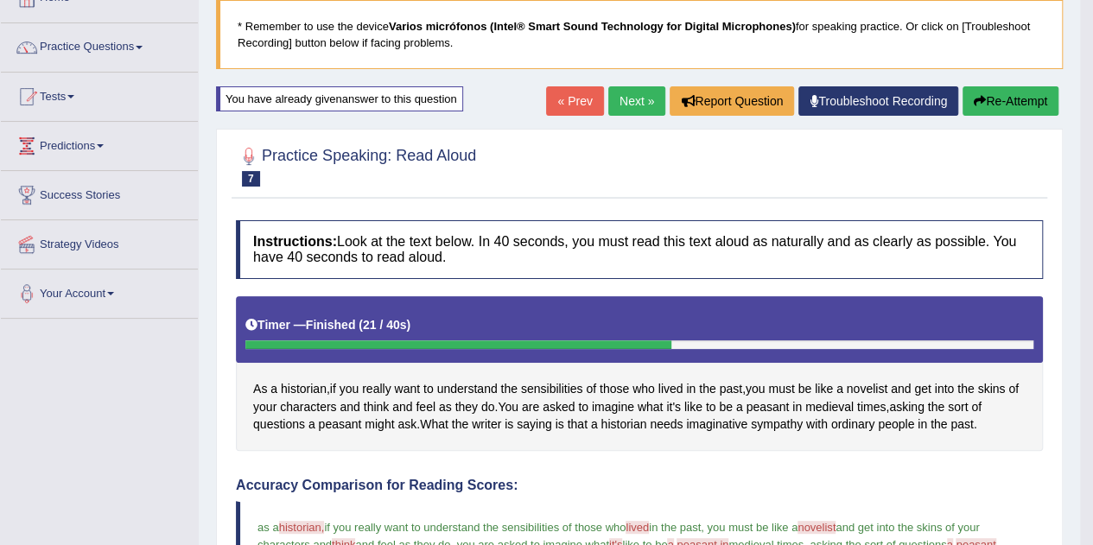
scroll to position [41, 0]
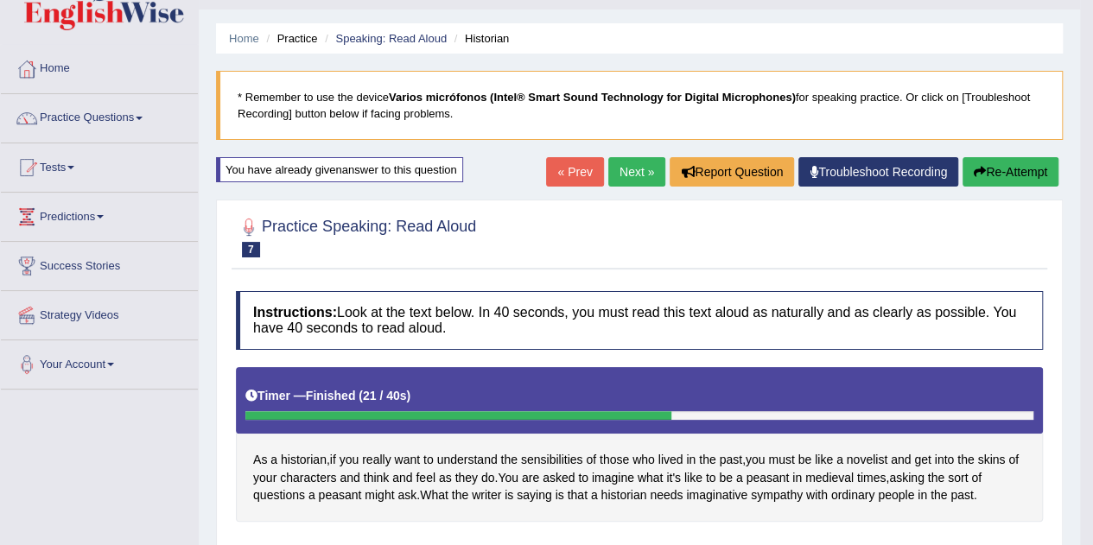
click at [634, 169] on link "Next »" at bounding box center [636, 171] width 57 height 29
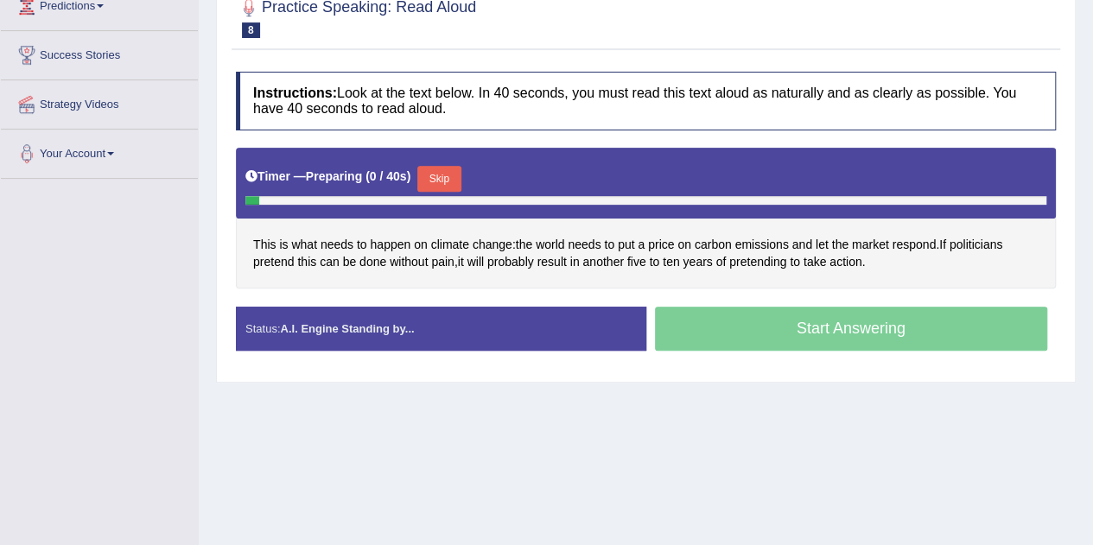
scroll to position [256, 0]
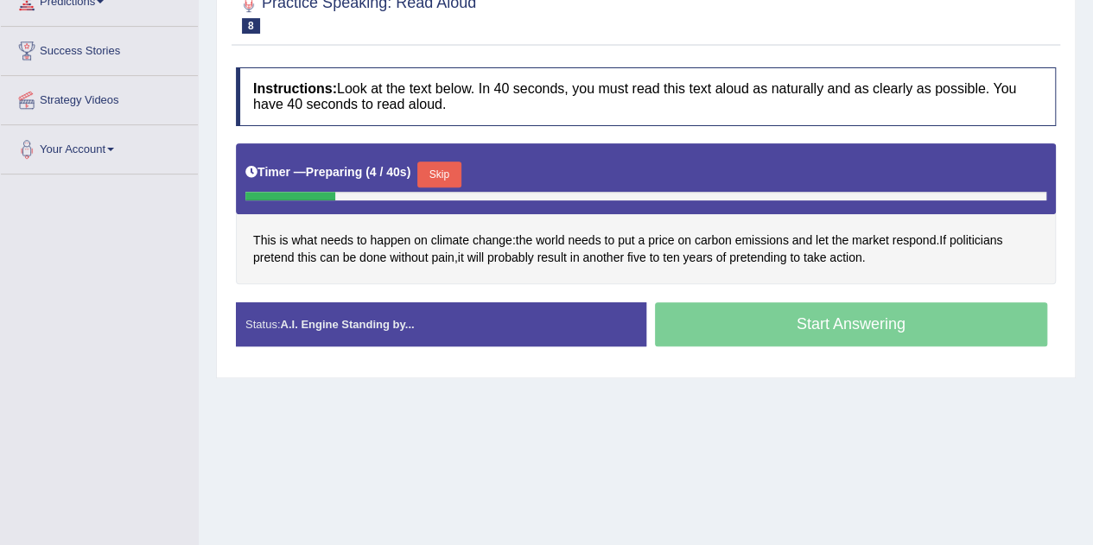
click at [449, 170] on button "Skip" at bounding box center [438, 175] width 43 height 26
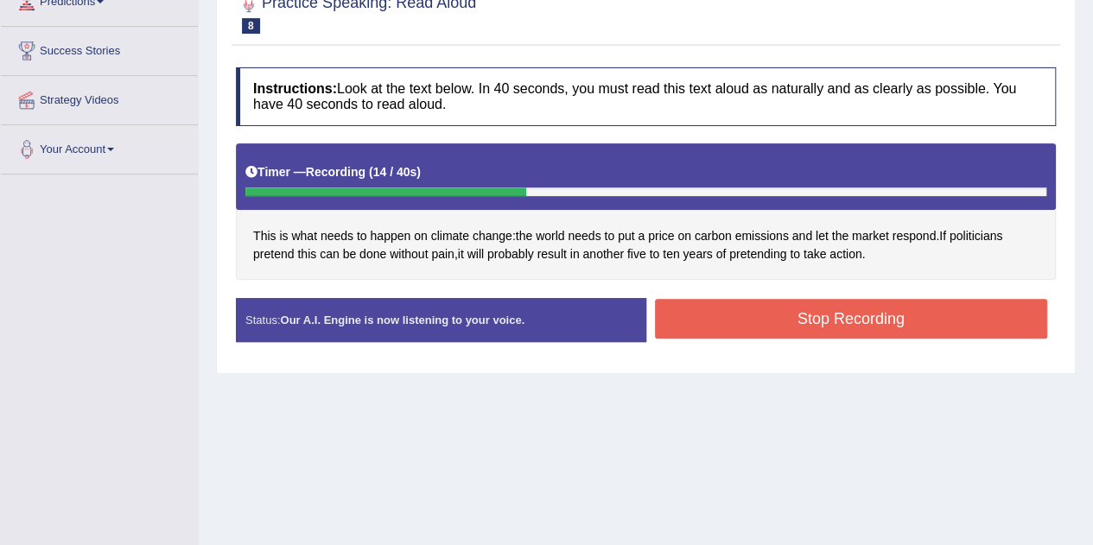
click at [719, 315] on button "Stop Recording" at bounding box center [851, 319] width 393 height 40
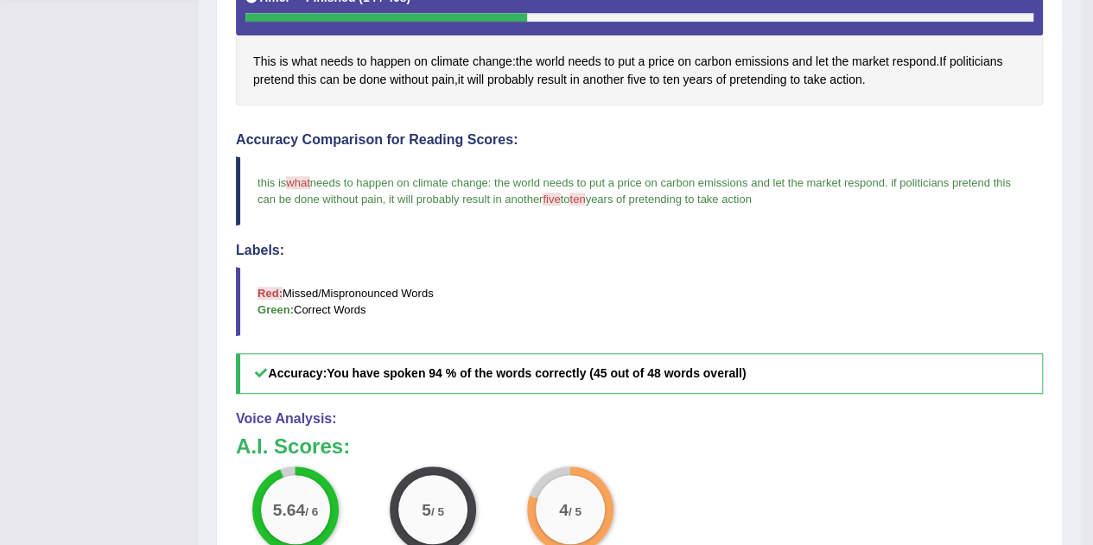
scroll to position [428, 0]
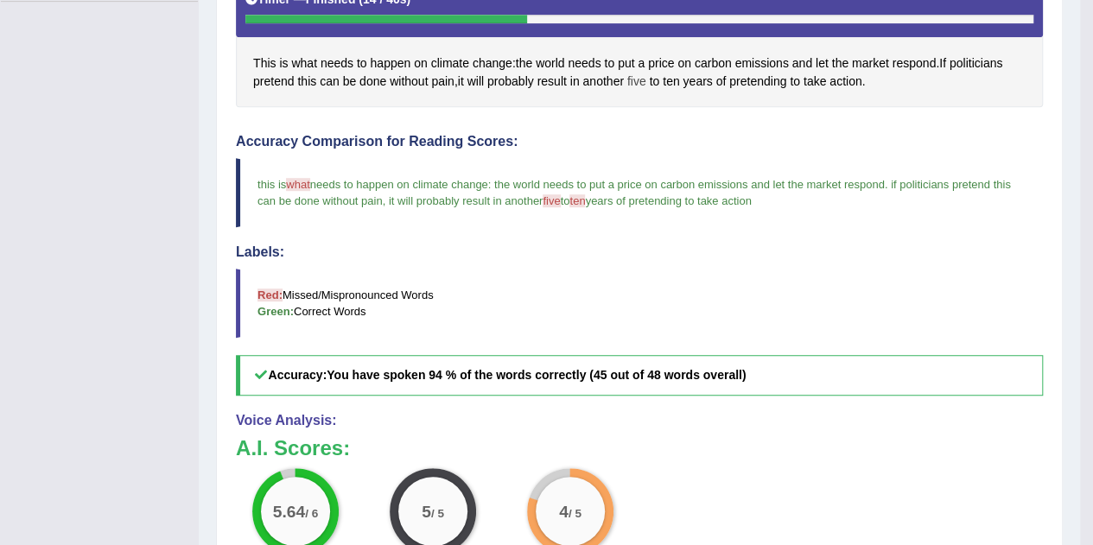
click at [637, 79] on span "five" at bounding box center [636, 82] width 19 height 18
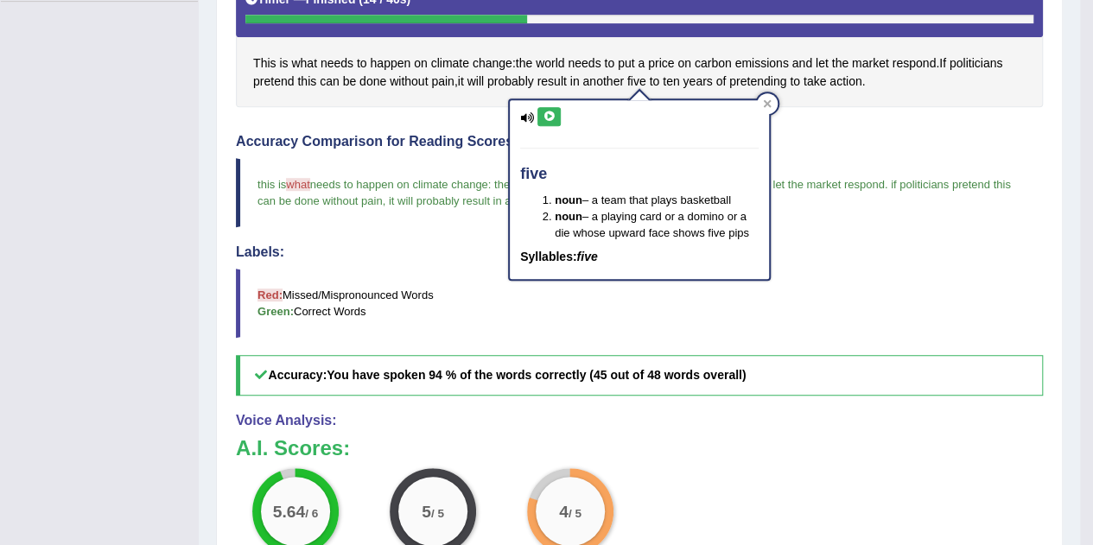
click at [551, 121] on button at bounding box center [548, 116] width 23 height 19
click at [770, 103] on icon at bounding box center [767, 103] width 9 height 9
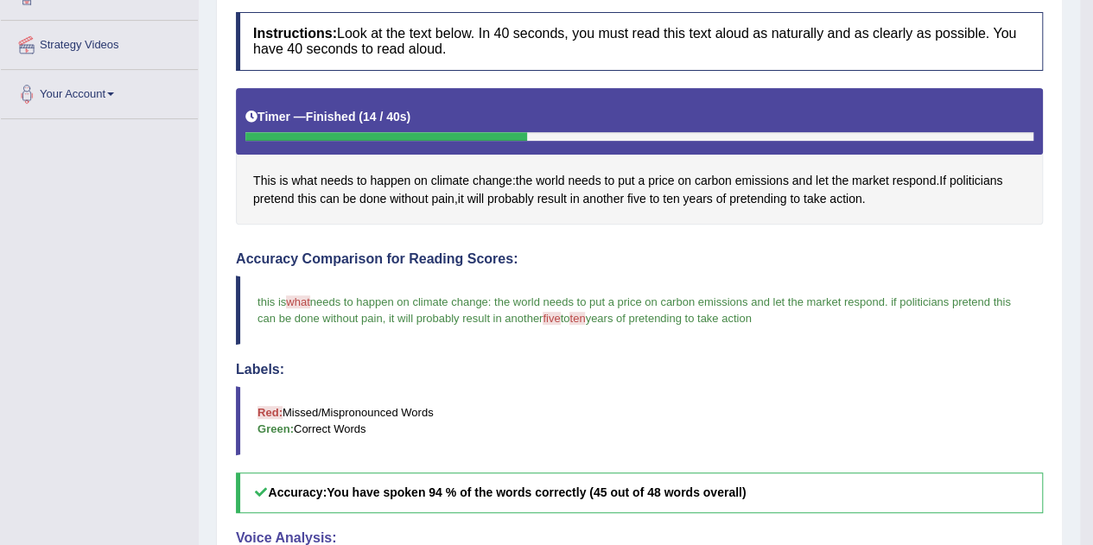
scroll to position [197, 0]
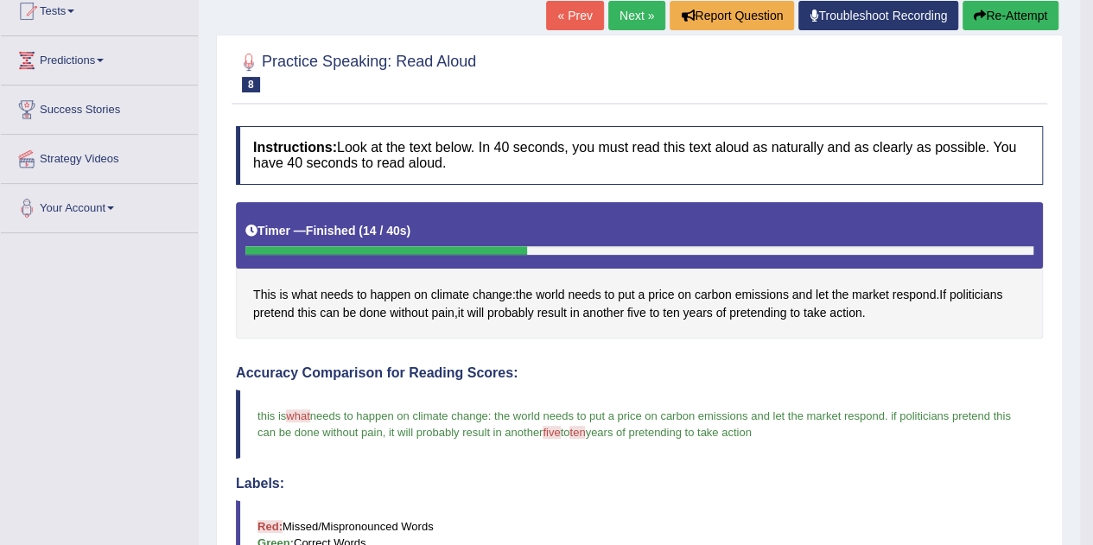
click at [637, 3] on link "Next »" at bounding box center [636, 15] width 57 height 29
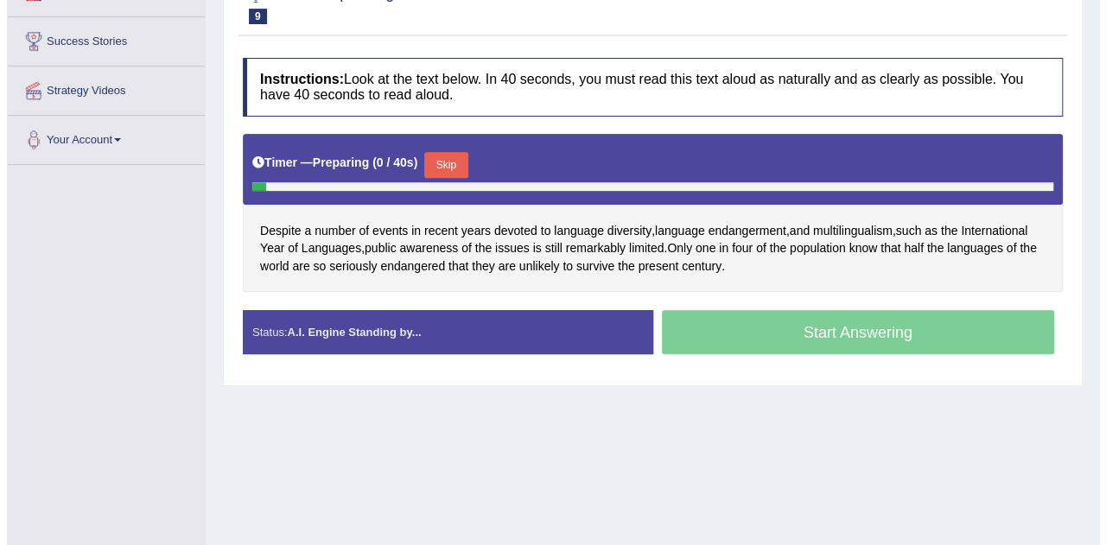
scroll to position [266, 0]
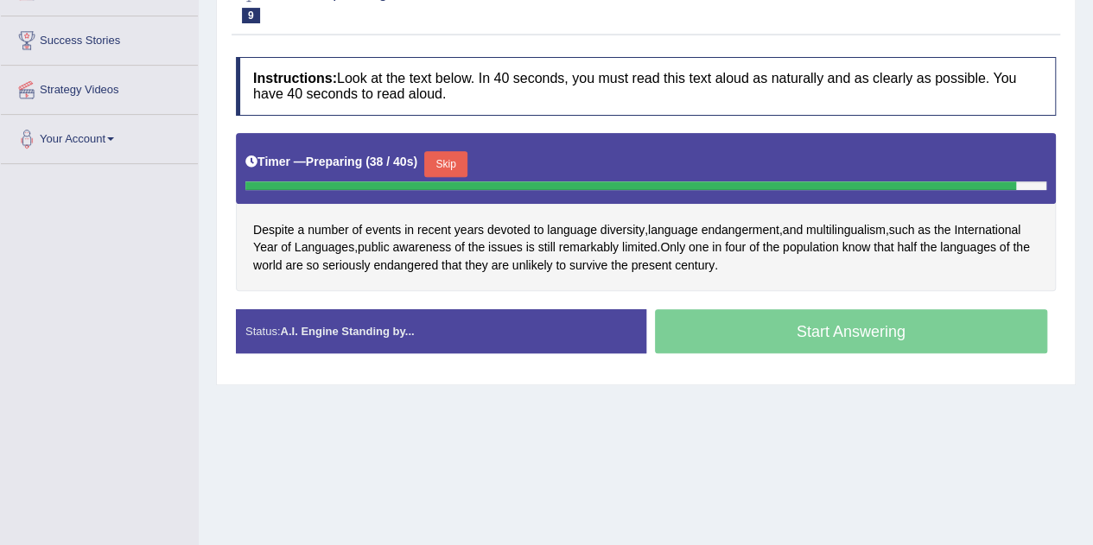
click at [463, 160] on button "Skip" at bounding box center [445, 164] width 43 height 26
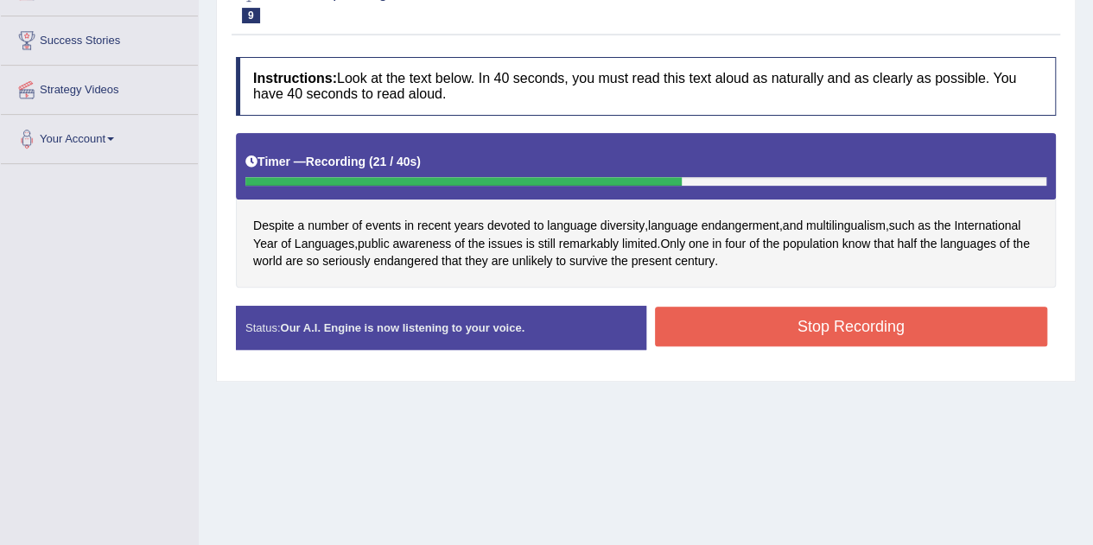
click at [761, 322] on button "Stop Recording" at bounding box center [851, 327] width 393 height 40
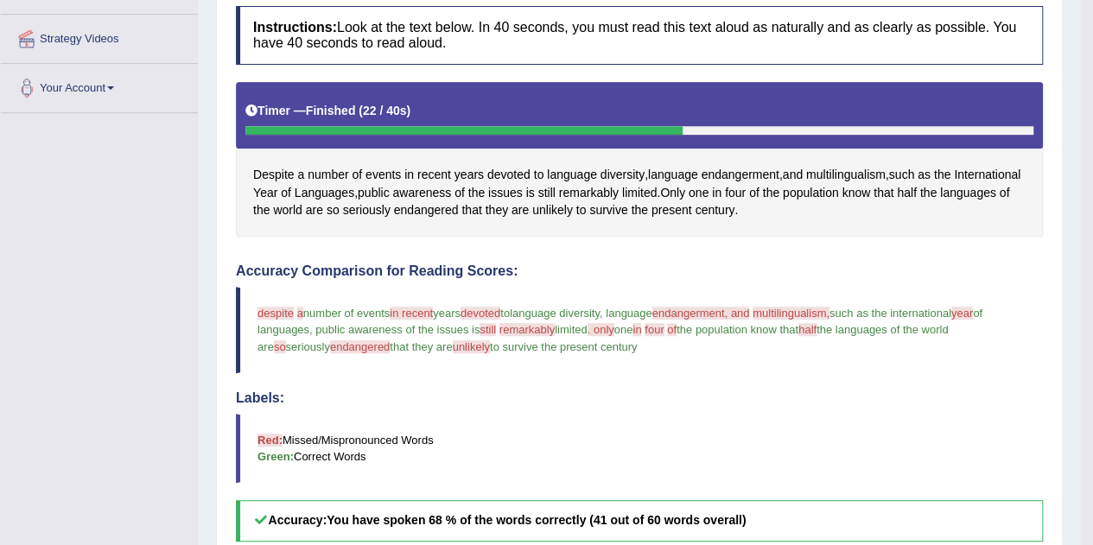
scroll to position [318, 0]
click at [692, 210] on span "present" at bounding box center [671, 209] width 41 height 18
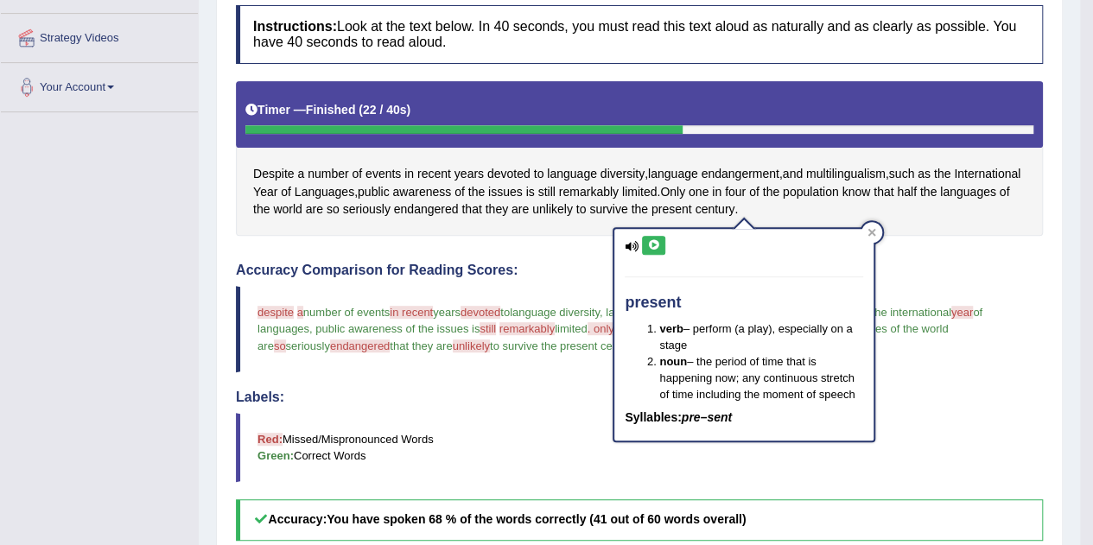
click at [656, 248] on icon at bounding box center [653, 245] width 13 height 10
click at [869, 231] on icon at bounding box center [872, 233] width 8 height 8
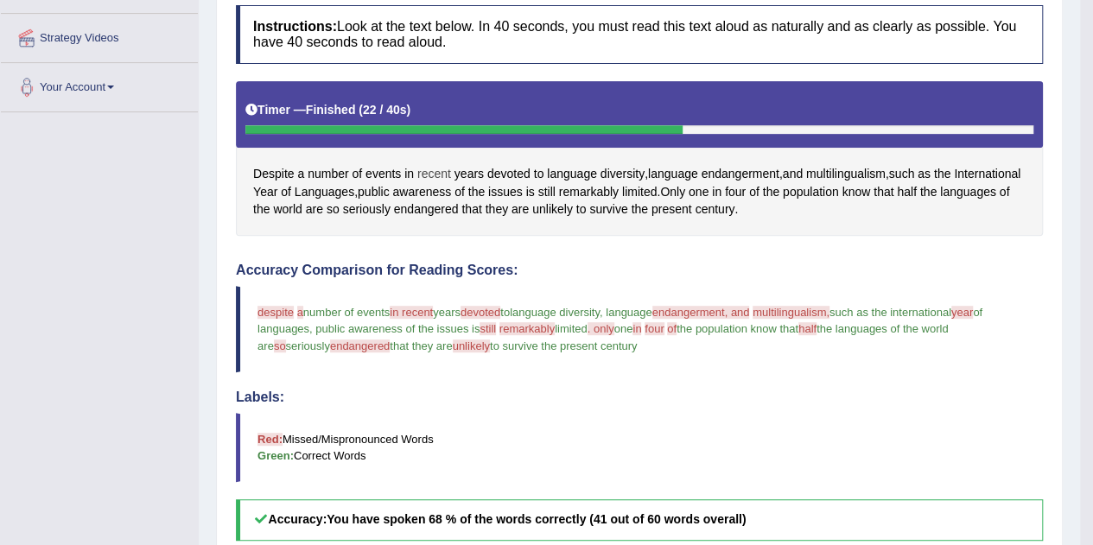
click at [433, 168] on span "recent" at bounding box center [434, 174] width 34 height 18
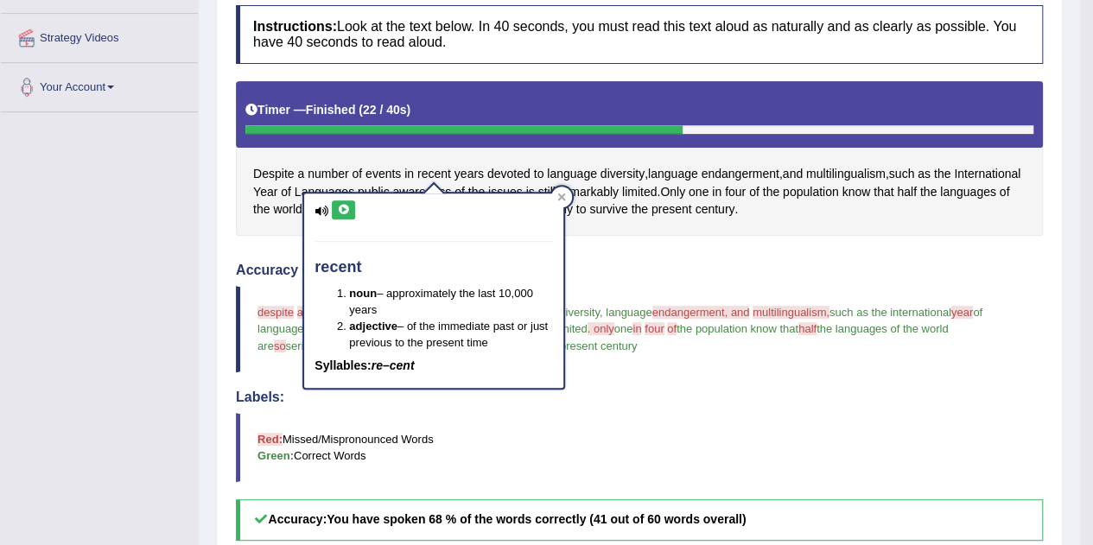
click at [349, 210] on icon at bounding box center [343, 210] width 13 height 10
click at [570, 200] on div at bounding box center [561, 197] width 21 height 21
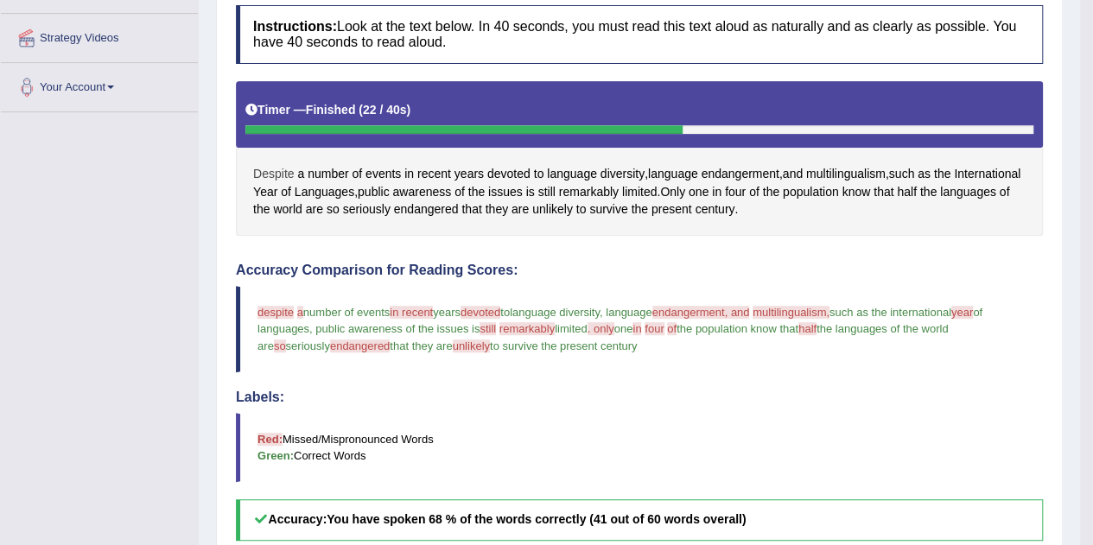
click at [278, 165] on span "Despite" at bounding box center [273, 174] width 41 height 18
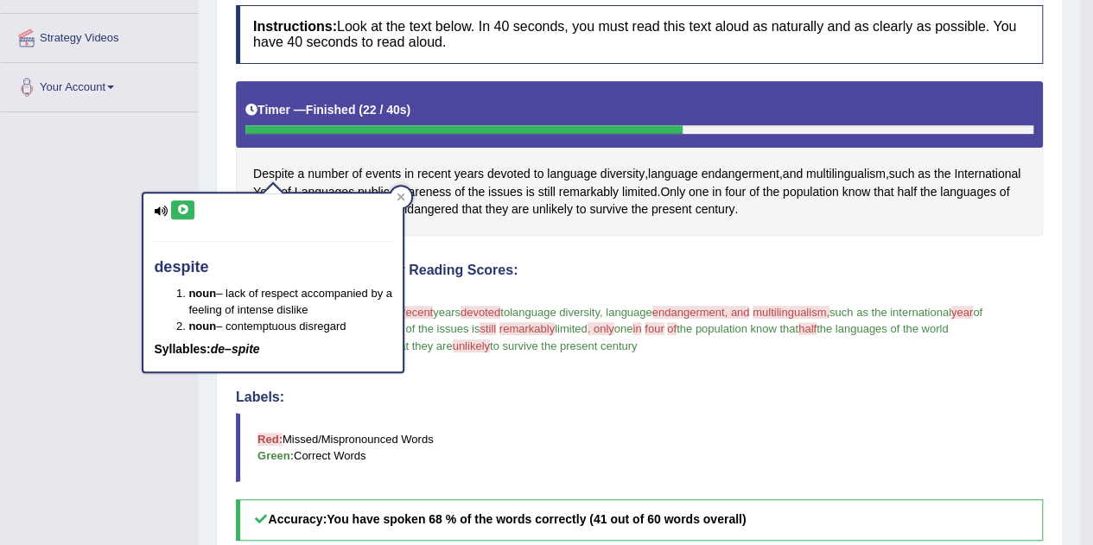
click at [192, 204] on button at bounding box center [182, 209] width 23 height 19
click at [403, 203] on div at bounding box center [400, 197] width 21 height 21
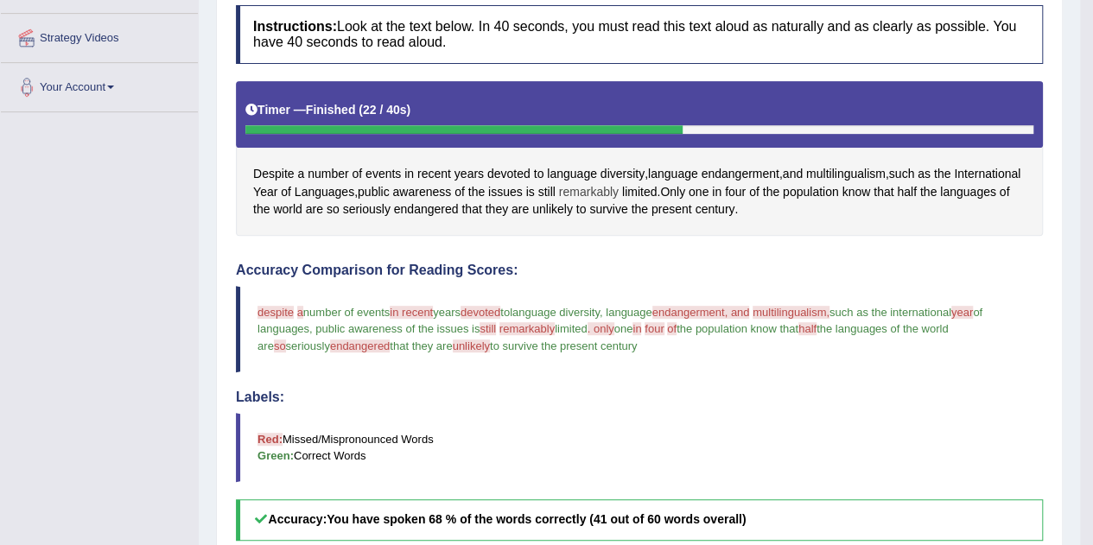
click at [618, 187] on span "remarkably" at bounding box center [589, 192] width 60 height 18
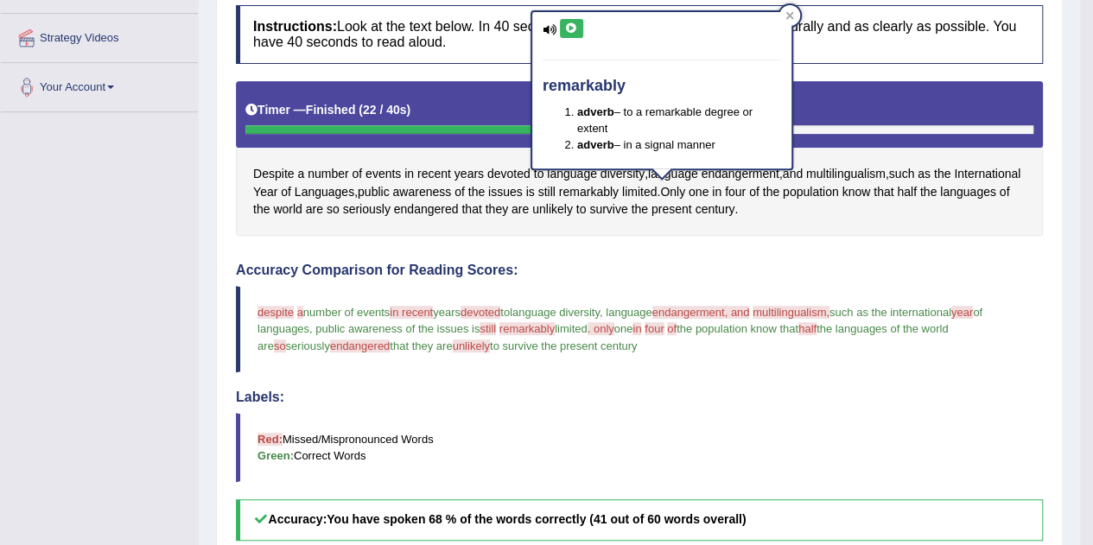
click at [573, 28] on icon at bounding box center [571, 28] width 13 height 10
click at [788, 16] on icon at bounding box center [789, 15] width 8 height 8
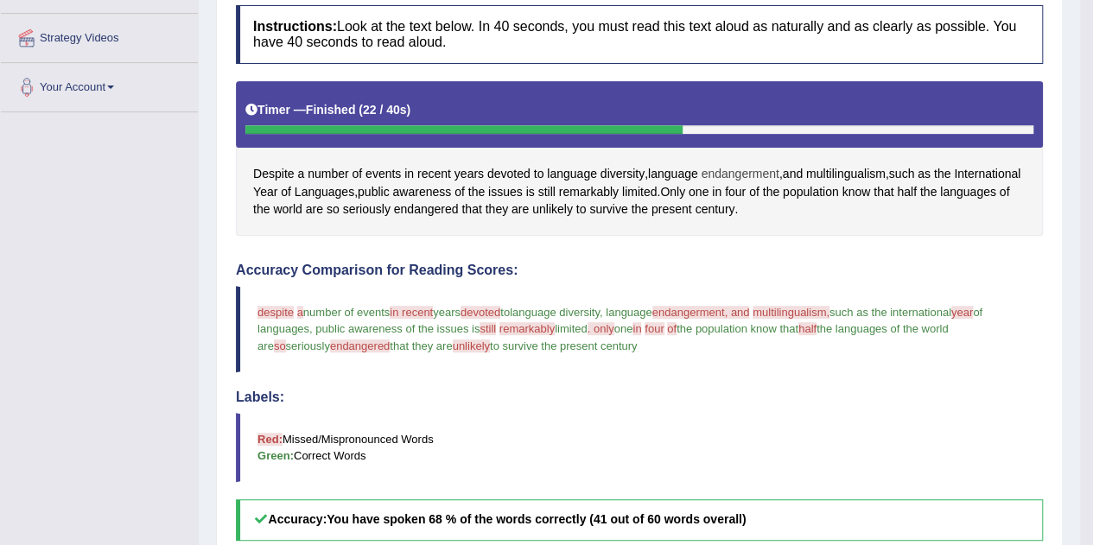
click at [744, 172] on span "endangerment" at bounding box center [740, 174] width 78 height 18
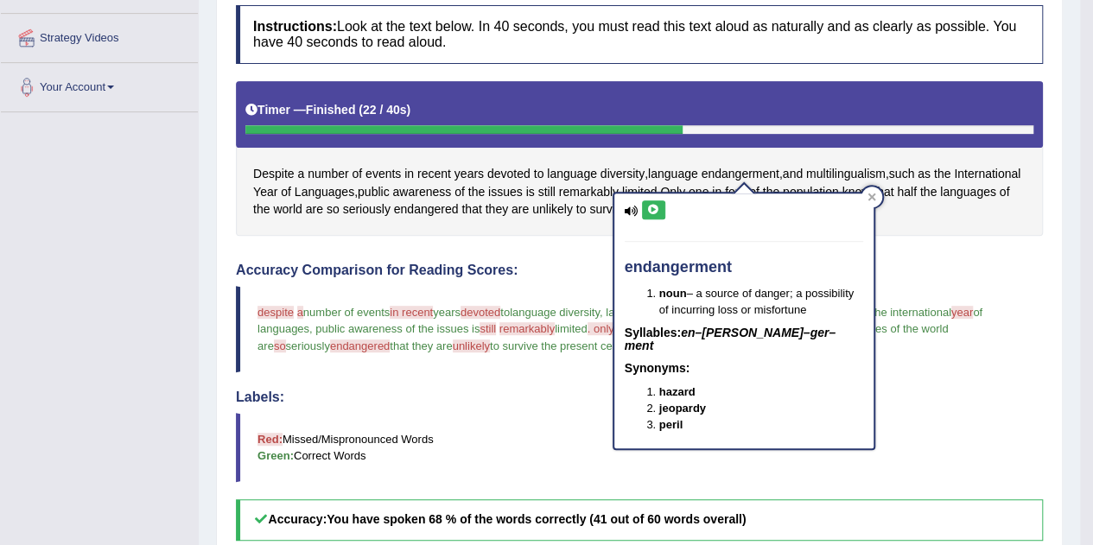
click at [634, 227] on div "endangerment noun – a source of danger; a possibility of incurring loss or misf…" at bounding box center [743, 321] width 259 height 256
click at [656, 207] on icon at bounding box center [653, 210] width 13 height 10
click at [503, 465] on blockquote "Red: Missed/Mispronounced Words Green: Correct Words" at bounding box center [639, 447] width 807 height 69
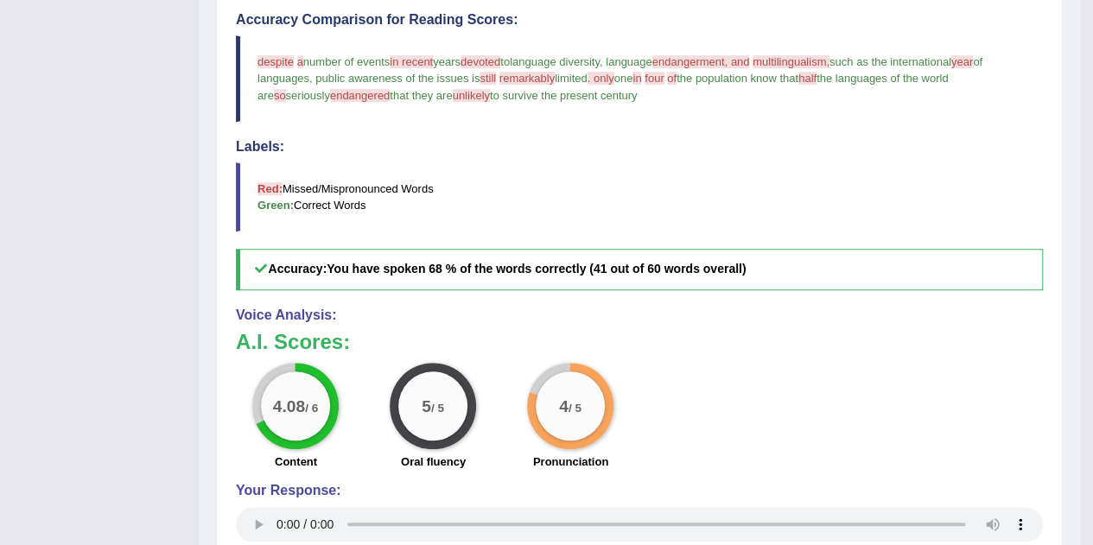
scroll to position [479, 0]
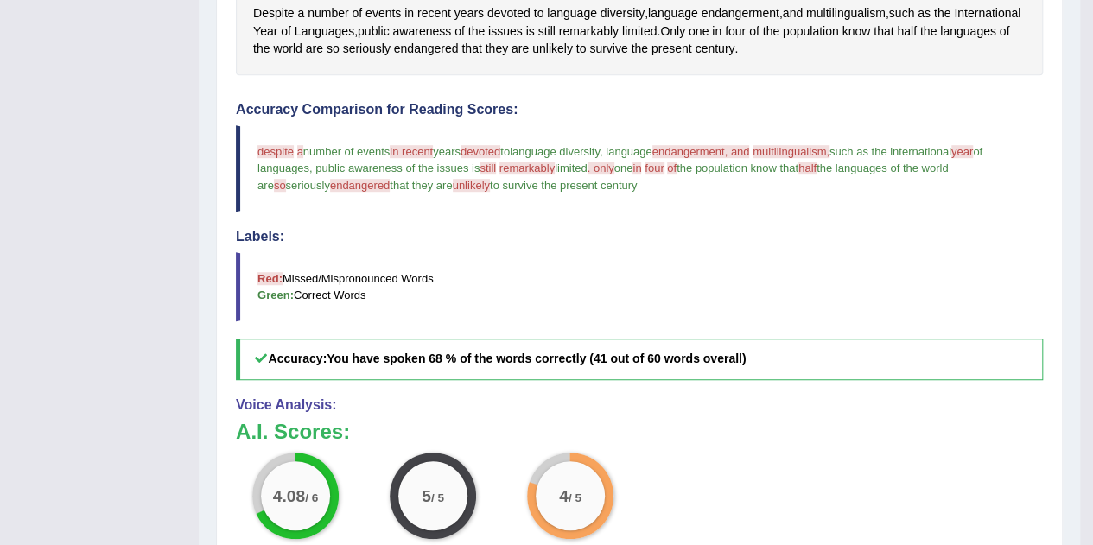
click at [503, 465] on div "4 / 5 Pronunciation" at bounding box center [570, 508] width 137 height 111
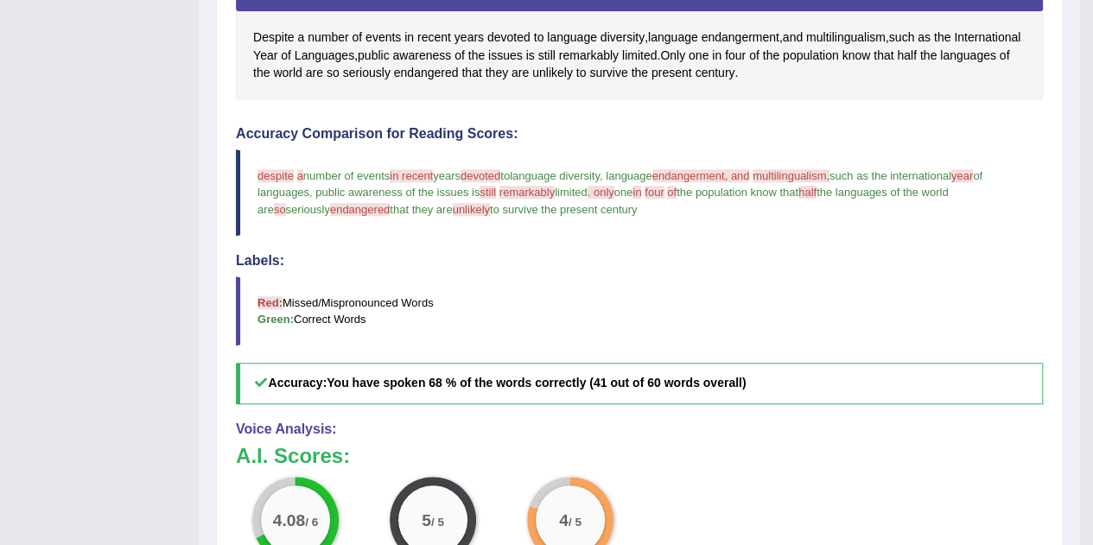
scroll to position [449, 0]
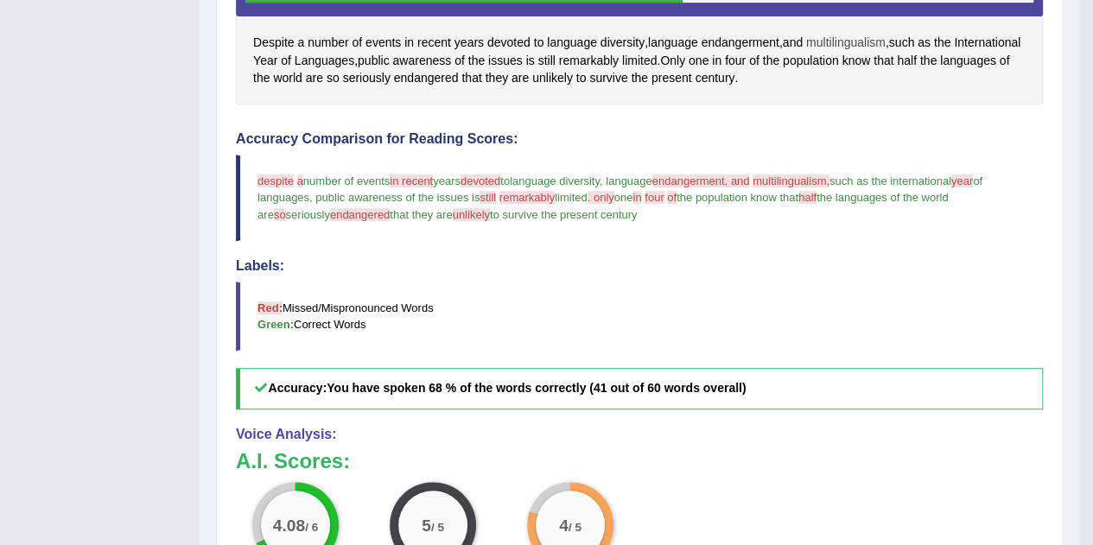
click at [847, 35] on span "multilingualism" at bounding box center [845, 43] width 79 height 18
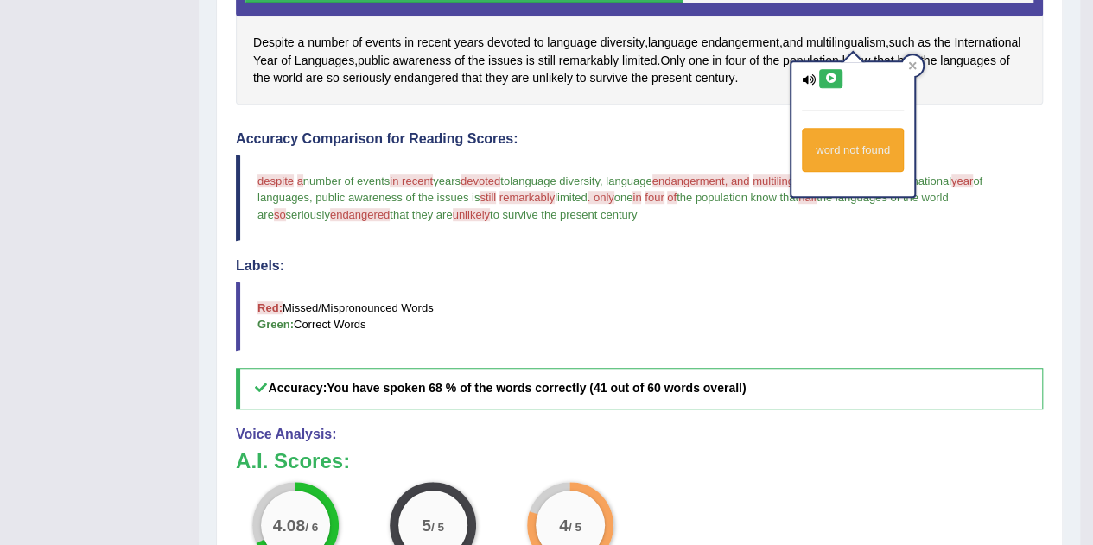
click at [903, 73] on div "word not found" at bounding box center [852, 129] width 123 height 134
click at [918, 68] on div at bounding box center [912, 65] width 21 height 21
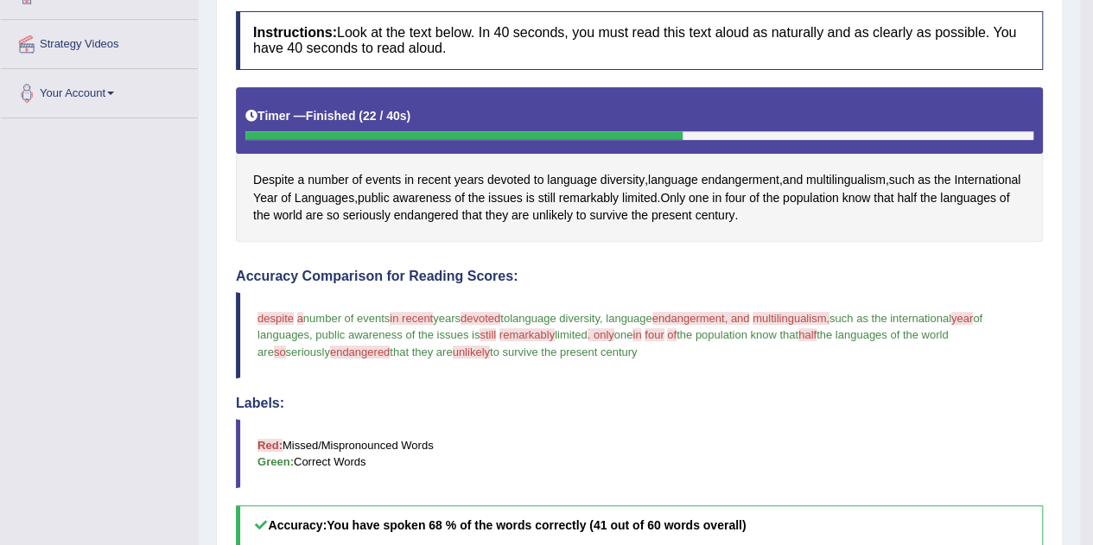
scroll to position [199, 0]
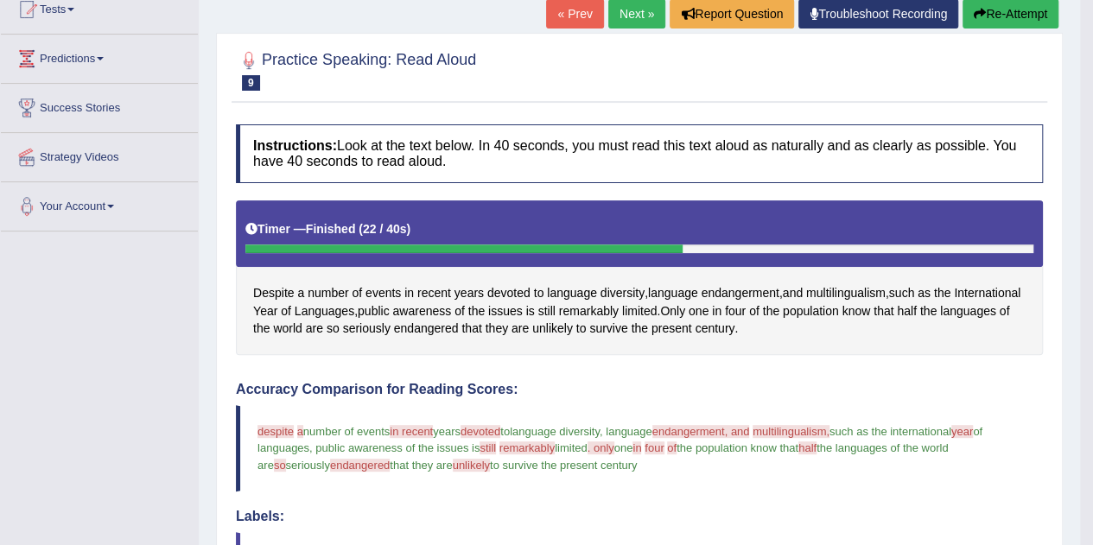
click at [1001, 20] on button "Re-Attempt" at bounding box center [1010, 13] width 96 height 29
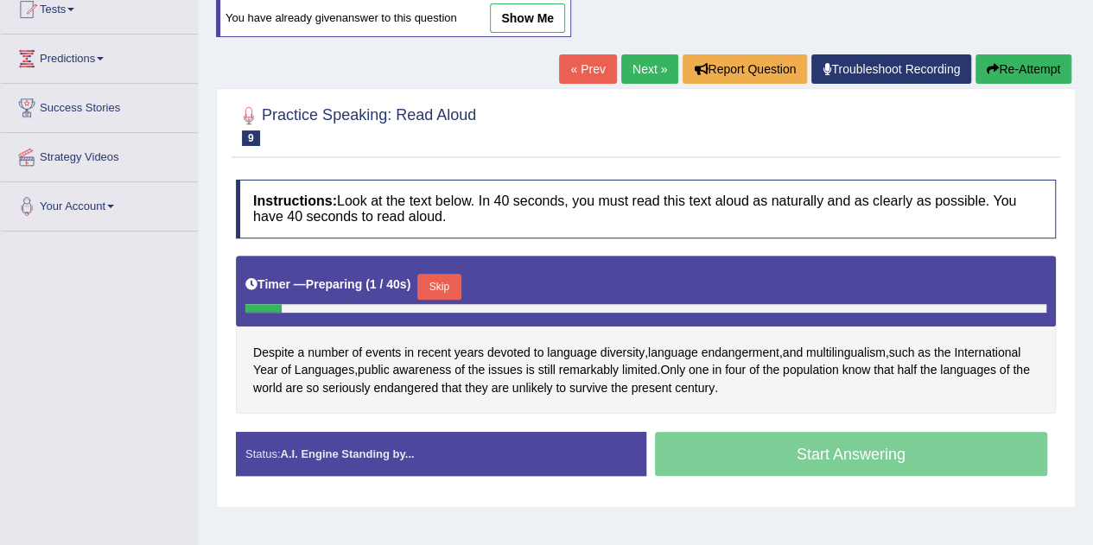
click at [448, 279] on button "Skip" at bounding box center [438, 287] width 43 height 26
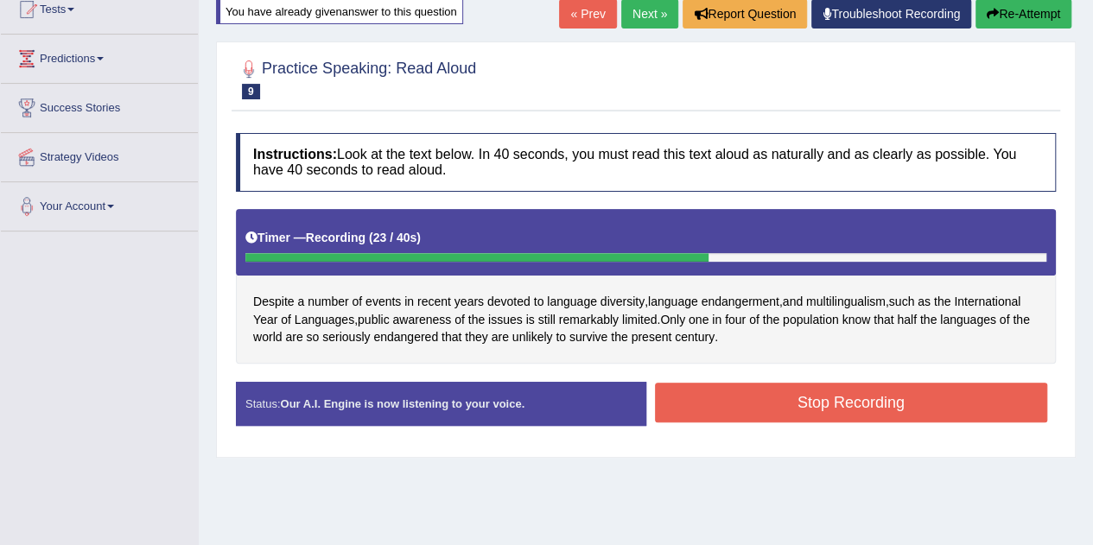
click at [796, 404] on button "Stop Recording" at bounding box center [851, 403] width 393 height 40
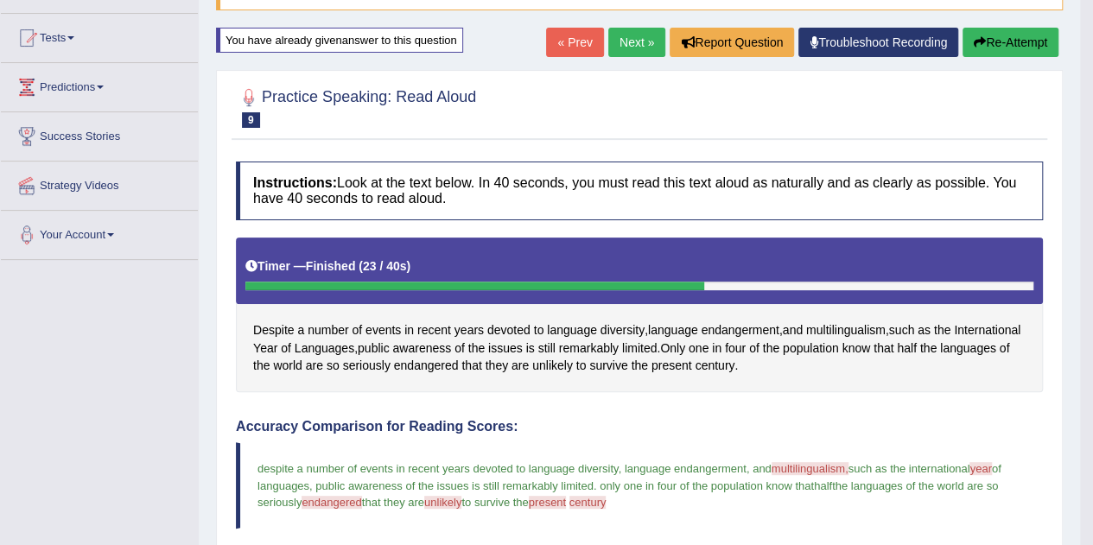
scroll to position [135, 0]
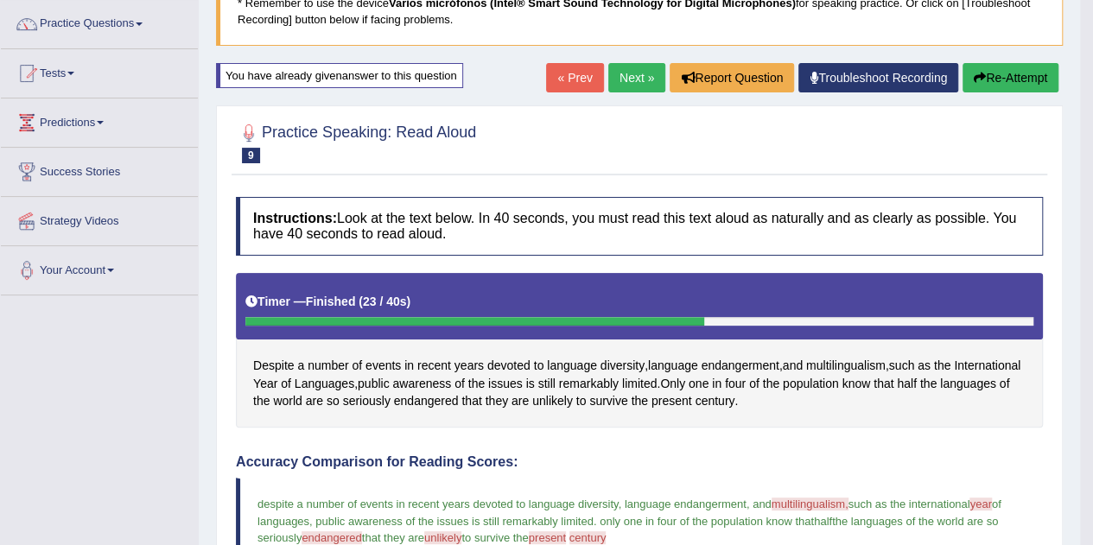
click at [637, 77] on link "Next »" at bounding box center [636, 77] width 57 height 29
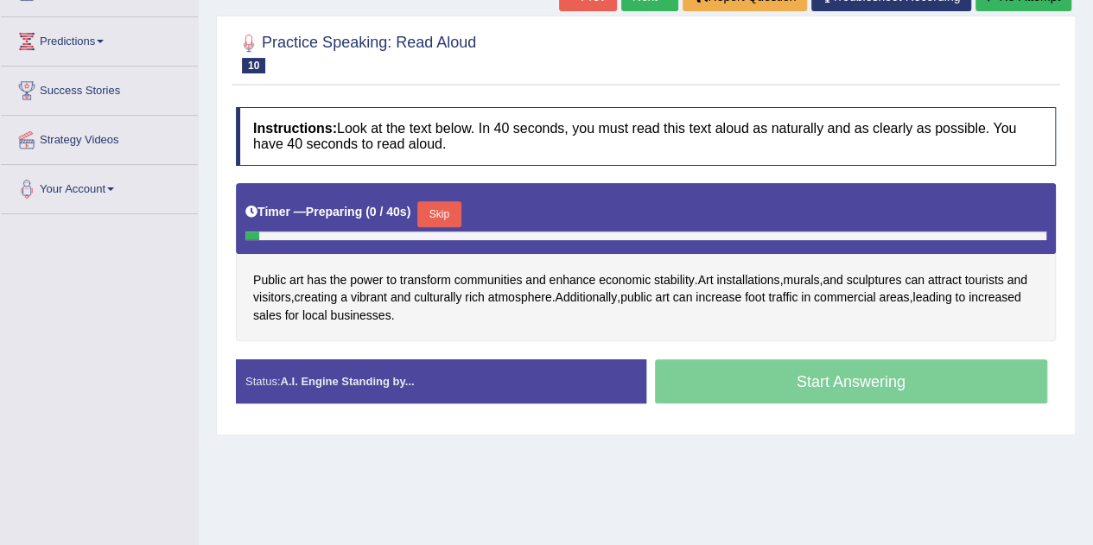
scroll to position [218, 0]
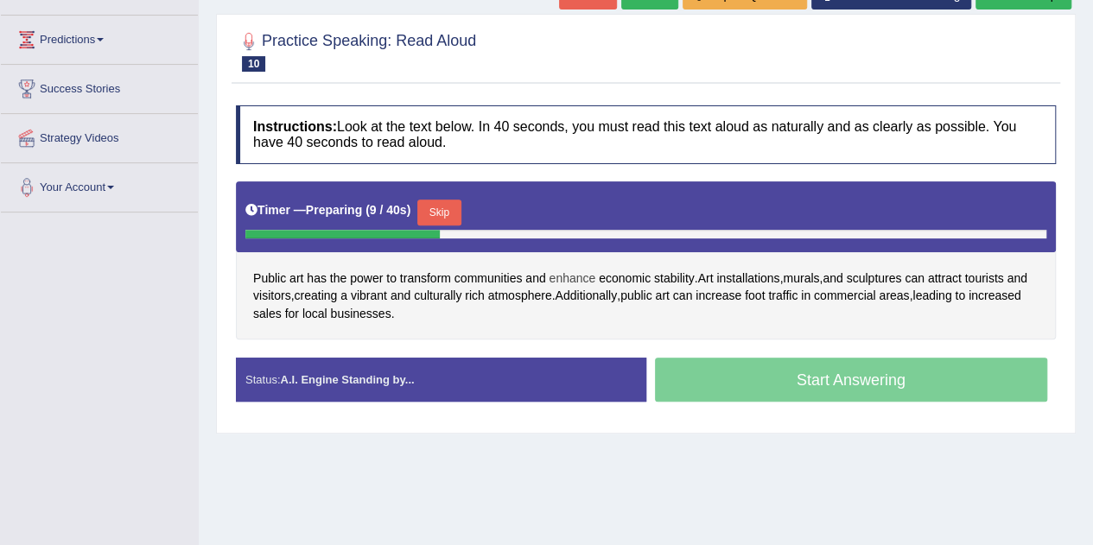
click at [586, 276] on span "enhance" at bounding box center [571, 278] width 47 height 18
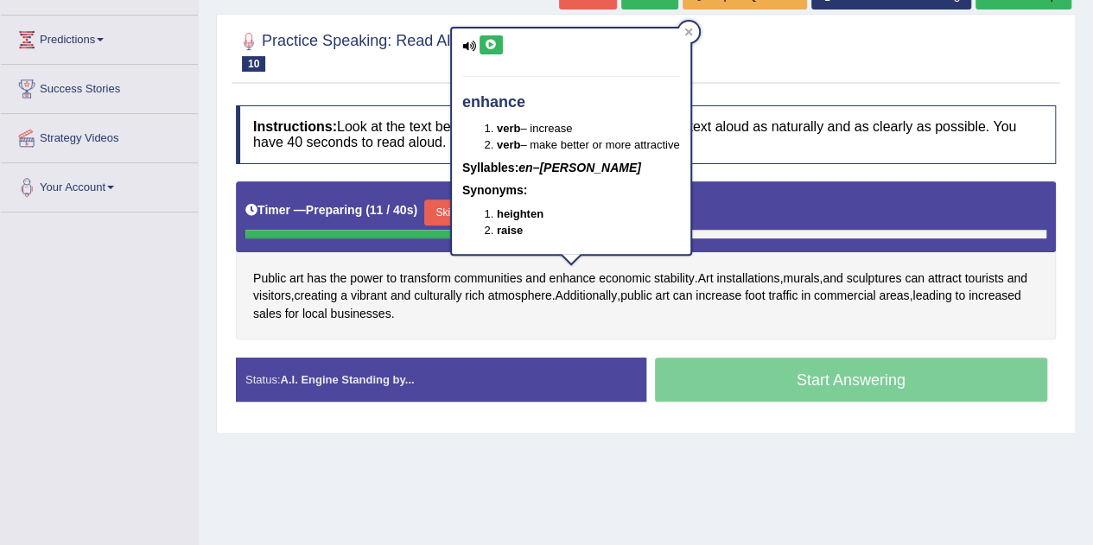
click at [492, 48] on icon at bounding box center [491, 45] width 13 height 10
click at [692, 34] on icon at bounding box center [688, 33] width 8 height 8
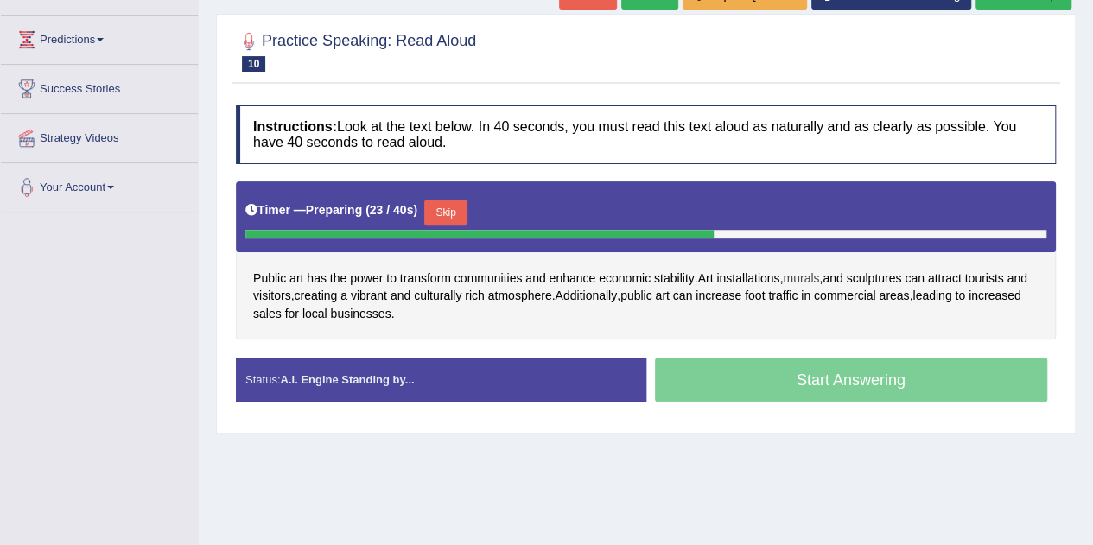
click at [808, 272] on span "murals" at bounding box center [801, 278] width 36 height 18
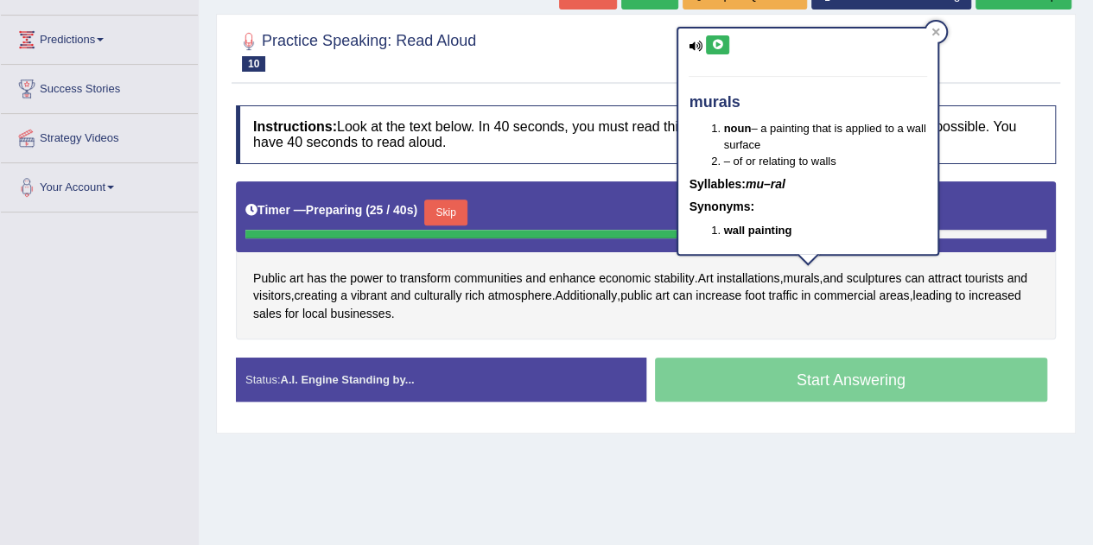
click at [717, 45] on icon at bounding box center [717, 45] width 13 height 10
click at [800, 313] on div "Public art has the power to transform communities and enhance economic stabilit…" at bounding box center [646, 260] width 820 height 159
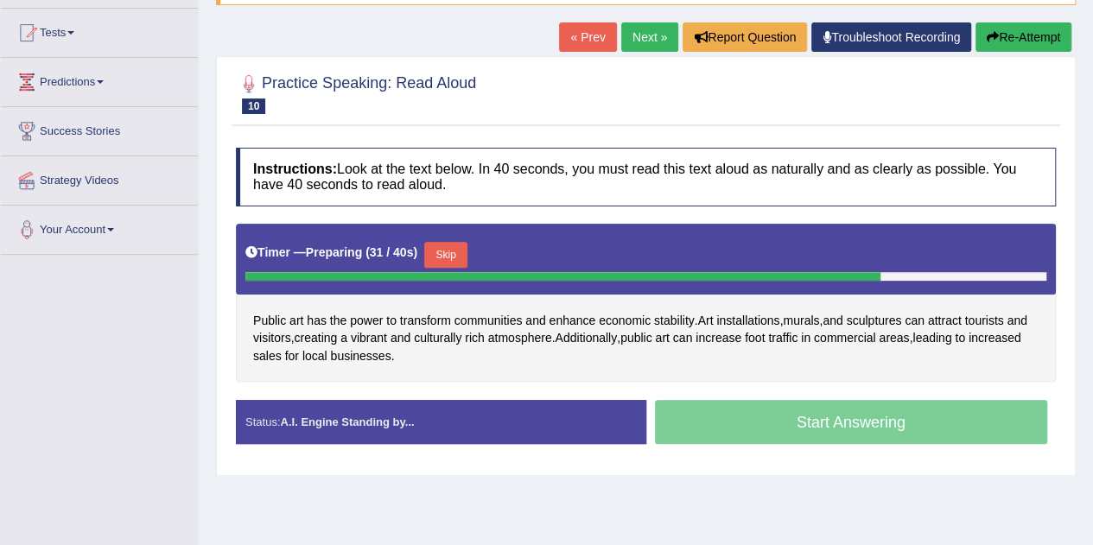
scroll to position [174, 0]
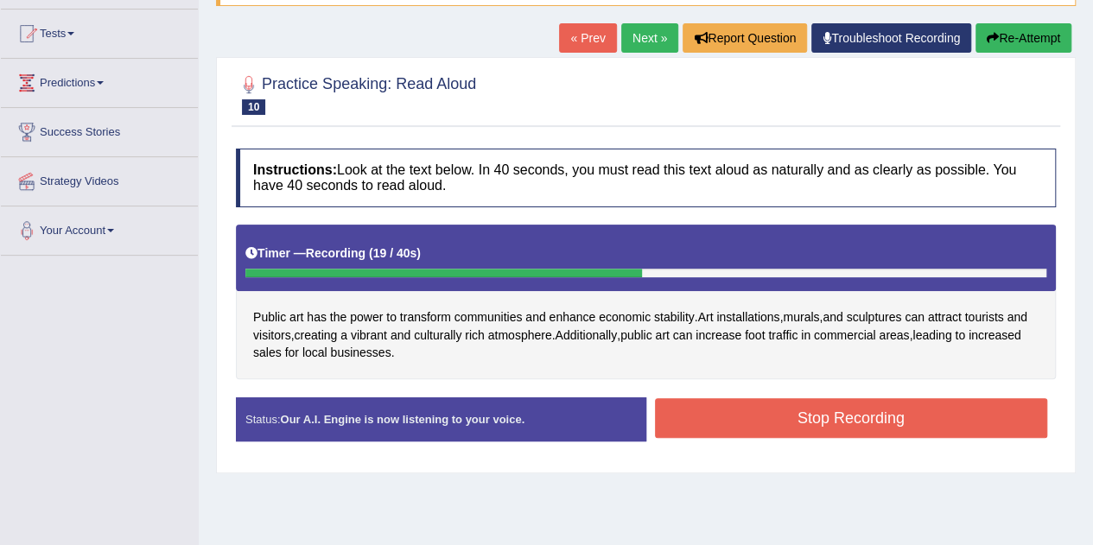
click at [732, 409] on button "Stop Recording" at bounding box center [851, 418] width 393 height 40
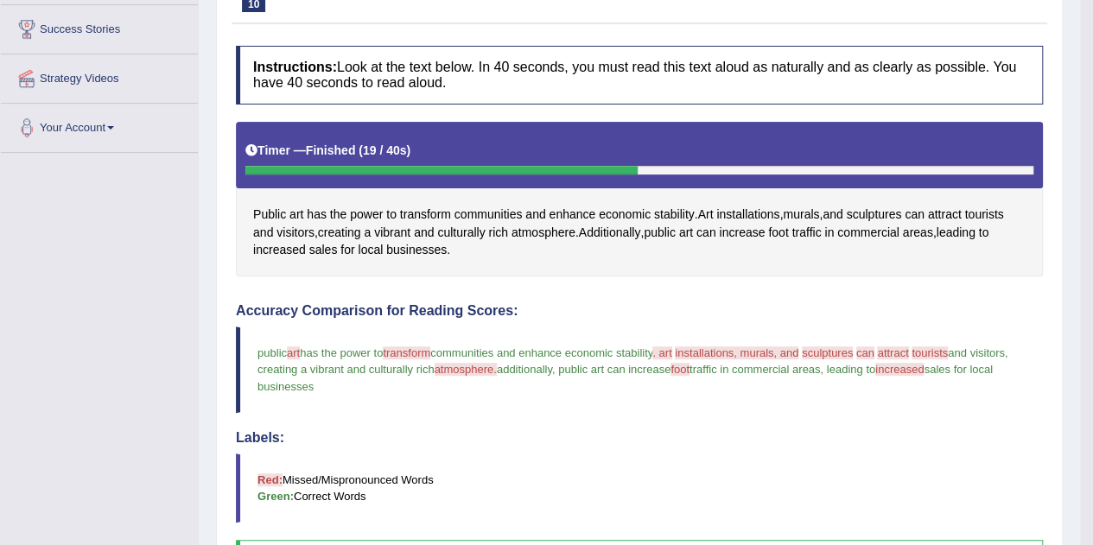
scroll to position [268, 0]
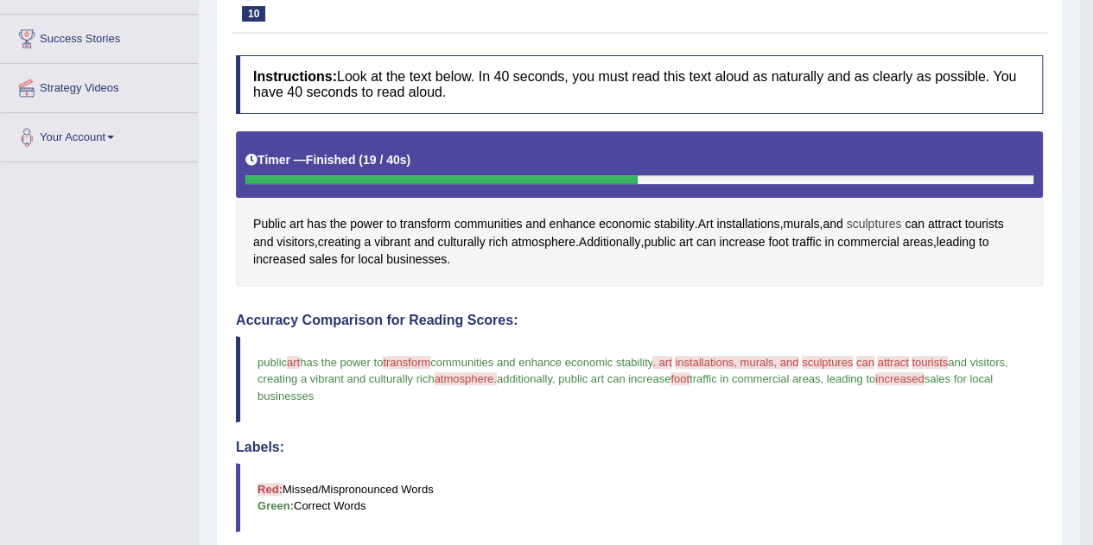
click at [872, 218] on span "sculptures" at bounding box center [873, 224] width 55 height 18
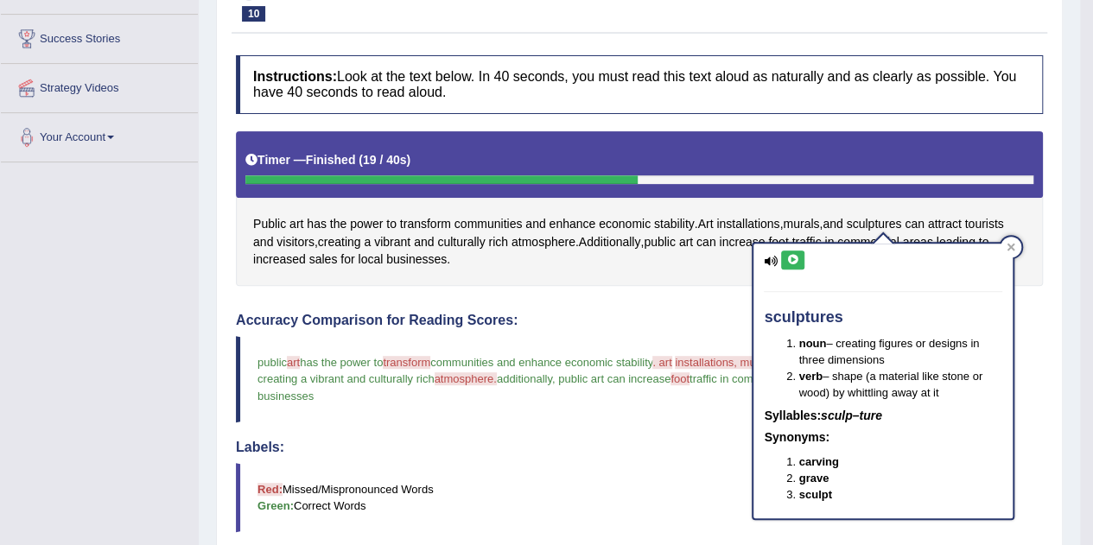
click at [794, 250] on button at bounding box center [792, 259] width 23 height 19
click at [1024, 248] on div "Public art has the power to transform communities and enhance economic stabilit…" at bounding box center [639, 208] width 807 height 155
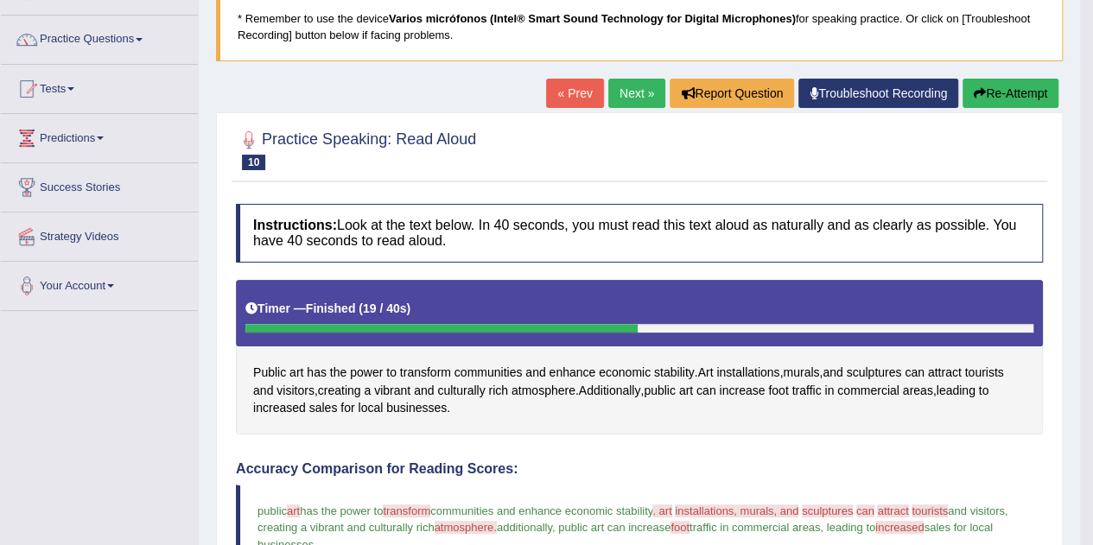
scroll to position [122, 0]
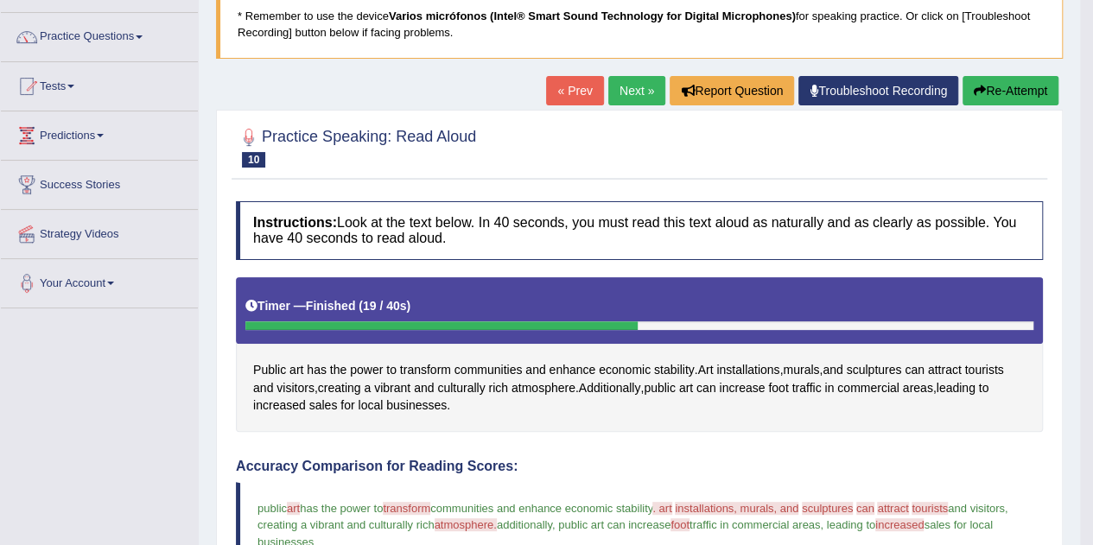
click at [990, 94] on button "Re-Attempt" at bounding box center [1010, 90] width 96 height 29
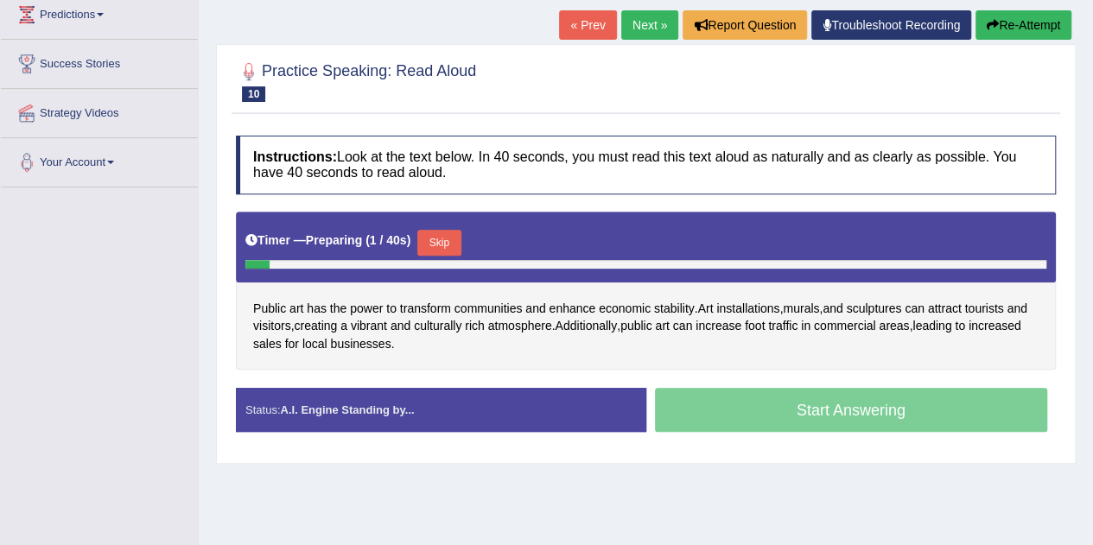
scroll to position [246, 0]
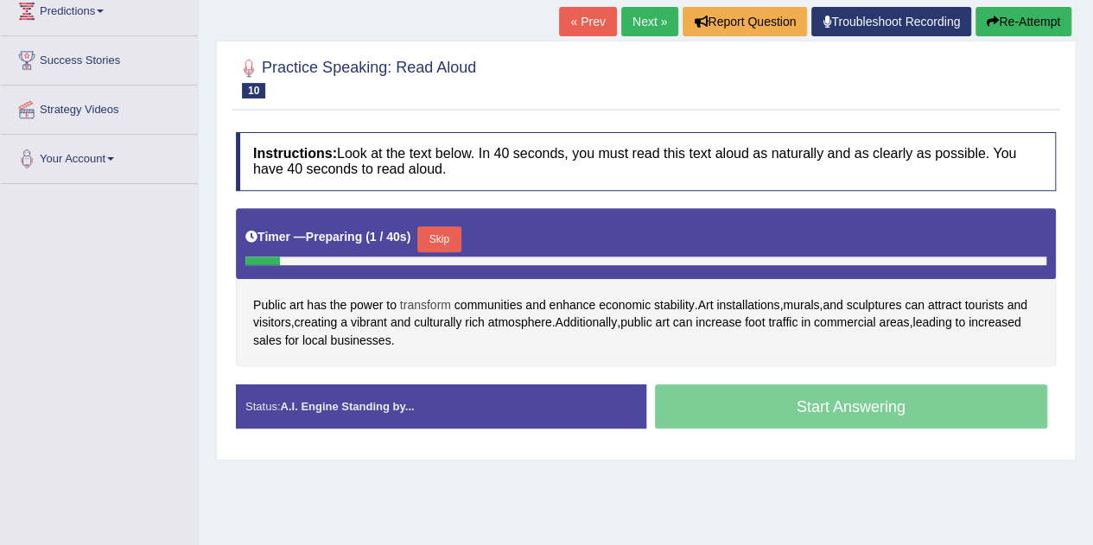
click at [431, 304] on span "transform" at bounding box center [425, 305] width 51 height 18
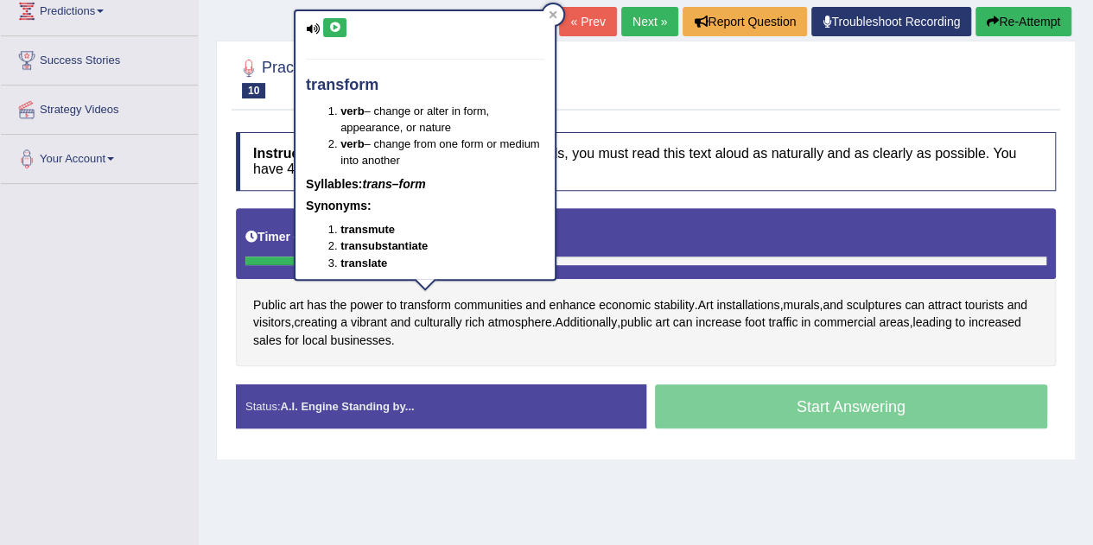
click at [333, 35] on button at bounding box center [334, 27] width 23 height 19
click at [557, 20] on div at bounding box center [552, 14] width 21 height 21
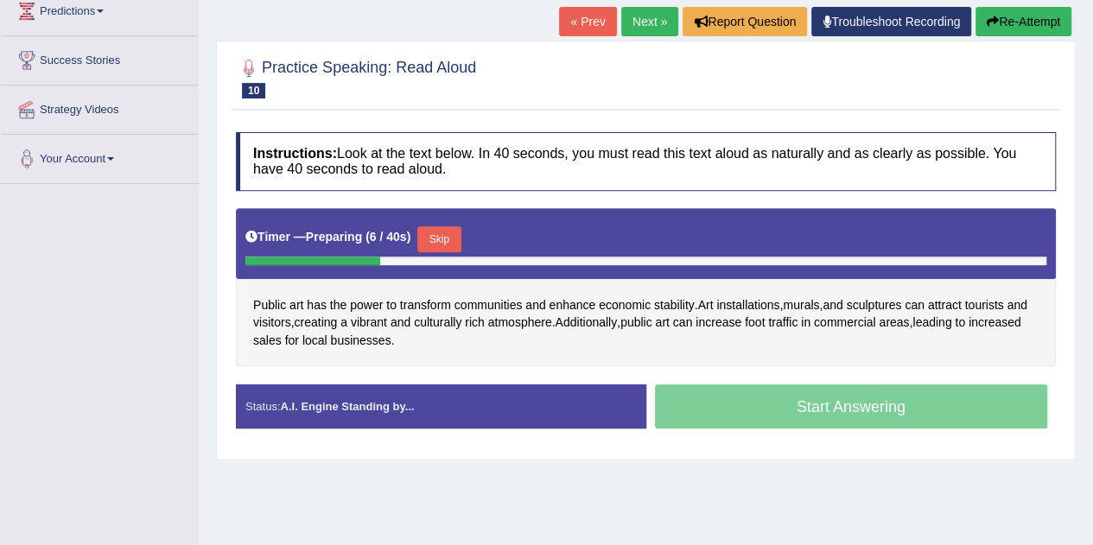
click at [451, 232] on button "Skip" at bounding box center [438, 239] width 43 height 26
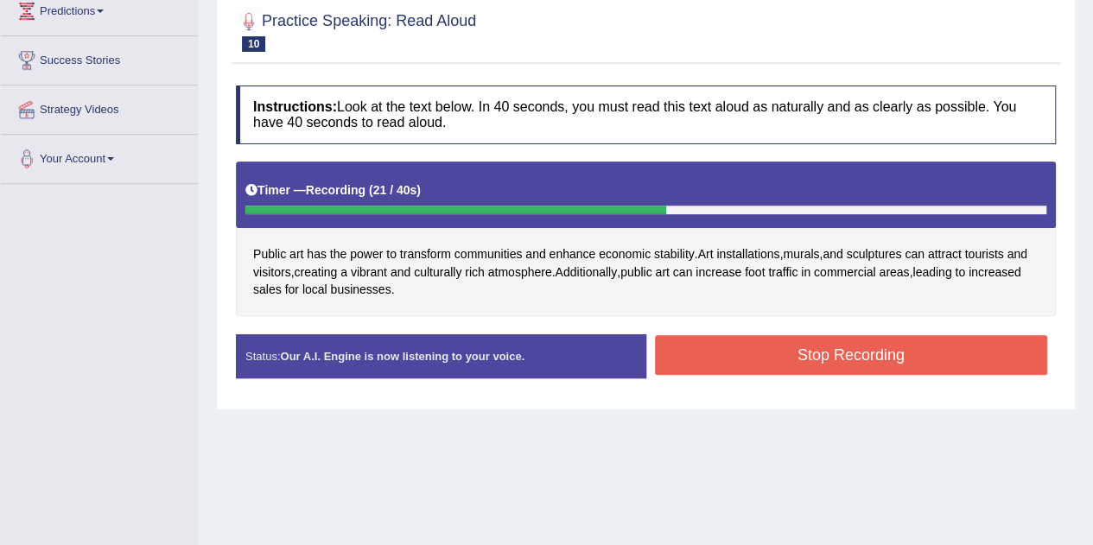
click at [794, 355] on button "Stop Recording" at bounding box center [851, 355] width 393 height 40
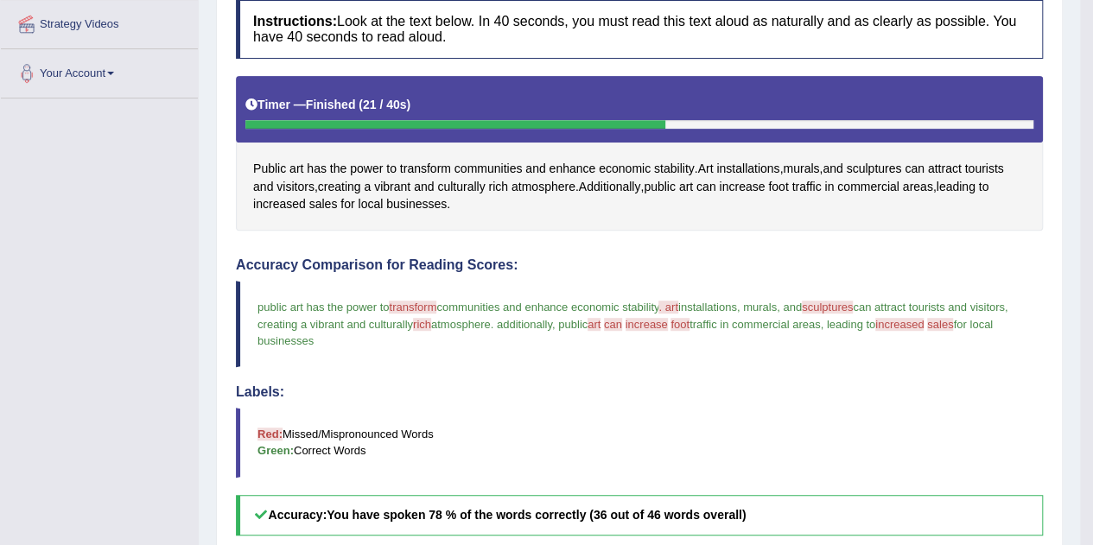
scroll to position [327, 0]
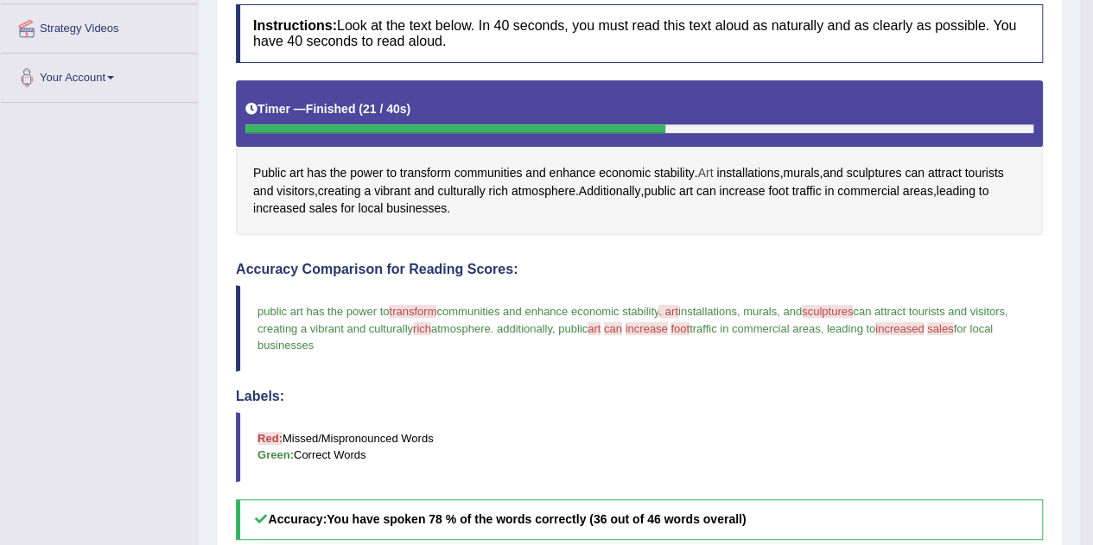
click at [712, 164] on span "Art" at bounding box center [705, 173] width 16 height 18
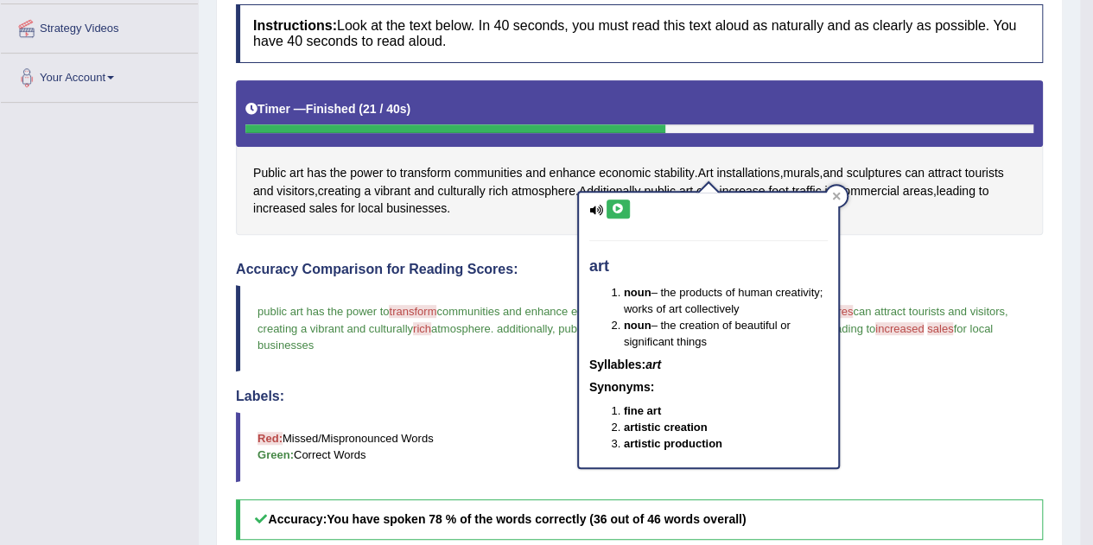
click at [622, 206] on icon at bounding box center [618, 209] width 13 height 10
click at [833, 193] on icon at bounding box center [836, 197] width 8 height 8
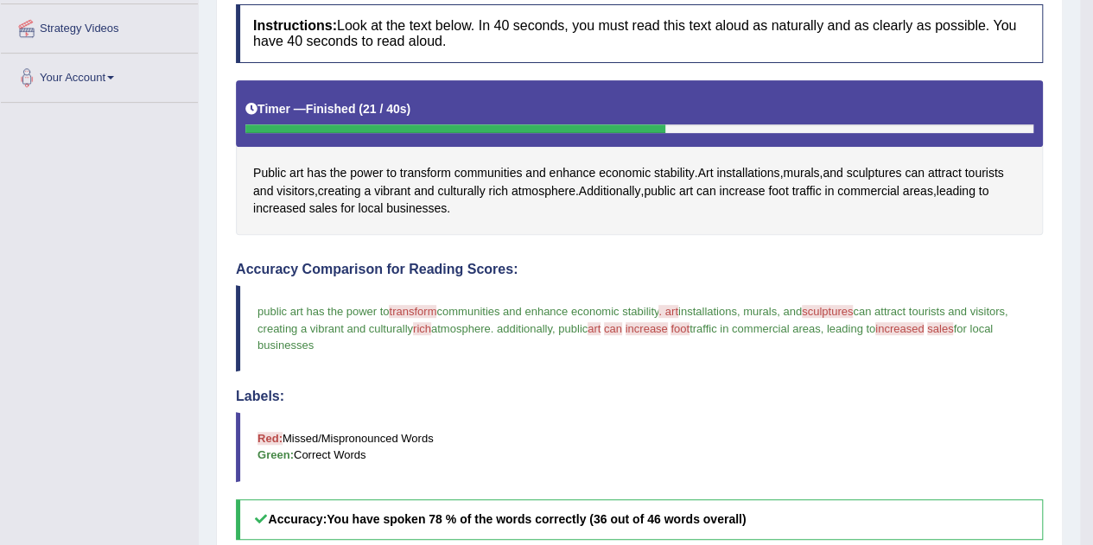
click at [835, 293] on blockquote "public art has the power to transform transfer communities and enhance economic…" at bounding box center [639, 328] width 807 height 86
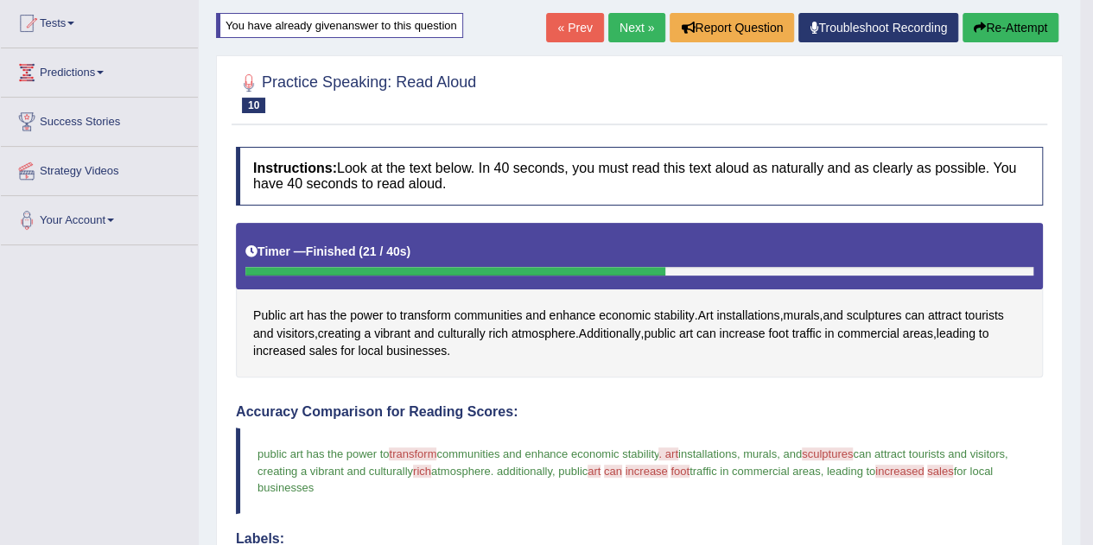
scroll to position [180, 0]
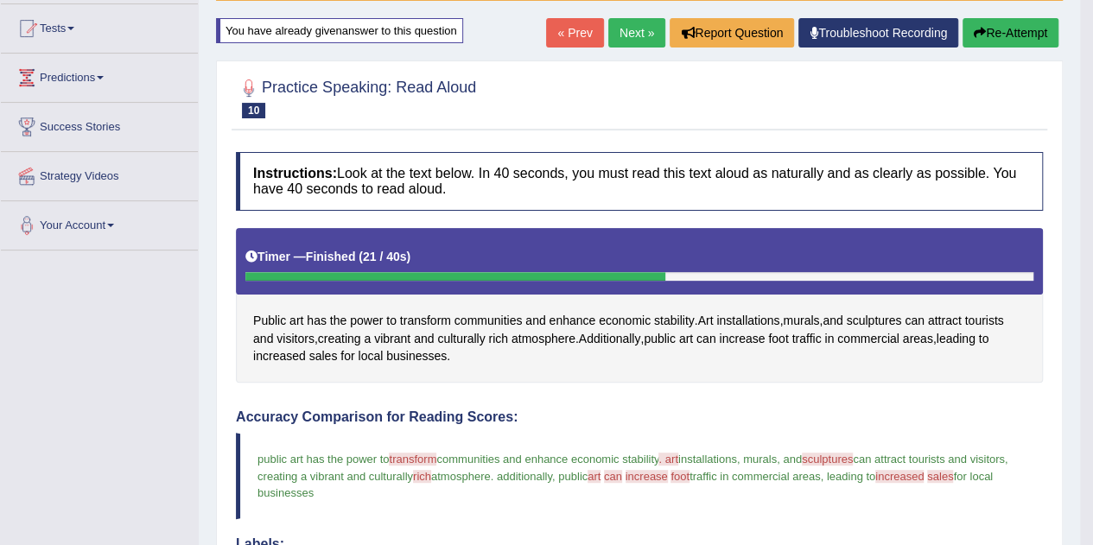
click at [1001, 25] on button "Re-Attempt" at bounding box center [1010, 32] width 96 height 29
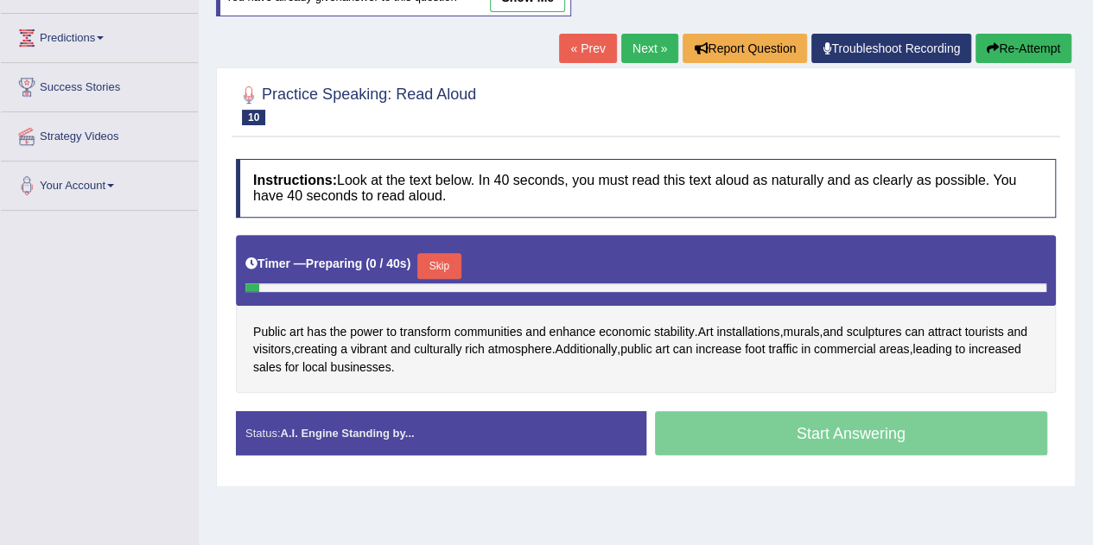
scroll to position [221, 0]
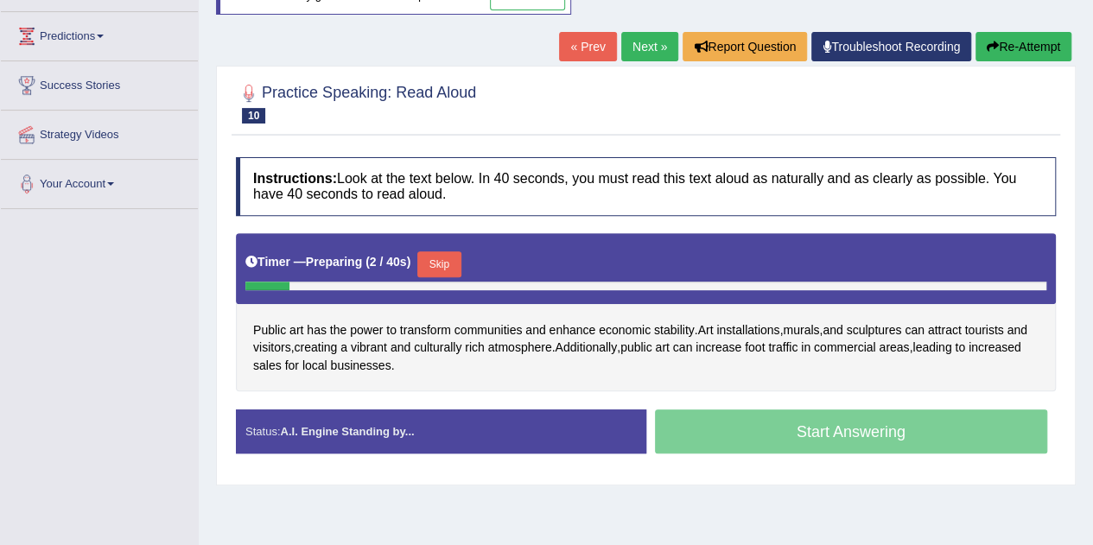
click at [442, 257] on button "Skip" at bounding box center [438, 264] width 43 height 26
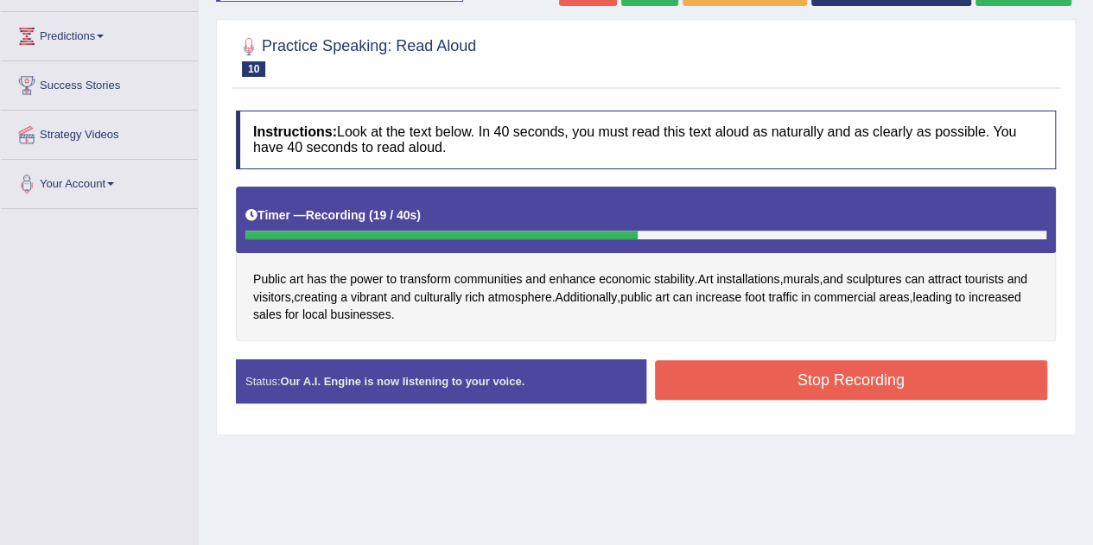
click at [819, 368] on button "Stop Recording" at bounding box center [851, 380] width 393 height 40
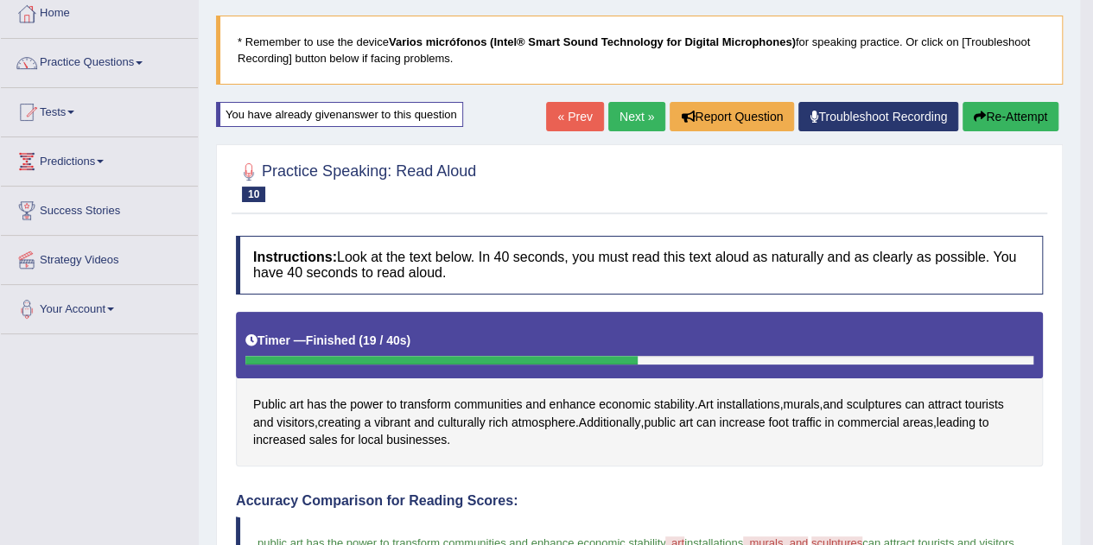
scroll to position [0, 0]
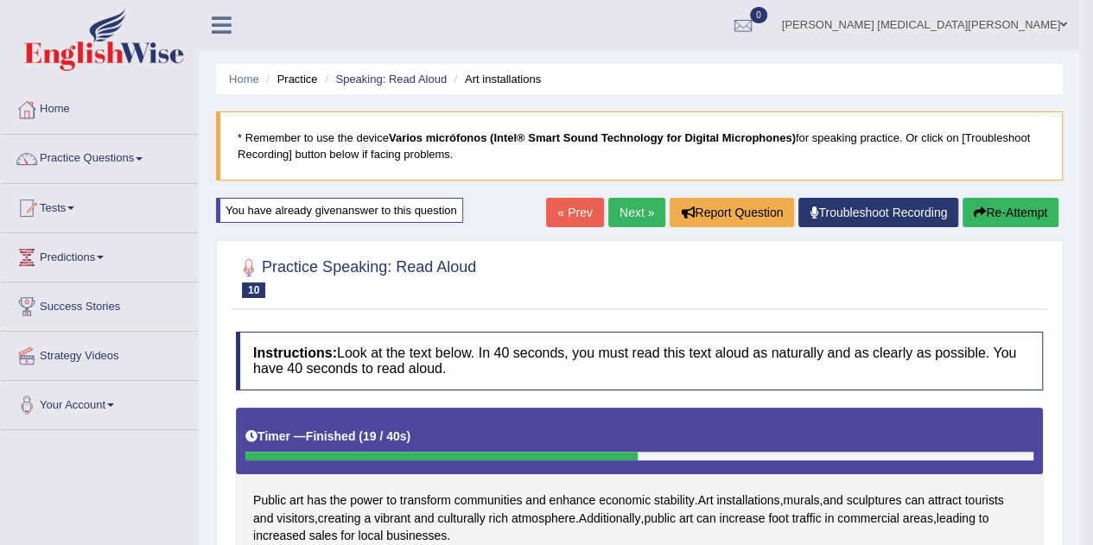
click at [387, 72] on li "Speaking: Read Aloud" at bounding box center [383, 79] width 126 height 16
click at [387, 77] on link "Speaking: Read Aloud" at bounding box center [390, 79] width 111 height 13
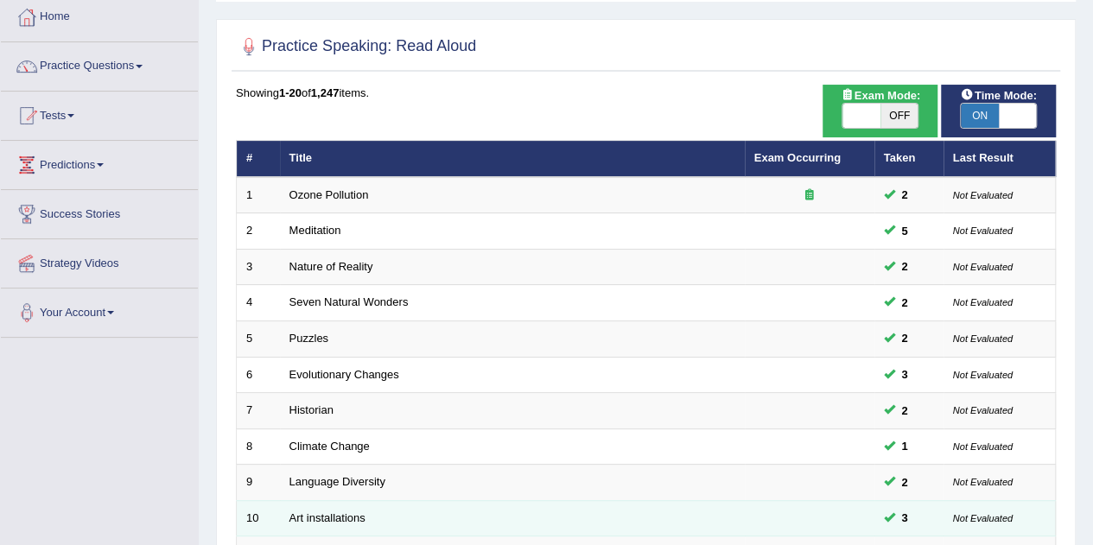
scroll to position [91, 0]
